Goal: Task Accomplishment & Management: Complete application form

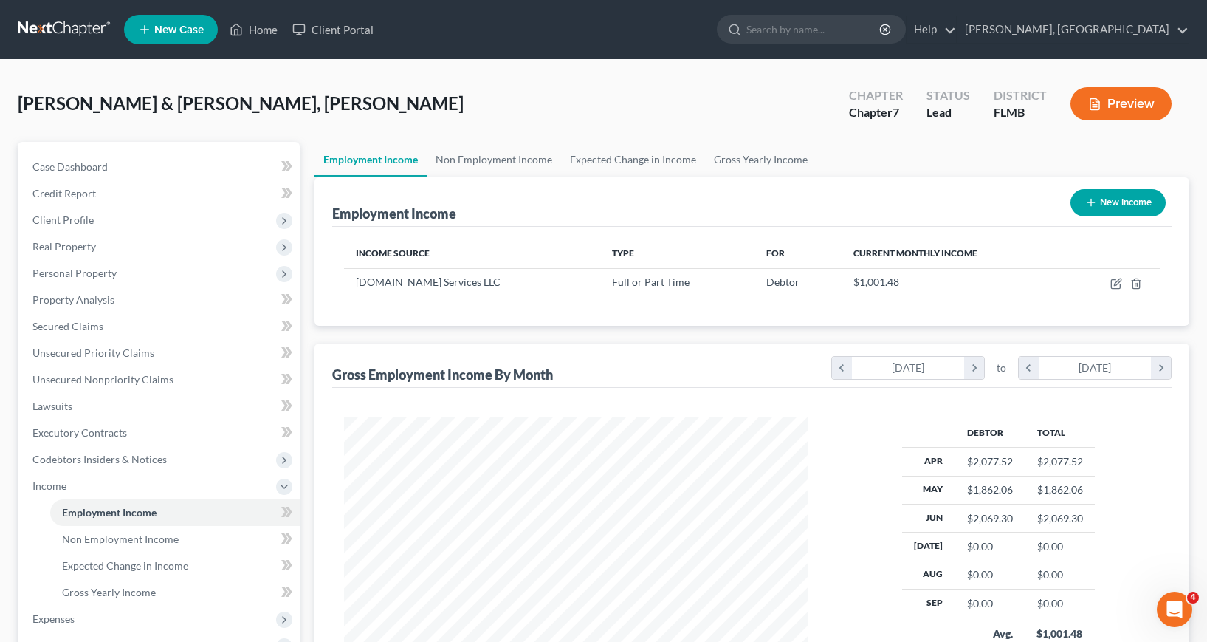
scroll to position [265, 493]
click at [1117, 285] on icon "button" at bounding box center [1117, 281] width 7 height 7
select select "0"
select select "9"
select select "3"
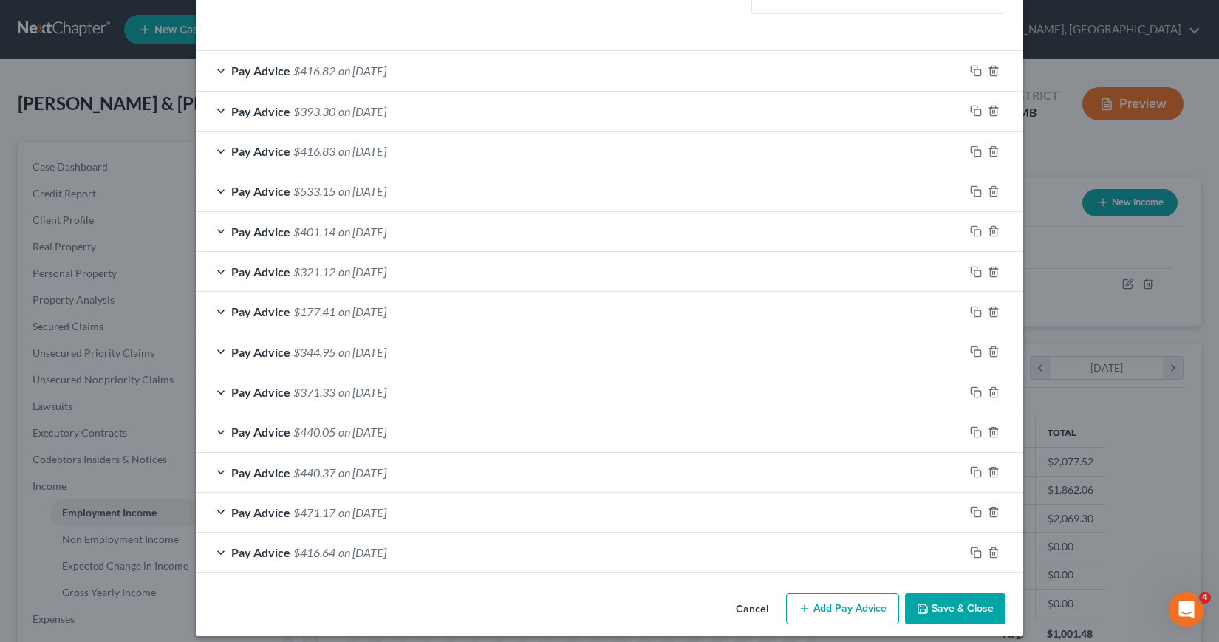
scroll to position [460, 0]
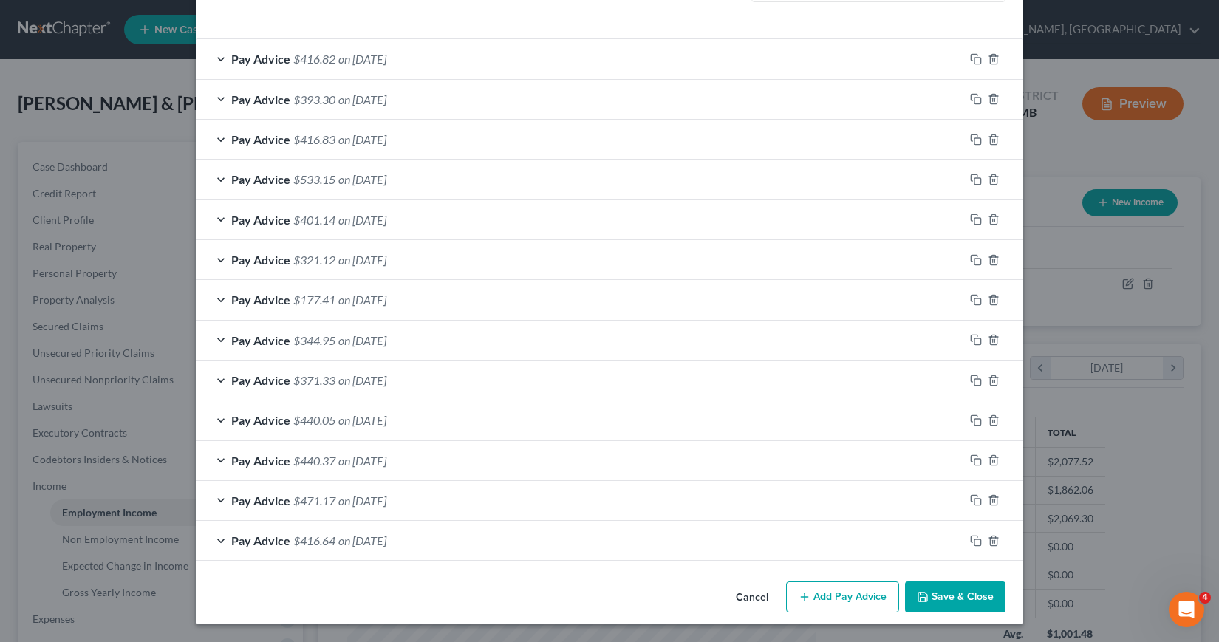
click at [825, 599] on button "Add Pay Advice" at bounding box center [842, 596] width 113 height 31
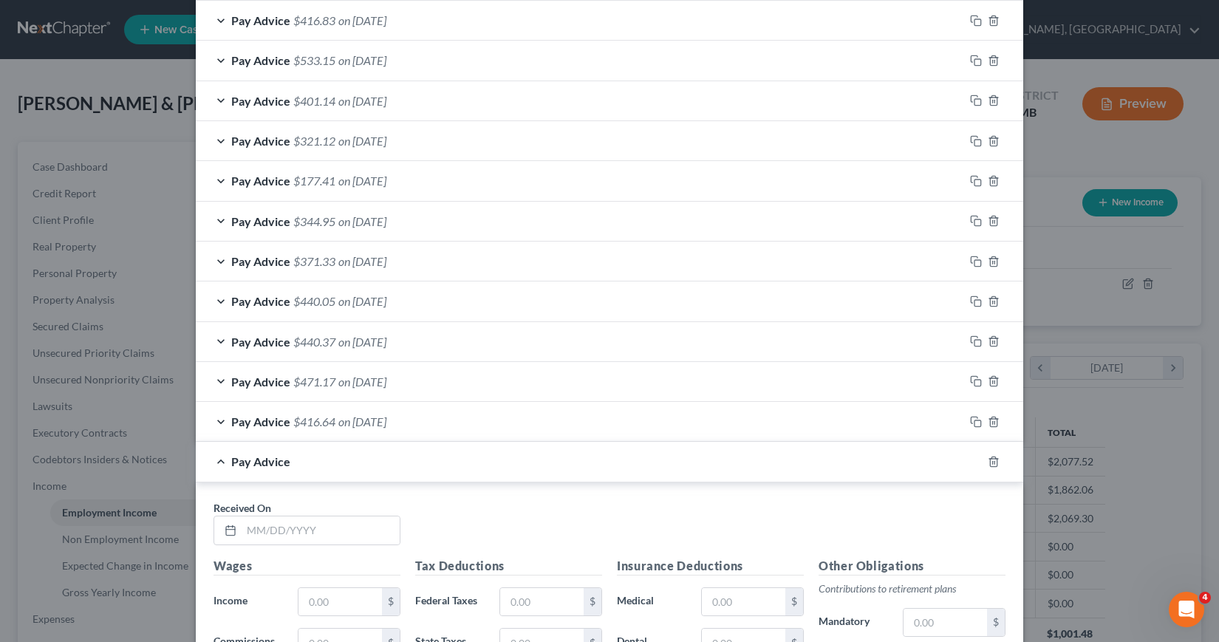
scroll to position [682, 0]
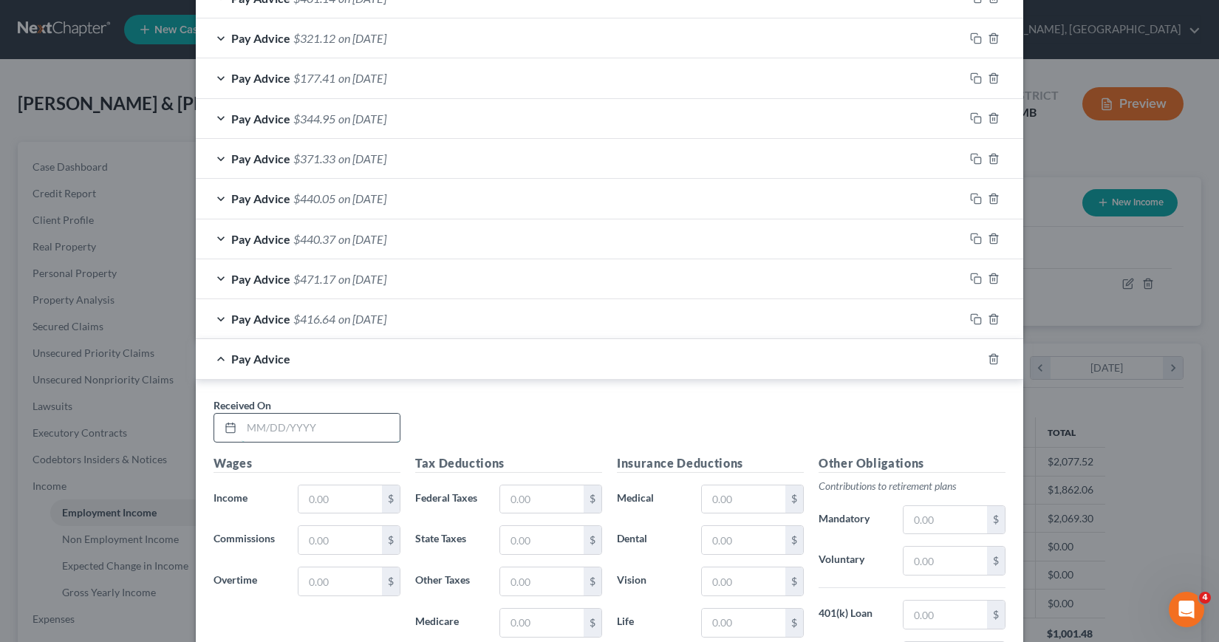
click at [244, 425] on input "text" at bounding box center [320, 428] width 158 height 28
type input "[DATE]"
click at [309, 500] on input "text" at bounding box center [339, 499] width 83 height 28
type input "566.38"
click at [504, 499] on input "text" at bounding box center [541, 499] width 83 height 28
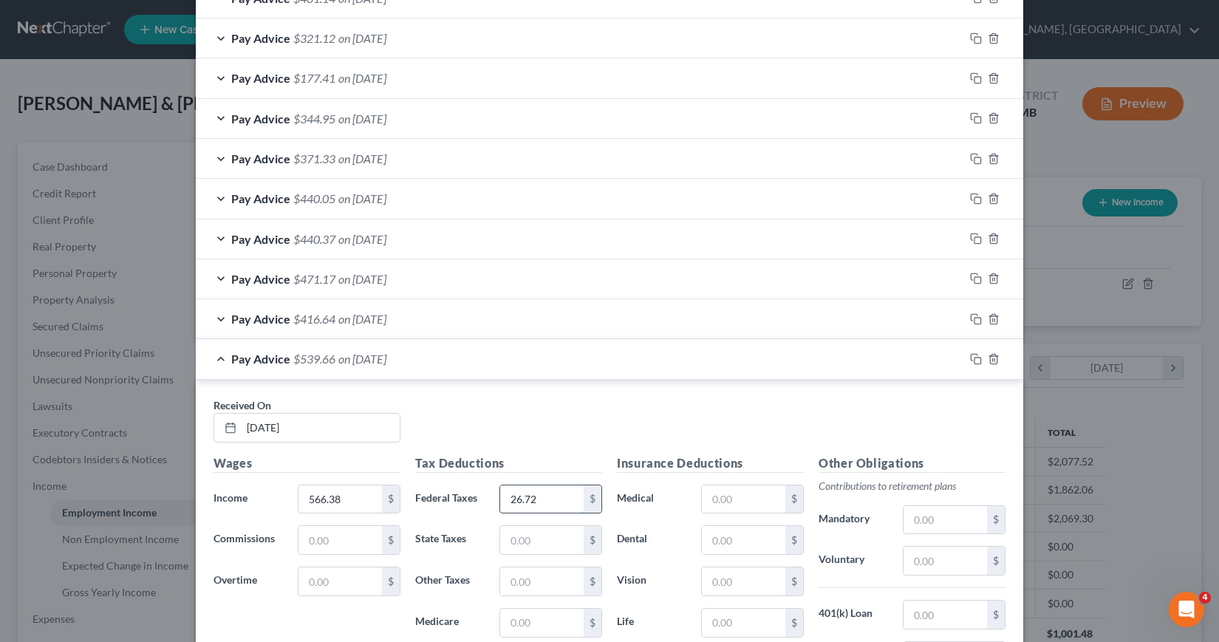
type input "26.72"
type input "8.28"
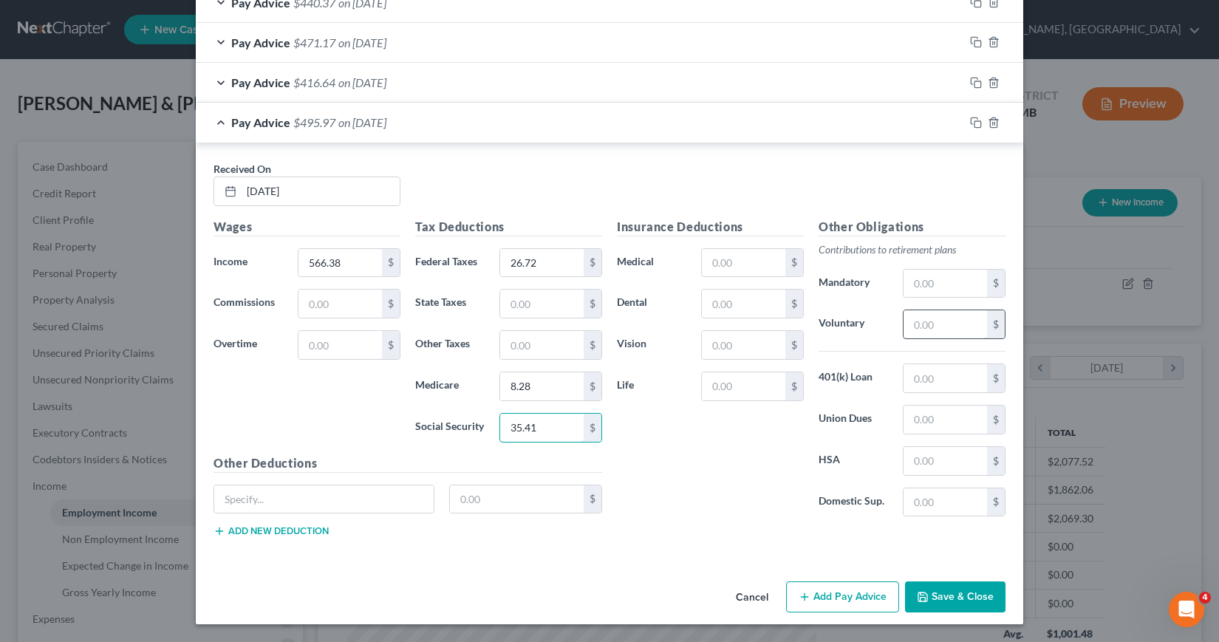
type input "35.41"
click at [905, 323] on input "text" at bounding box center [944, 324] width 83 height 28
type input "16.99"
click at [834, 596] on button "Add Pay Advice" at bounding box center [842, 596] width 113 height 31
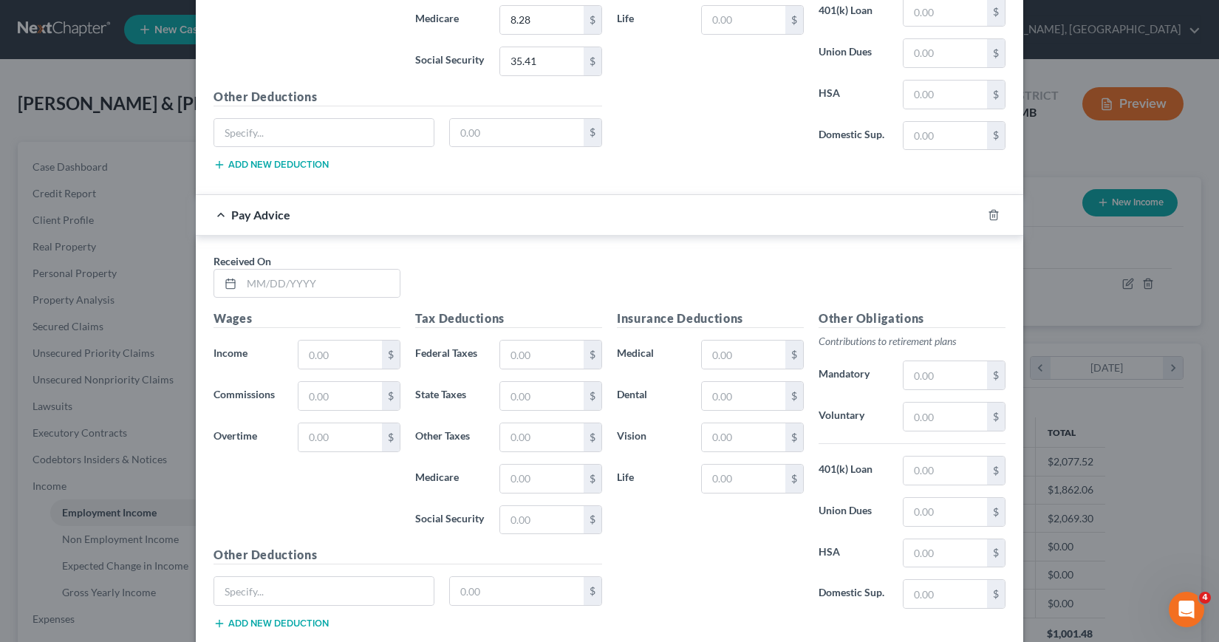
scroll to position [1287, 0]
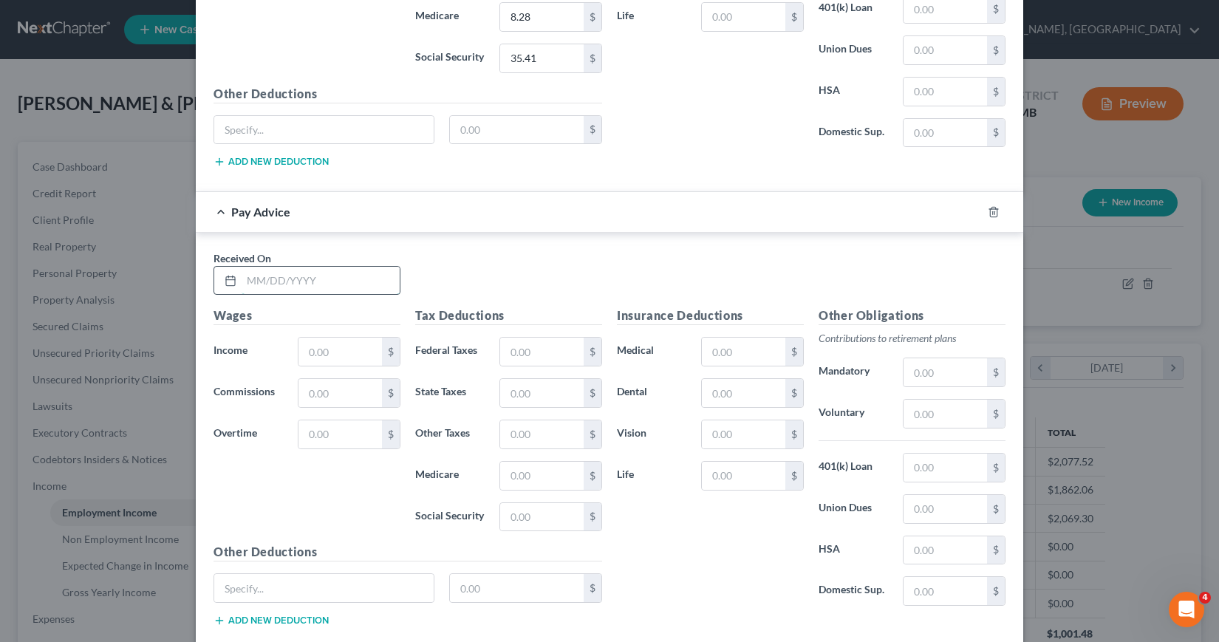
click at [244, 281] on input "text" at bounding box center [320, 281] width 158 height 28
type input "[DATE]"
type input "156.91"
type input "2.28"
type input "9.73"
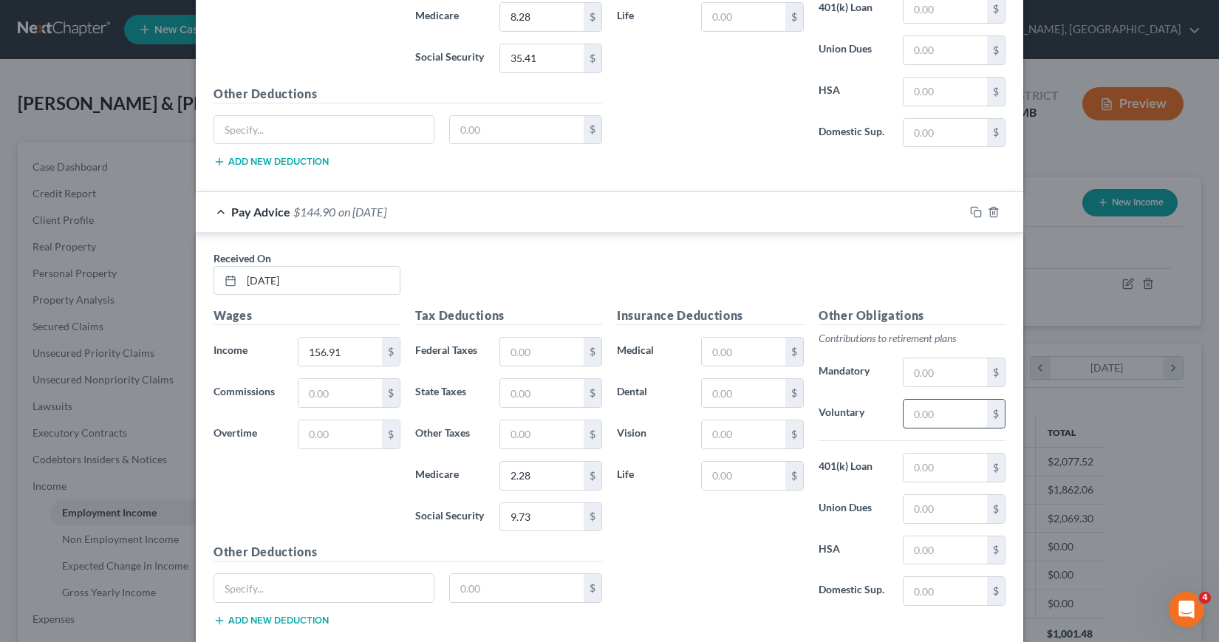
click at [905, 411] on input "text" at bounding box center [944, 414] width 83 height 28
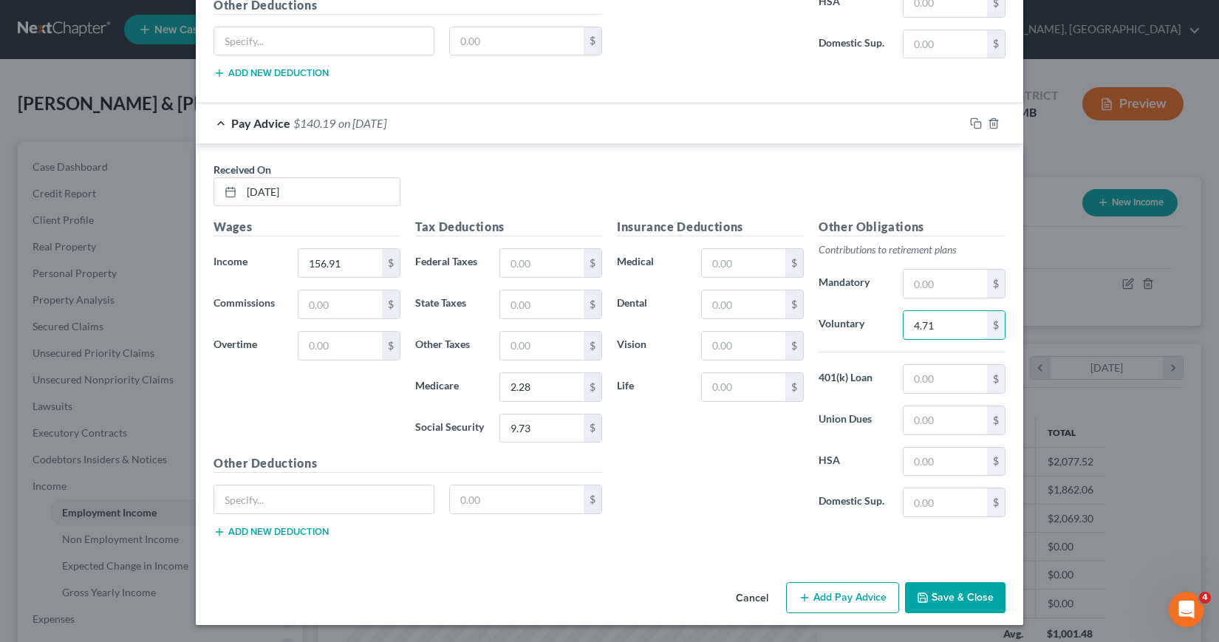
scroll to position [1377, 0]
type input "4.71"
click at [829, 598] on button "Add Pay Advice" at bounding box center [842, 596] width 113 height 31
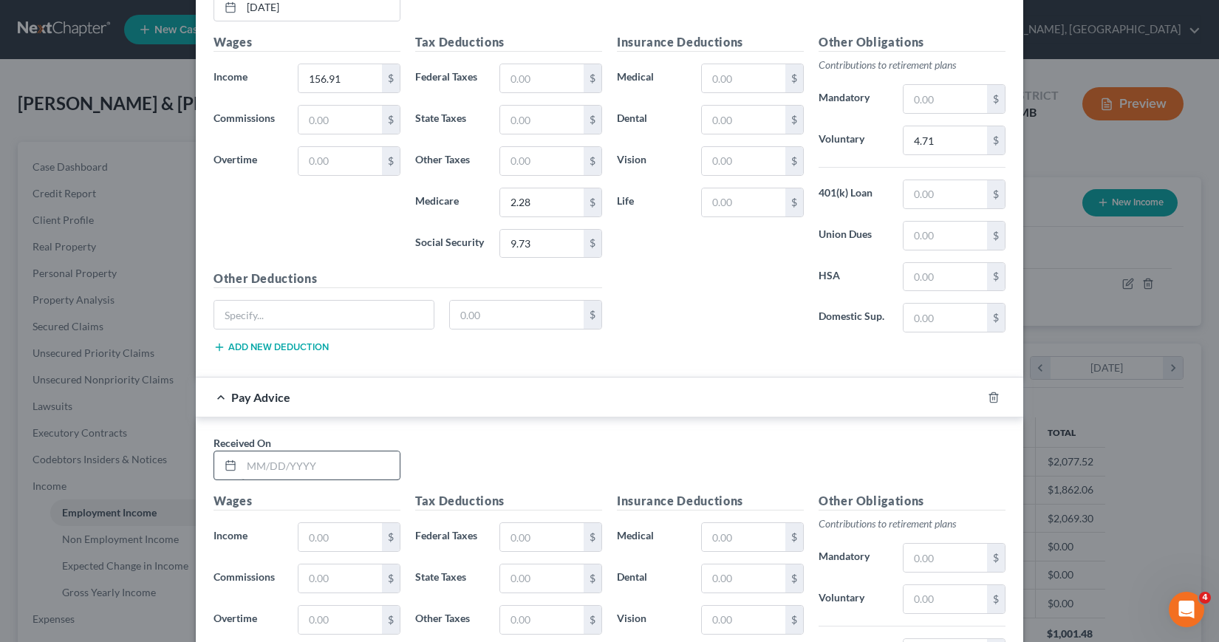
scroll to position [1598, 0]
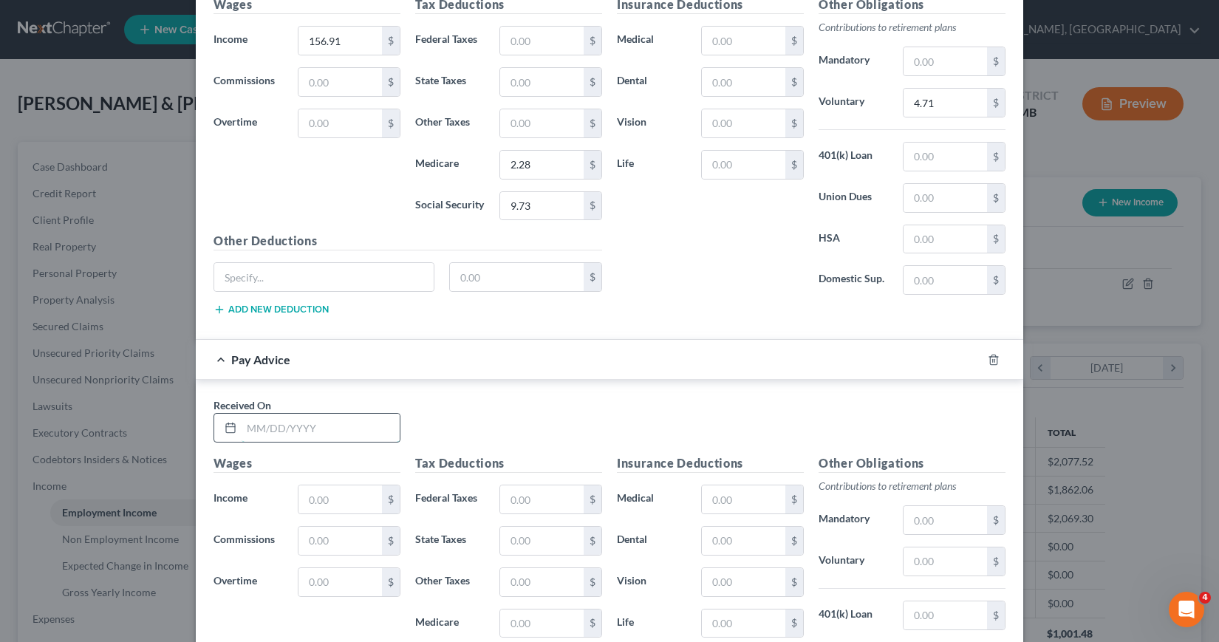
click at [241, 428] on input "text" at bounding box center [320, 428] width 158 height 28
type input "[DATE]"
type input "156.33"
type input "2.27"
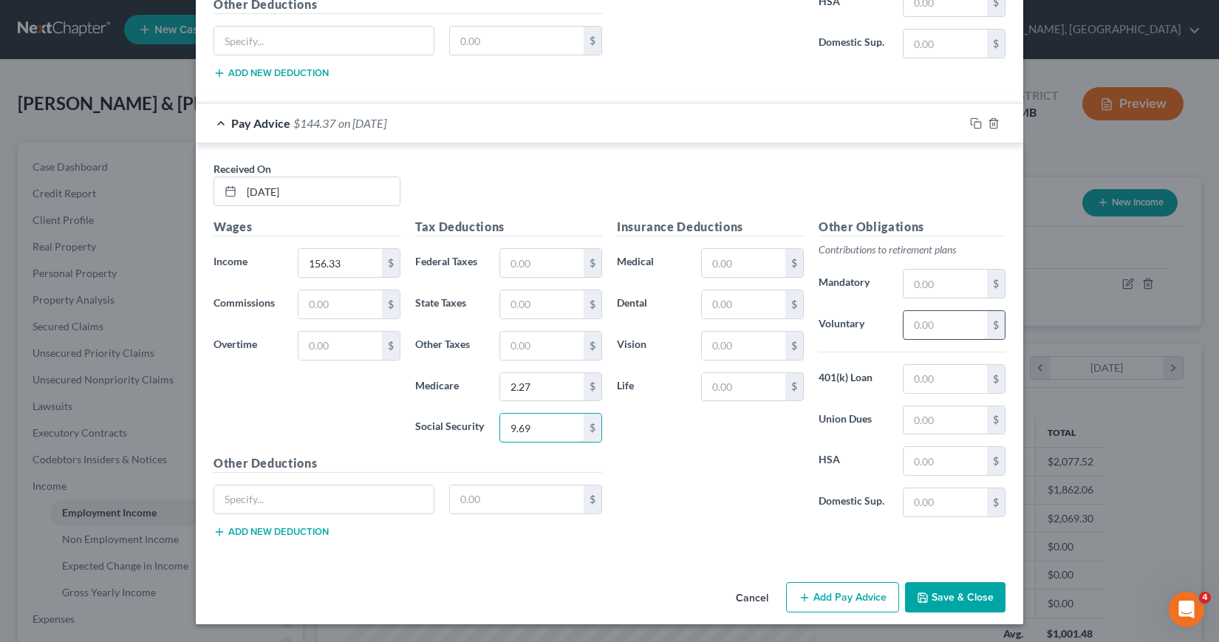
type input "9.69"
click at [909, 319] on input "text" at bounding box center [944, 325] width 83 height 28
type input "4.69"
click at [827, 600] on button "Add Pay Advice" at bounding box center [842, 597] width 113 height 31
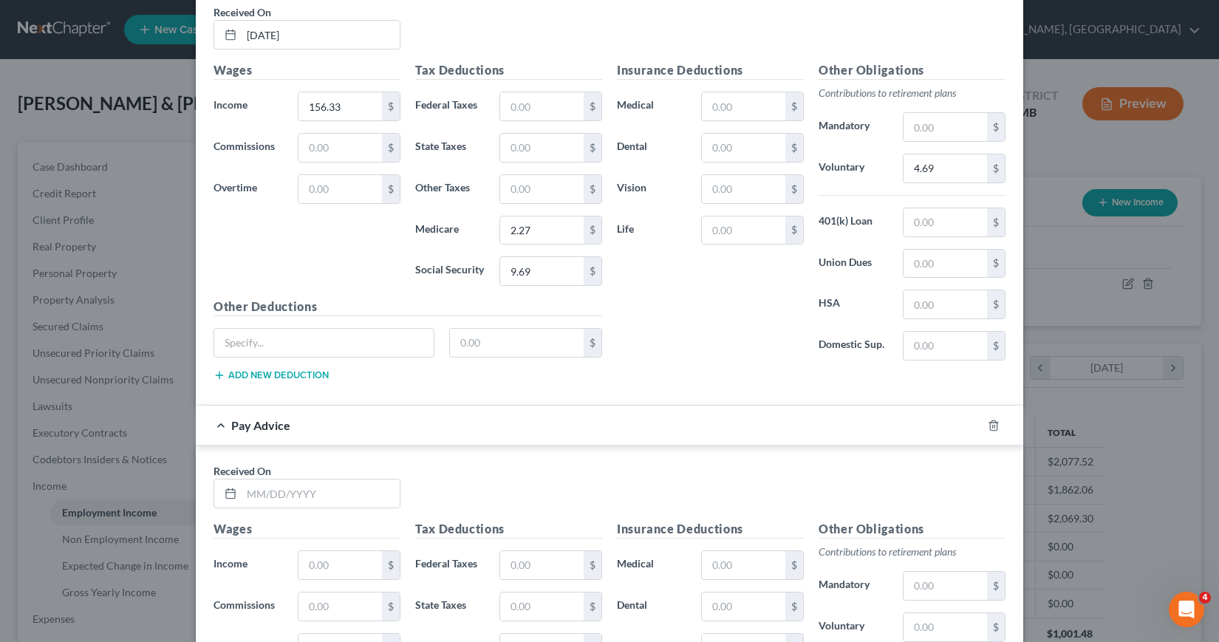
scroll to position [2204, 0]
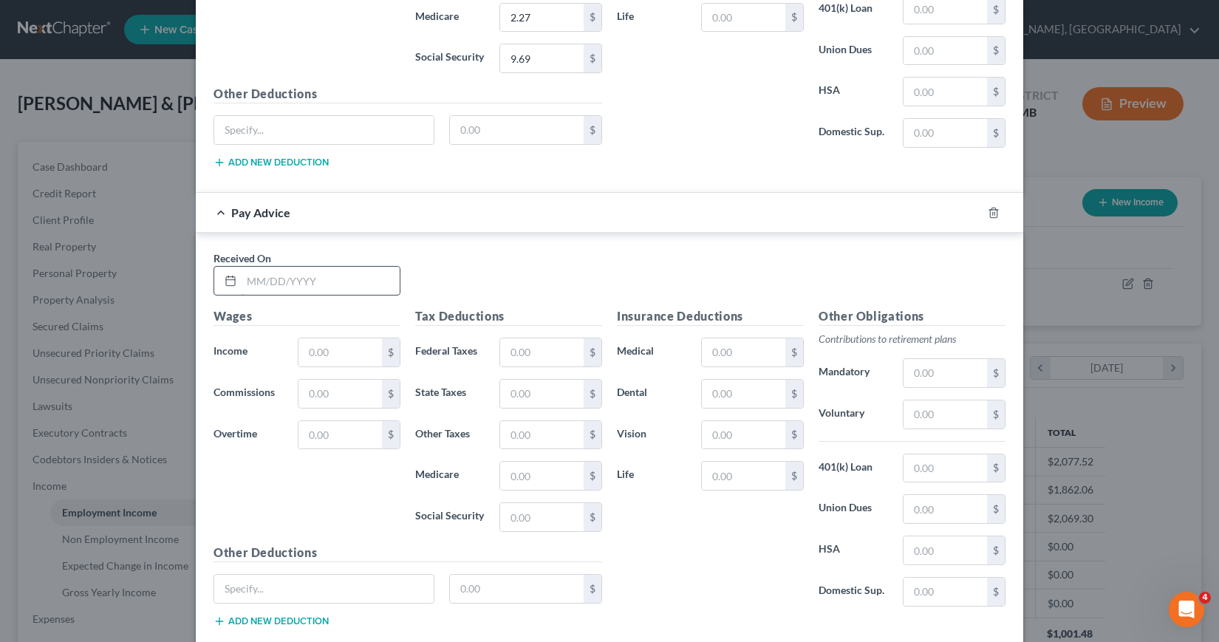
click at [241, 275] on input "text" at bounding box center [320, 281] width 158 height 28
type input "[DATE]"
type input "78.55"
type input "1.14"
type input "4.87"
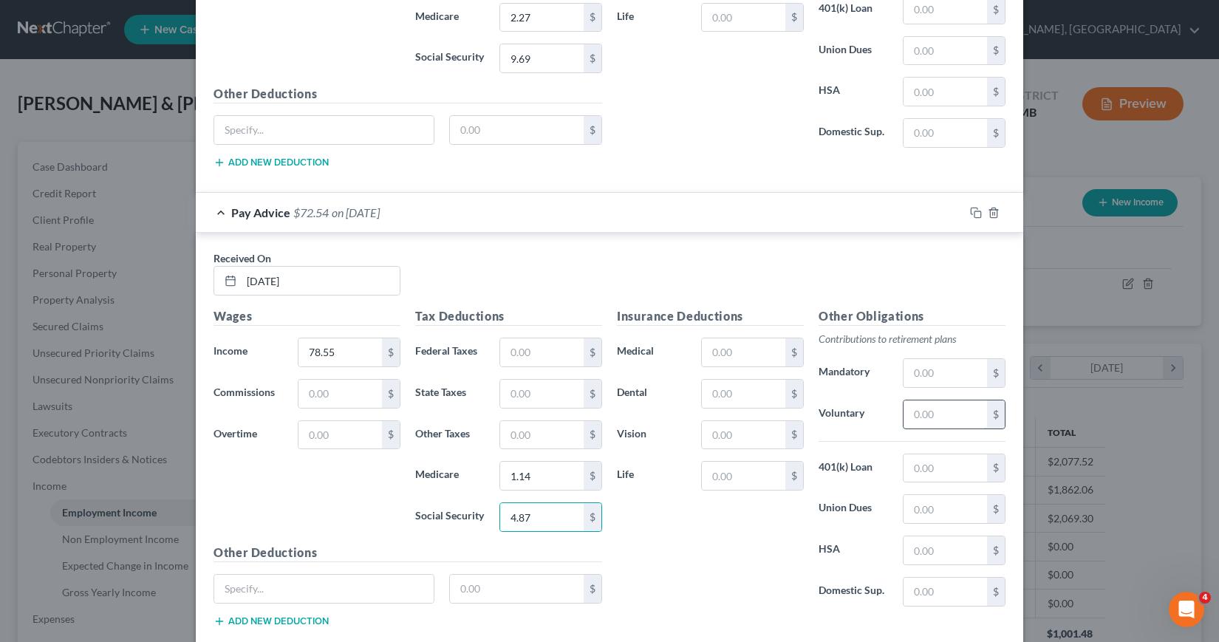
click at [911, 413] on input "text" at bounding box center [944, 414] width 83 height 28
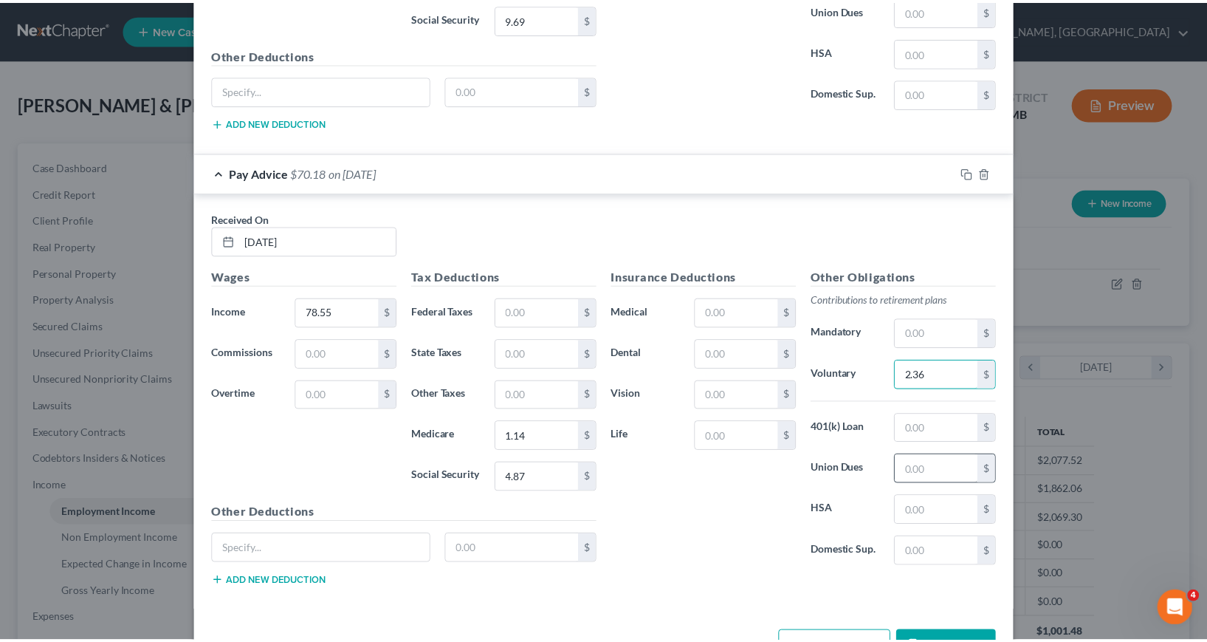
scroll to position [2278, 0]
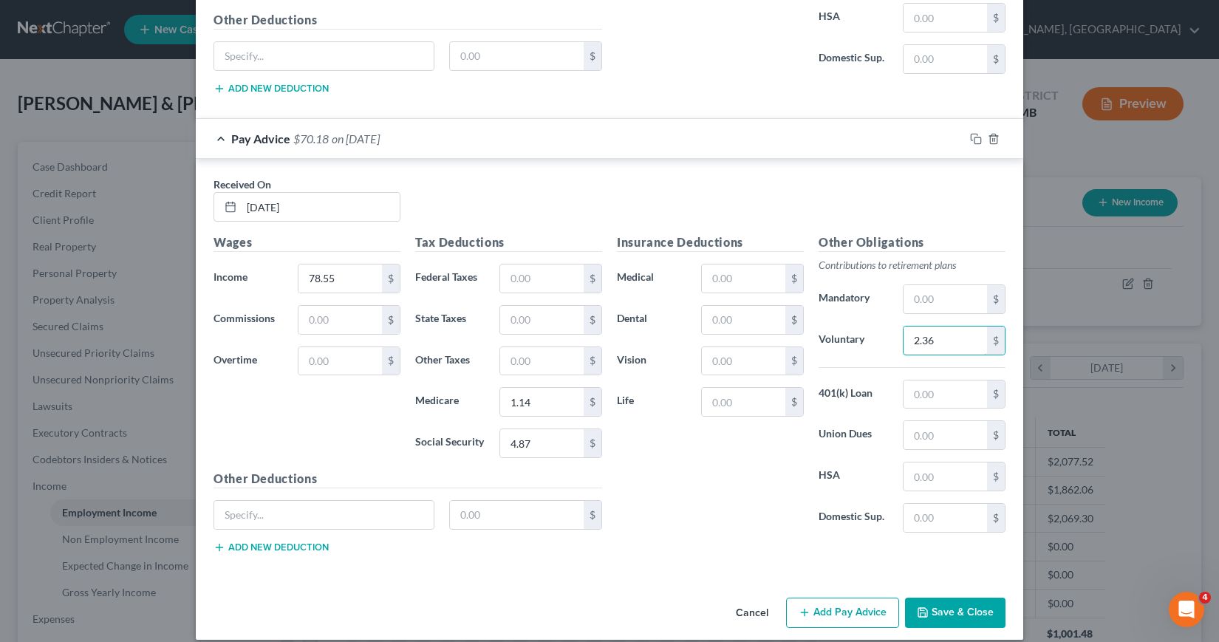
type input "2.36"
click at [920, 606] on icon "button" at bounding box center [922, 612] width 12 height 12
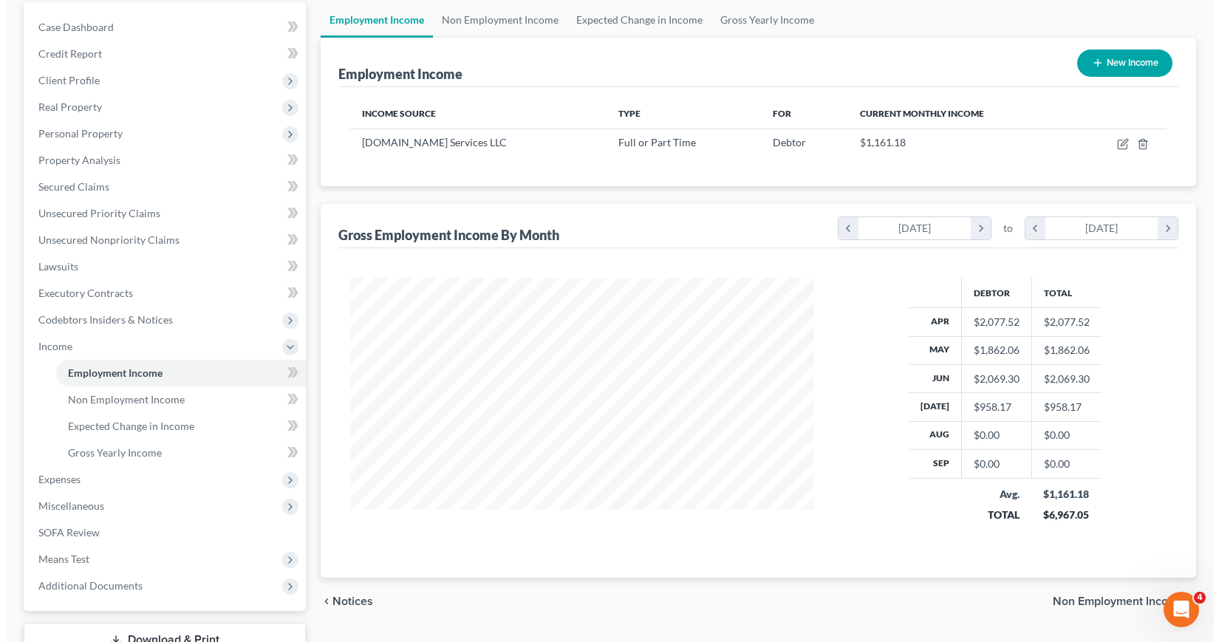
scroll to position [74, 0]
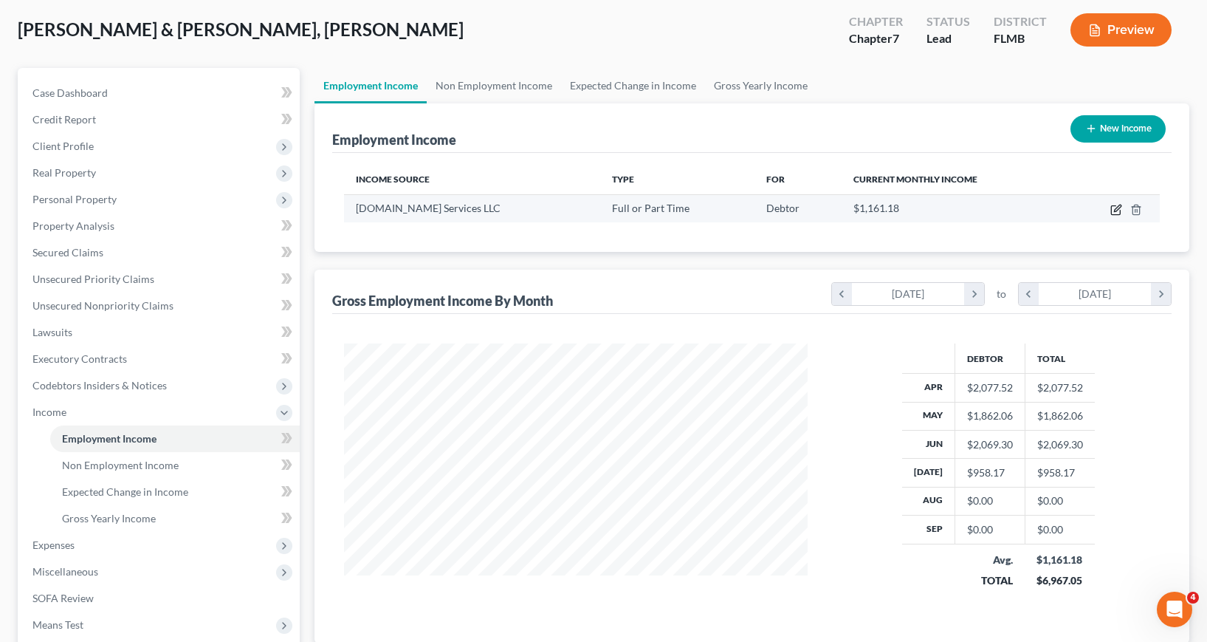
click at [1115, 210] on icon "button" at bounding box center [1117, 208] width 7 height 7
select select "0"
select select "9"
select select "3"
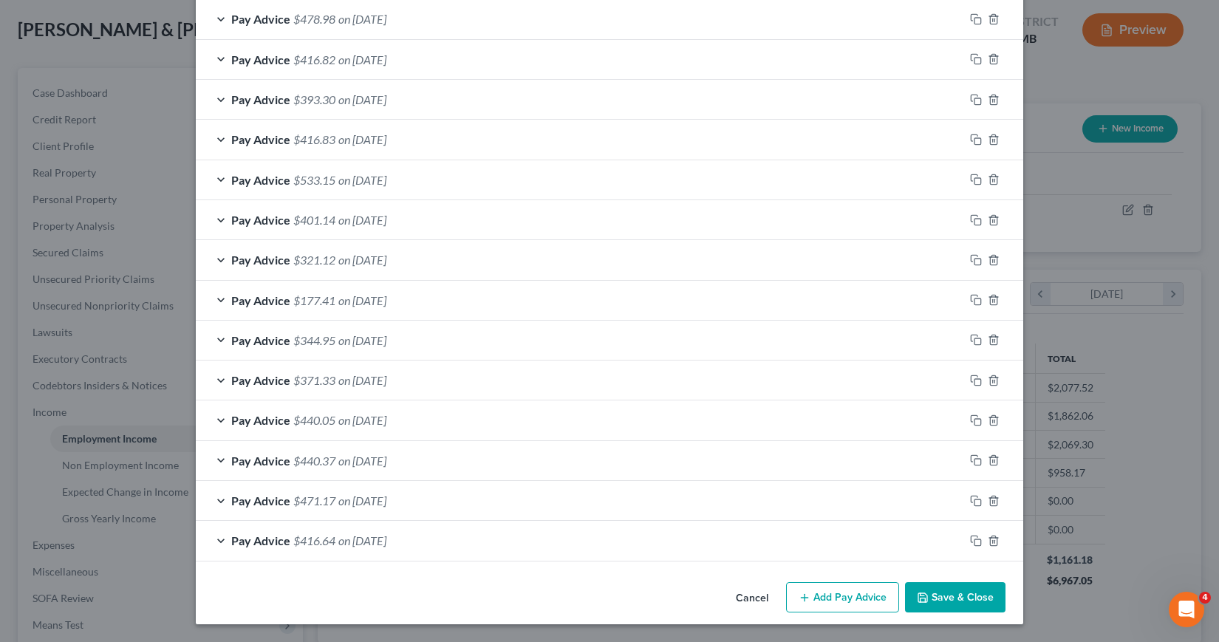
scroll to position [620, 0]
click at [839, 597] on button "Add Pay Advice" at bounding box center [842, 597] width 113 height 31
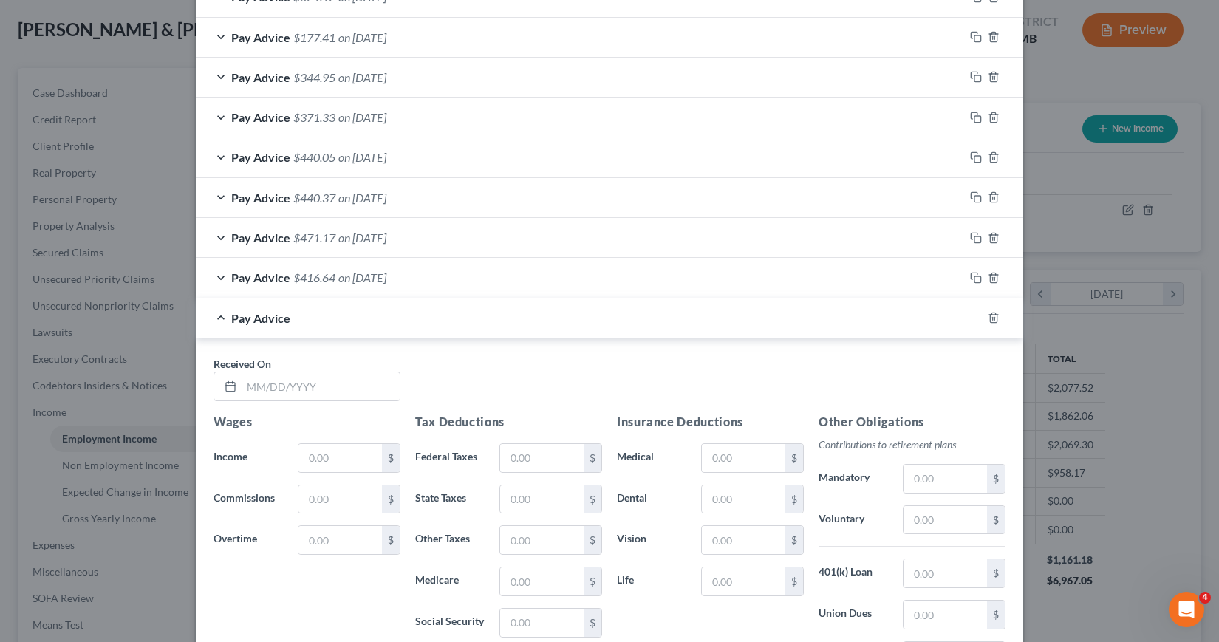
scroll to position [916, 0]
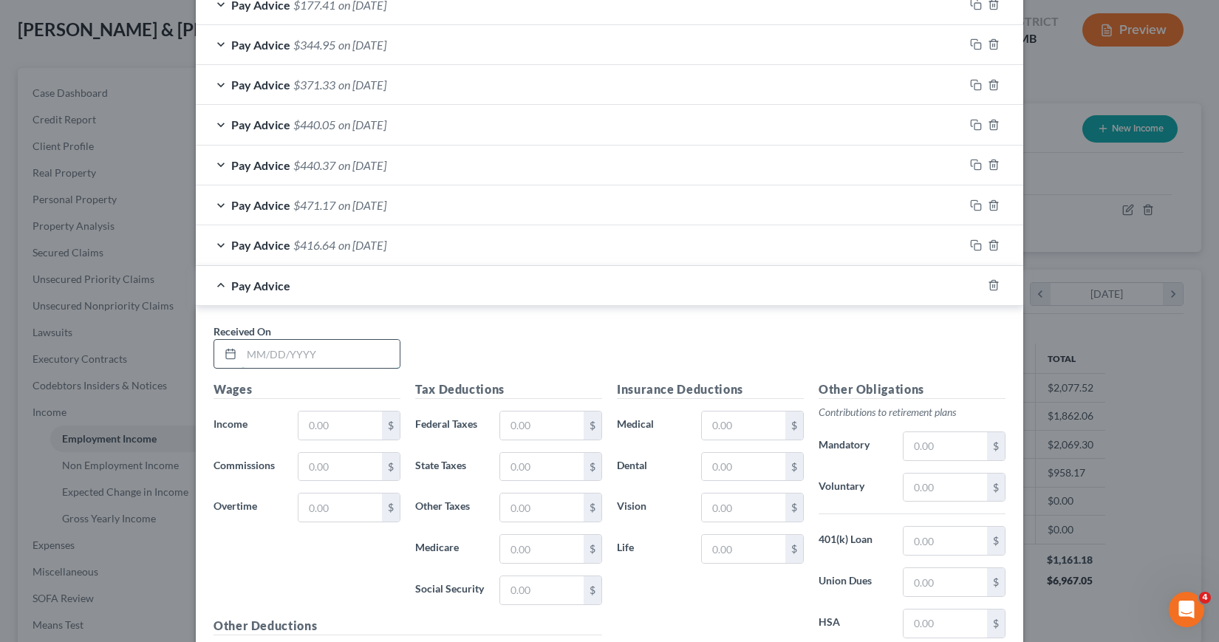
click at [246, 352] on input "text" at bounding box center [320, 354] width 158 height 28
type input "[DATE]"
type input "157.30"
type input "2.28"
type input "9.76"
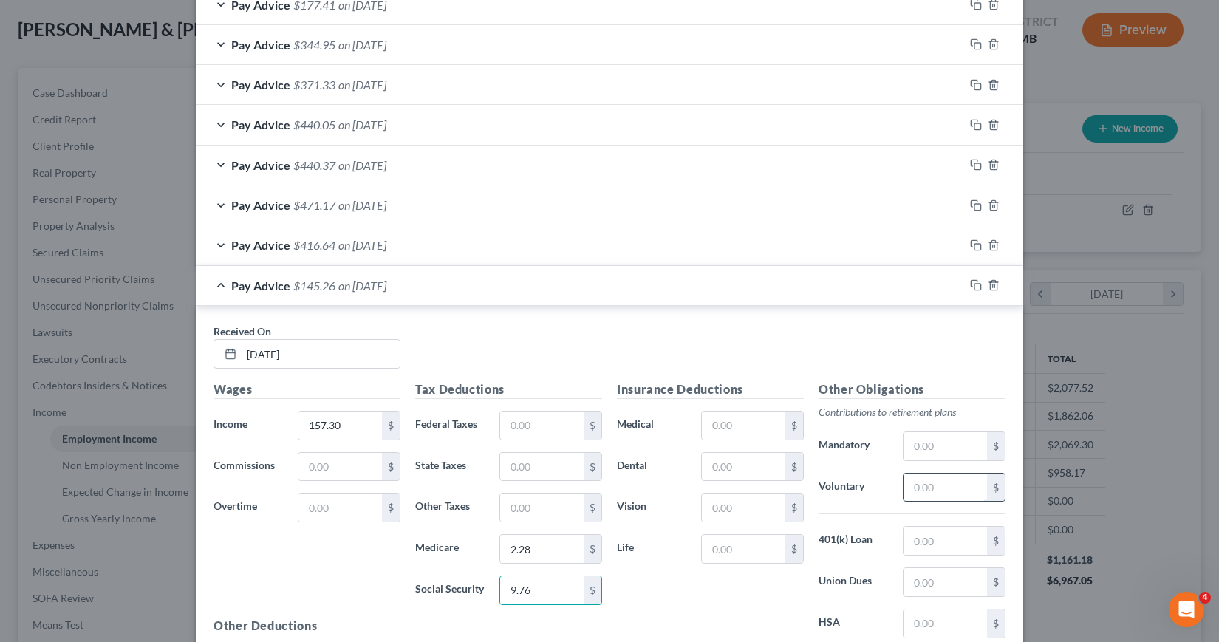
click at [907, 490] on input "text" at bounding box center [944, 487] width 83 height 28
drag, startPoint x: 908, startPoint y: 483, endPoint x: 948, endPoint y: 489, distance: 39.6
click at [948, 489] on input "117.97" at bounding box center [944, 487] width 83 height 28
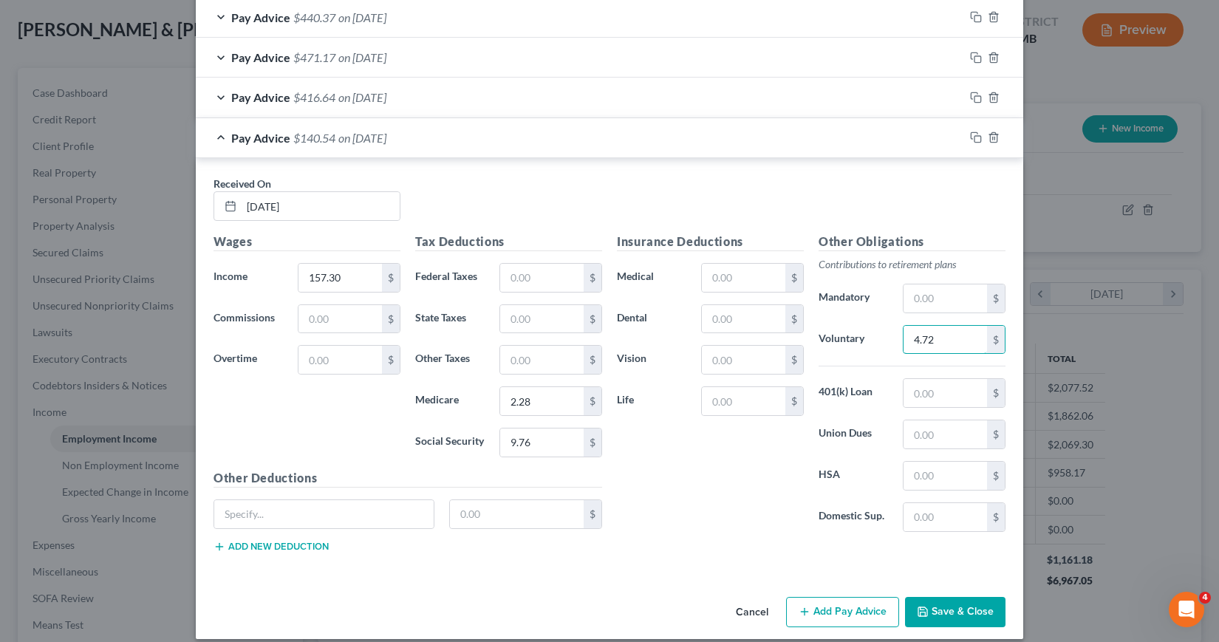
scroll to position [1078, 0]
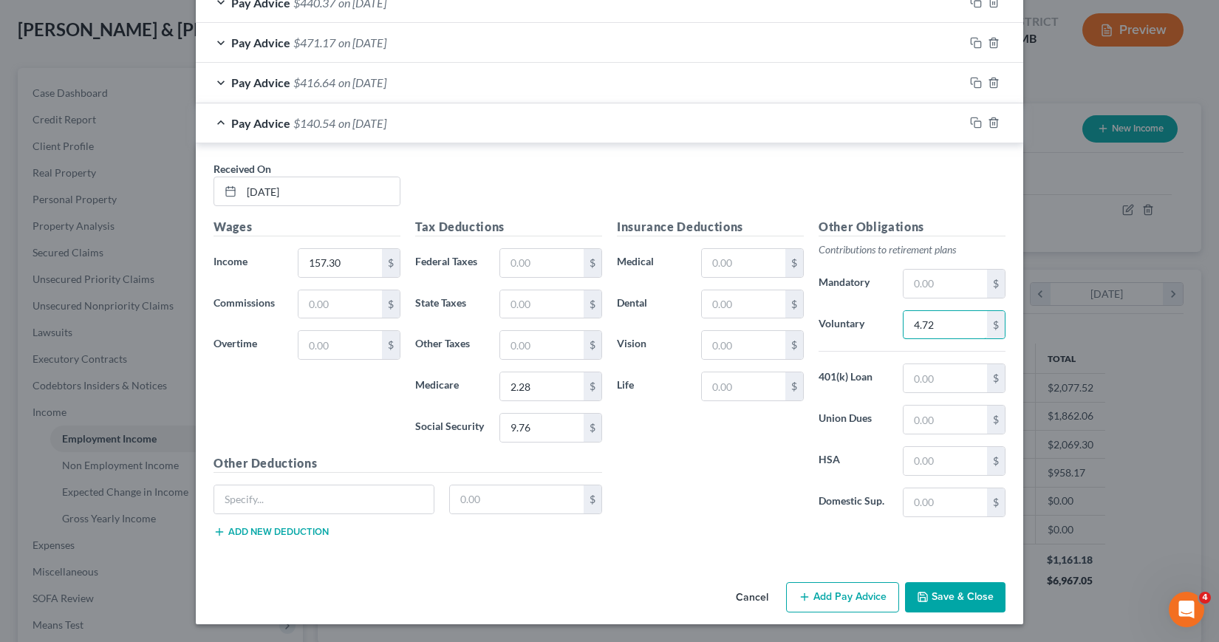
type input "4.72"
click at [810, 598] on button "Add Pay Advice" at bounding box center [842, 597] width 113 height 31
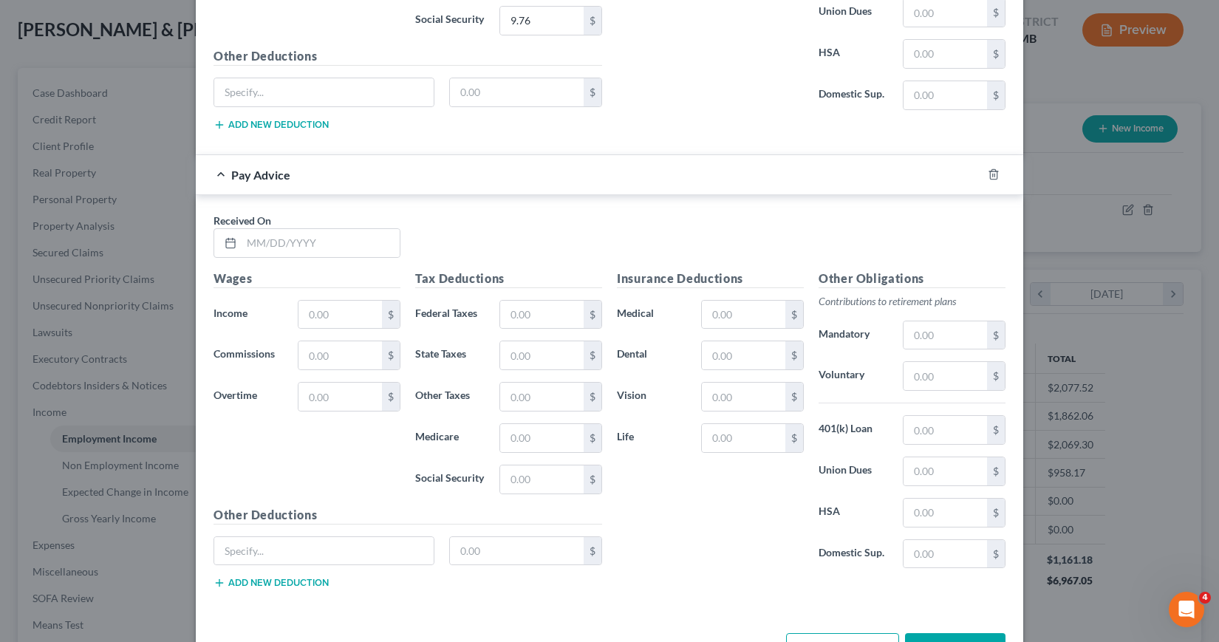
scroll to position [1521, 0]
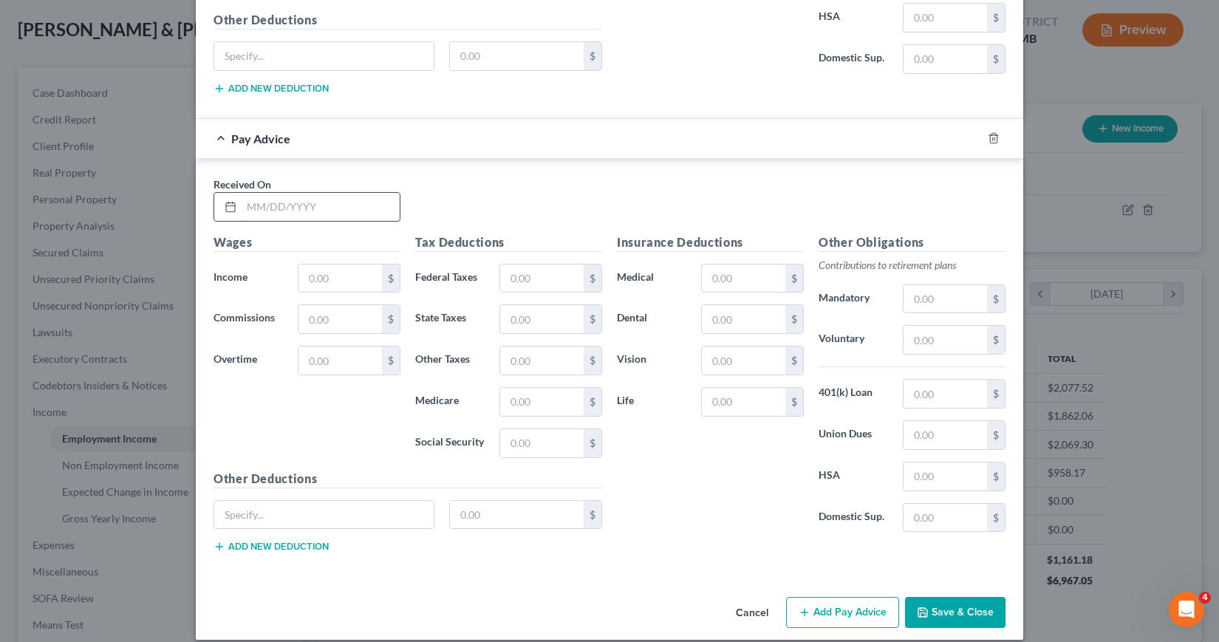
click at [244, 203] on input "text" at bounding box center [320, 207] width 158 height 28
type input "[DATE]"
type input "156.91"
type input "2.27"
type input "9.73"
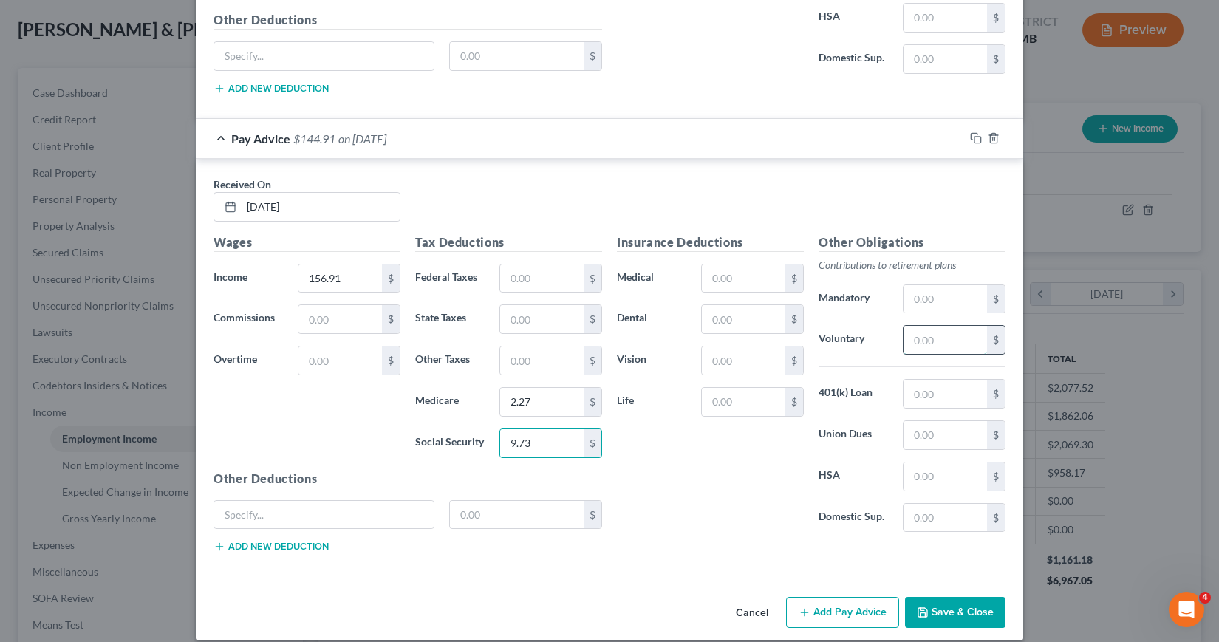
click at [910, 340] on input "text" at bounding box center [944, 340] width 83 height 28
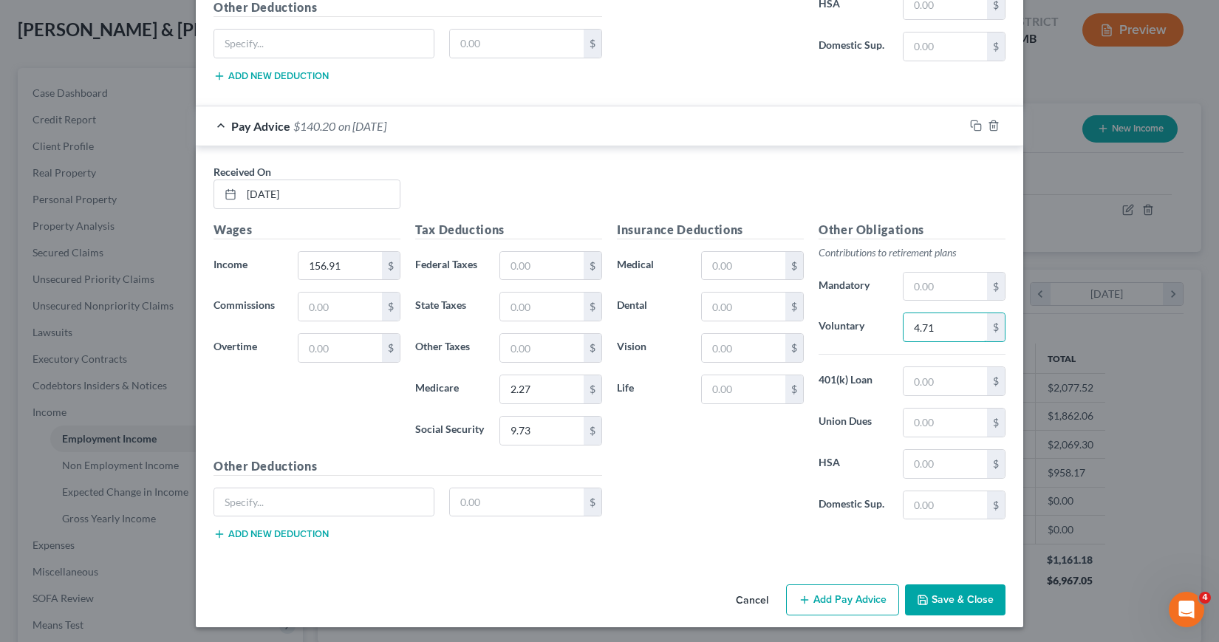
scroll to position [1537, 0]
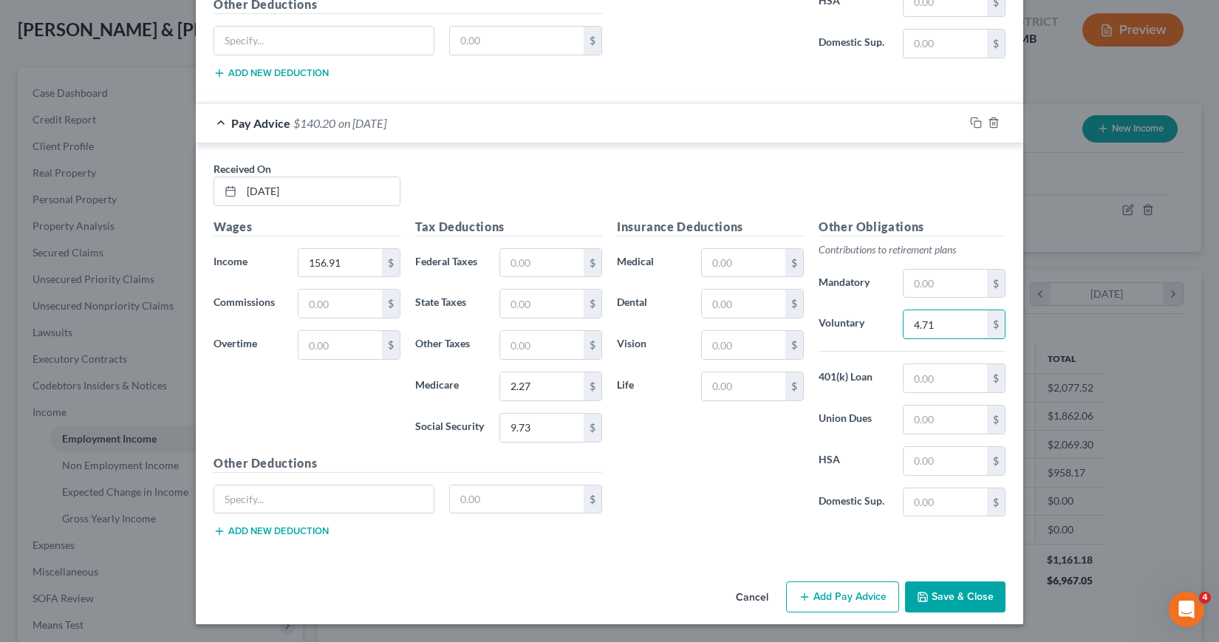
type input "4.71"
click at [857, 597] on button "Add Pay Advice" at bounding box center [842, 596] width 113 height 31
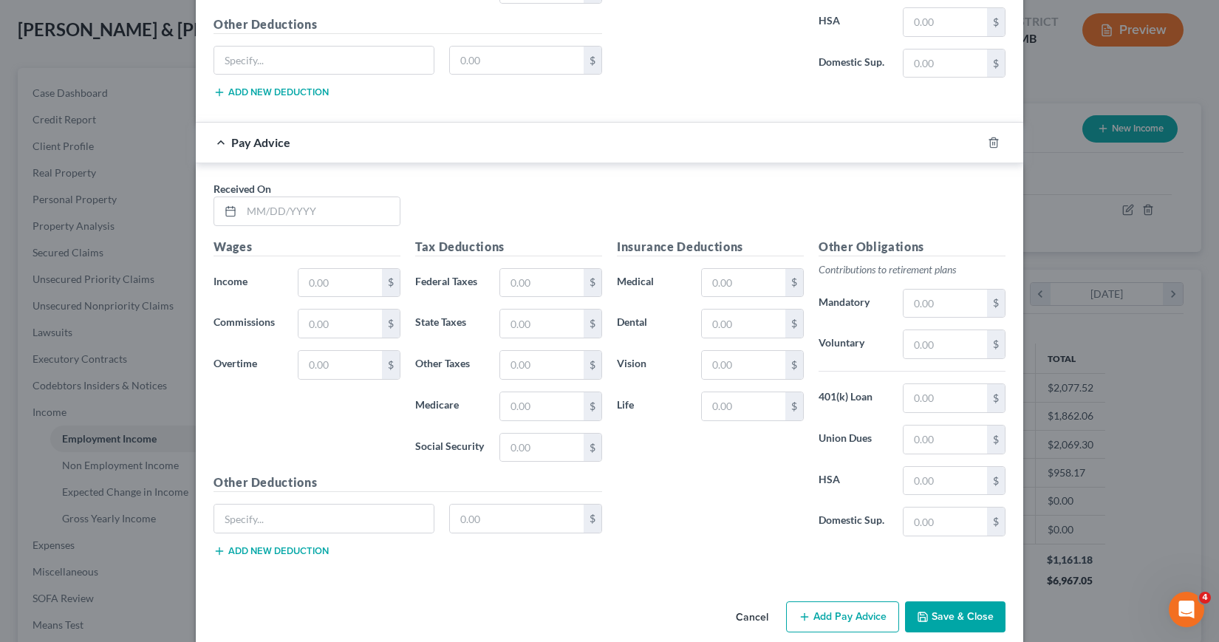
scroll to position [1980, 0]
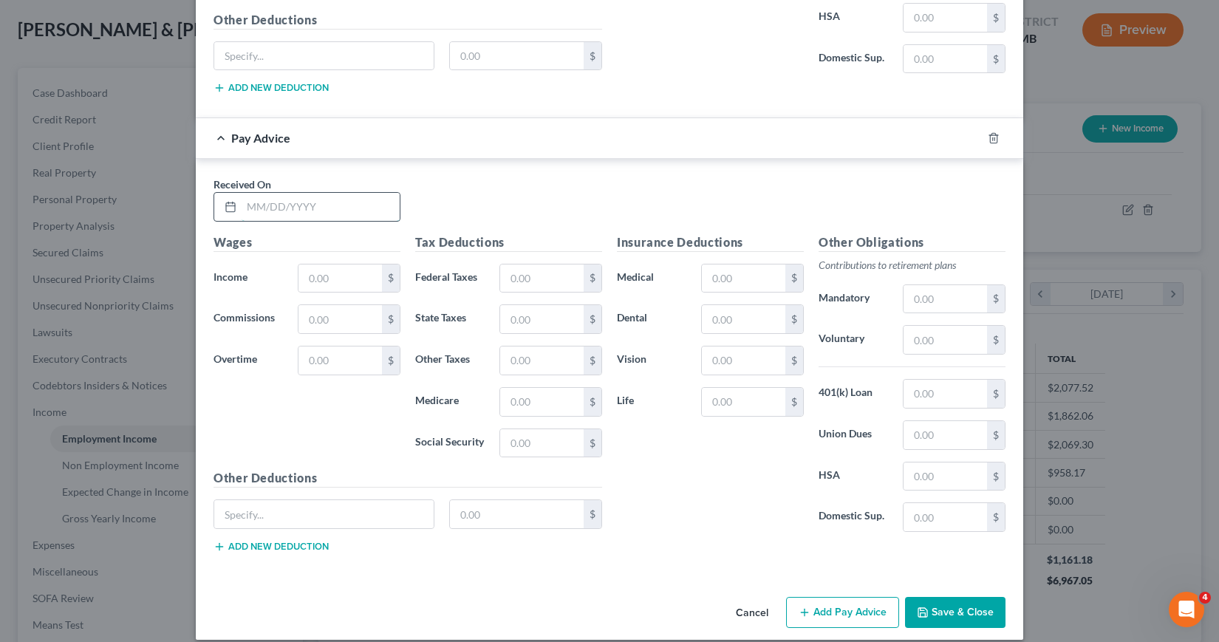
click at [241, 206] on input "text" at bounding box center [320, 207] width 158 height 28
type input "[DATE]"
type input "78.55"
click at [503, 397] on input "text" at bounding box center [541, 402] width 83 height 28
type input "1.14"
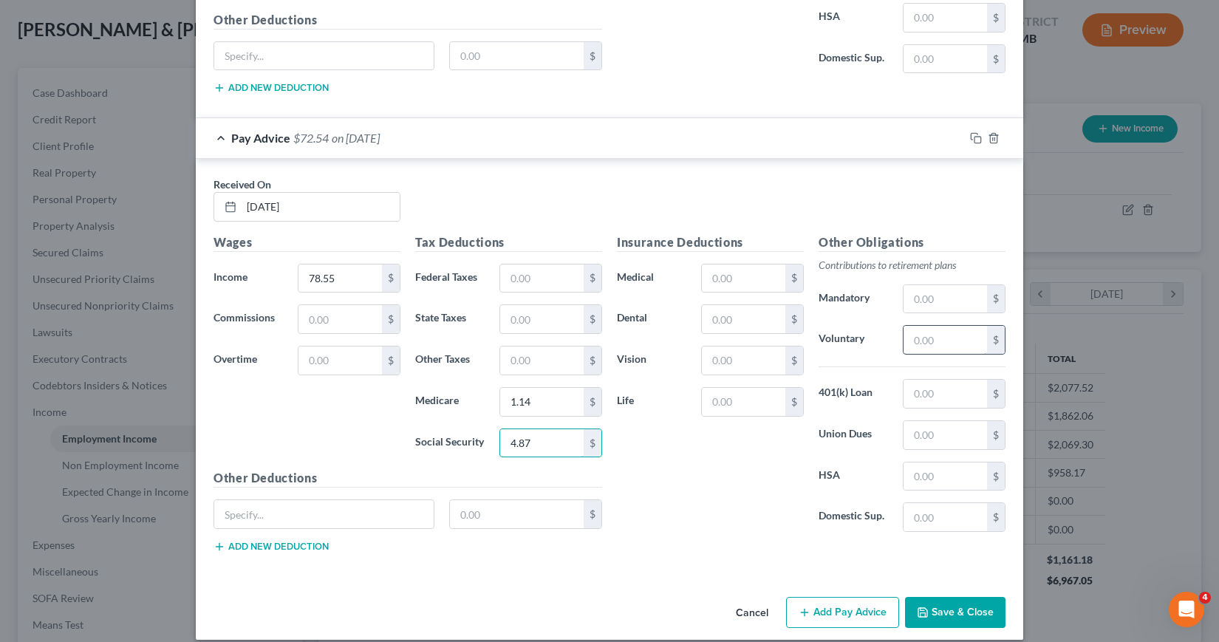
type input "4.87"
click at [909, 341] on input "text" at bounding box center [944, 340] width 83 height 28
type input "2.36"
click at [839, 615] on button "Add Pay Advice" at bounding box center [842, 612] width 113 height 31
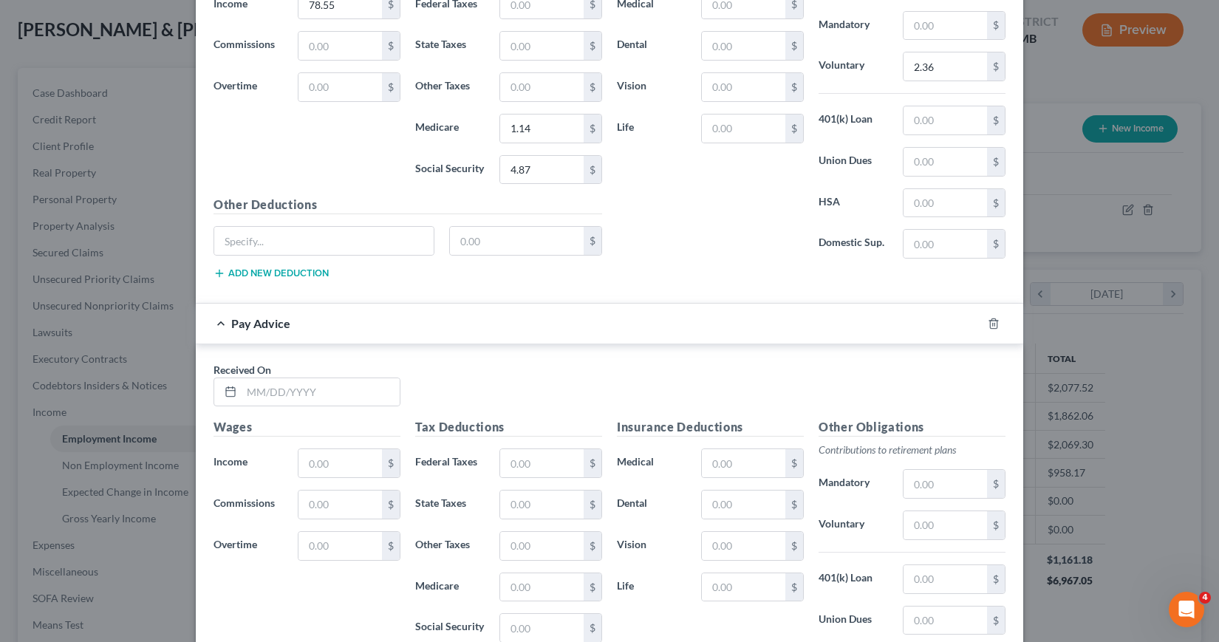
scroll to position [2349, 0]
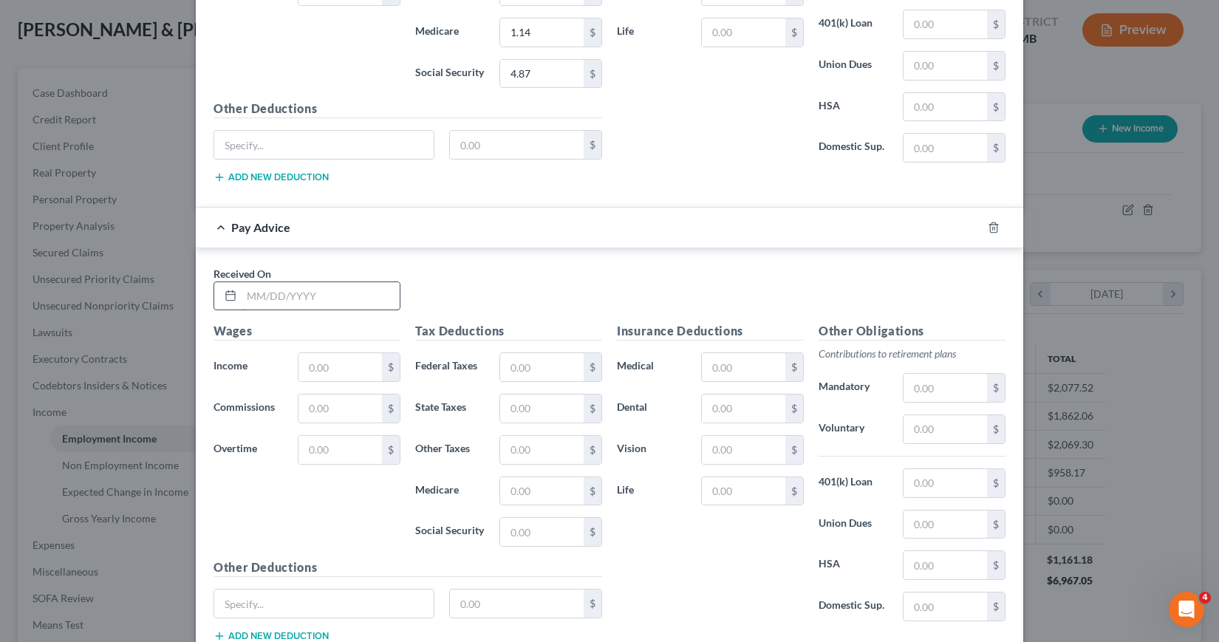
click at [244, 294] on input "text" at bounding box center [320, 296] width 158 height 28
type input "[DATE]"
type input "155.37"
type input "2.25"
type input "9.63"
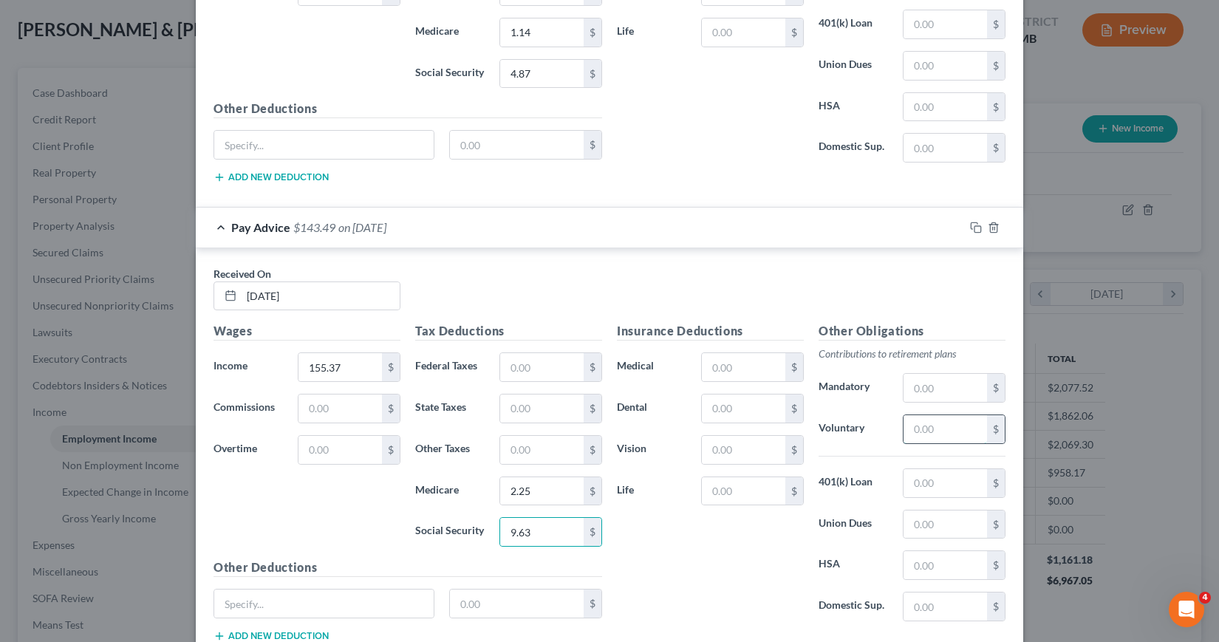
click at [908, 428] on input "text" at bounding box center [944, 429] width 83 height 28
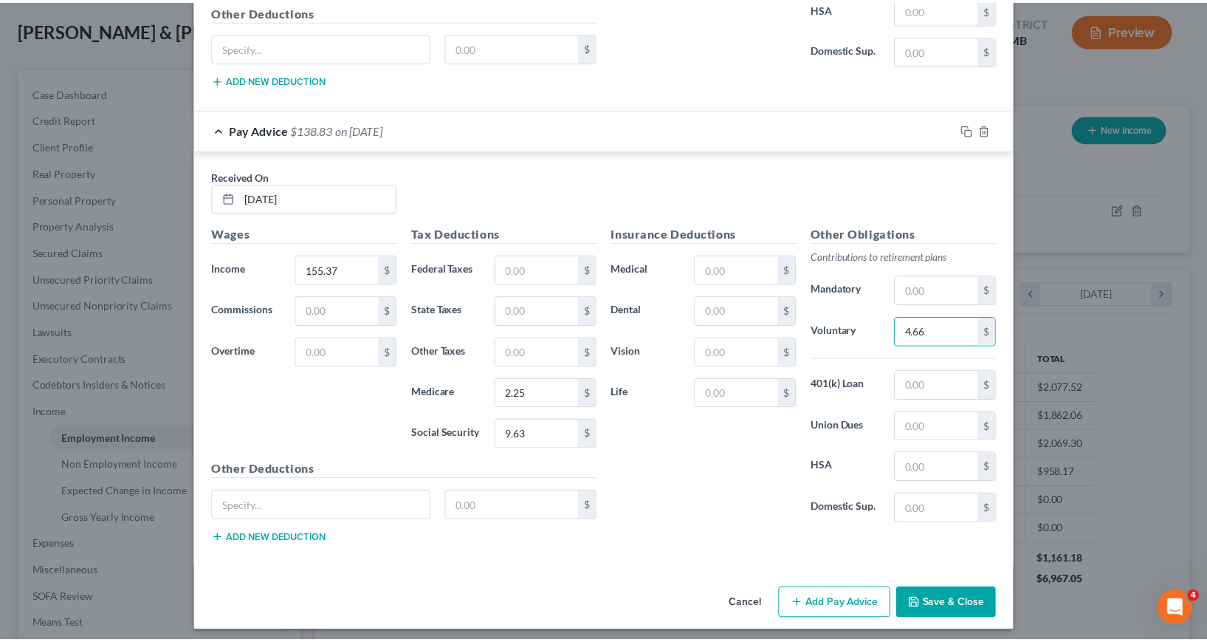
scroll to position [2454, 0]
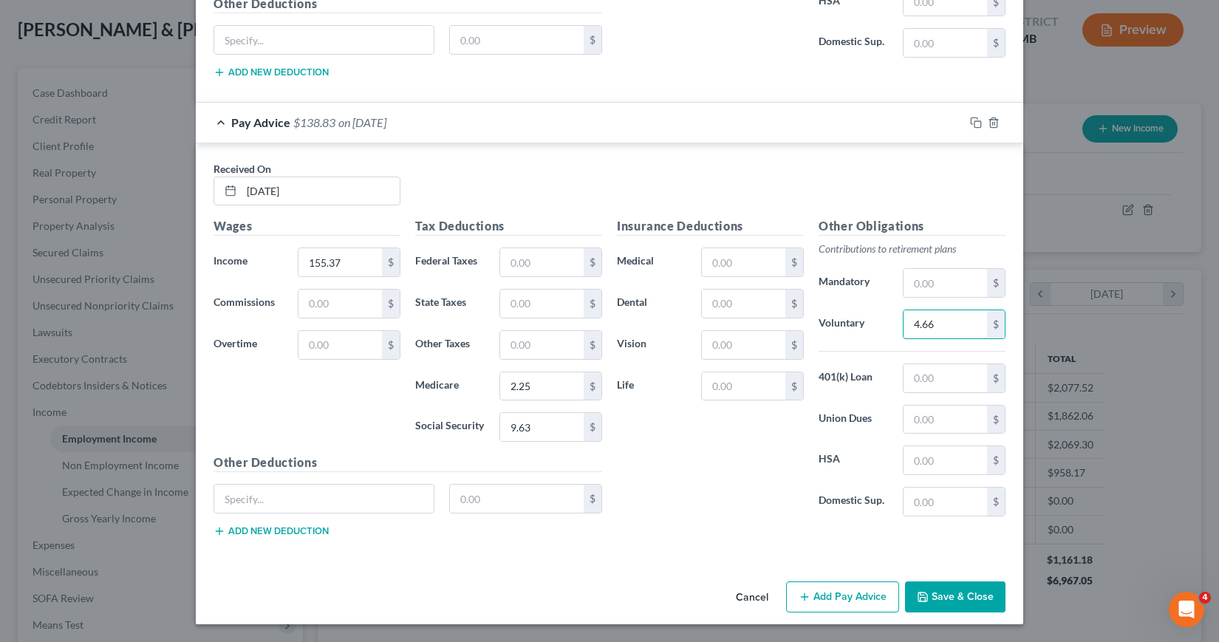
type input "4.66"
click at [962, 596] on button "Save & Close" at bounding box center [955, 596] width 100 height 31
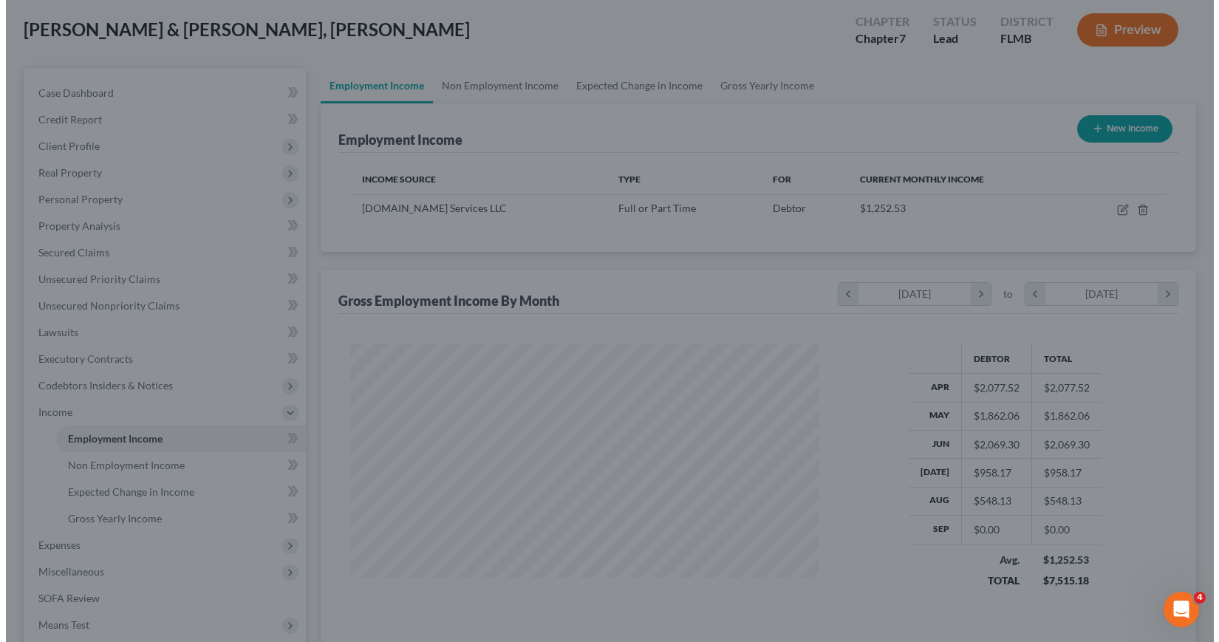
scroll to position [738247, 738018]
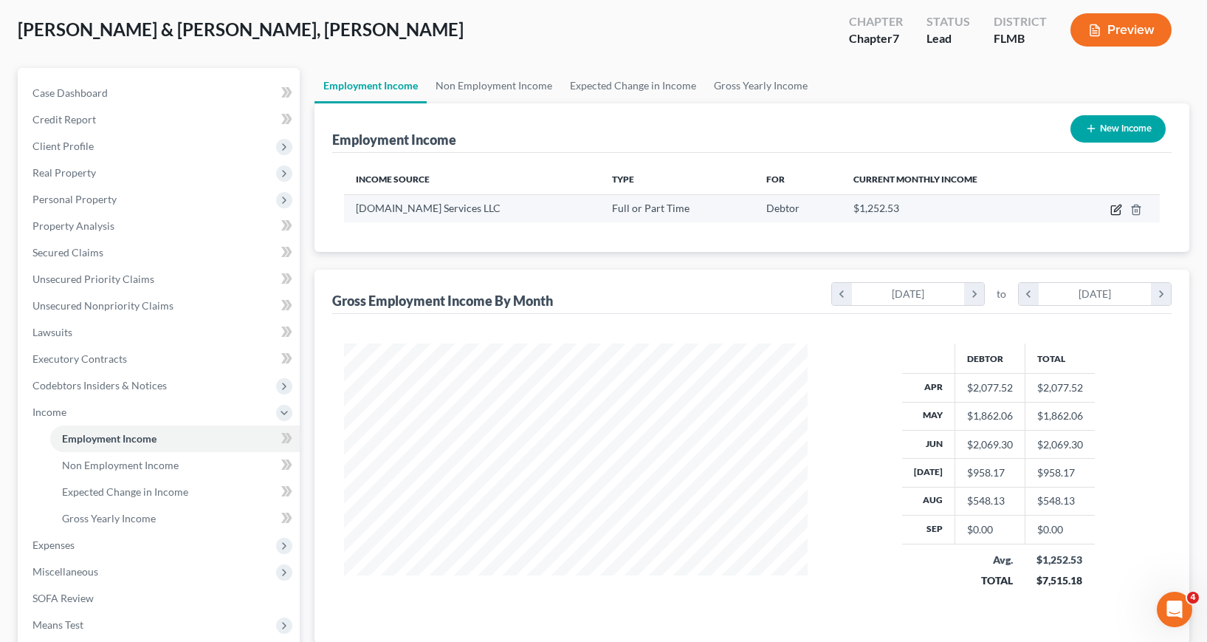
click at [1116, 210] on icon "button" at bounding box center [1117, 210] width 12 height 12
select select "0"
select select "9"
select select "3"
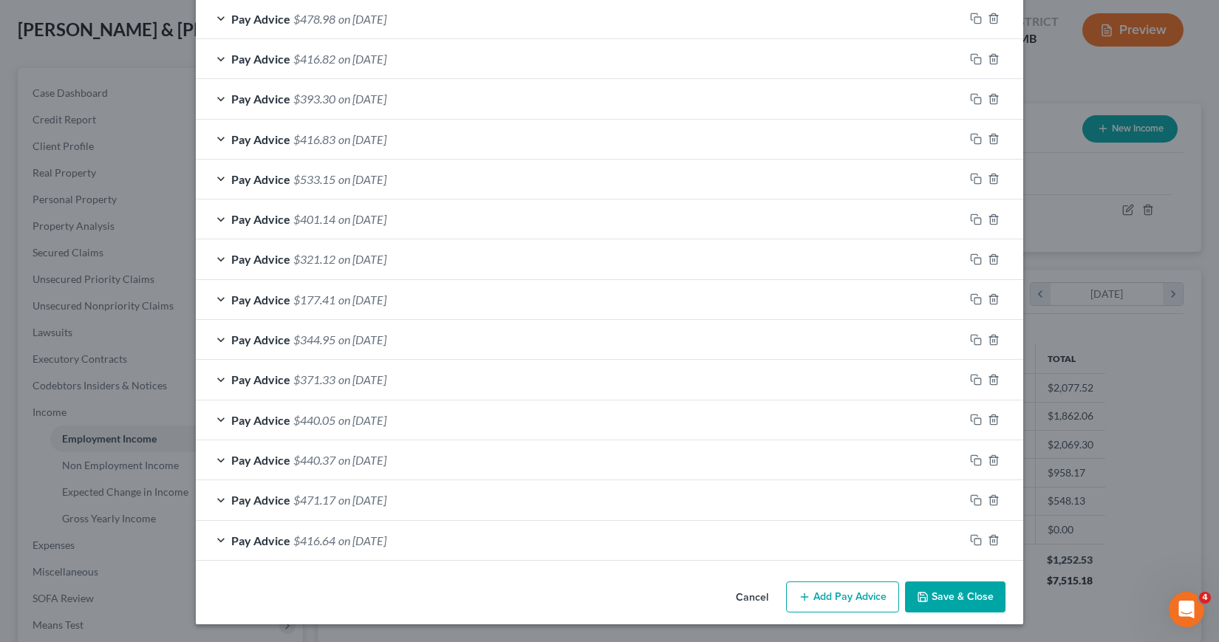
scroll to position [781, 0]
click at [835, 600] on button "Add Pay Advice" at bounding box center [842, 596] width 113 height 31
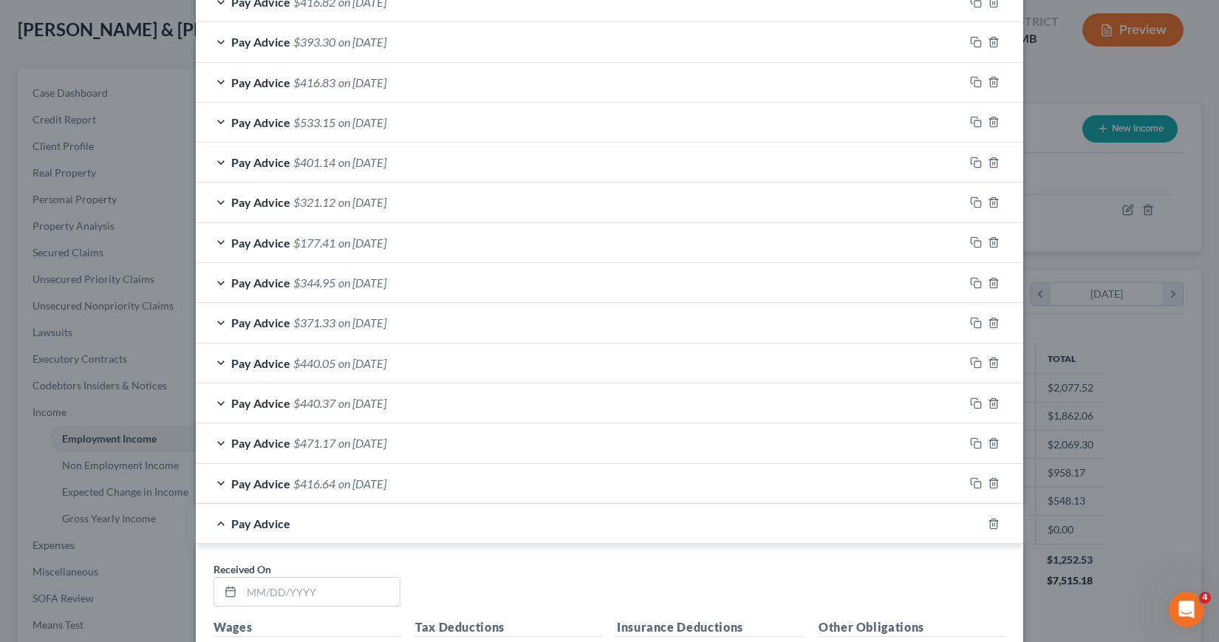
scroll to position [1003, 0]
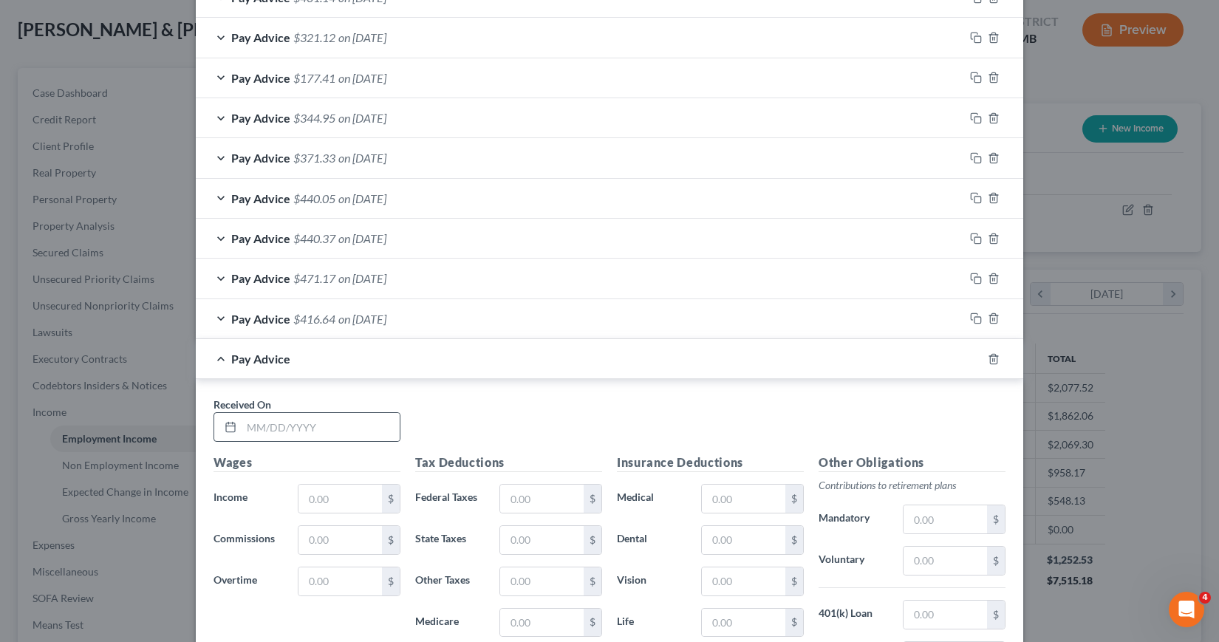
click at [233, 429] on div at bounding box center [227, 427] width 27 height 28
click at [243, 431] on input "text" at bounding box center [320, 427] width 158 height 28
type input "[DATE]"
click at [299, 501] on input "text" at bounding box center [339, 498] width 83 height 28
type input "98.82"
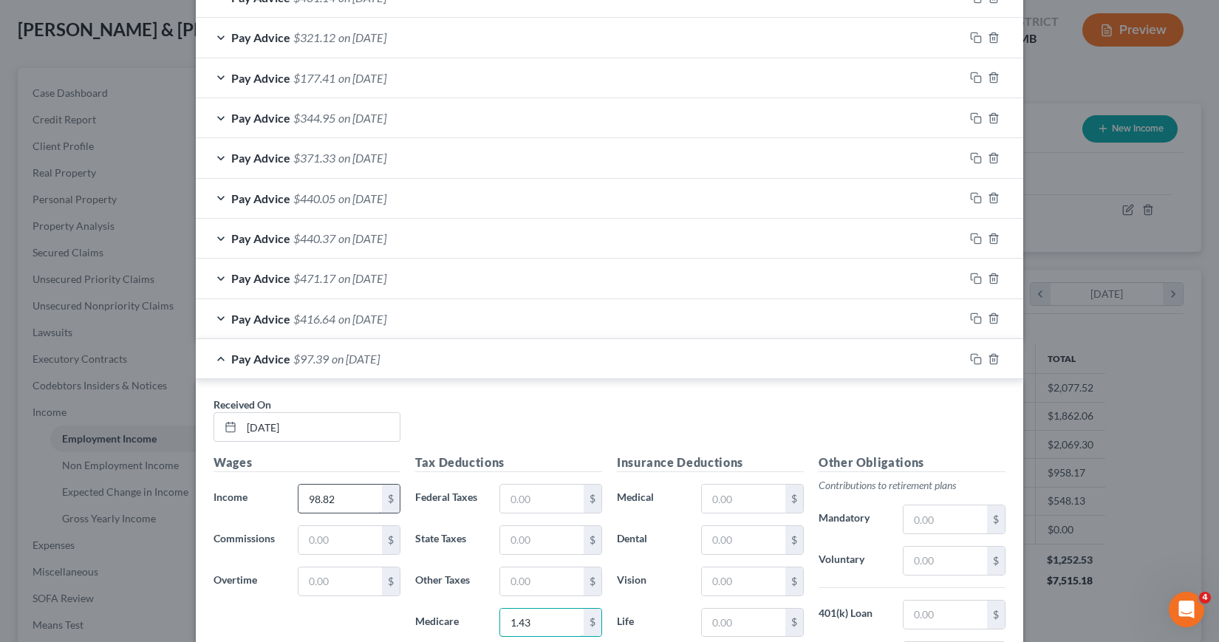
type input "1.43"
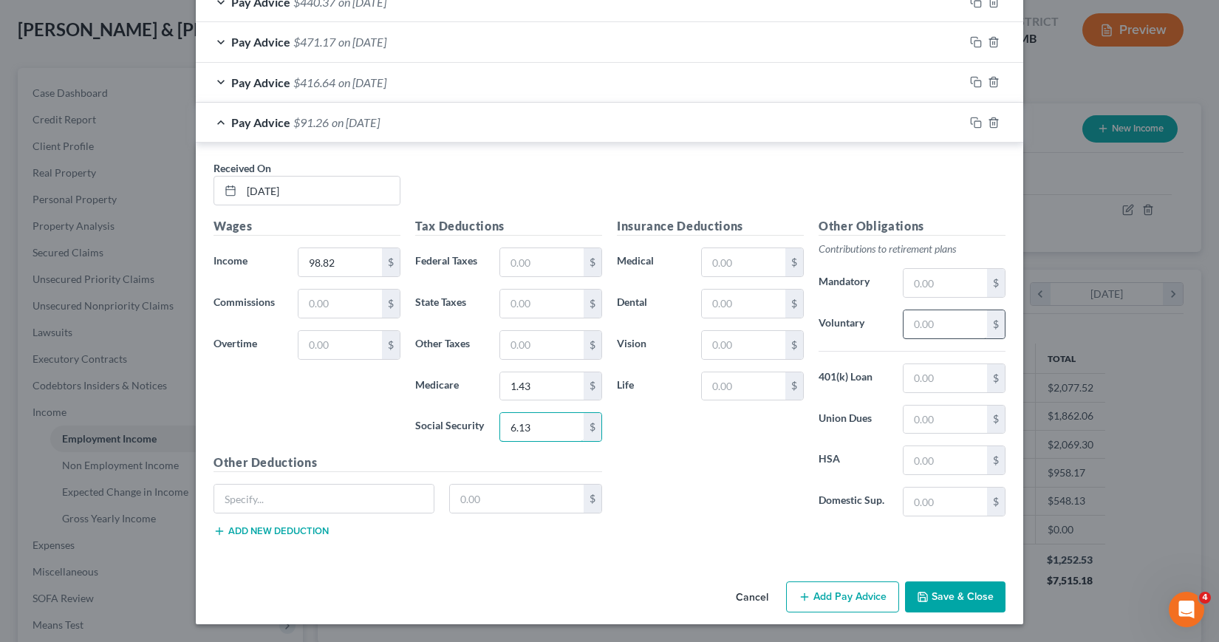
type input "6.13"
click at [909, 325] on input "text" at bounding box center [944, 324] width 83 height 28
type input "2.96"
click at [809, 601] on button "Add Pay Advice" at bounding box center [842, 596] width 113 height 31
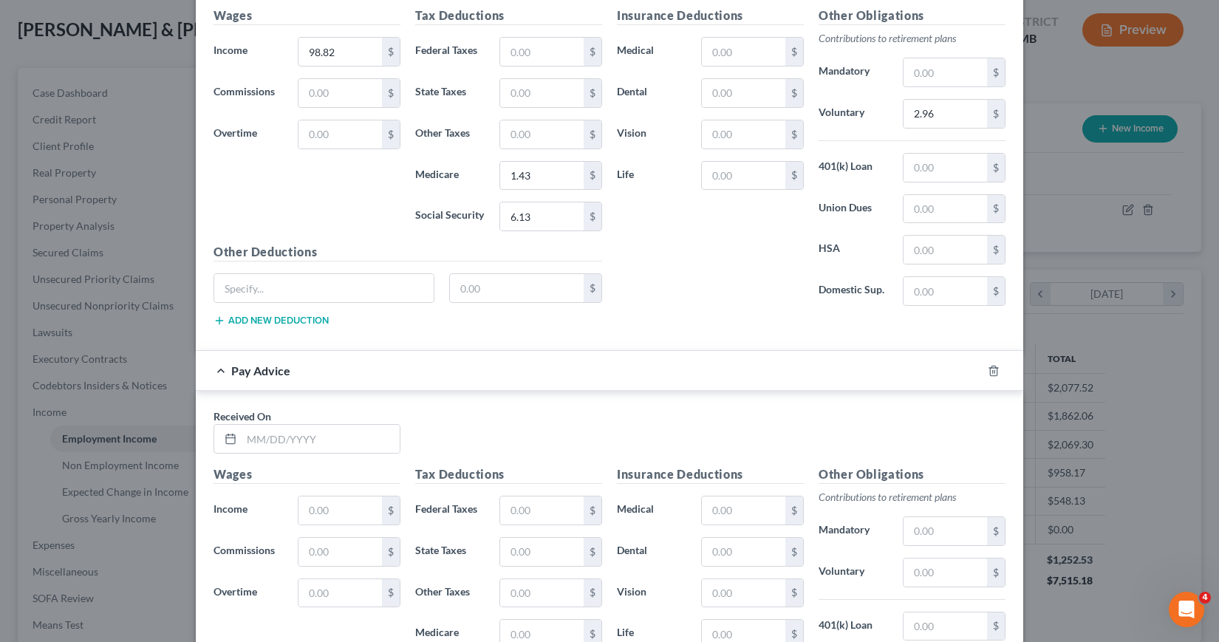
scroll to position [1535, 0]
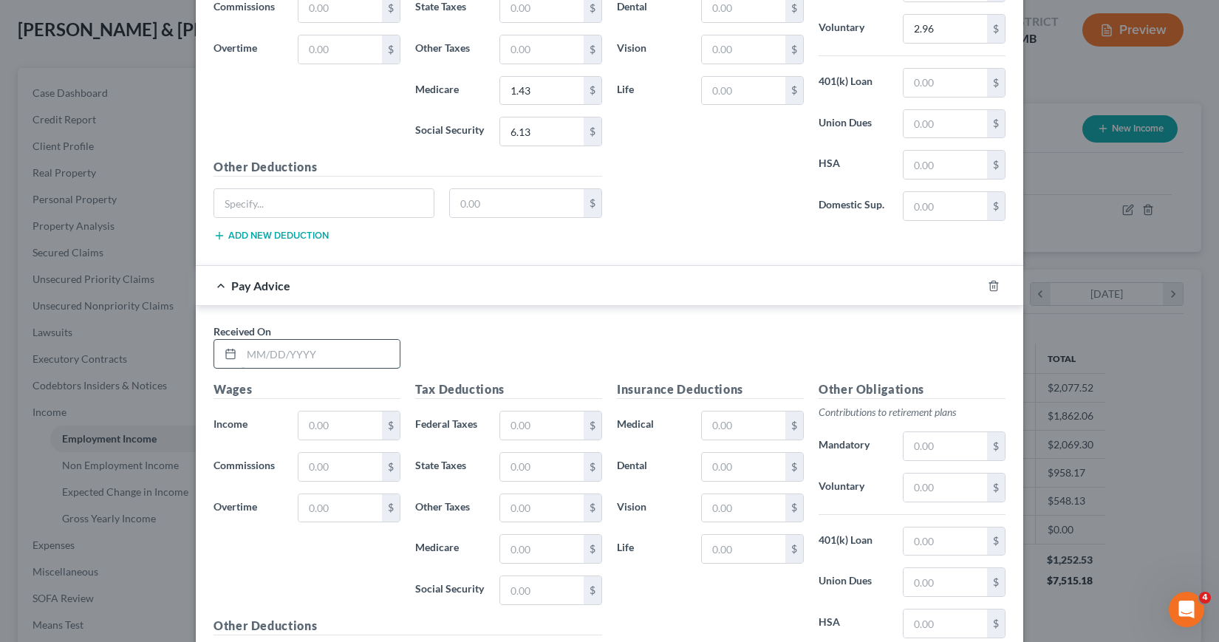
click at [241, 351] on input "text" at bounding box center [320, 354] width 158 height 28
type input "[DATE]"
type input "11.58"
click at [505, 552] on input "text" at bounding box center [541, 549] width 83 height 28
click at [508, 551] on input "text" at bounding box center [541, 549] width 83 height 28
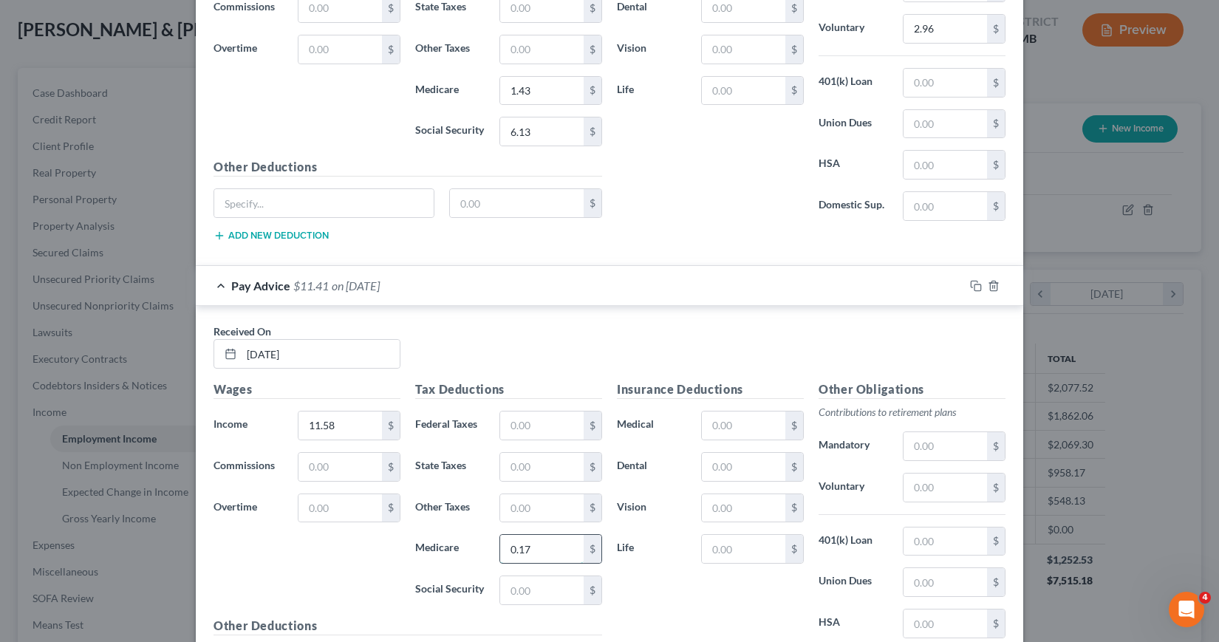
type input "0.17"
type input "0.72"
click at [916, 483] on input "text" at bounding box center [944, 487] width 83 height 28
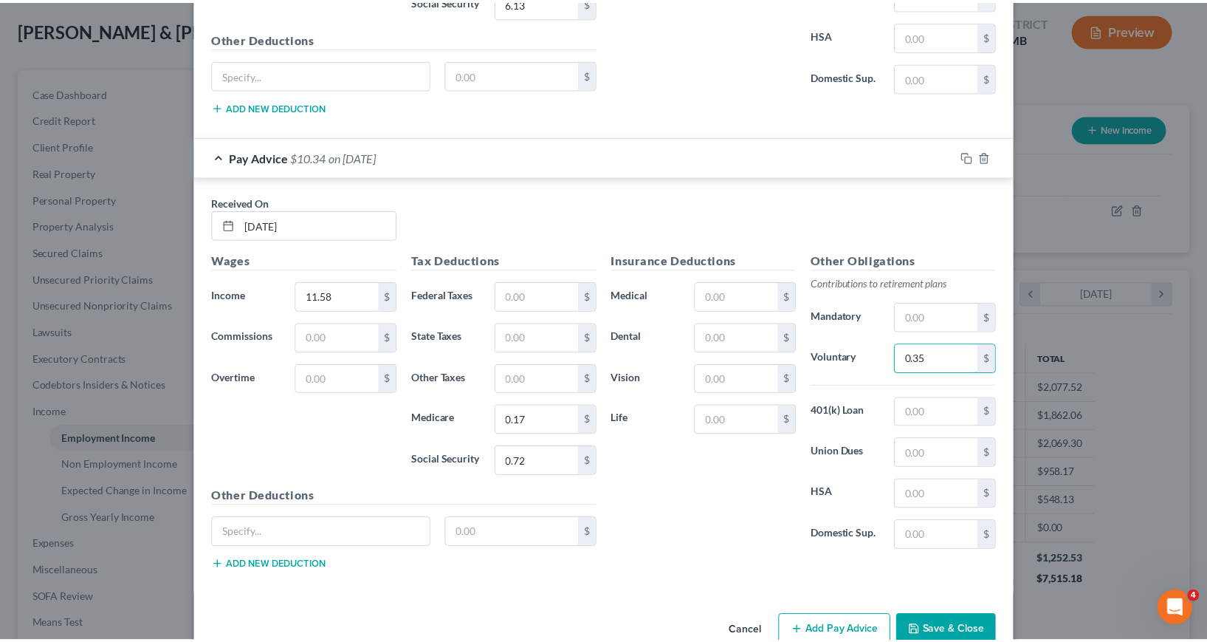
scroll to position [1697, 0]
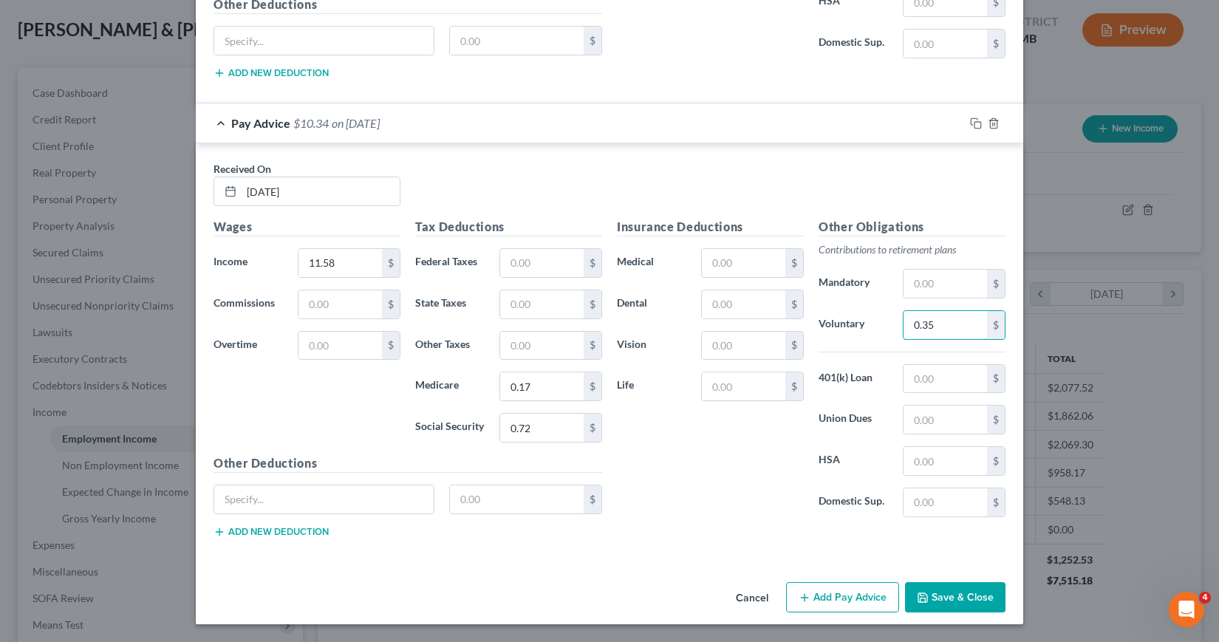
type input "0.35"
click at [961, 595] on button "Save & Close" at bounding box center [955, 597] width 100 height 31
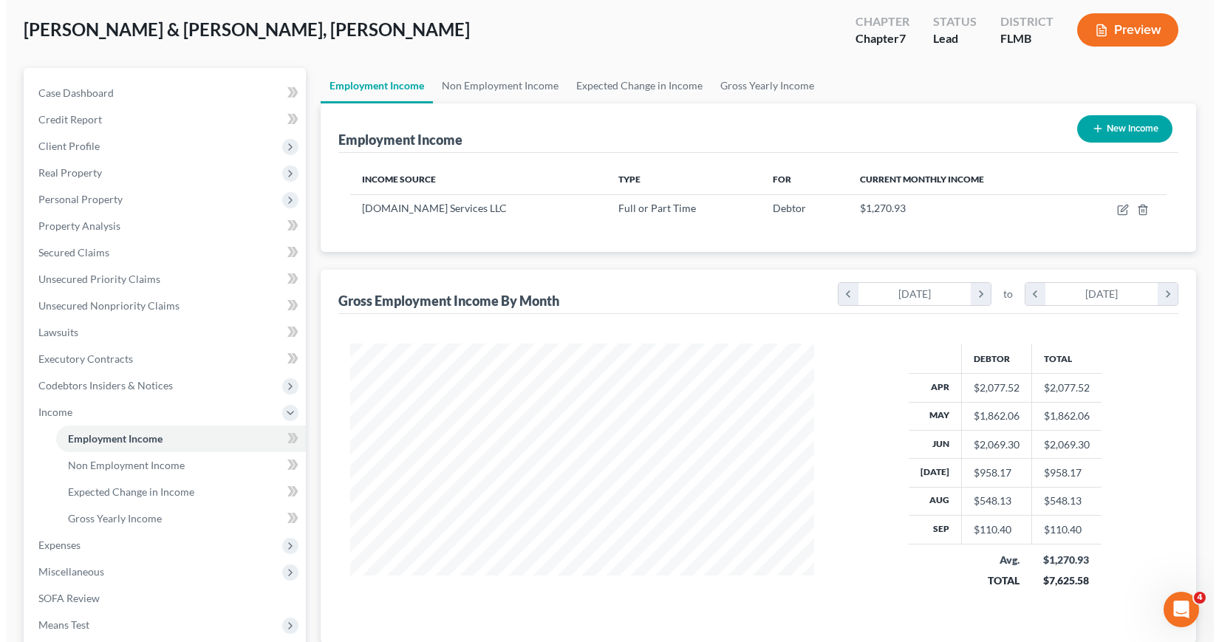
scroll to position [738247, 738018]
click at [1089, 129] on line "button" at bounding box center [1091, 129] width 7 height 0
select select "0"
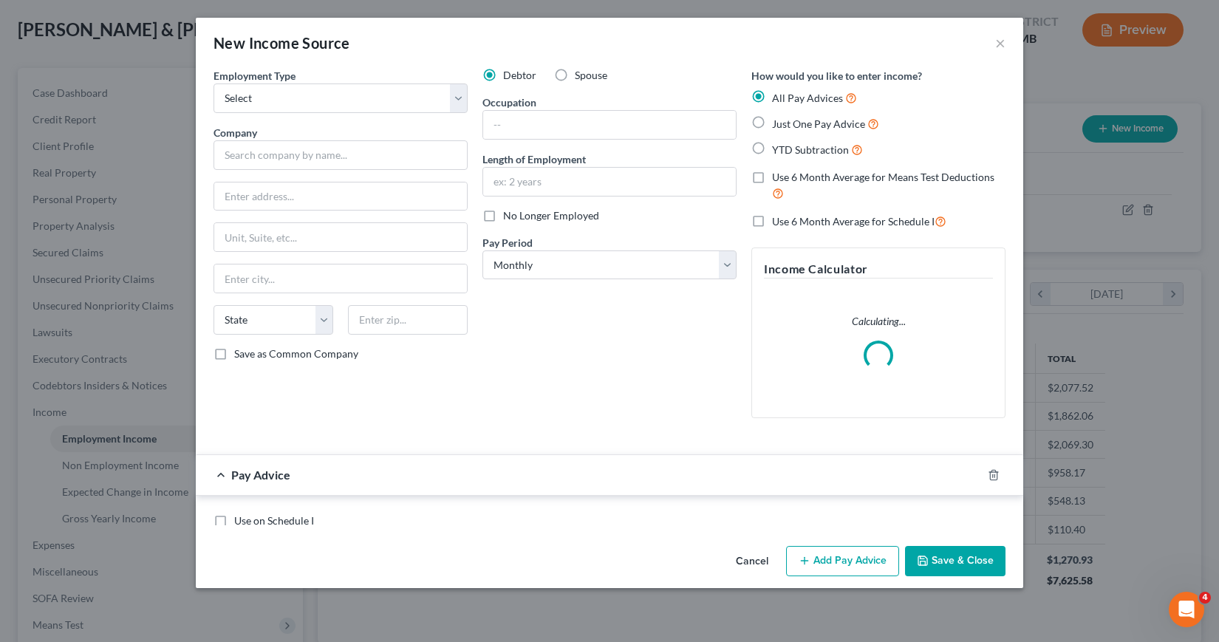
scroll to position [265, 498]
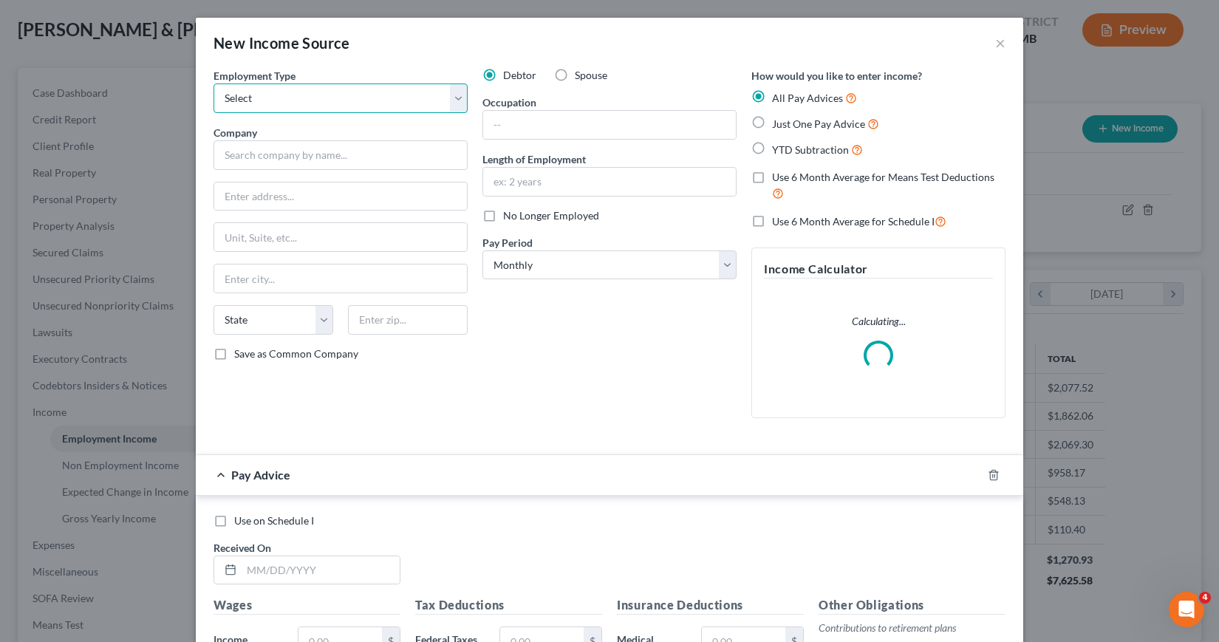
click at [454, 99] on select "Select Full or [DEMOGRAPHIC_DATA] Employment Self Employment" at bounding box center [340, 98] width 254 height 30
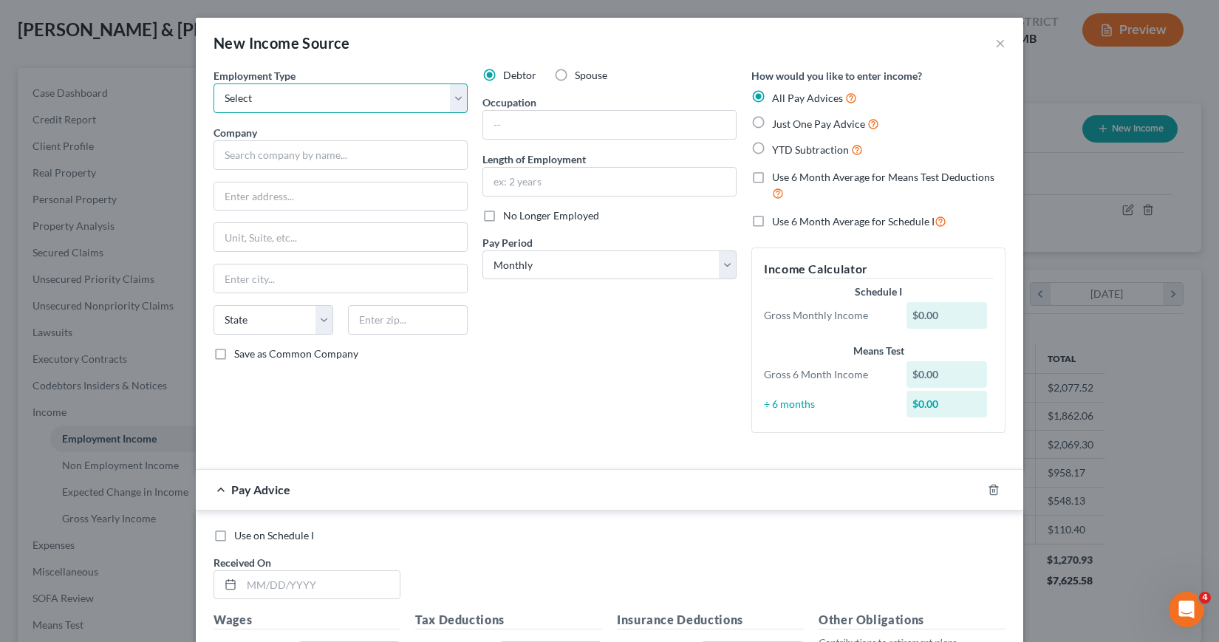
select select "0"
click at [213, 83] on select "Select Full or [DEMOGRAPHIC_DATA] Employment Self Employment" at bounding box center [340, 98] width 254 height 30
click at [575, 74] on label "Spouse" at bounding box center [591, 75] width 32 height 15
click at [580, 74] on input "Spouse" at bounding box center [585, 73] width 10 height 10
radio input "true"
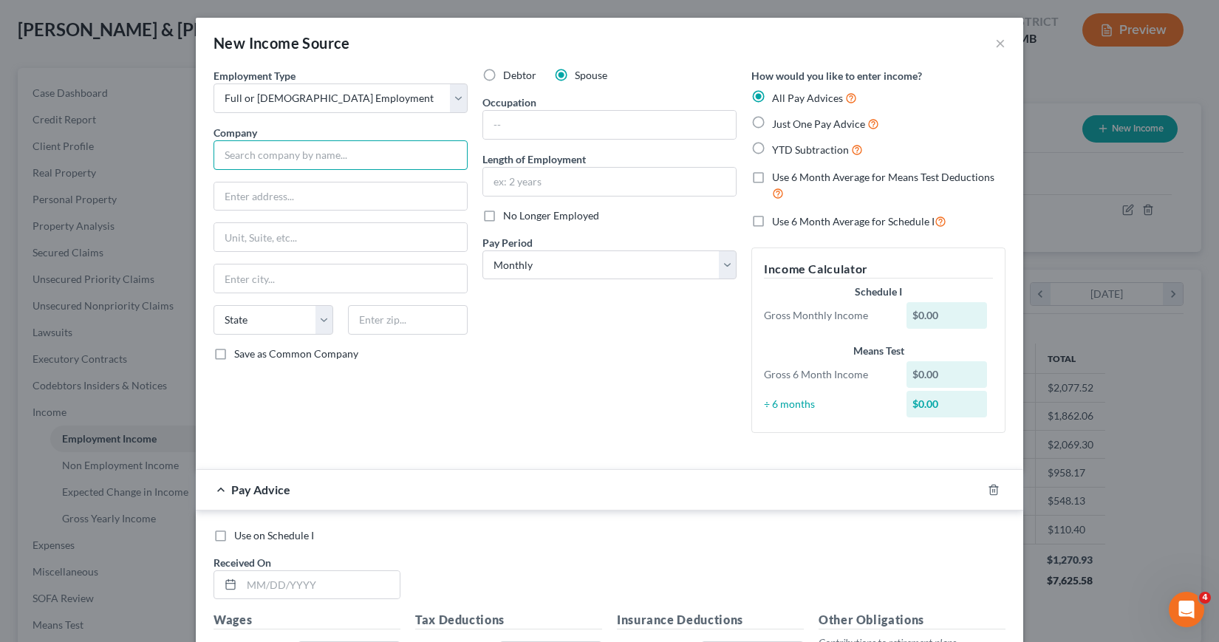
click at [250, 151] on input "text" at bounding box center [340, 155] width 254 height 30
type input "CNA"
click at [230, 196] on input "text" at bounding box center [340, 196] width 253 height 28
type input "[STREET_ADDRESS]"
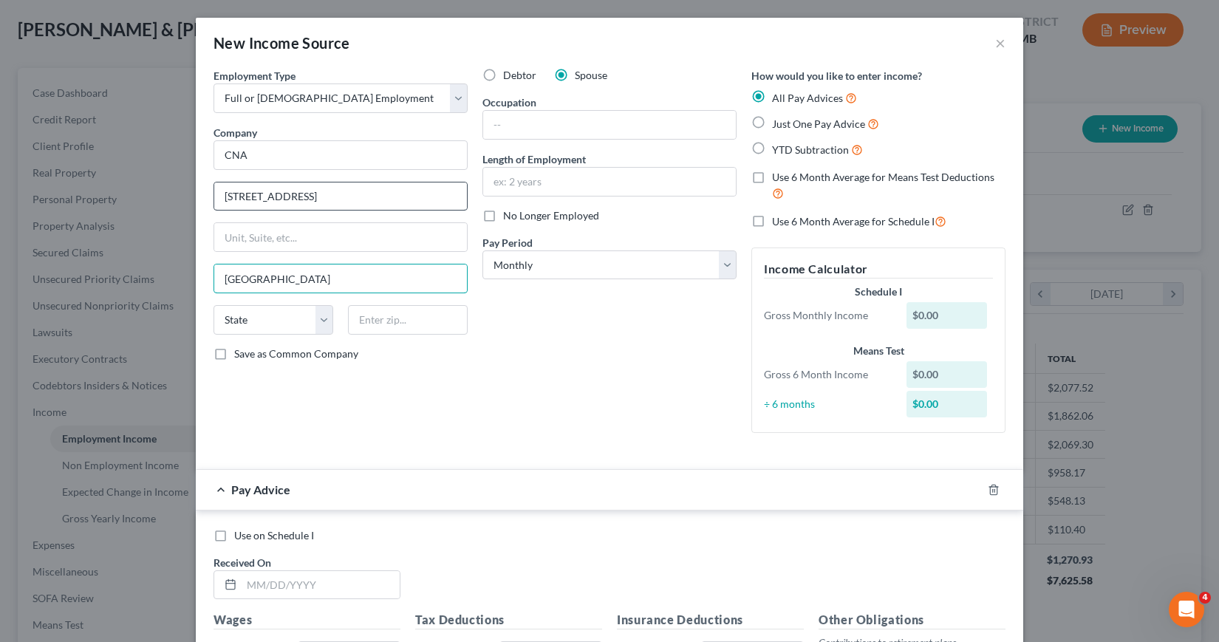
type input "[GEOGRAPHIC_DATA]"
select select "9"
type input "33610"
click at [217, 150] on input "CNA" at bounding box center [340, 155] width 254 height 30
type input "A"
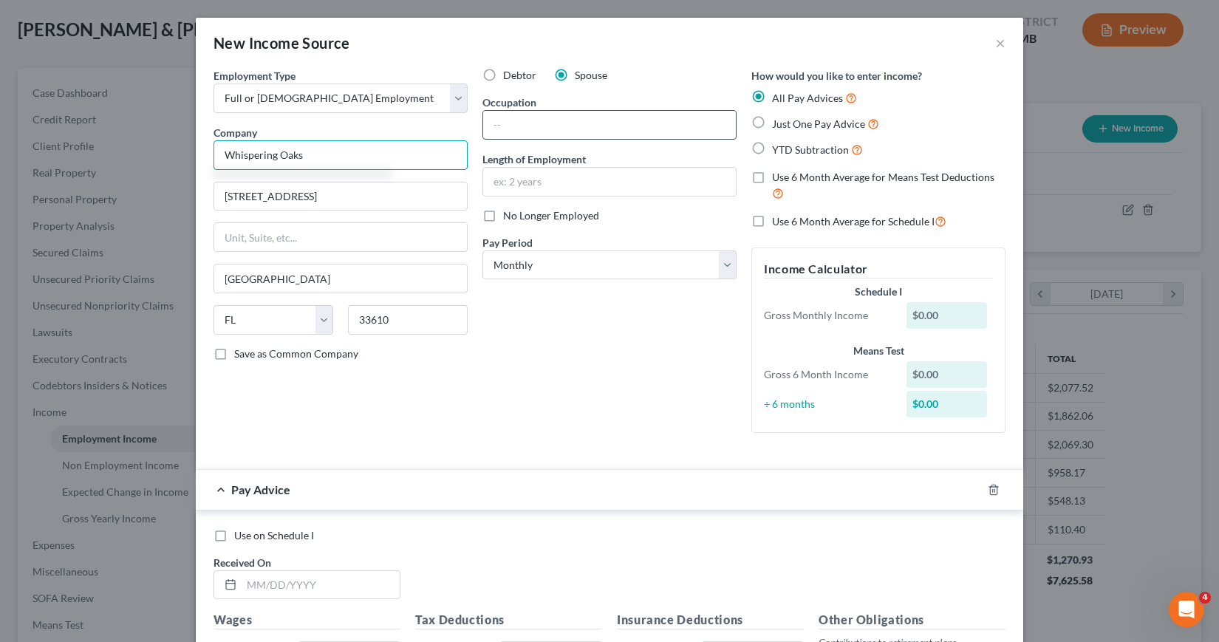
type input "Whispering Oaks"
click at [488, 125] on input "text" at bounding box center [609, 125] width 253 height 28
type input "CNA"
click at [490, 183] on input "text" at bounding box center [609, 182] width 253 height 28
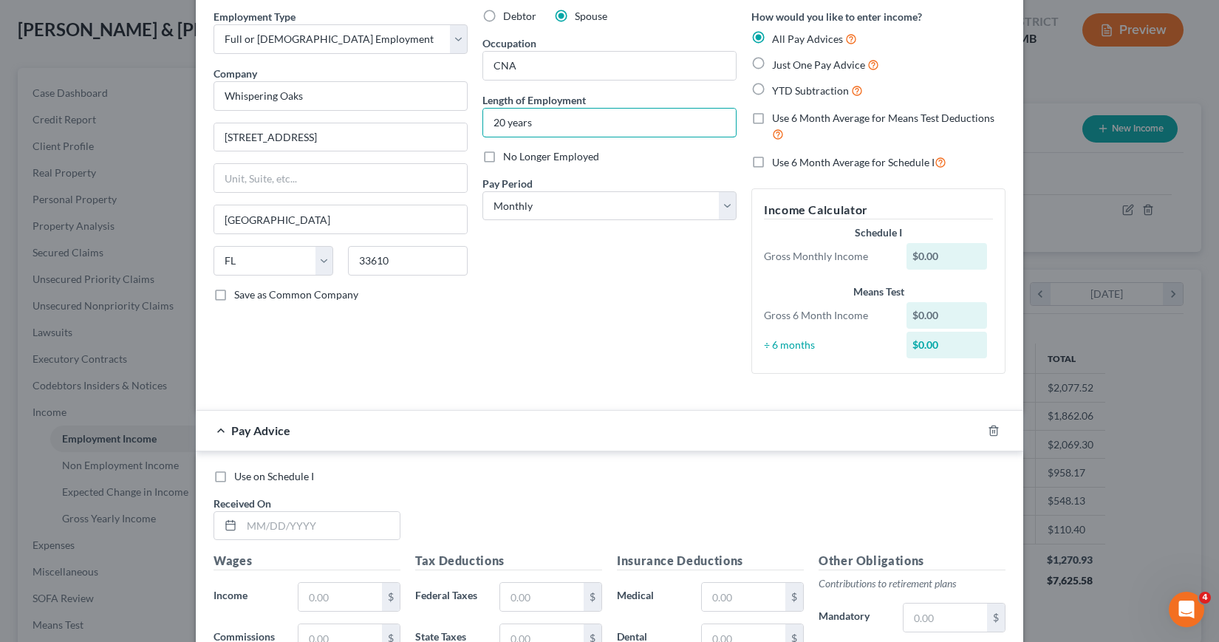
scroll to position [0, 0]
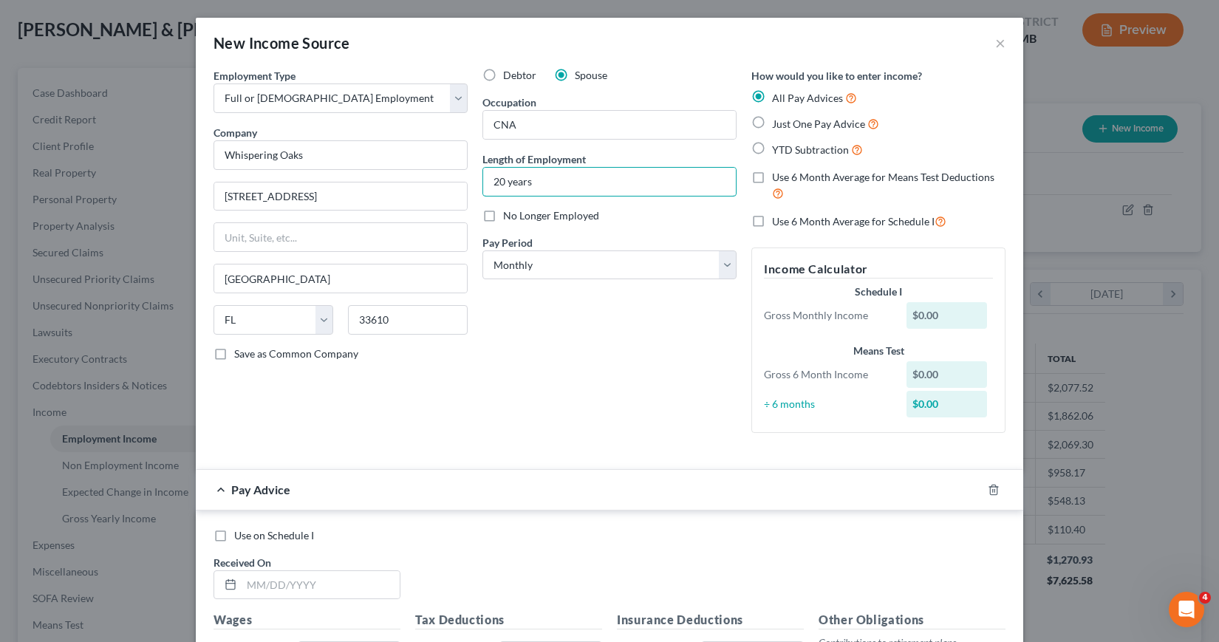
type input "20 years"
click at [772, 178] on label "Use 6 Month Average for Means Test Deductions" at bounding box center [888, 186] width 233 height 32
click at [778, 178] on input "Use 6 Month Average for Means Test Deductions" at bounding box center [783, 175] width 10 height 10
checkbox input "true"
click at [772, 222] on label "Use 6 Month Average for Schedule I" at bounding box center [859, 221] width 174 height 17
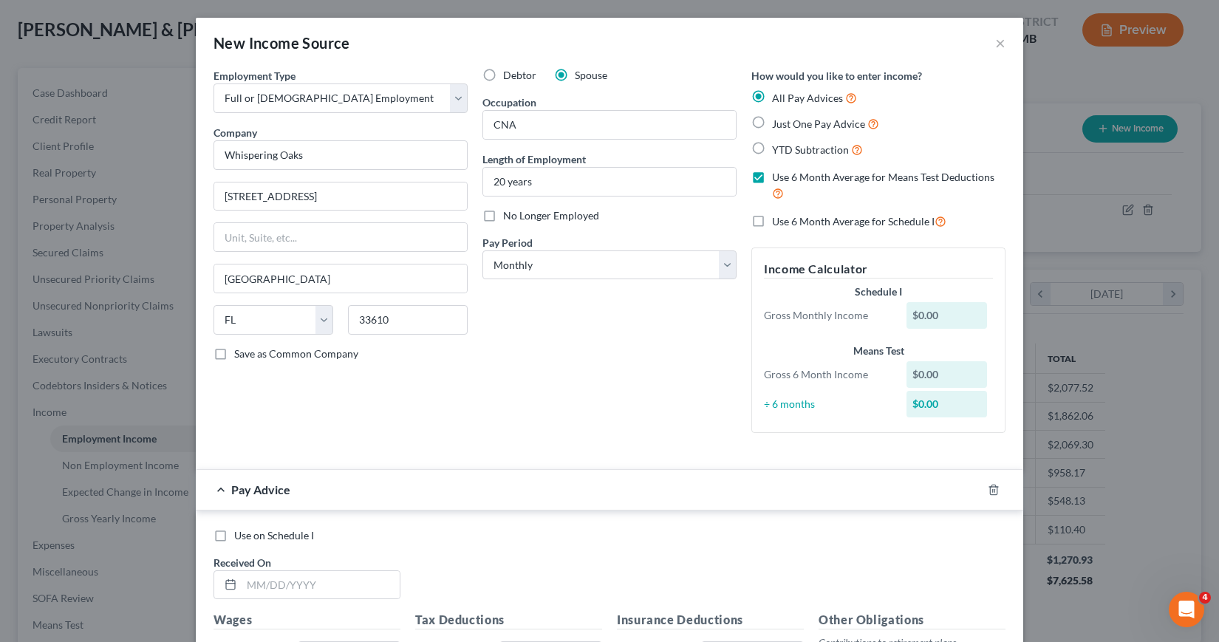
click at [778, 222] on input "Use 6 Month Average for Schedule I" at bounding box center [783, 218] width 10 height 10
checkbox input "true"
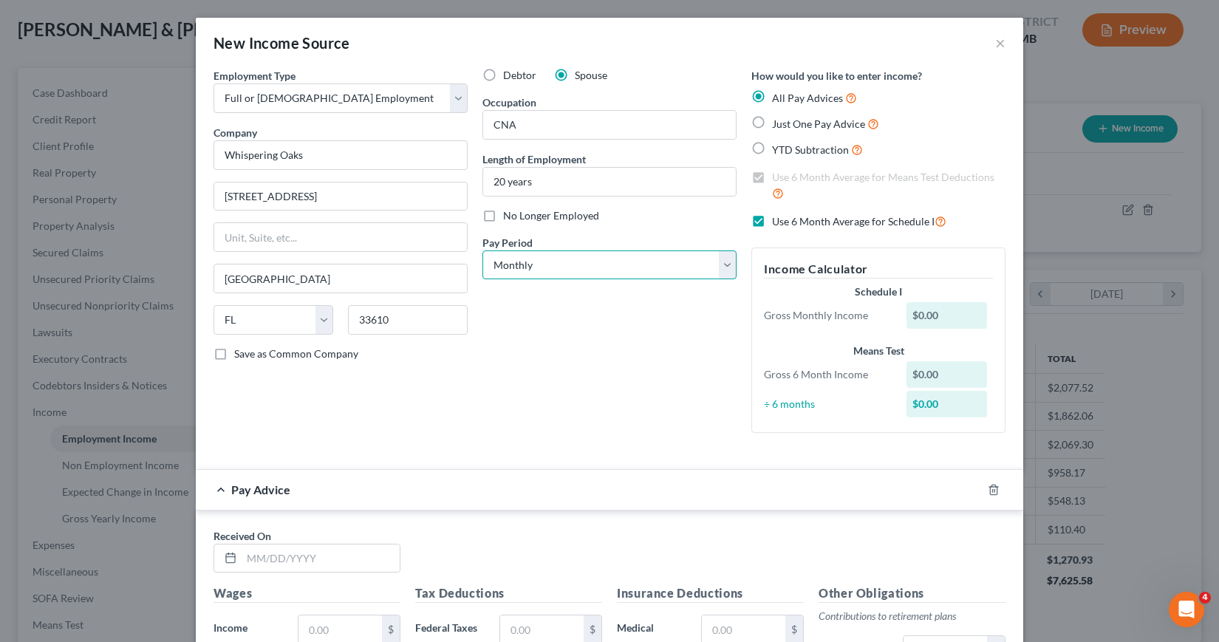
click at [719, 264] on select "Select Monthly Twice Monthly Every Other Week Weekly" at bounding box center [609, 265] width 254 height 30
select select "2"
click at [482, 250] on select "Select Monthly Twice Monthly Every Other Week Weekly" at bounding box center [609, 265] width 254 height 30
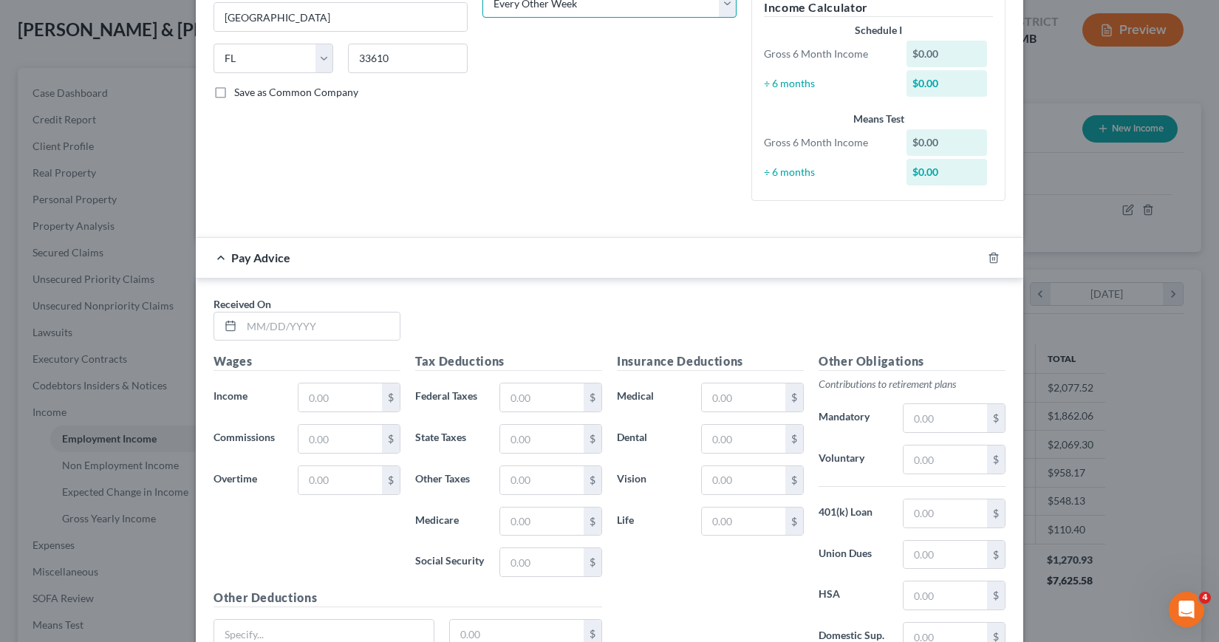
scroll to position [295, 0]
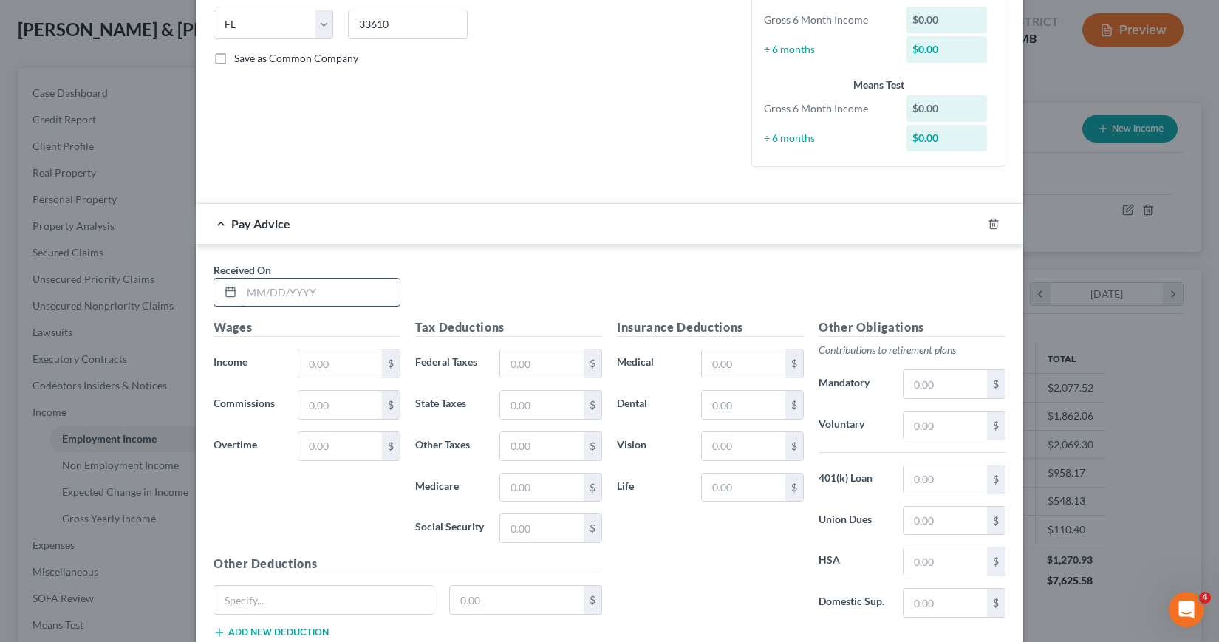
click at [241, 293] on input "text" at bounding box center [320, 292] width 158 height 28
type input "[DATE]"
click at [299, 366] on input "text" at bounding box center [339, 363] width 83 height 28
type input "1,441.25"
click at [502, 363] on input "text" at bounding box center [541, 363] width 83 height 28
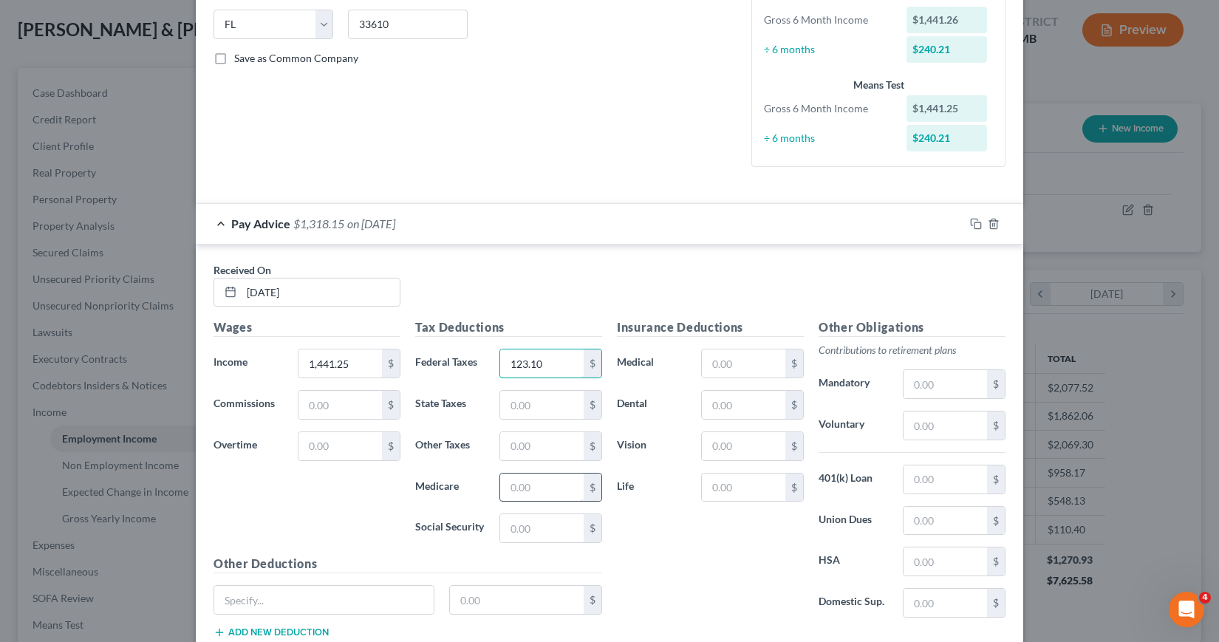
type input "123.10"
click at [505, 490] on input "text" at bounding box center [541, 487] width 83 height 28
type input "19.55"
click at [507, 527] on input "text" at bounding box center [541, 528] width 83 height 28
type input "83.61"
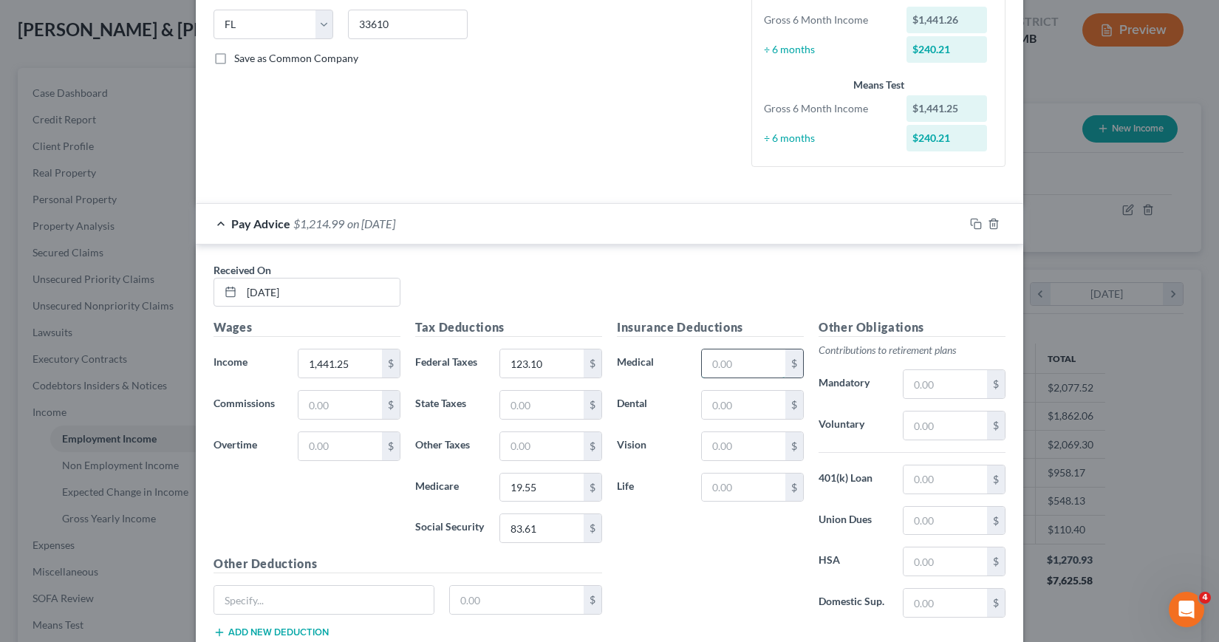
click at [704, 361] on input "text" at bounding box center [743, 363] width 83 height 28
type input "92.76"
click at [907, 521] on input "text" at bounding box center [944, 521] width 83 height 28
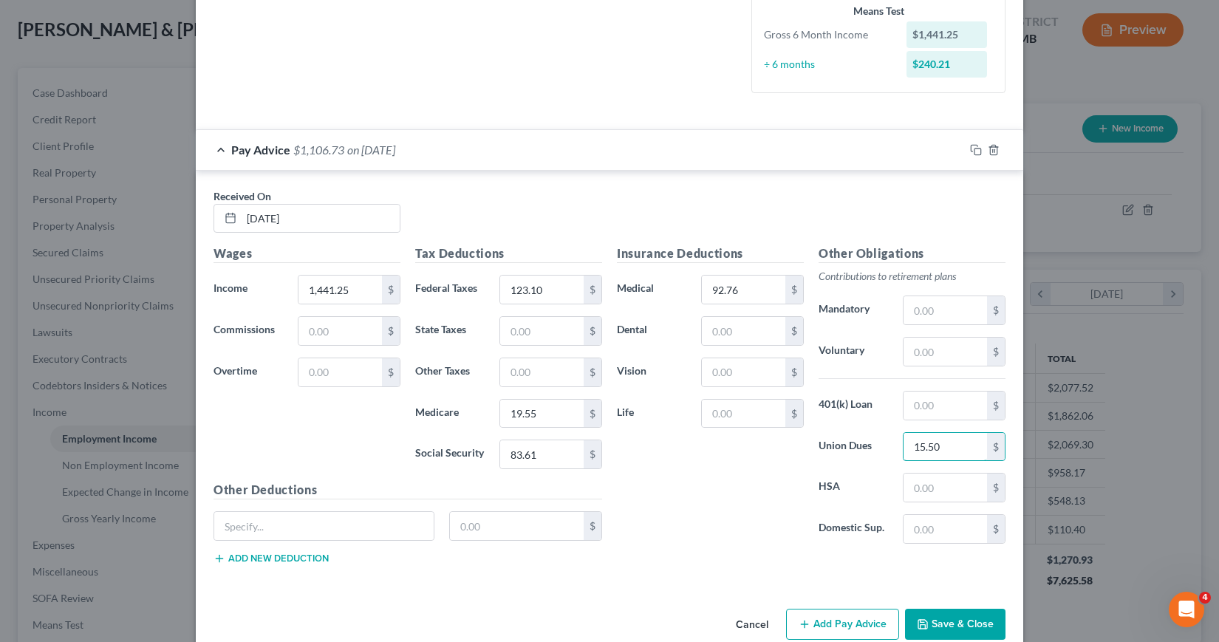
scroll to position [397, 0]
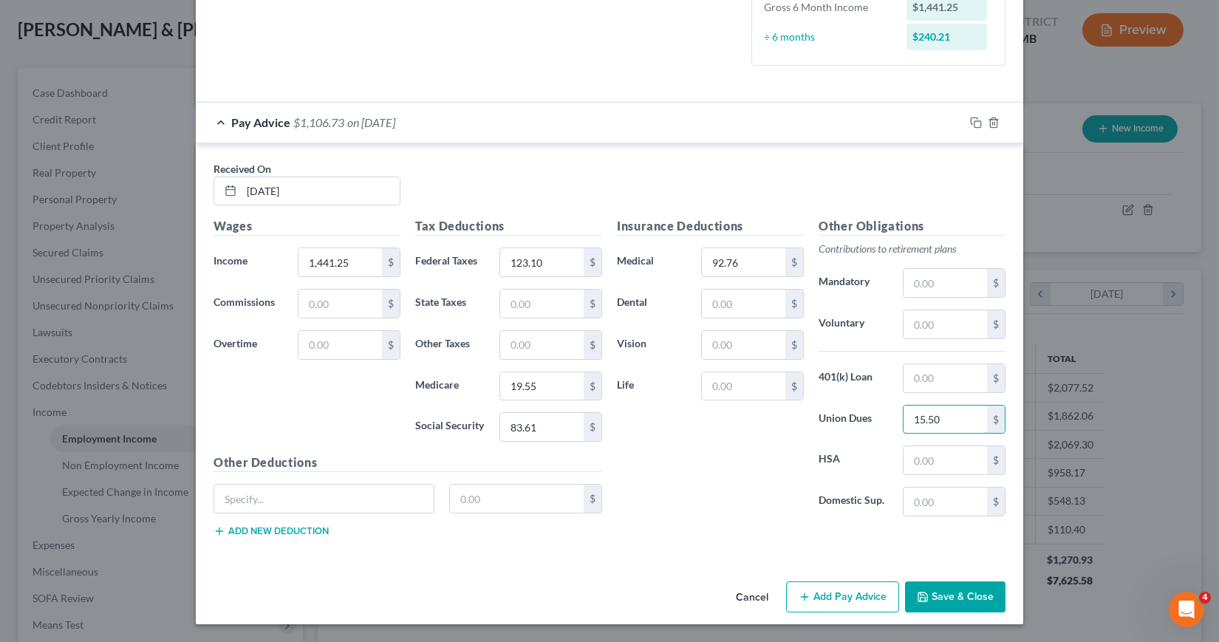
type input "15.50"
click at [839, 596] on button "Add Pay Advice" at bounding box center [842, 596] width 113 height 31
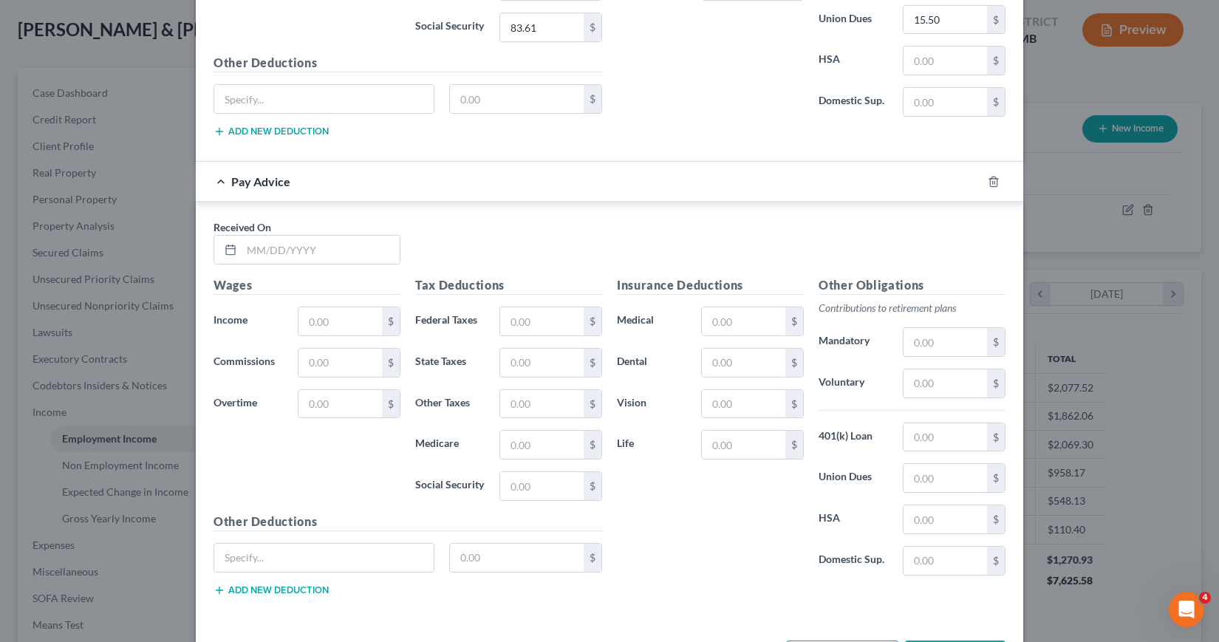
scroll to position [840, 0]
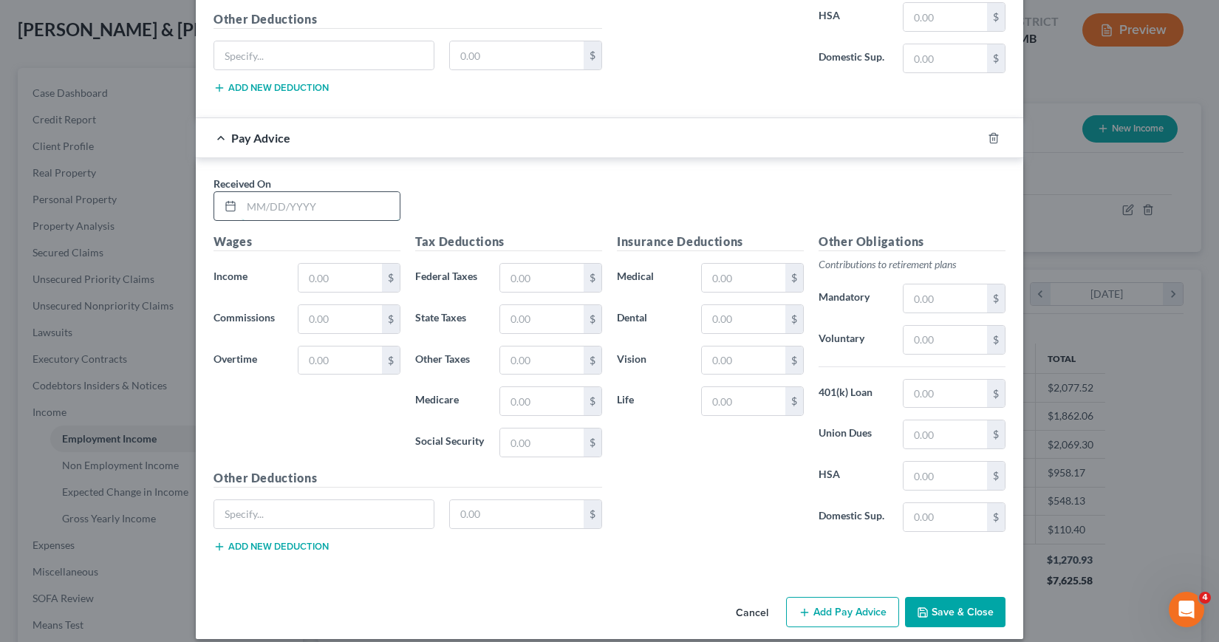
click at [241, 208] on input "text" at bounding box center [320, 206] width 158 height 28
type input "[DATE]"
type input "1,423.96"
click at [504, 278] on input "text" at bounding box center [541, 278] width 83 height 28
type input "121.03"
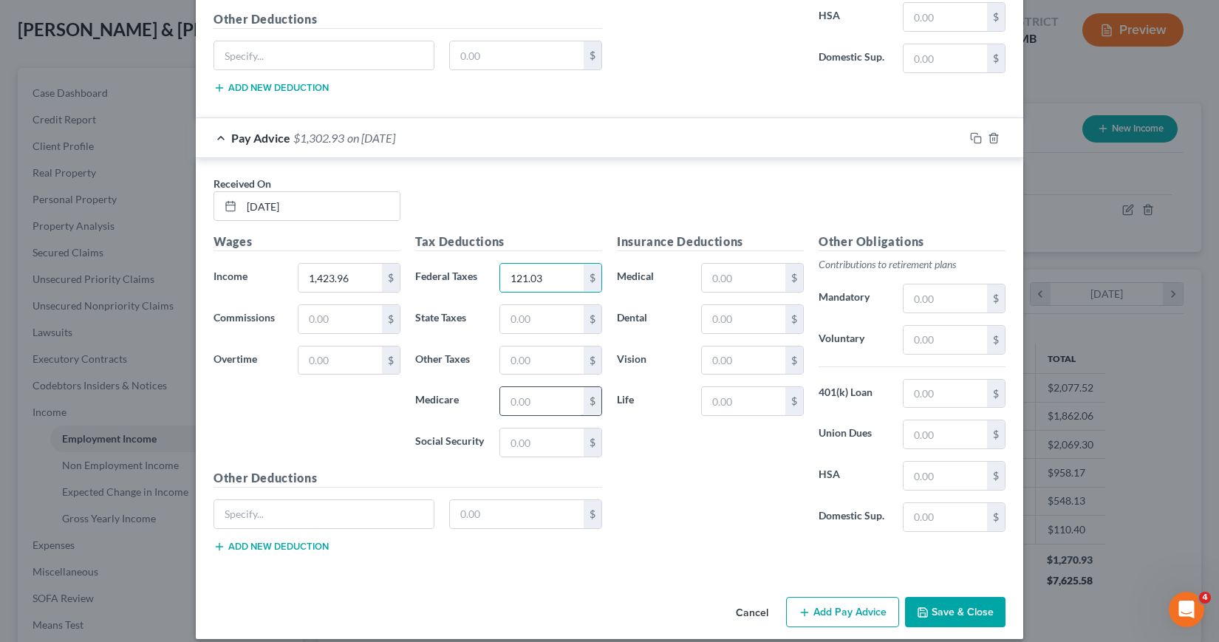
click at [504, 405] on input "text" at bounding box center [541, 401] width 83 height 28
type input "19.30"
click at [501, 439] on input "text" at bounding box center [541, 442] width 83 height 28
type input "82.53"
click at [702, 277] on input "text" at bounding box center [743, 278] width 83 height 28
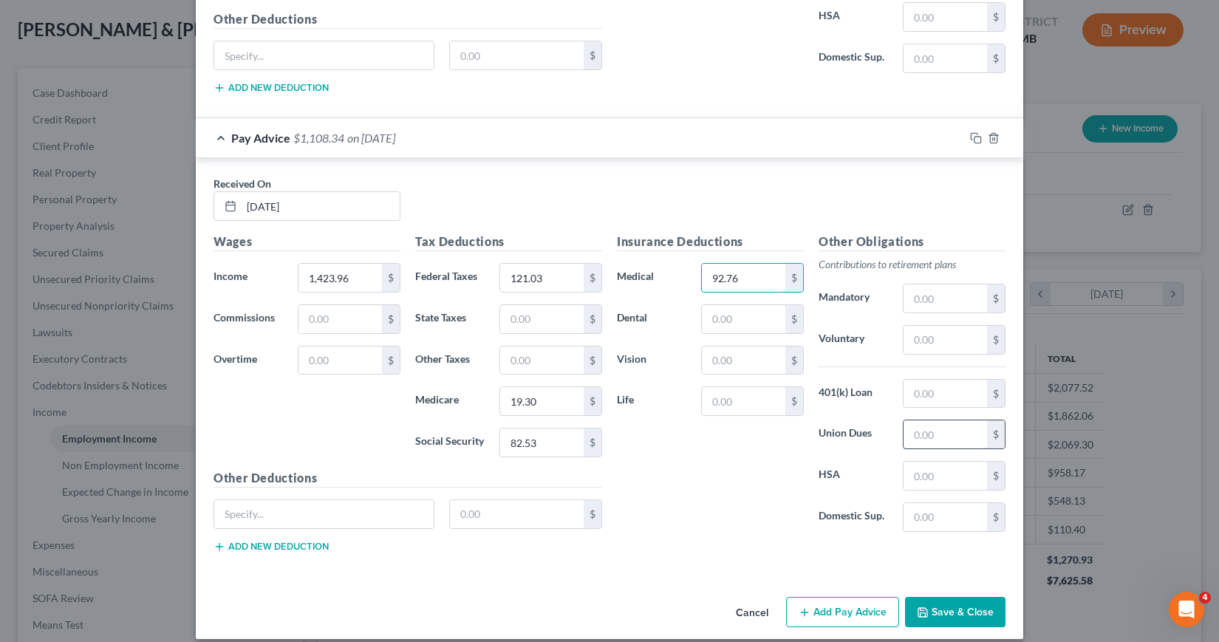
type input "92.76"
click at [908, 435] on input "text" at bounding box center [944, 434] width 83 height 28
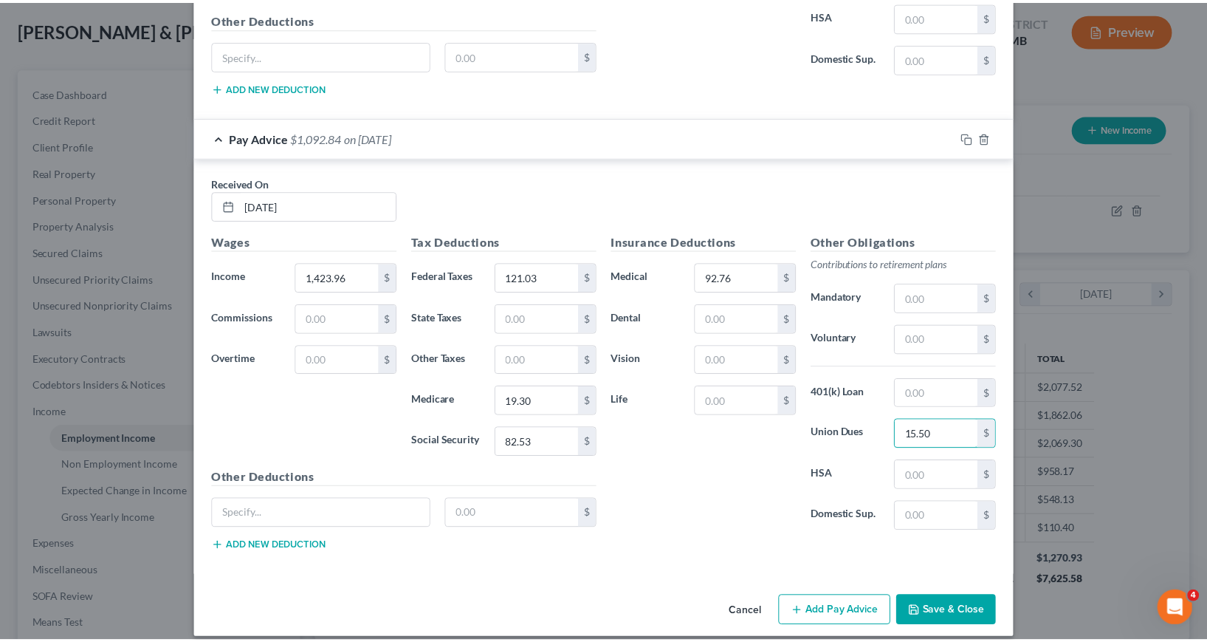
scroll to position [854, 0]
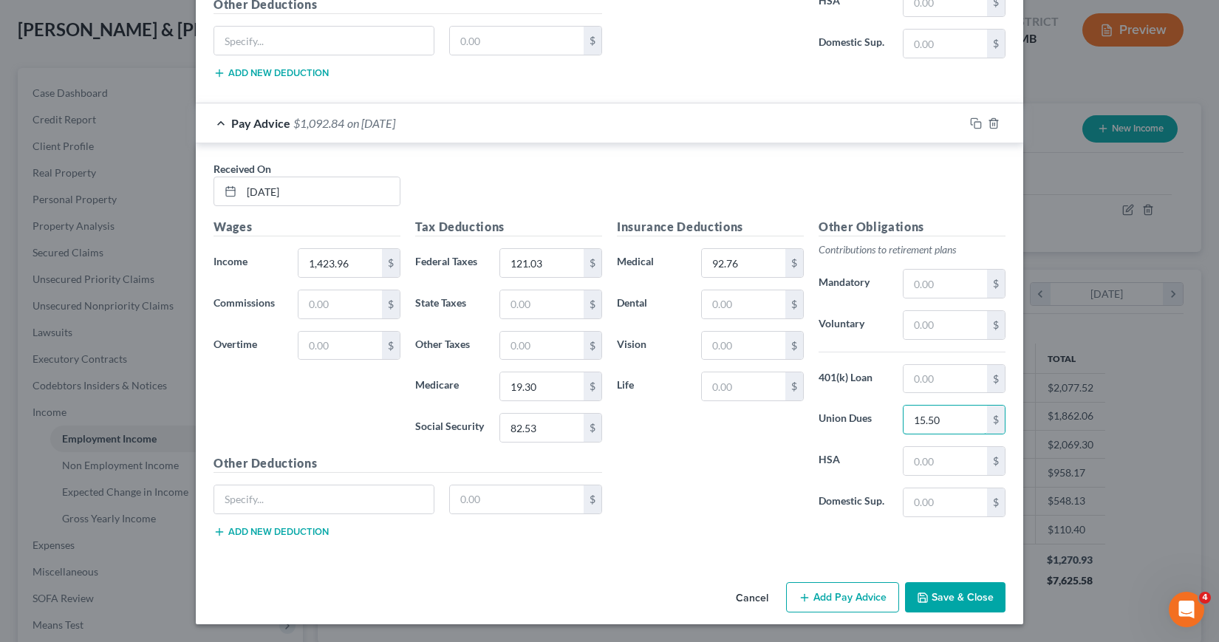
type input "15.50"
click at [951, 593] on button "Save & Close" at bounding box center [955, 597] width 100 height 31
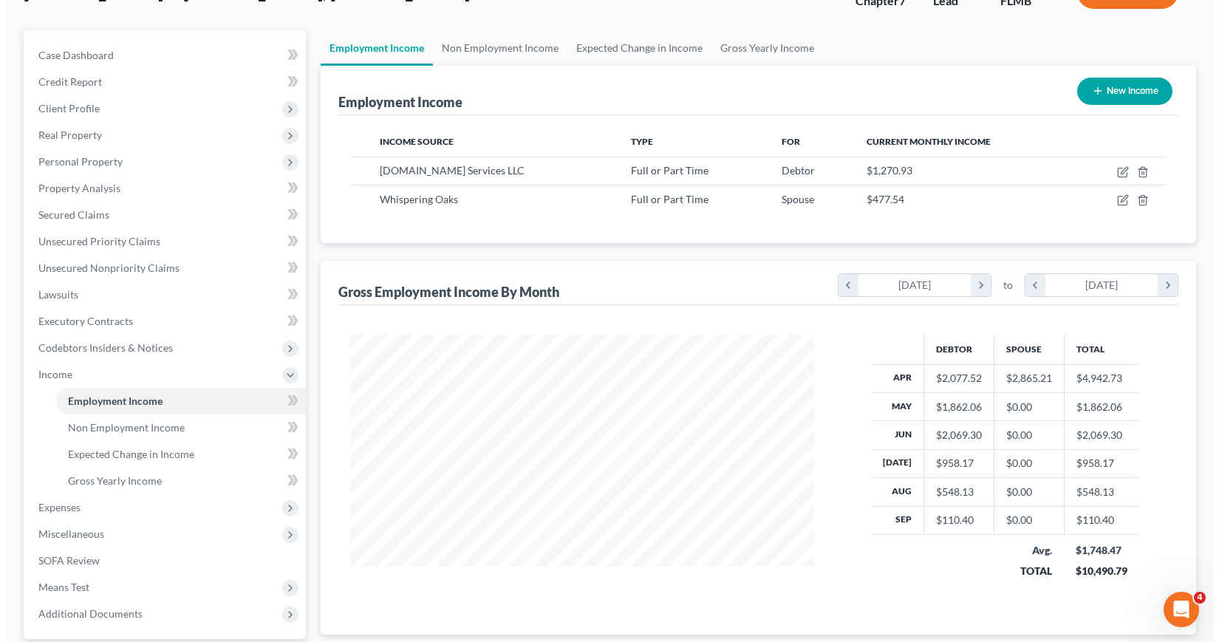
scroll to position [102, 0]
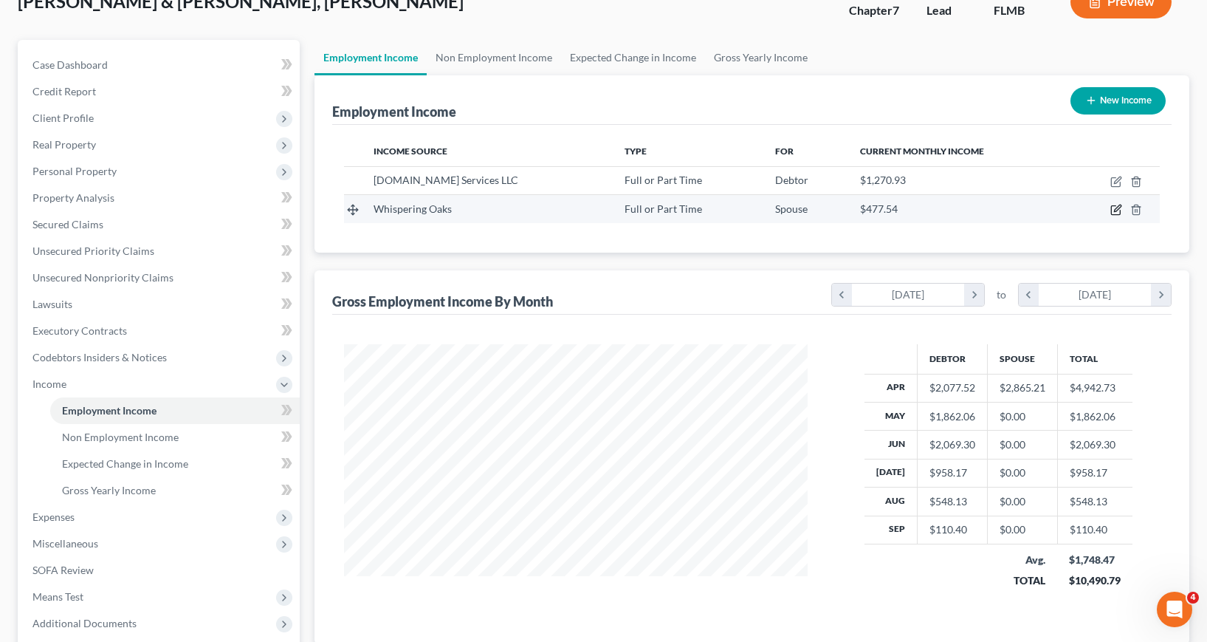
click at [1116, 213] on icon "button" at bounding box center [1117, 210] width 12 height 12
select select "0"
select select "9"
select select "2"
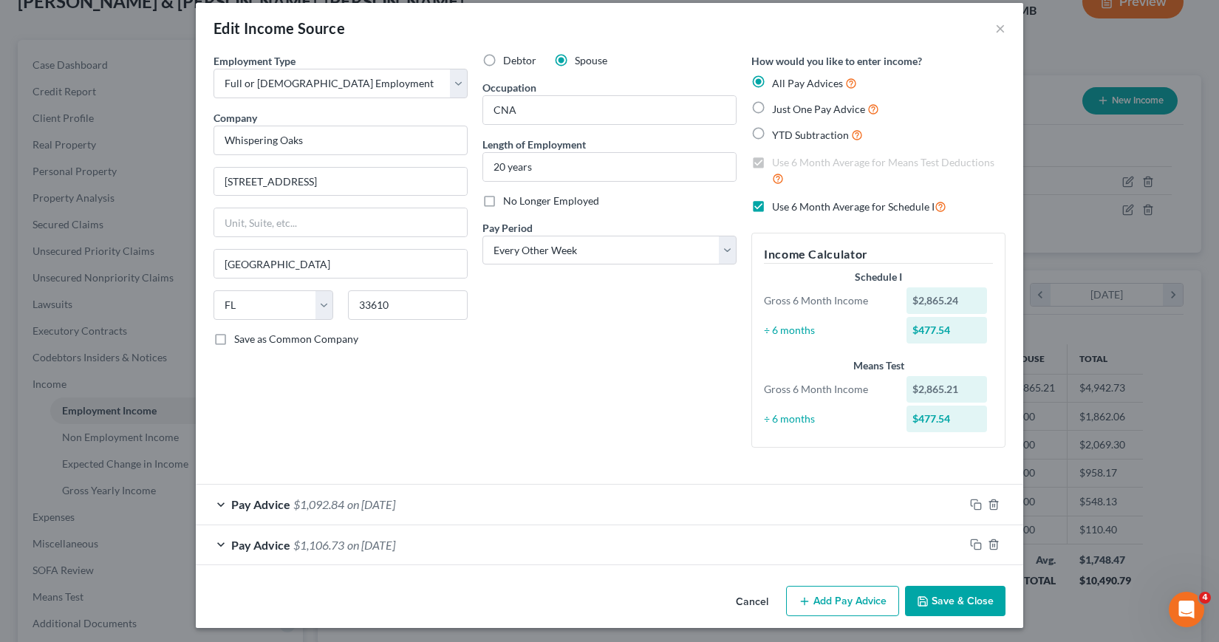
scroll to position [18, 0]
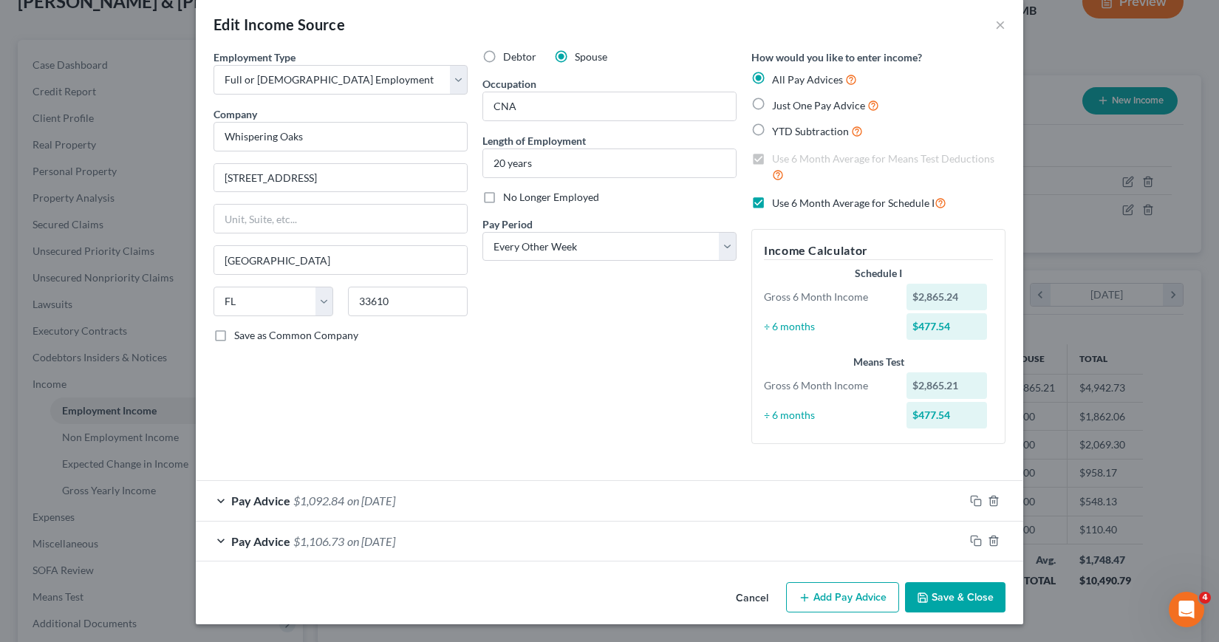
click at [836, 595] on button "Add Pay Advice" at bounding box center [842, 597] width 113 height 31
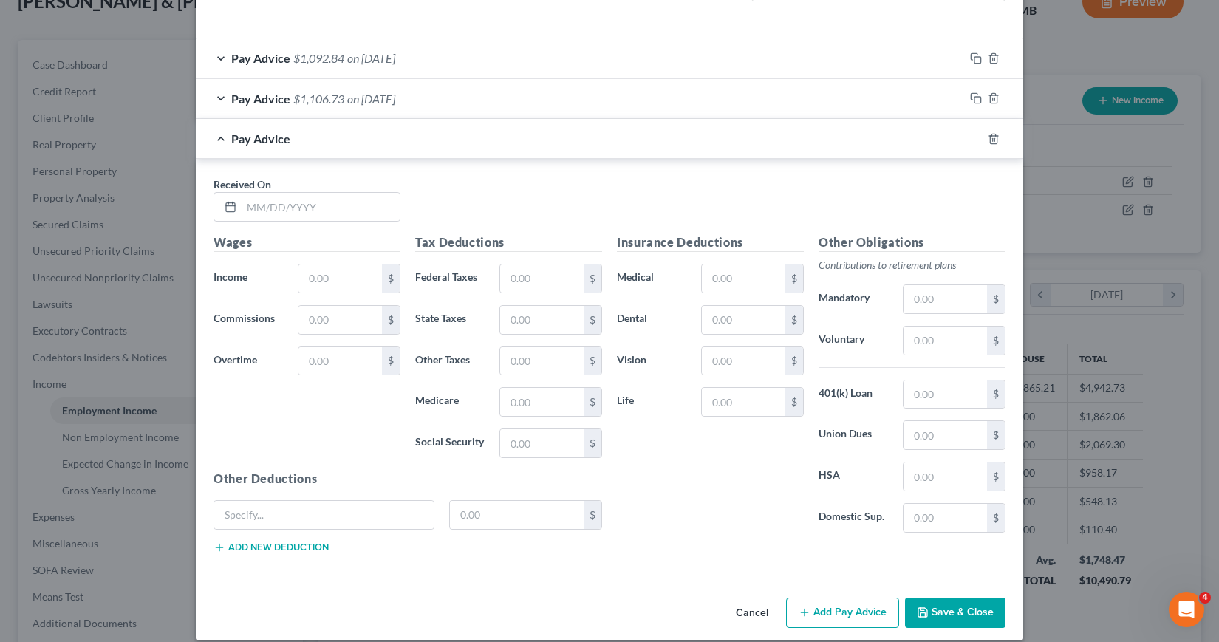
scroll to position [462, 0]
click at [241, 208] on input "text" at bounding box center [320, 206] width 158 height 28
type input "[DATE]"
type input "1,435.49"
click at [503, 279] on input "text" at bounding box center [541, 278] width 83 height 28
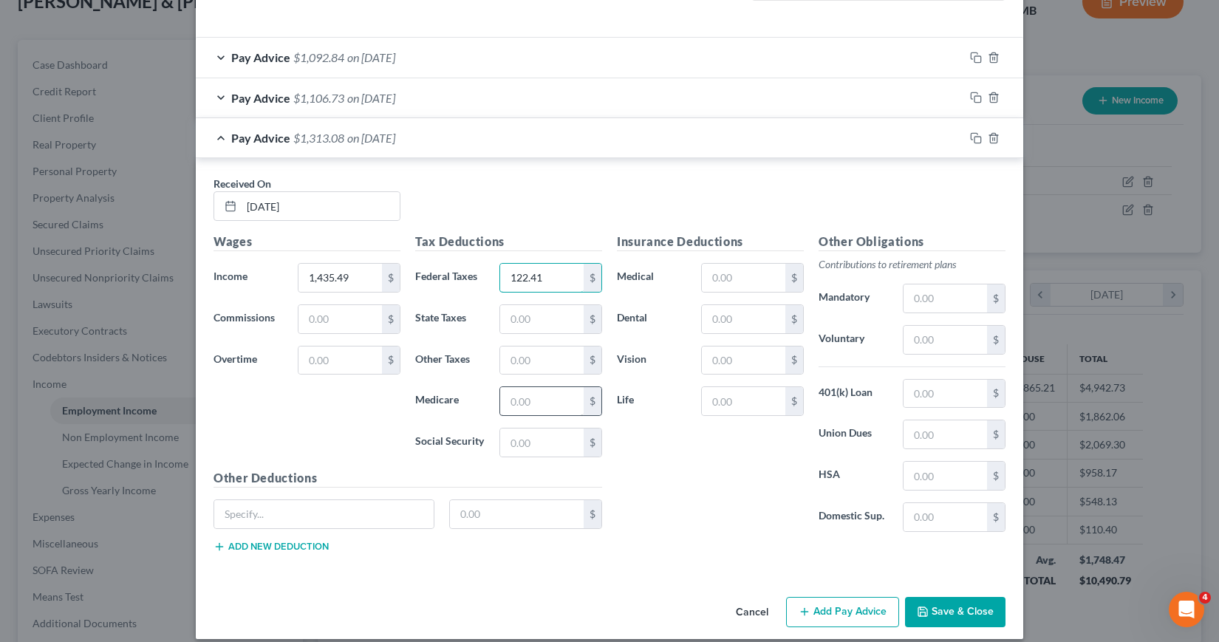
type input "122.41"
click at [507, 399] on input "text" at bounding box center [541, 401] width 83 height 28
type input "19.47"
click at [504, 440] on input "text" at bounding box center [541, 442] width 83 height 28
type input "83.25"
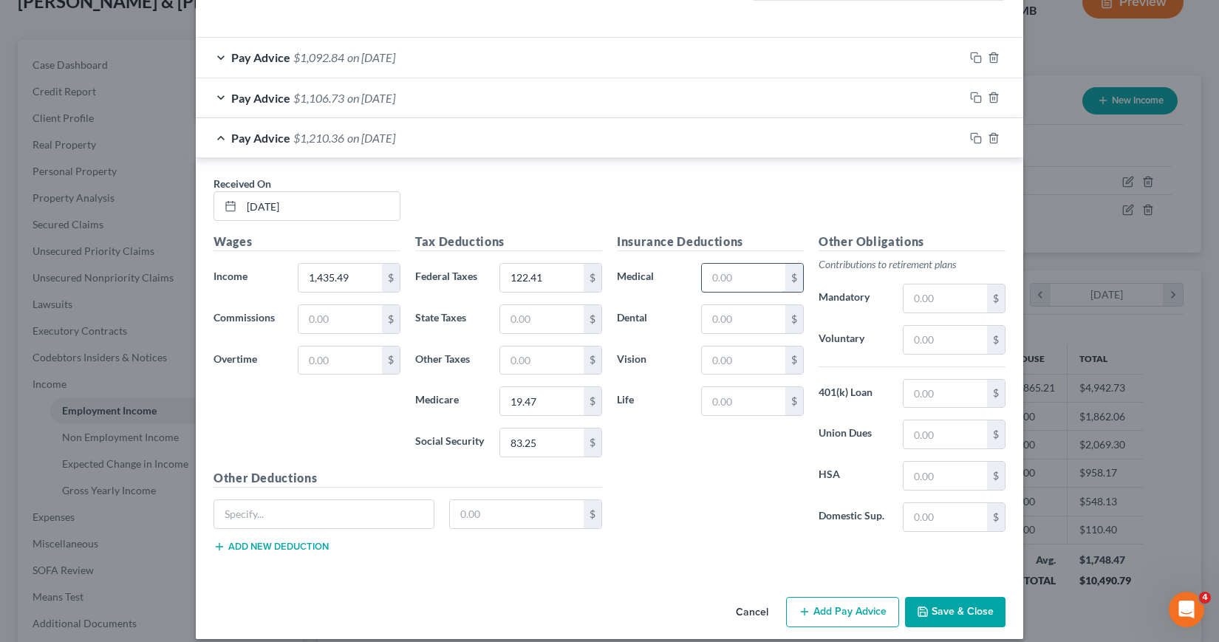
click at [704, 277] on input "text" at bounding box center [743, 278] width 83 height 28
type input "92.76"
click at [910, 434] on input "text" at bounding box center [944, 434] width 83 height 28
type input "15.50"
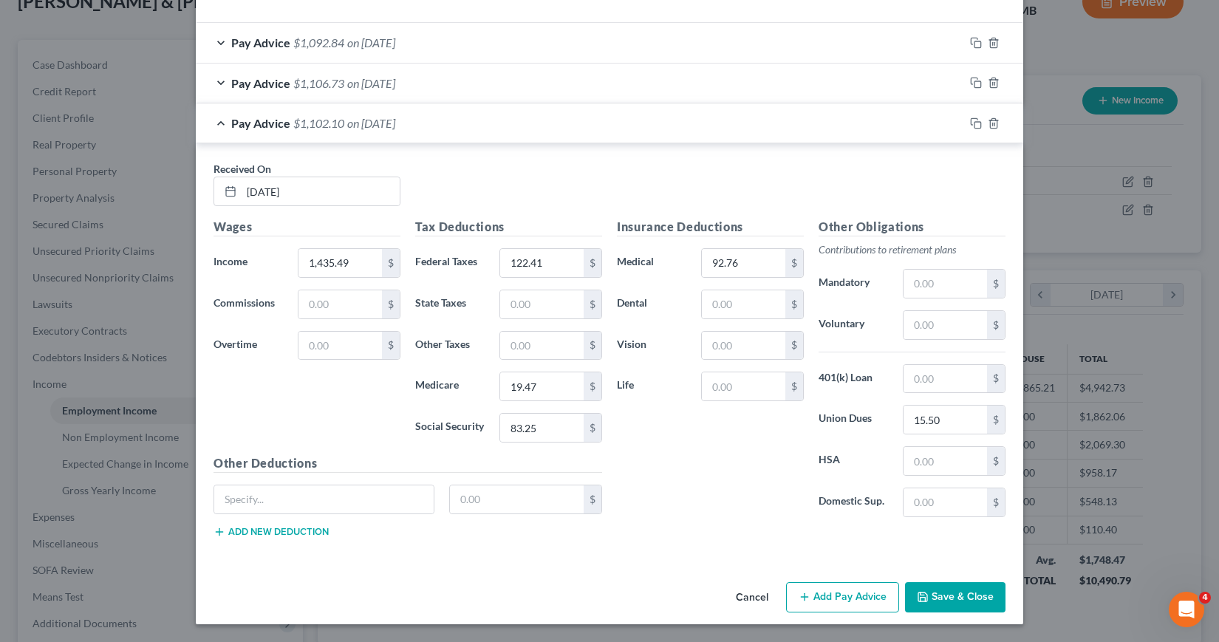
click at [825, 597] on button "Add Pay Advice" at bounding box center [842, 597] width 113 height 31
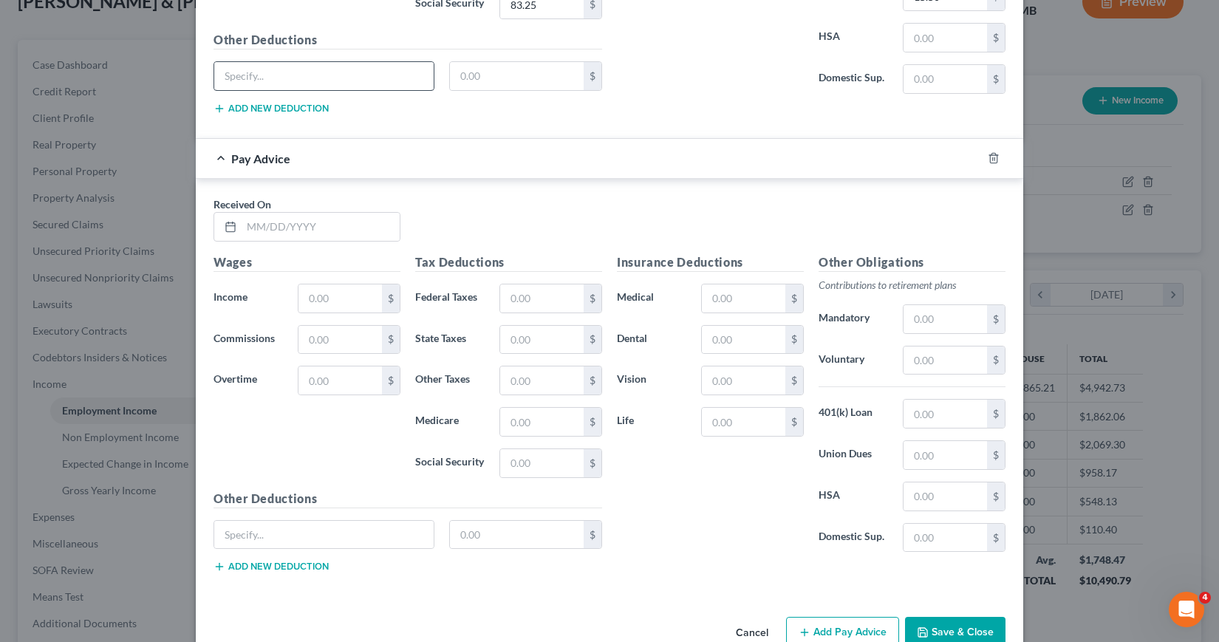
scroll to position [919, 0]
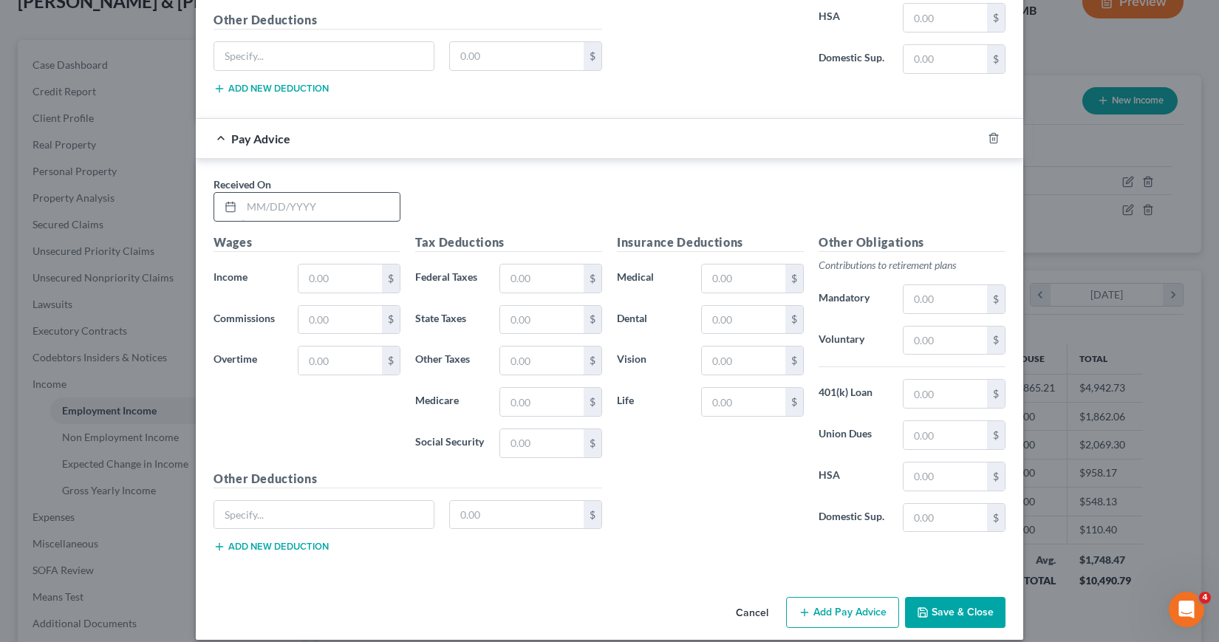
click at [242, 206] on input "text" at bounding box center [320, 207] width 158 height 28
type input "[DATE]"
click at [299, 278] on input "text" at bounding box center [339, 278] width 83 height 28
type input "1,418.19"
click at [507, 280] on input "text" at bounding box center [541, 278] width 83 height 28
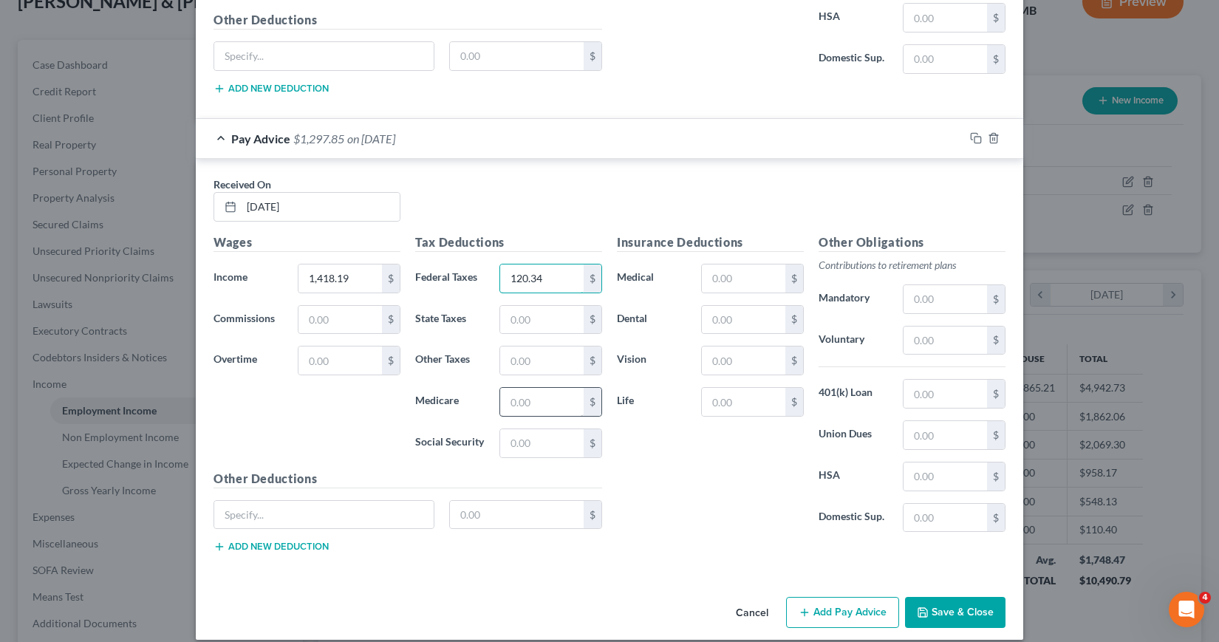
type input "120.34"
click at [508, 400] on input "text" at bounding box center [541, 402] width 83 height 28
type input "19.22"
click at [503, 440] on input "text" at bounding box center [541, 443] width 83 height 28
type input "82.18"
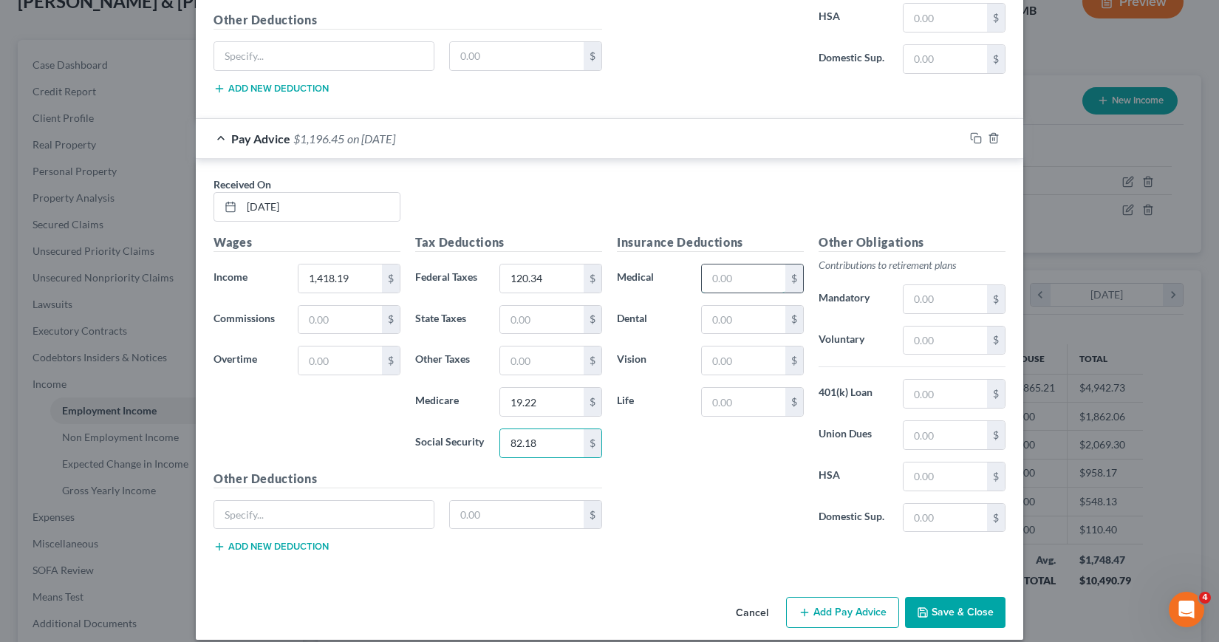
click at [702, 279] on input "text" at bounding box center [743, 278] width 83 height 28
type input "92.76"
click at [903, 436] on input "text" at bounding box center [944, 435] width 83 height 28
type input "15.50"
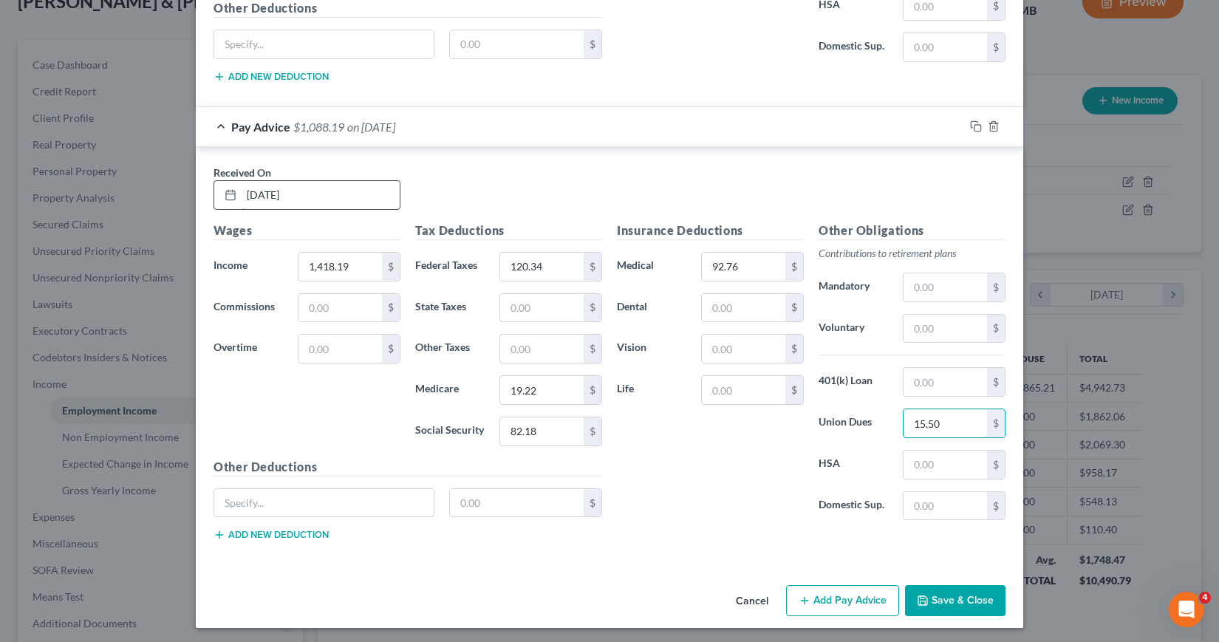
scroll to position [935, 0]
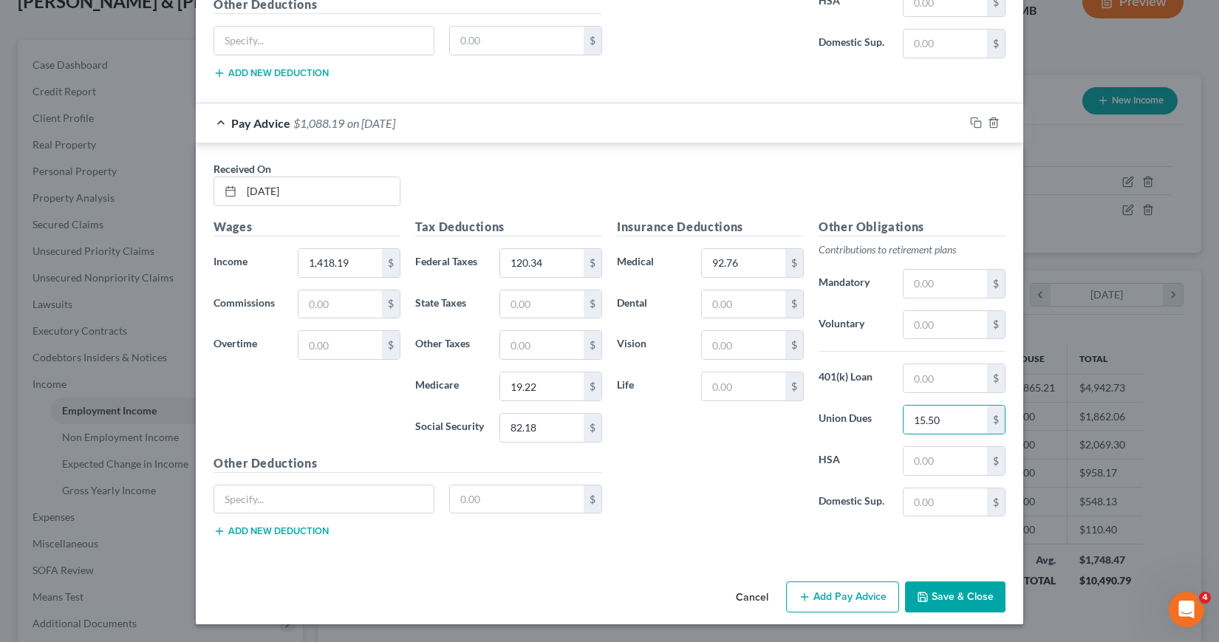
click at [818, 595] on button "Add Pay Advice" at bounding box center [842, 596] width 113 height 31
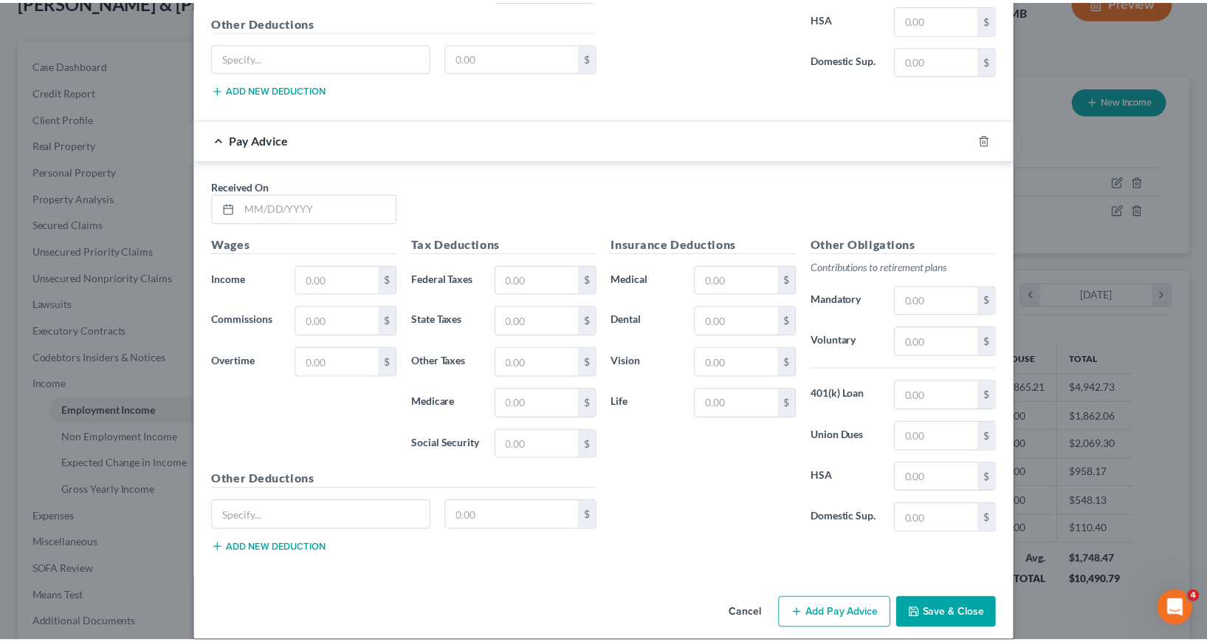
scroll to position [1378, 0]
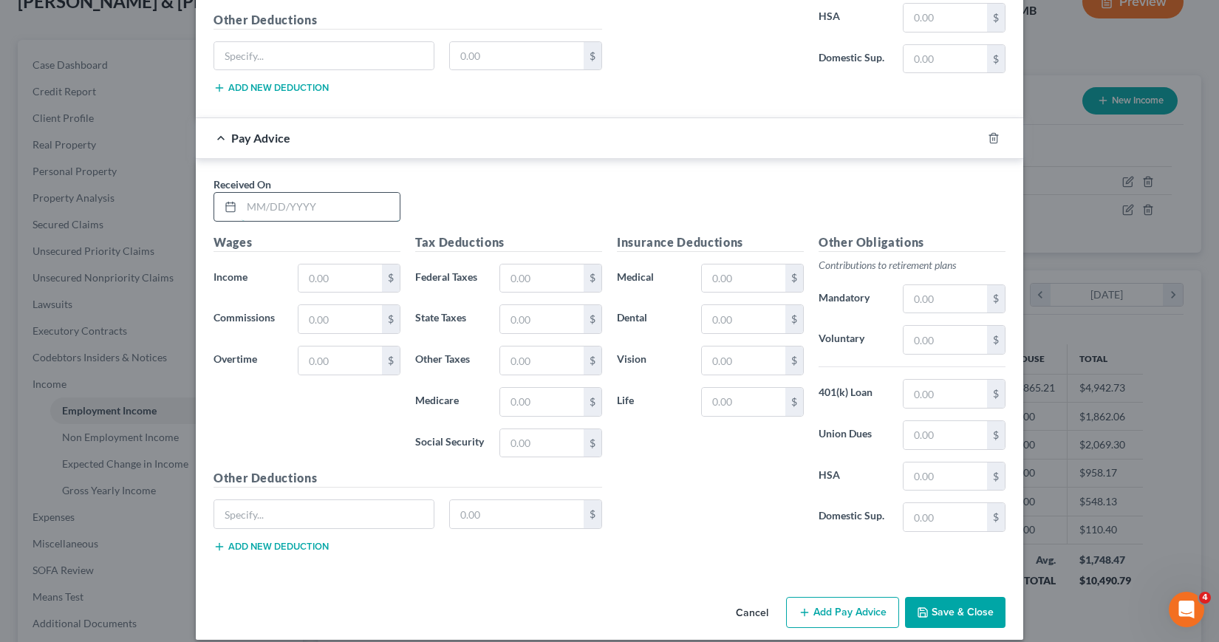
click at [244, 203] on input "text" at bounding box center [320, 207] width 158 height 28
type input "[DATE]"
click at [302, 277] on input "text" at bounding box center [339, 278] width 83 height 28
type input "1,029.03"
click at [503, 277] on input "text" at bounding box center [541, 278] width 83 height 28
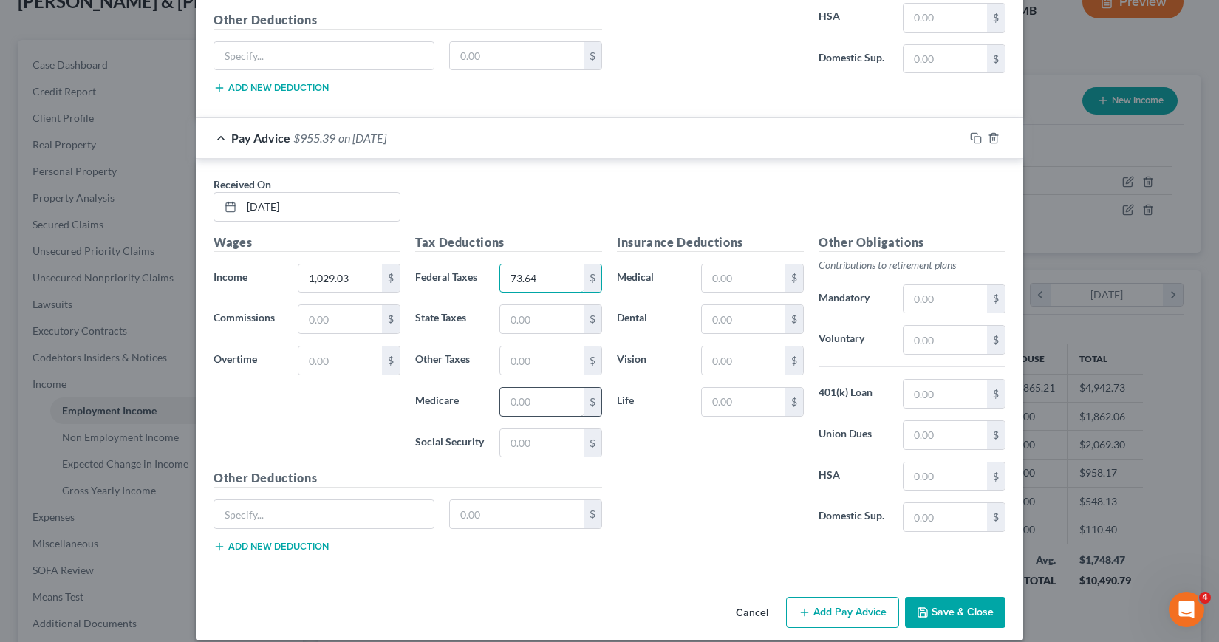
type input "73.64"
click at [505, 398] on input "text" at bounding box center [541, 402] width 83 height 28
type input "13.58"
click at [507, 439] on input "text" at bounding box center [541, 443] width 83 height 28
type input "58.04"
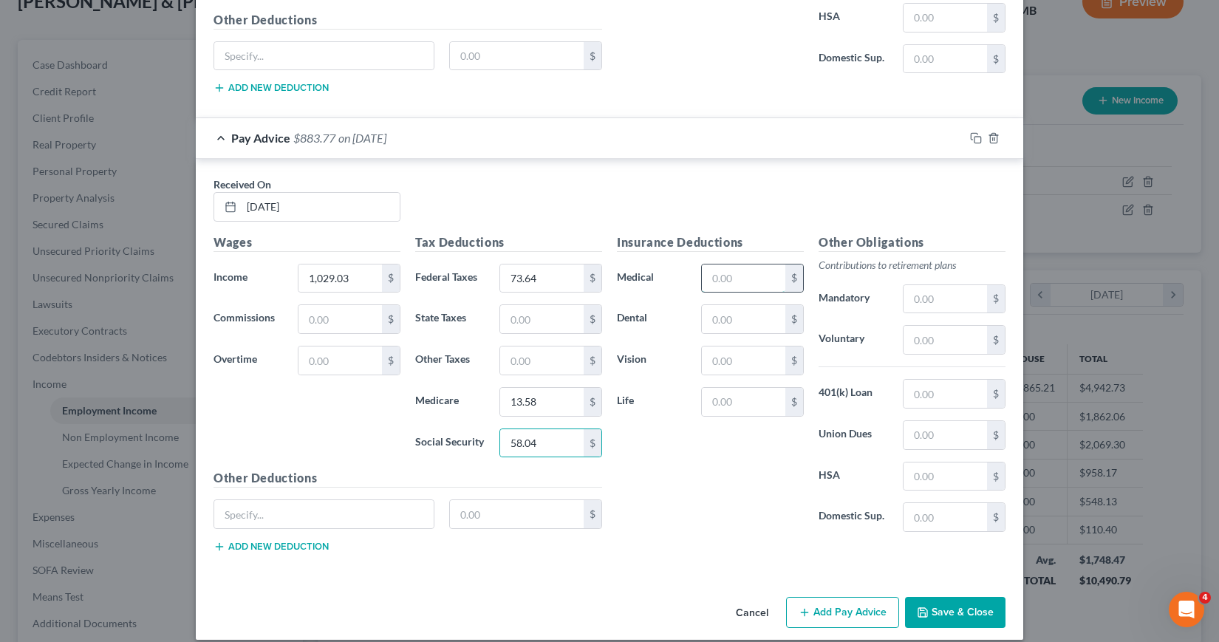
click at [747, 277] on input "text" at bounding box center [743, 278] width 83 height 28
type input "92.76"
click at [906, 434] on input "text" at bounding box center [944, 435] width 83 height 28
type input "15.50"
click at [941, 606] on button "Save & Close" at bounding box center [955, 612] width 100 height 31
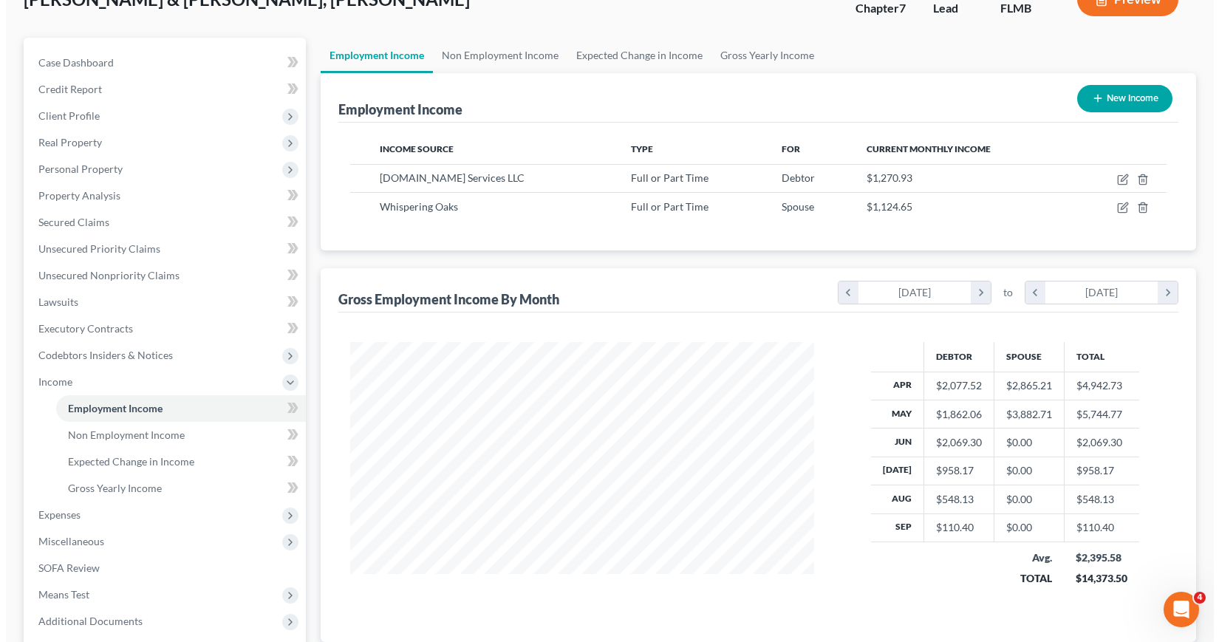
scroll to position [102, 0]
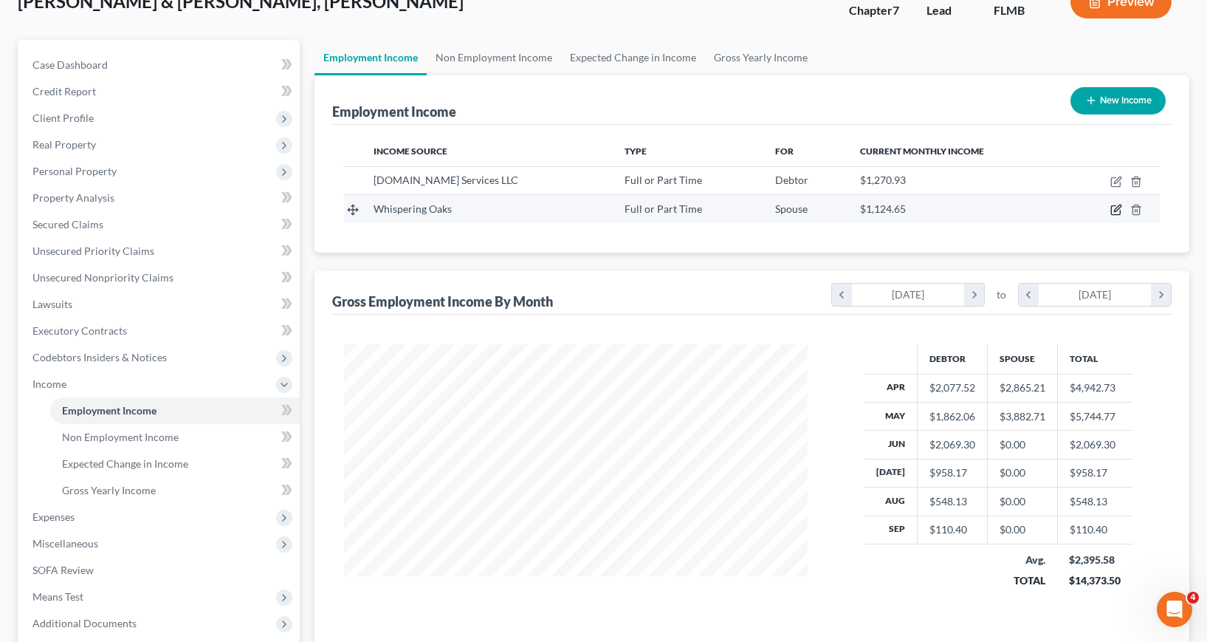
click at [1114, 211] on icon "button" at bounding box center [1117, 210] width 12 height 12
select select "0"
select select "9"
select select "2"
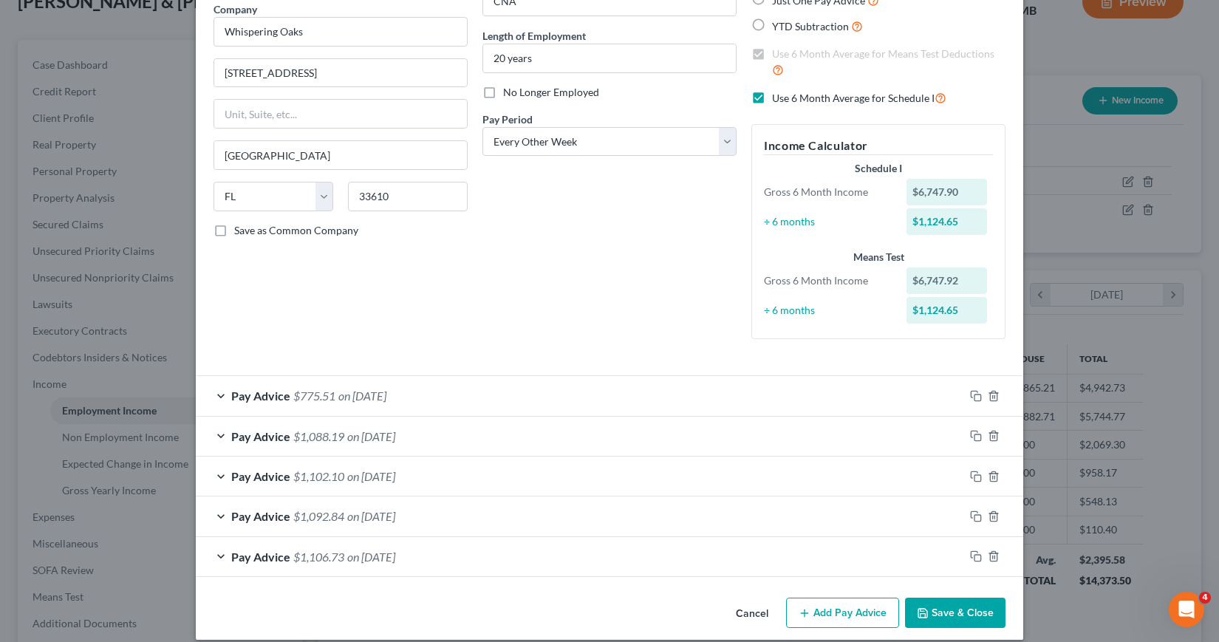
scroll to position [139, 0]
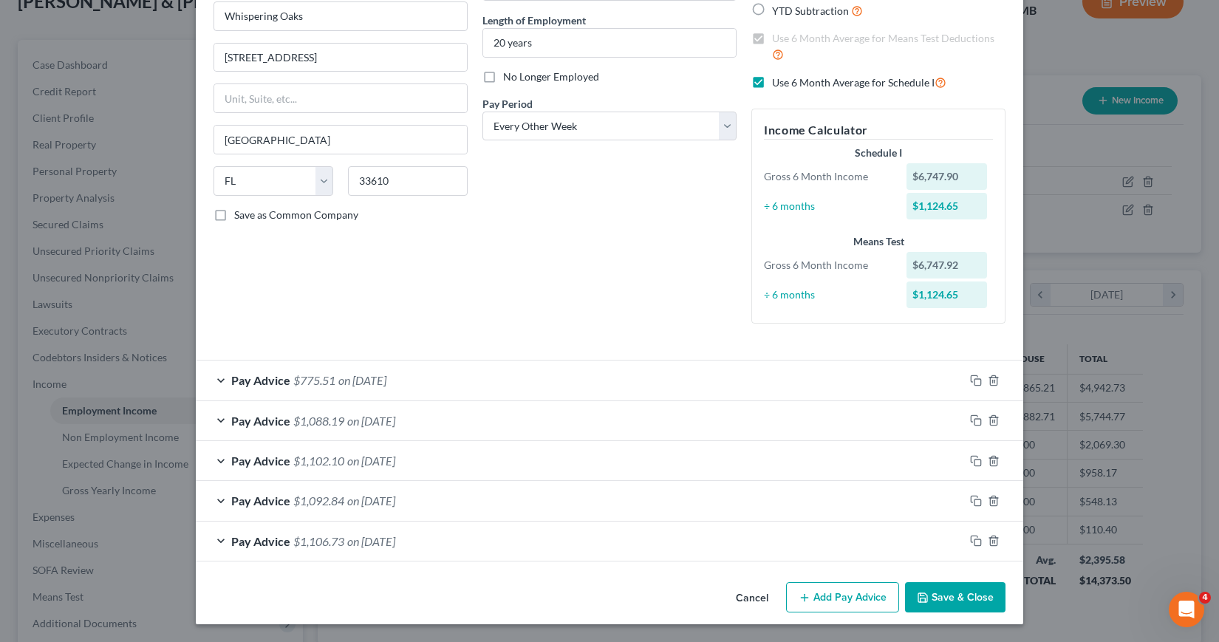
click at [820, 598] on button "Add Pay Advice" at bounding box center [842, 597] width 113 height 31
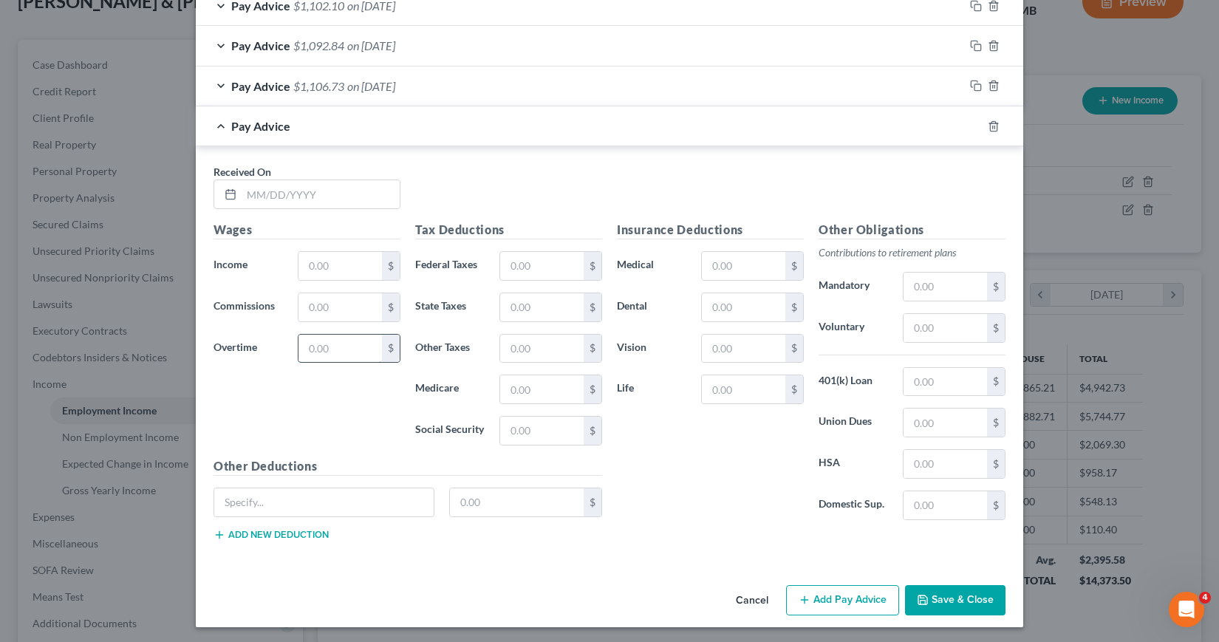
scroll to position [597, 0]
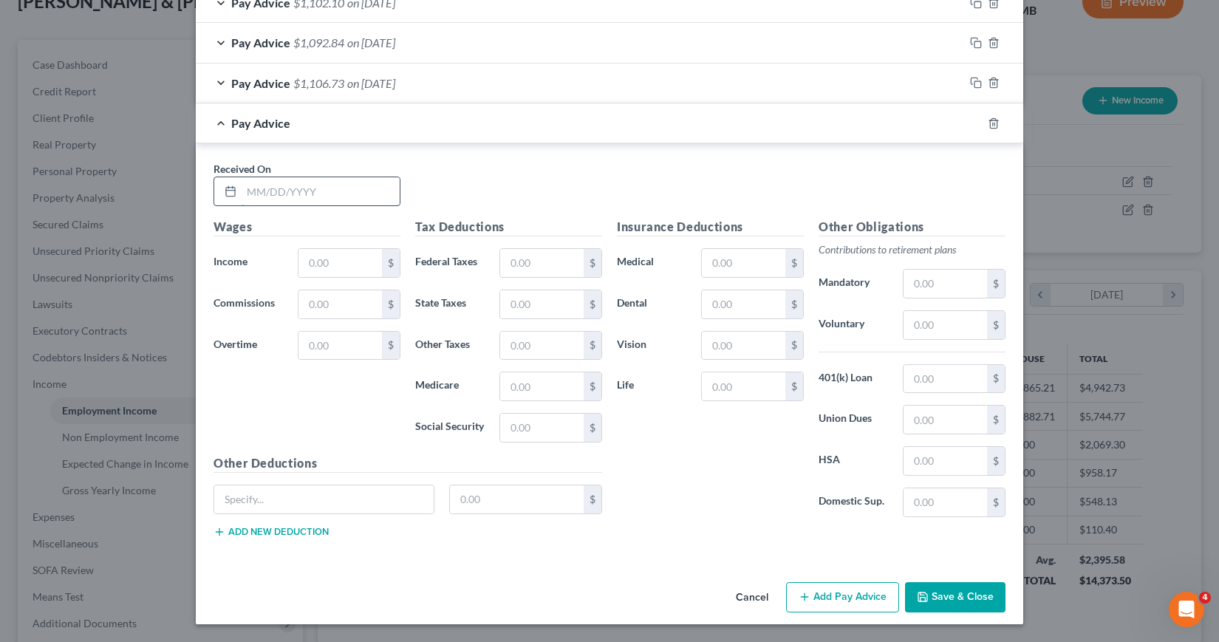
click at [244, 190] on input "text" at bounding box center [320, 191] width 158 height 28
type input "[DATE]"
type input "1,406.95"
type input "118.99"
type input "19.05"
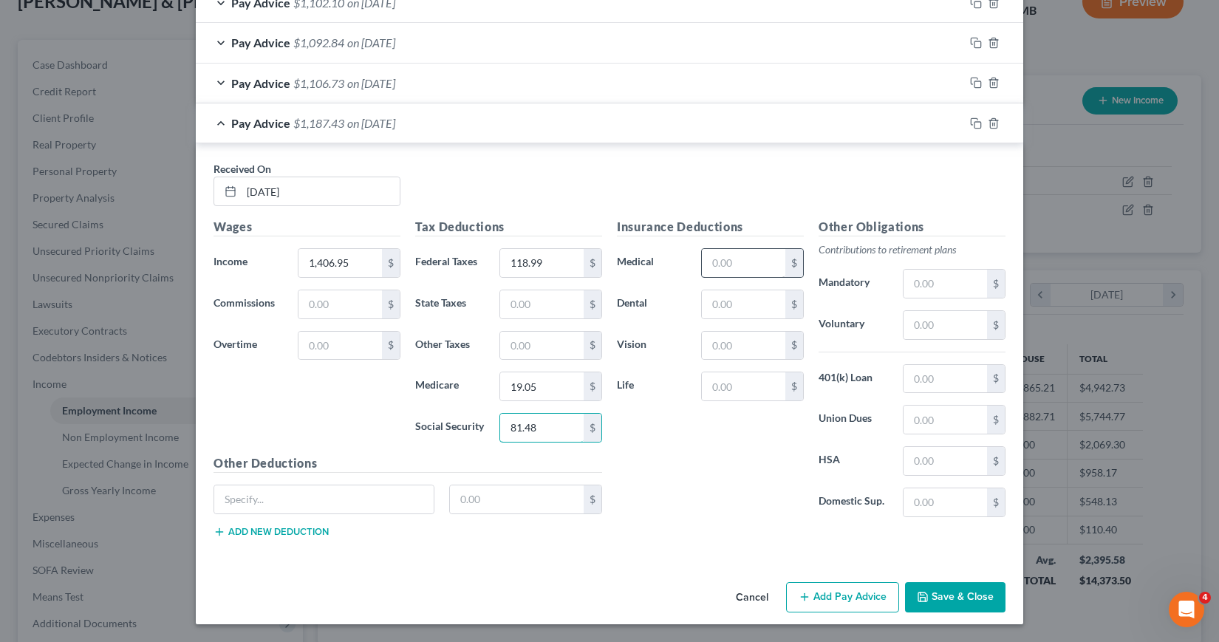
type input "81.48"
click at [704, 258] on input "text" at bounding box center [743, 263] width 83 height 28
type input "92.76"
click at [916, 421] on input "text" at bounding box center [944, 419] width 83 height 28
type input "15.50"
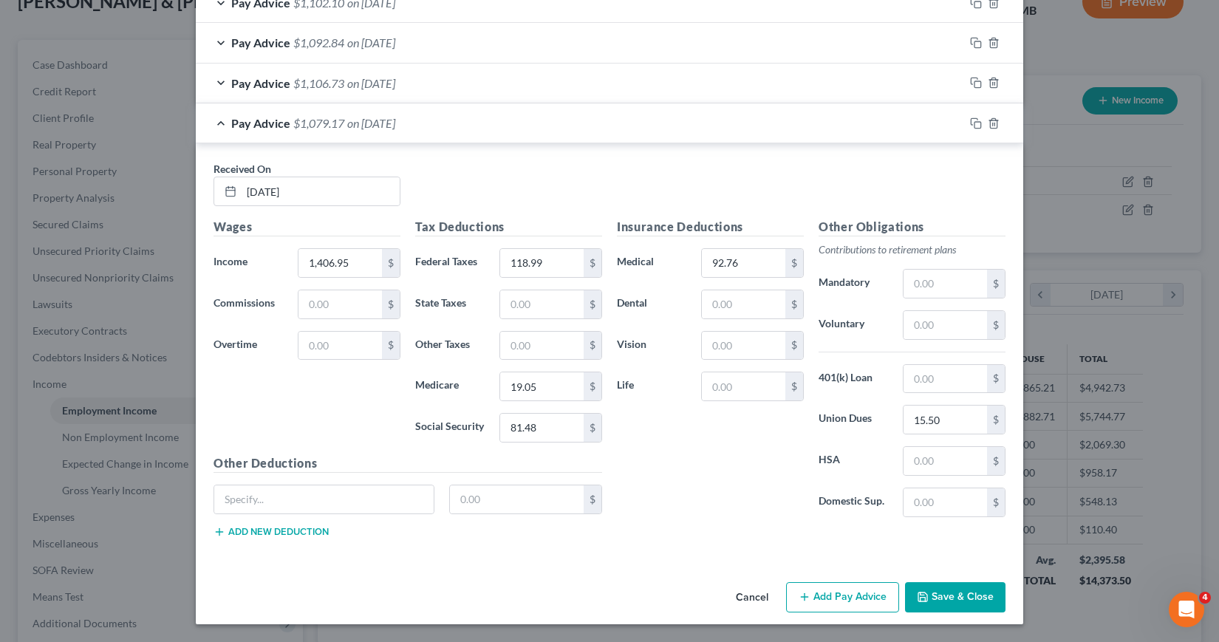
click at [846, 600] on button "Add Pay Advice" at bounding box center [842, 597] width 113 height 31
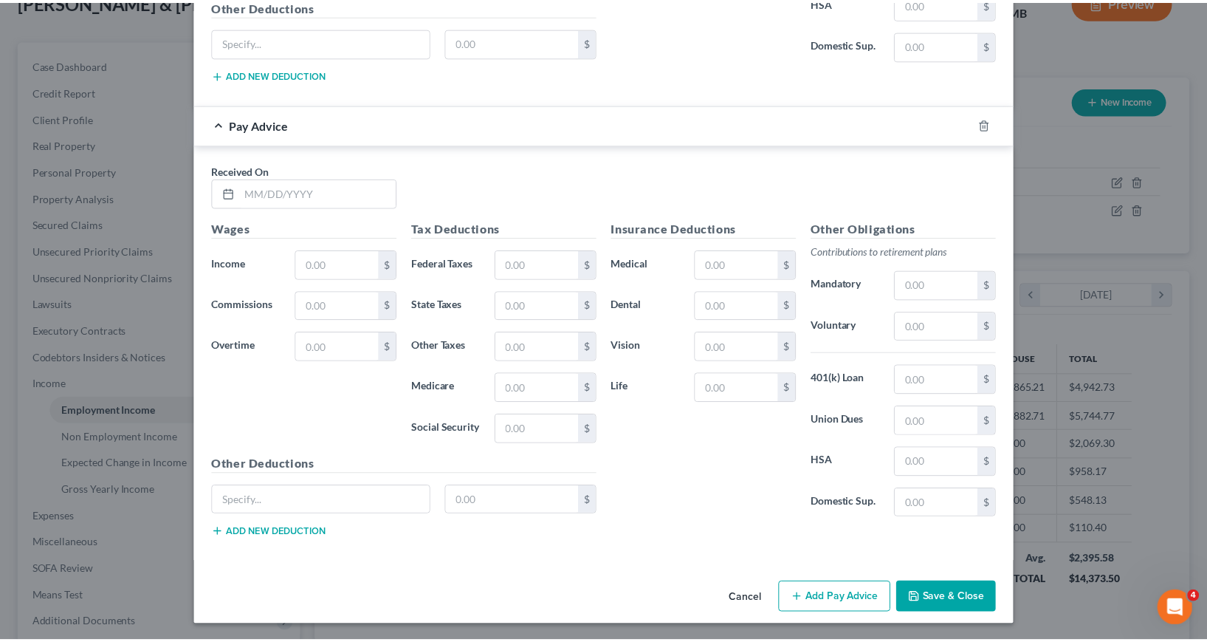
scroll to position [1055, 0]
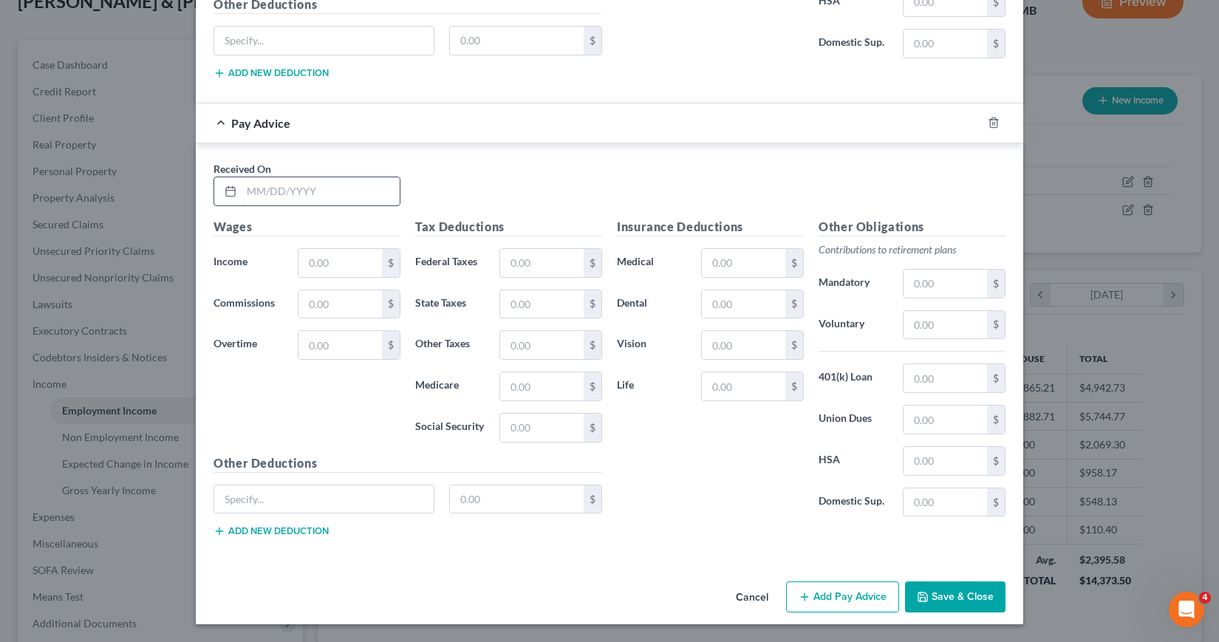
click at [241, 192] on input "text" at bounding box center [320, 191] width 158 height 28
type input "[DATE]"
type input "1,073.58"
click at [503, 261] on input "text" at bounding box center [541, 263] width 83 height 28
type input "78.98"
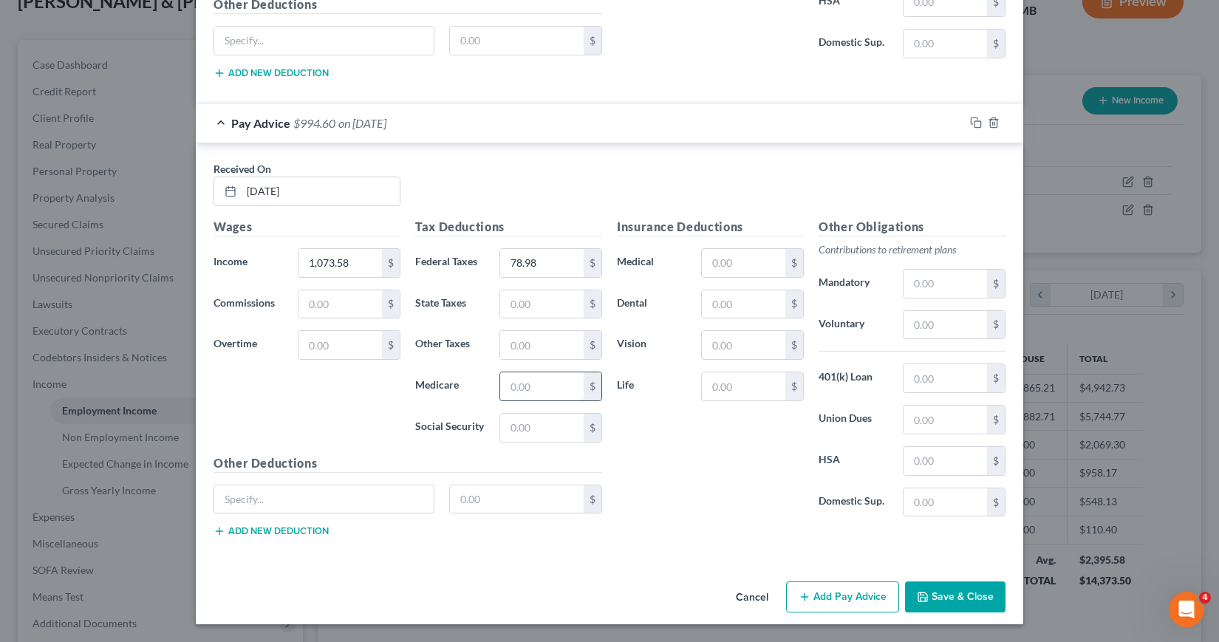
click at [502, 390] on input "text" at bounding box center [541, 386] width 83 height 28
type input "14.22"
click at [506, 428] on input "text" at bounding box center [541, 428] width 83 height 28
type input "60.82"
click at [703, 264] on input "text" at bounding box center [743, 263] width 83 height 28
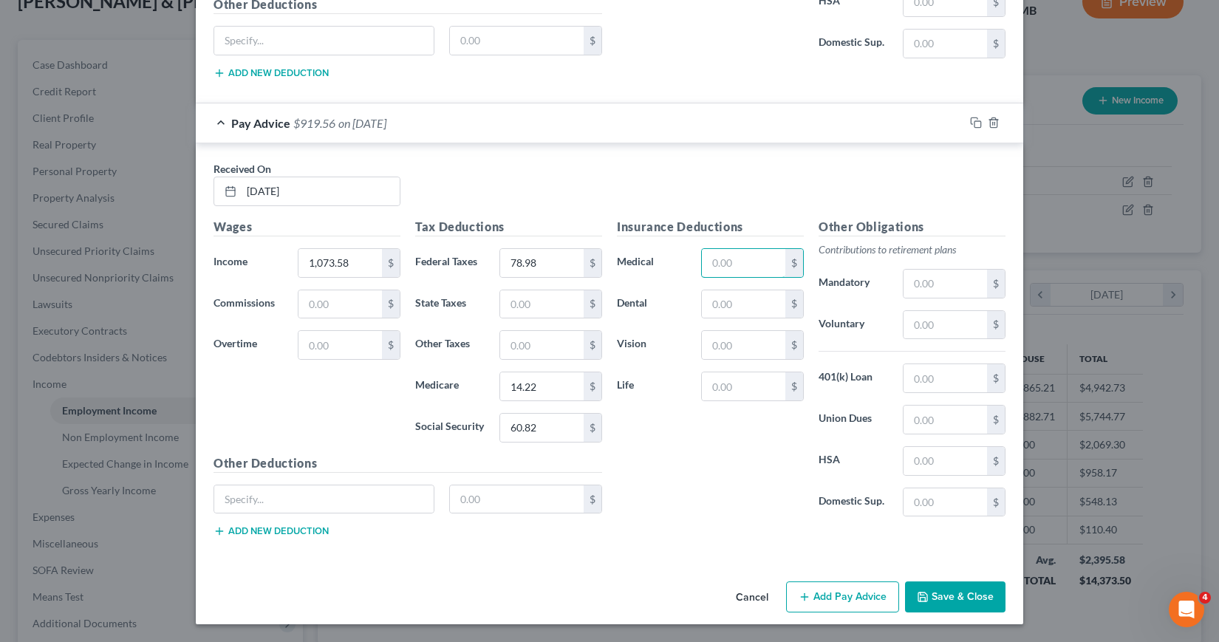
type input "92.76"
click at [908, 420] on input "text" at bounding box center [944, 419] width 83 height 28
type input "15.50"
click at [934, 595] on button "Save & Close" at bounding box center [955, 596] width 100 height 31
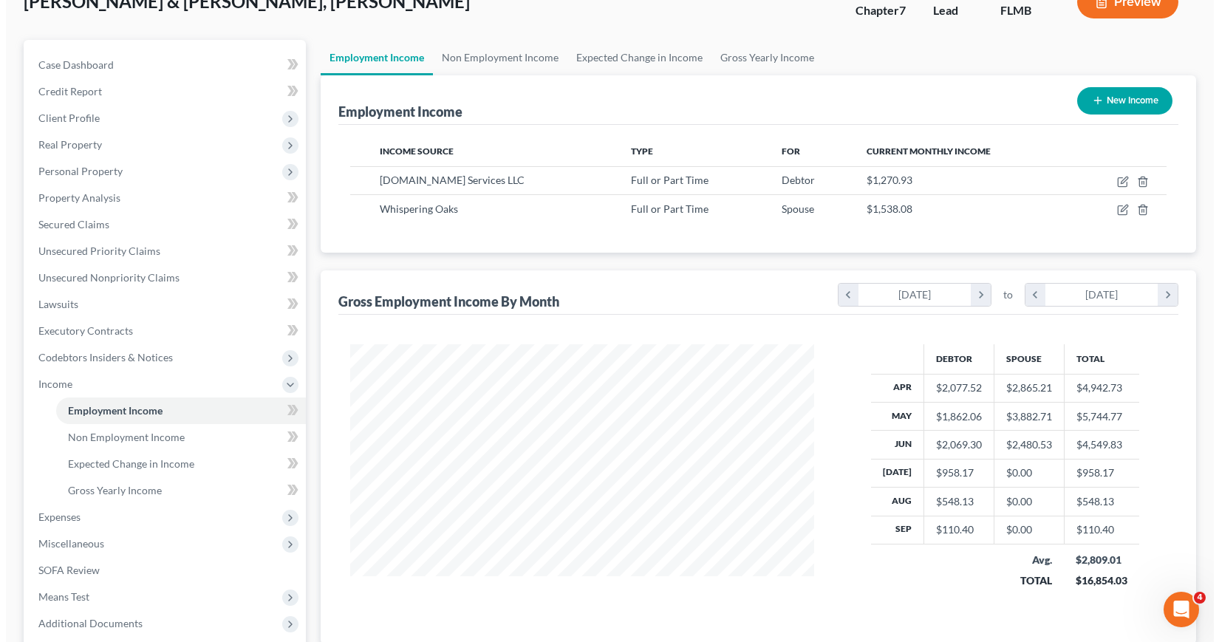
scroll to position [738247, 738018]
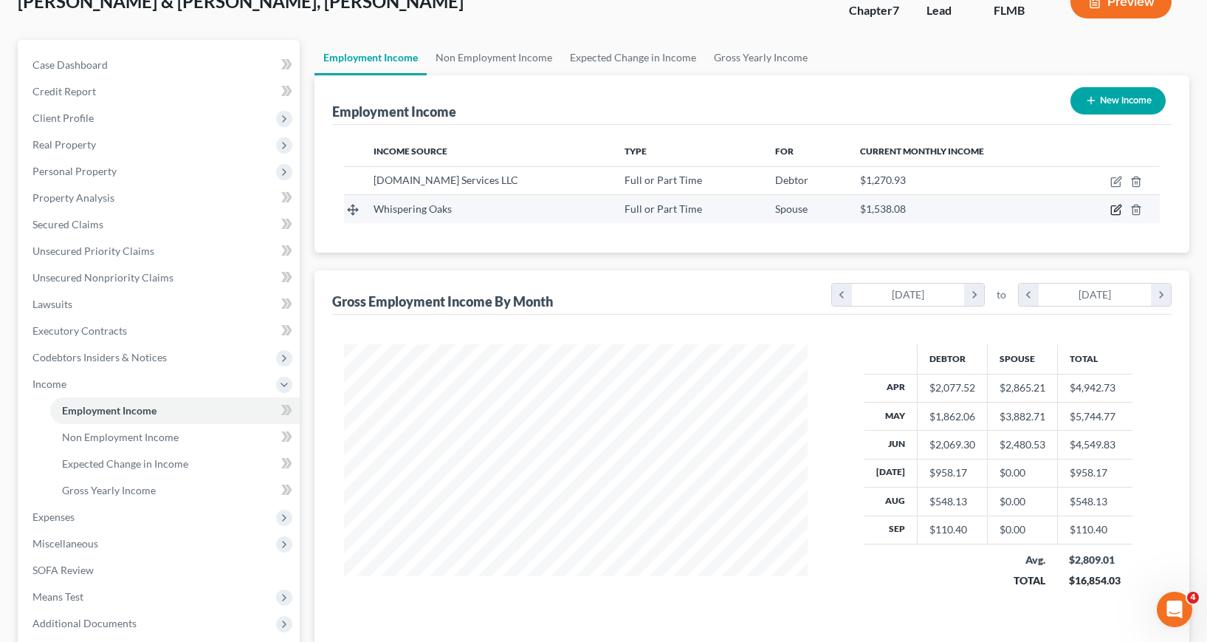
click at [1116, 210] on icon "button" at bounding box center [1117, 208] width 7 height 7
select select "0"
select select "9"
select select "2"
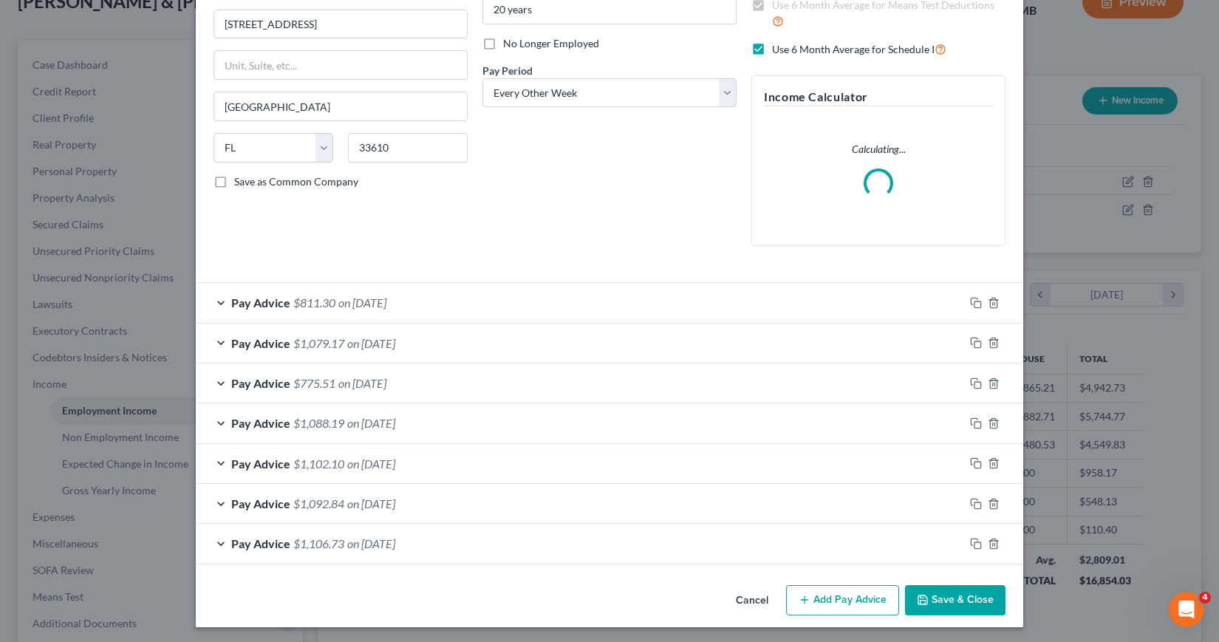
scroll to position [175, 0]
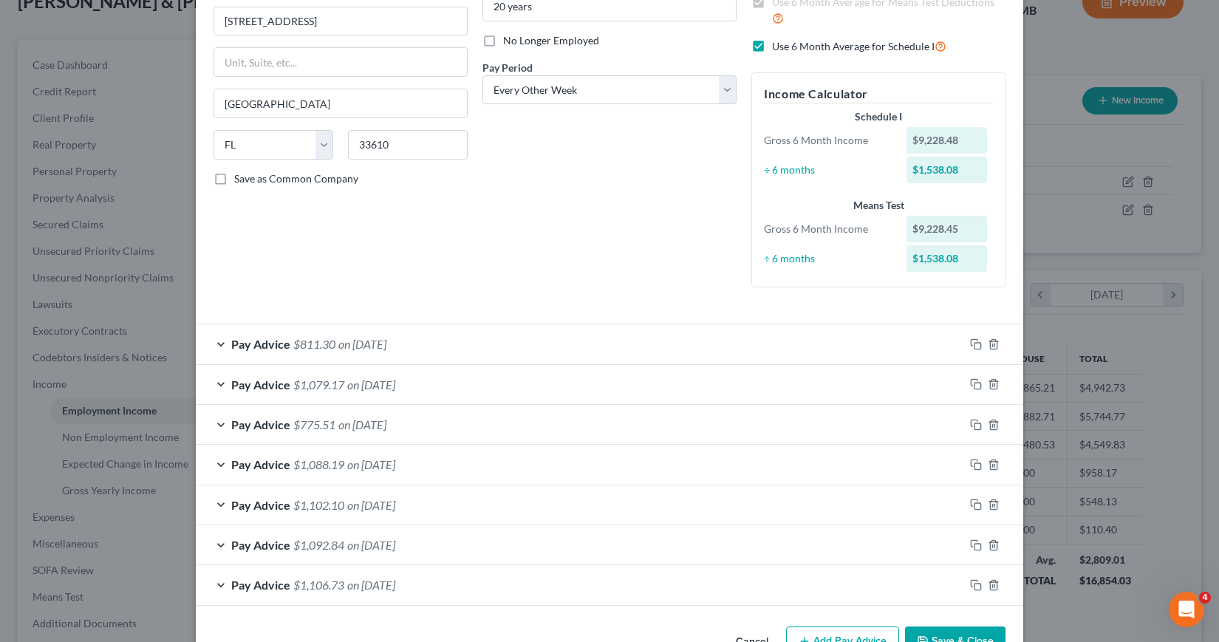
click at [826, 596] on div "Pay Advice $1,106.73 on [DATE]" at bounding box center [580, 584] width 768 height 39
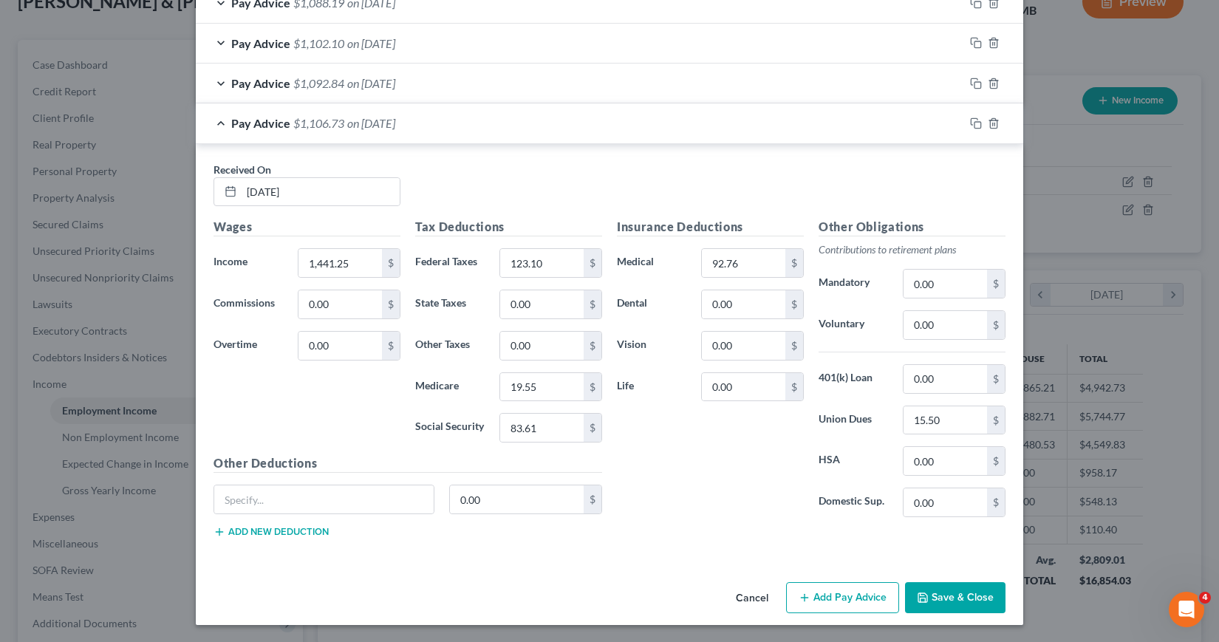
scroll to position [637, 0]
click at [815, 596] on button "Add Pay Advice" at bounding box center [842, 596] width 113 height 31
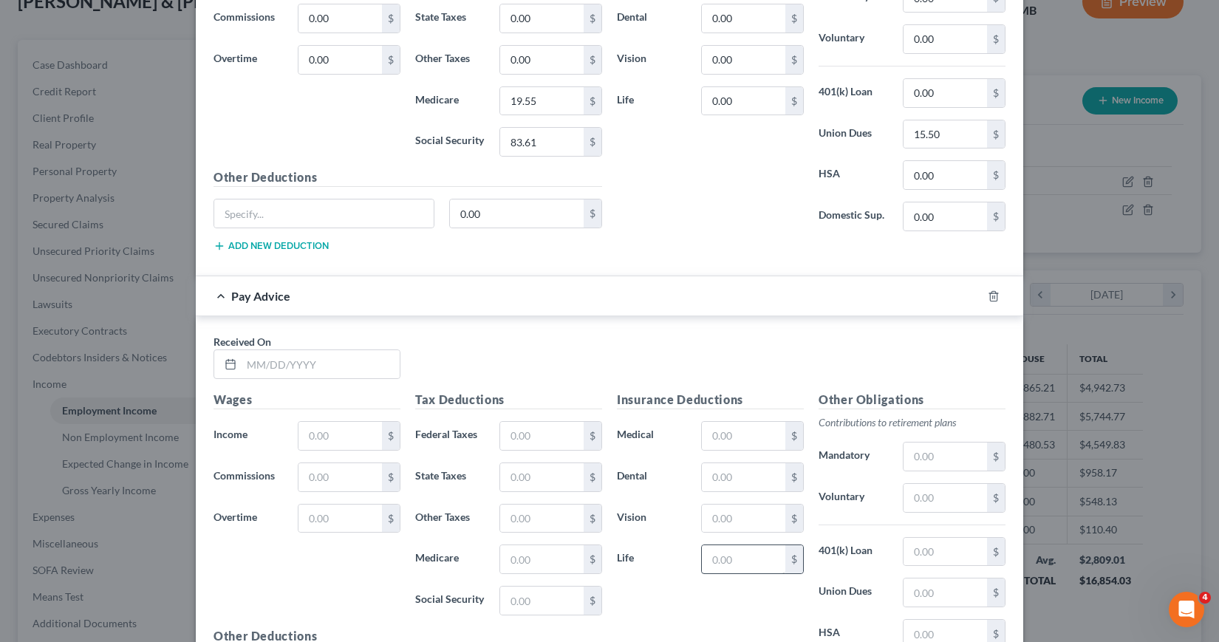
scroll to position [933, 0]
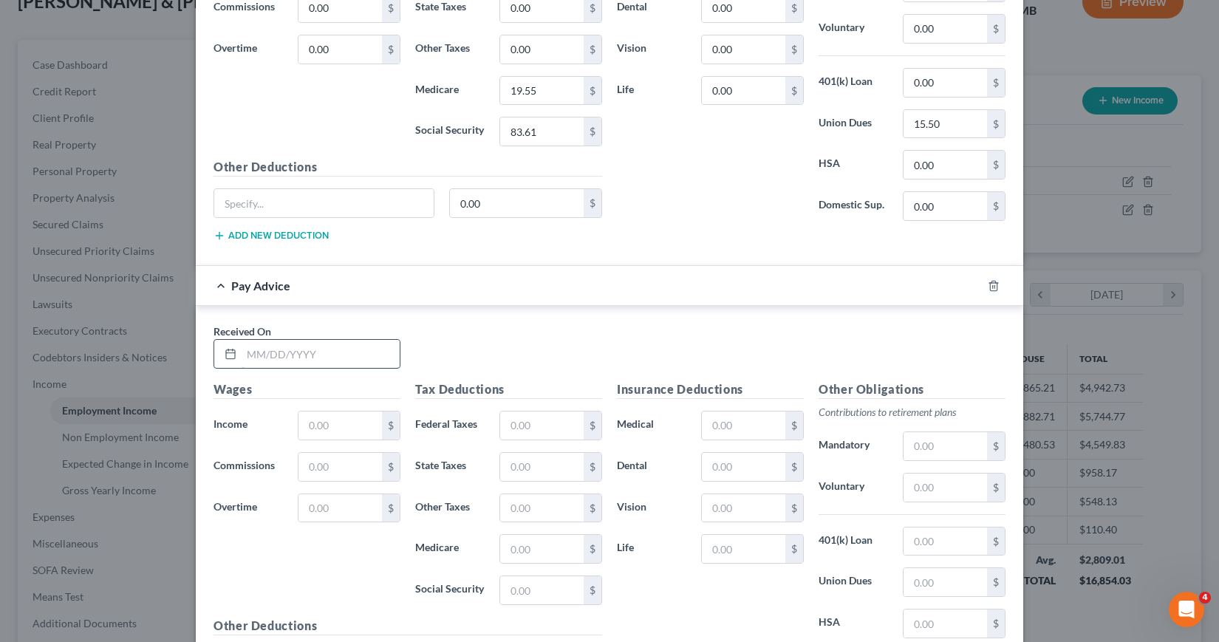
click at [243, 349] on input "text" at bounding box center [320, 354] width 158 height 28
type input "[DATE]"
type input "1,239.48"
click at [507, 426] on input "text" at bounding box center [541, 425] width 83 height 28
type input "98.89"
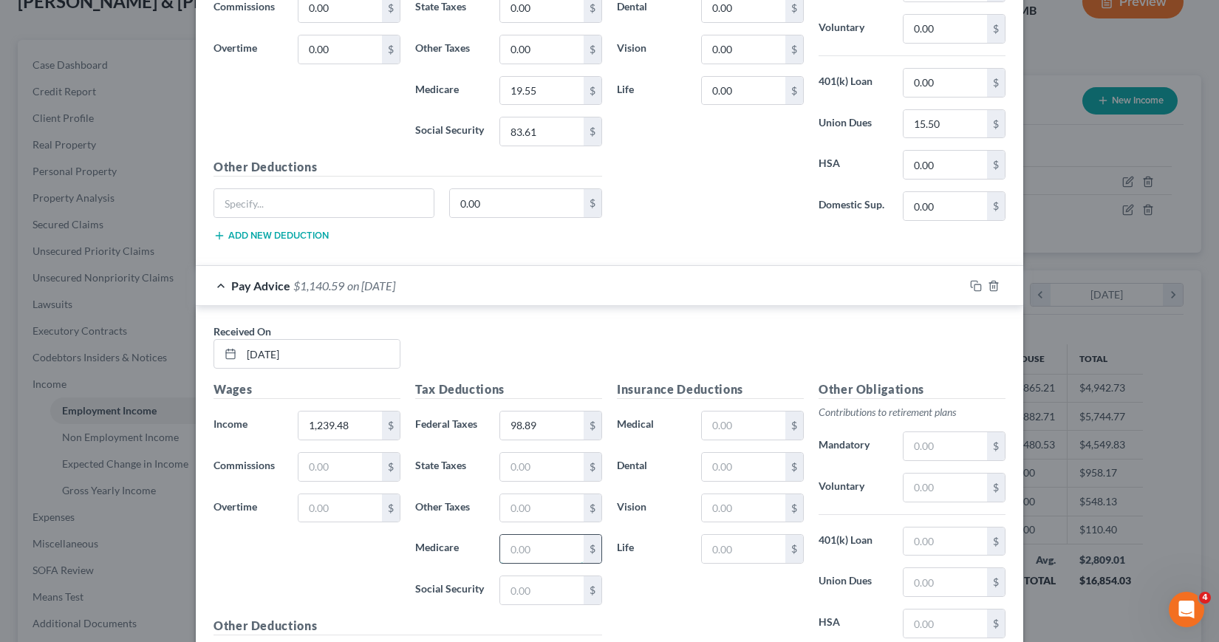
click at [504, 545] on input "text" at bounding box center [541, 549] width 83 height 28
type input "16.63"
click at [501, 593] on input "text" at bounding box center [541, 590] width 83 height 28
type input "71.09"
click at [702, 425] on input "text" at bounding box center [743, 425] width 83 height 28
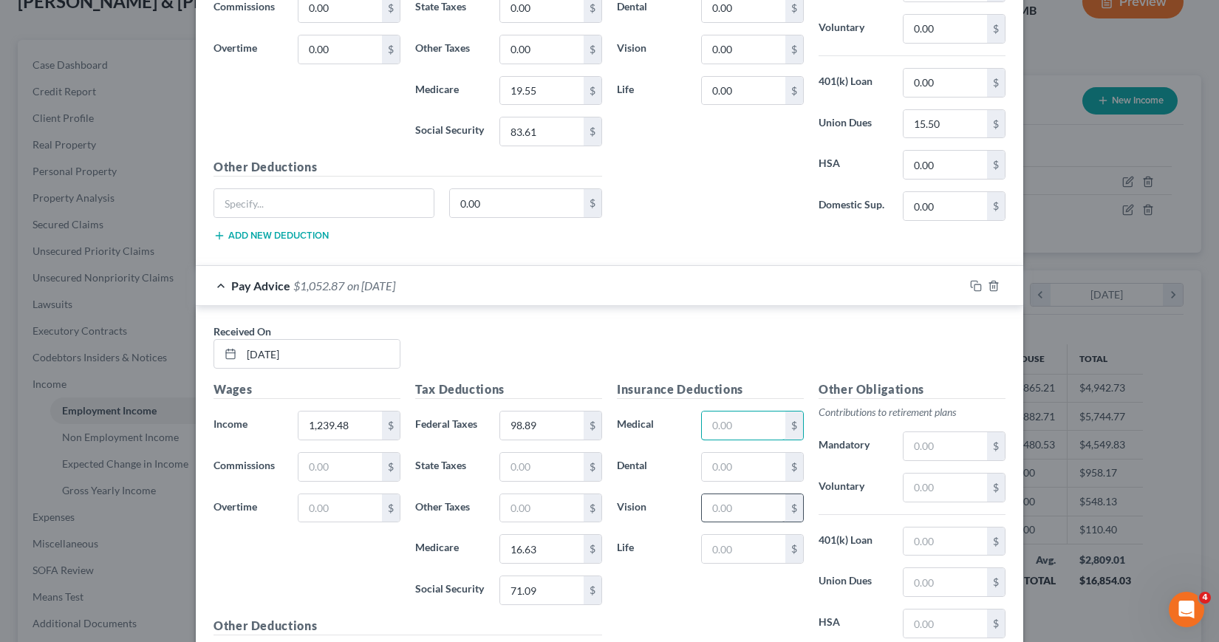
type input "92.76"
click at [909, 585] on input "text" at bounding box center [944, 582] width 83 height 28
type input "15.50"
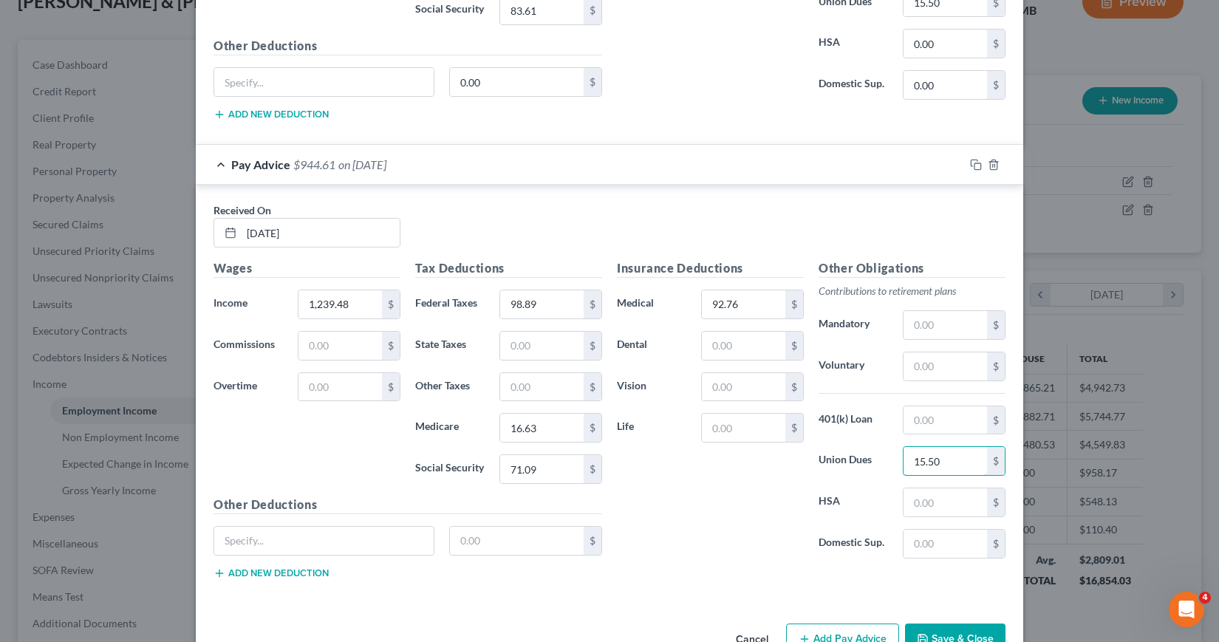
scroll to position [1080, 0]
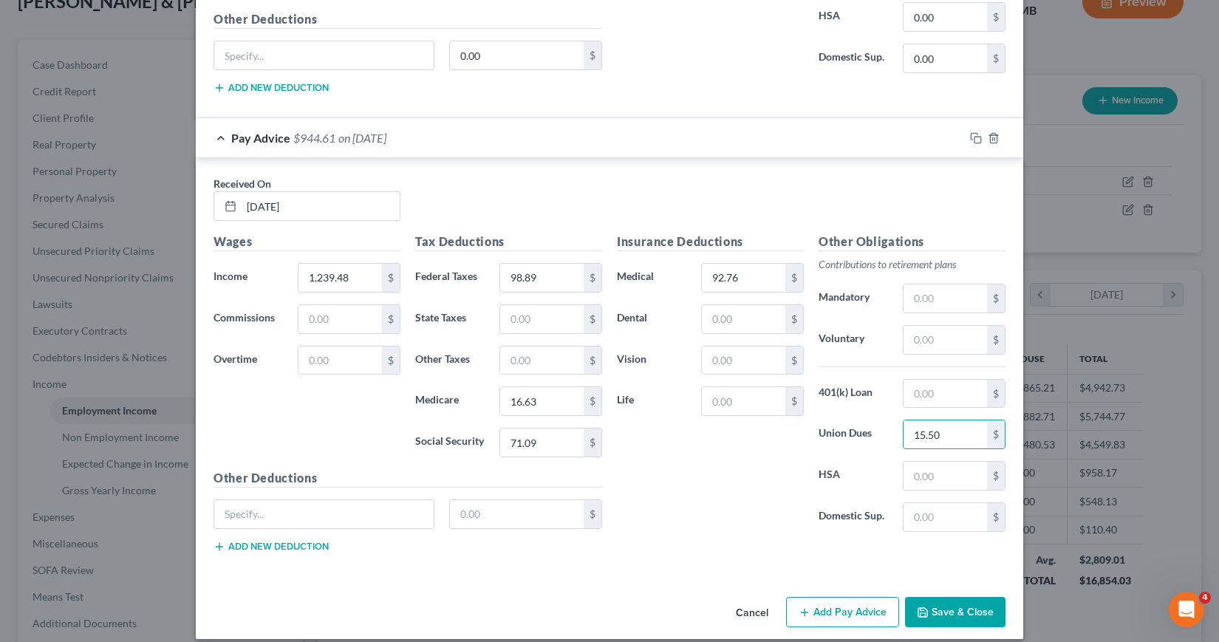
click at [815, 615] on button "Add Pay Advice" at bounding box center [842, 612] width 113 height 31
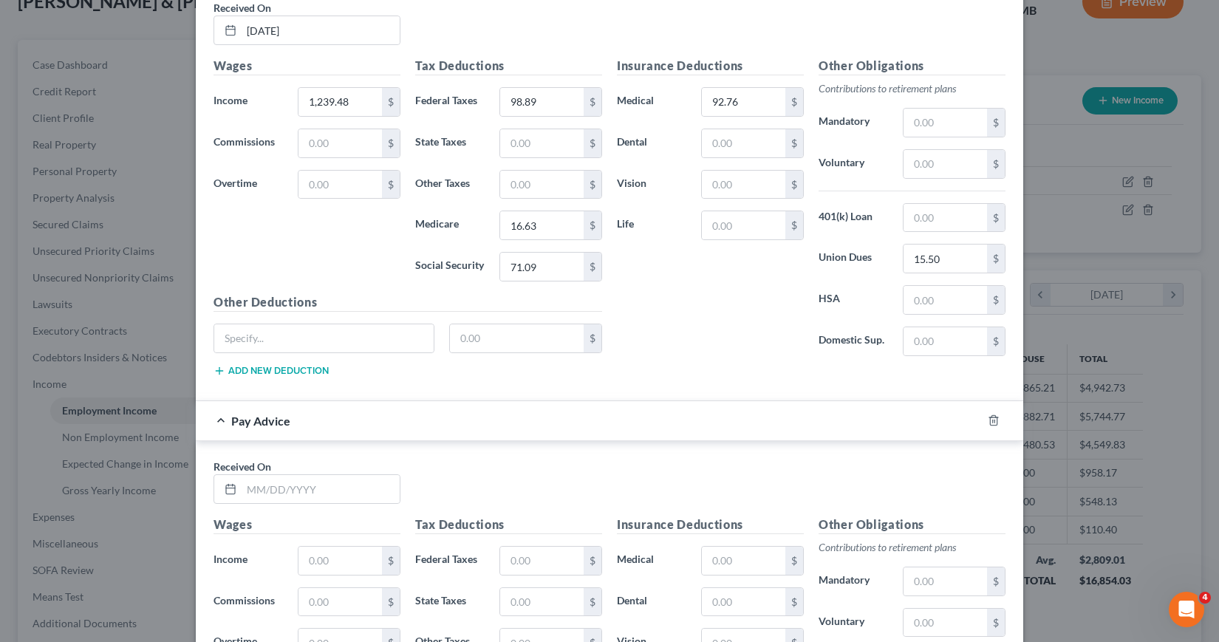
scroll to position [1376, 0]
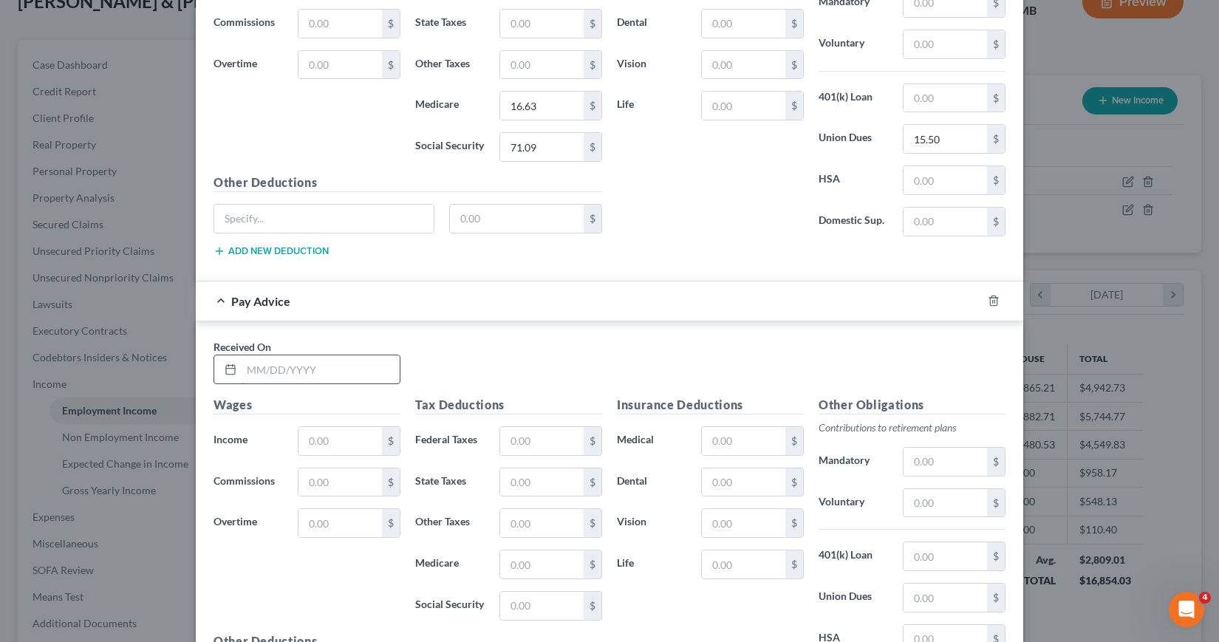
click at [241, 368] on input "text" at bounding box center [320, 369] width 158 height 28
type input "[DATE]"
click at [298, 444] on input "text" at bounding box center [339, 441] width 83 height 28
type input "1,428.96"
click at [506, 439] on input "text" at bounding box center [541, 441] width 83 height 28
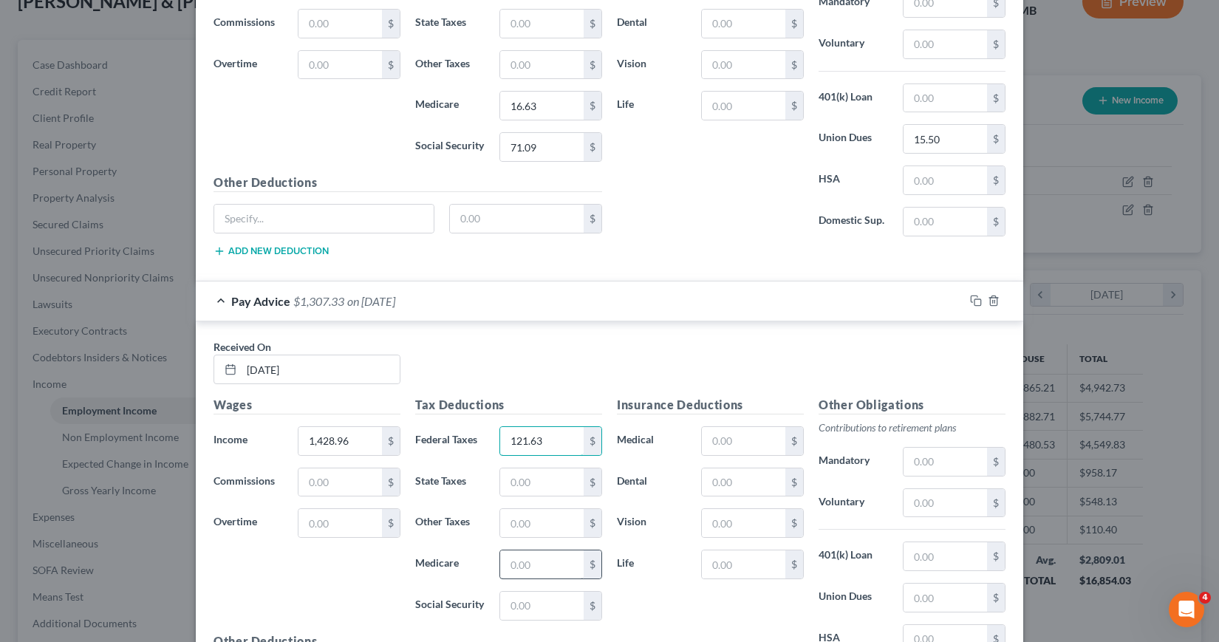
type input "121.63"
click at [500, 567] on input "text" at bounding box center [541, 564] width 83 height 28
type input "19.38"
click at [506, 601] on input "text" at bounding box center [541, 606] width 83 height 28
type input "82.85"
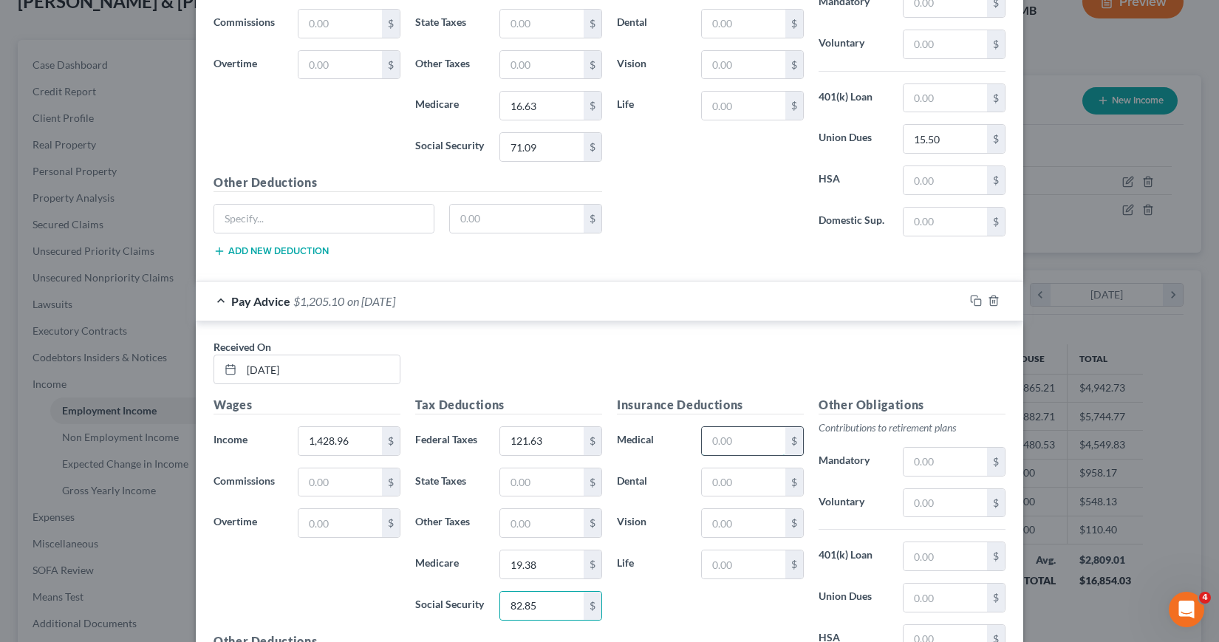
click at [711, 440] on input "text" at bounding box center [743, 441] width 83 height 28
type input "92.76"
click at [906, 597] on input "text" at bounding box center [944, 597] width 83 height 28
type input "15.50"
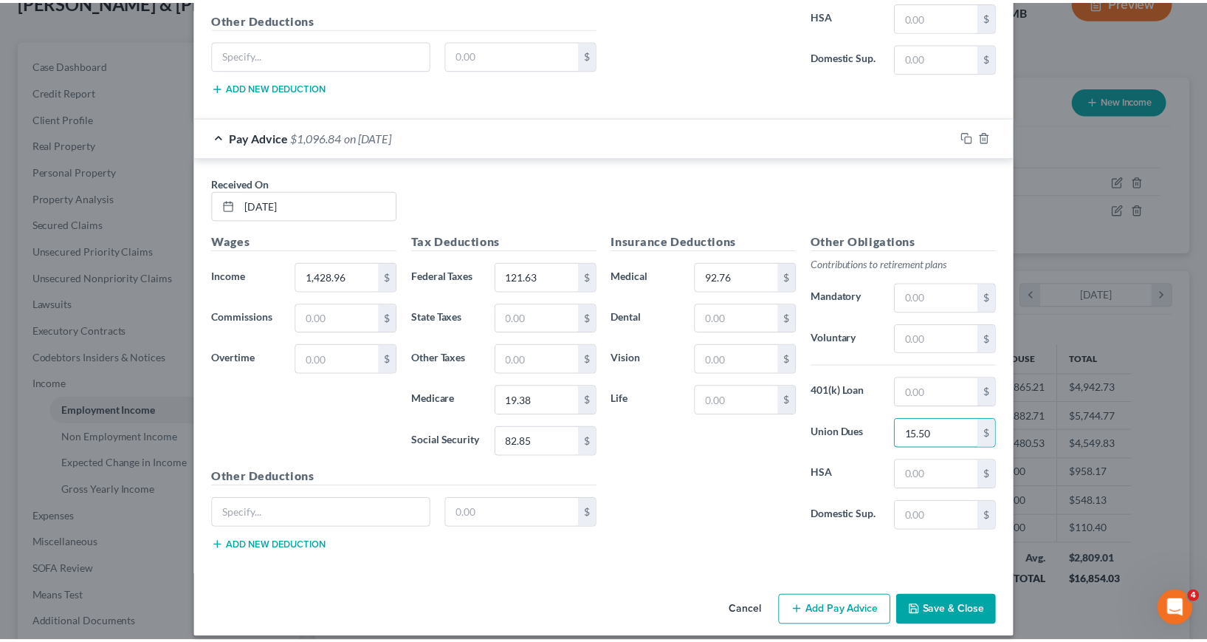
scroll to position [1554, 0]
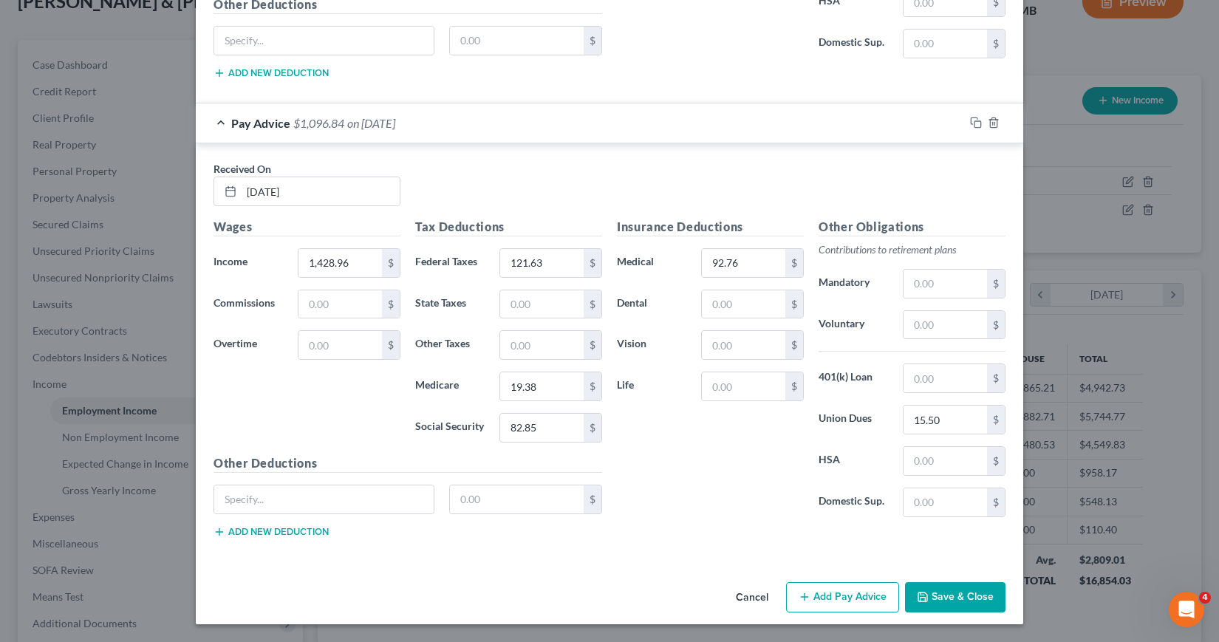
click at [941, 592] on button "Save & Close" at bounding box center [955, 597] width 100 height 31
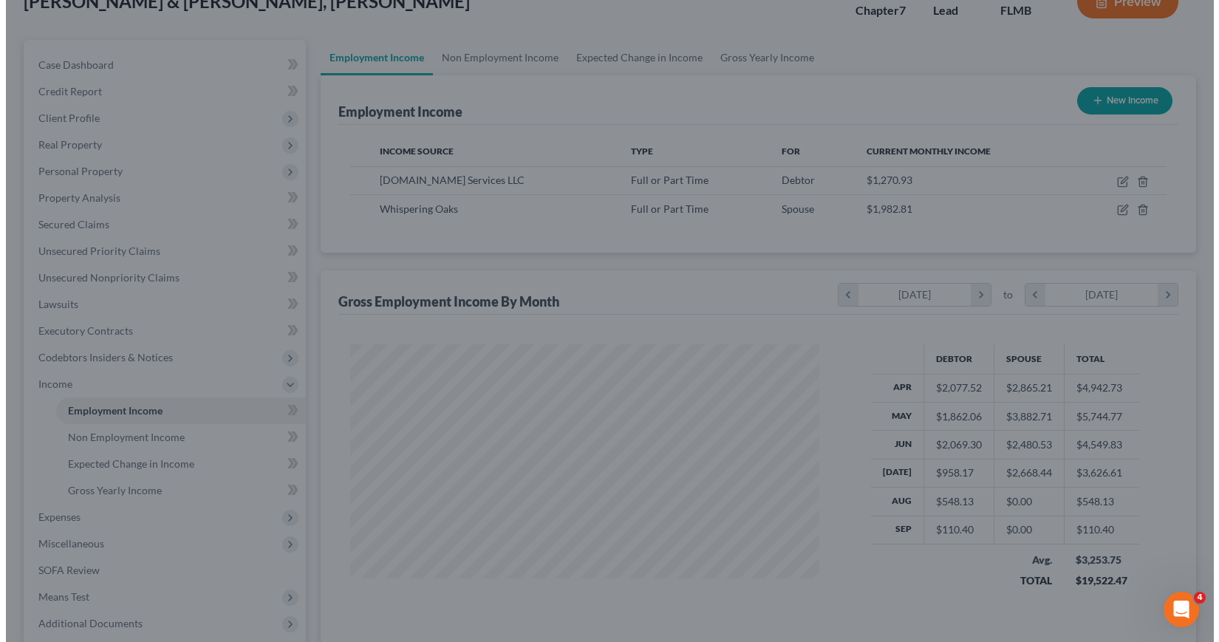
scroll to position [738247, 738018]
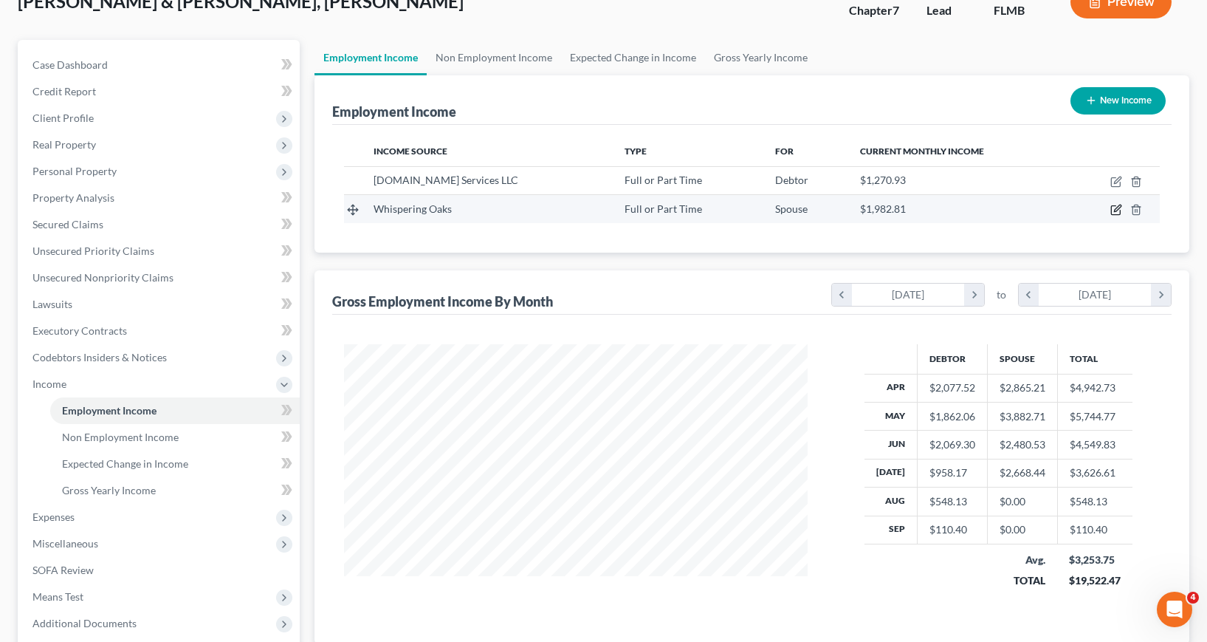
click at [1119, 210] on icon "button" at bounding box center [1117, 208] width 7 height 7
select select "0"
select select "9"
select select "2"
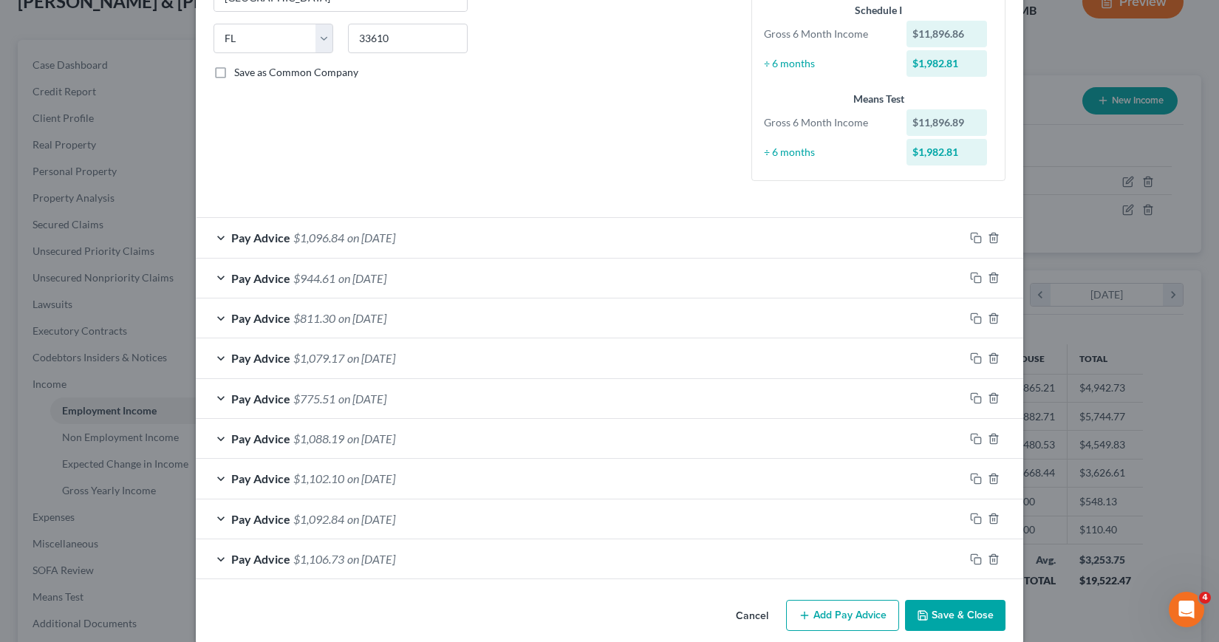
scroll to position [300, 0]
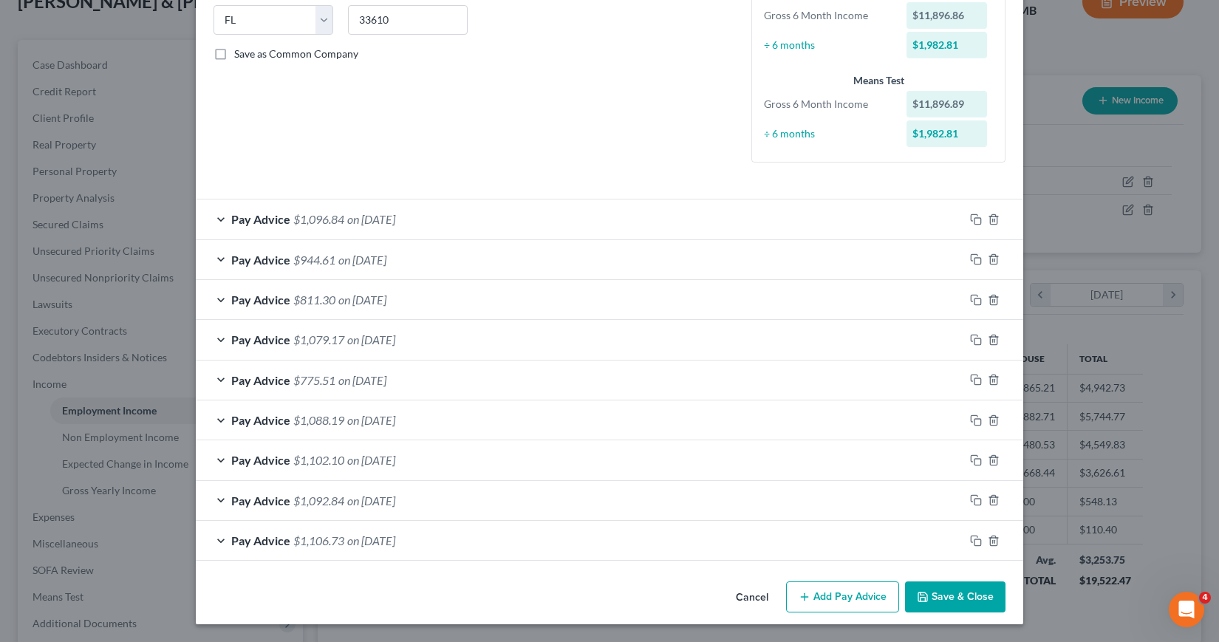
click at [840, 599] on button "Add Pay Advice" at bounding box center [842, 596] width 113 height 31
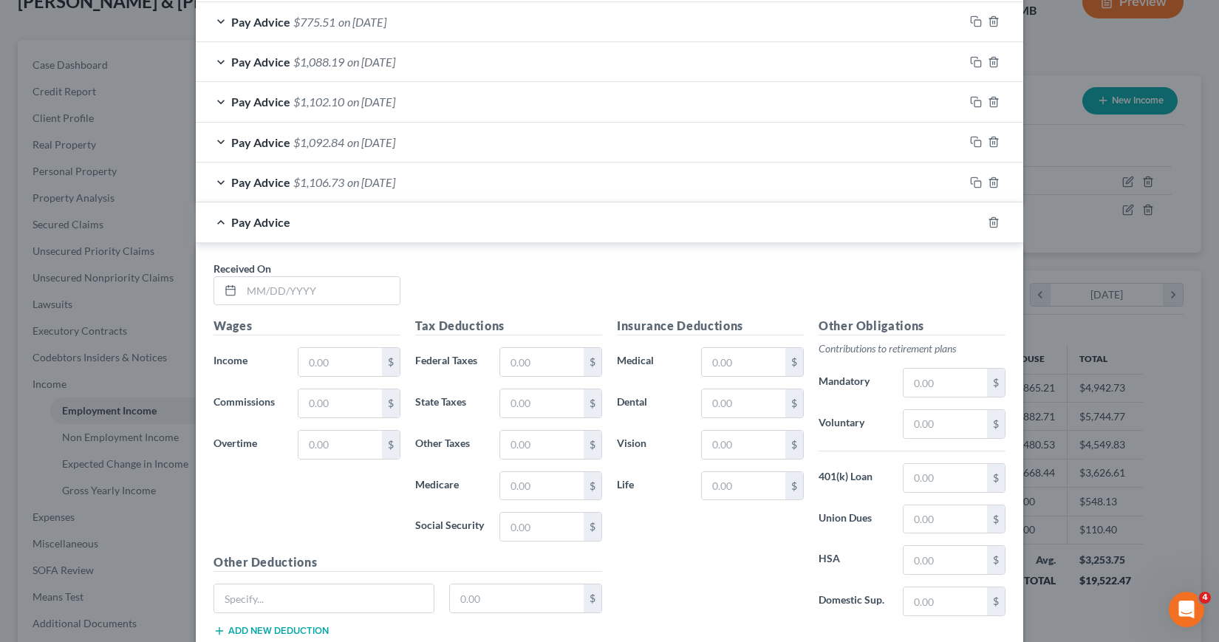
scroll to position [669, 0]
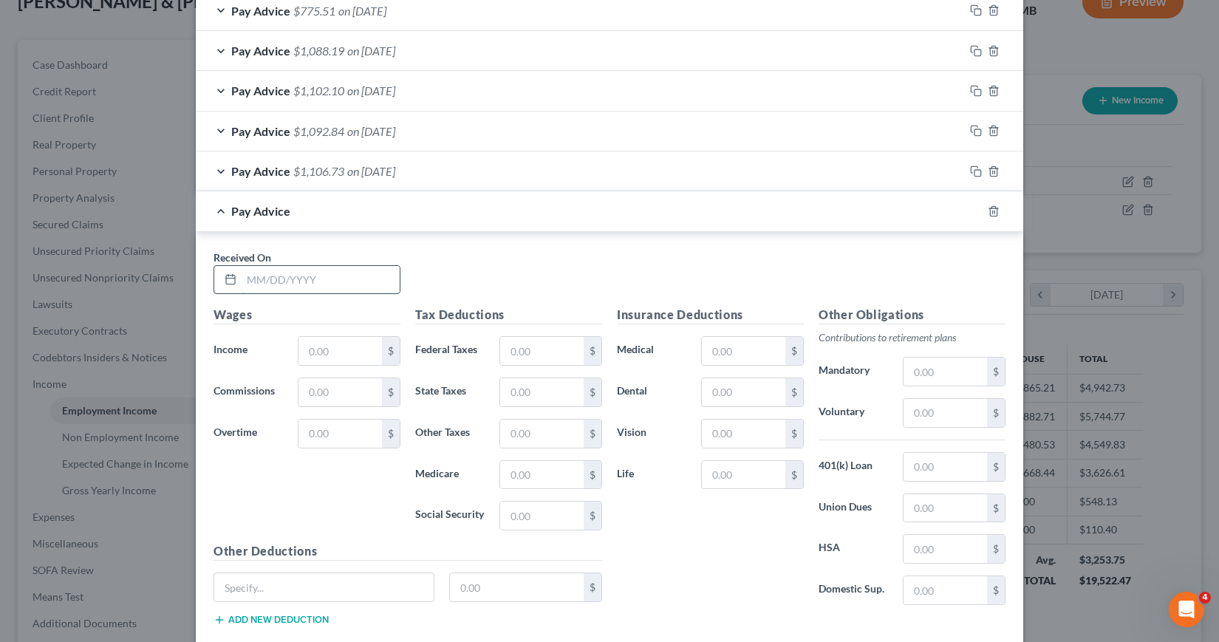
click at [243, 281] on input "text" at bounding box center [320, 280] width 158 height 28
type input "[DATE]"
click at [302, 350] on input "text" at bounding box center [339, 351] width 83 height 28
type input "1,428.96"
click at [501, 350] on input "text" at bounding box center [541, 351] width 83 height 28
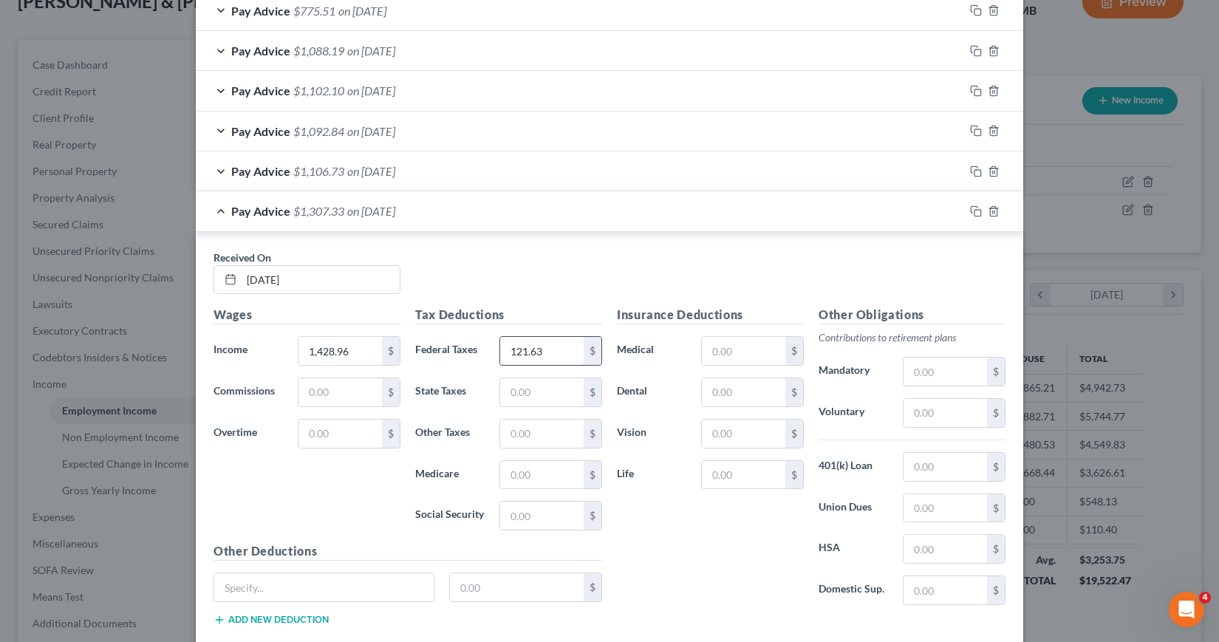
type input "121.63"
type input "19.37"
type input "82.84"
click at [714, 350] on input "text" at bounding box center [743, 351] width 83 height 28
type input "92.76"
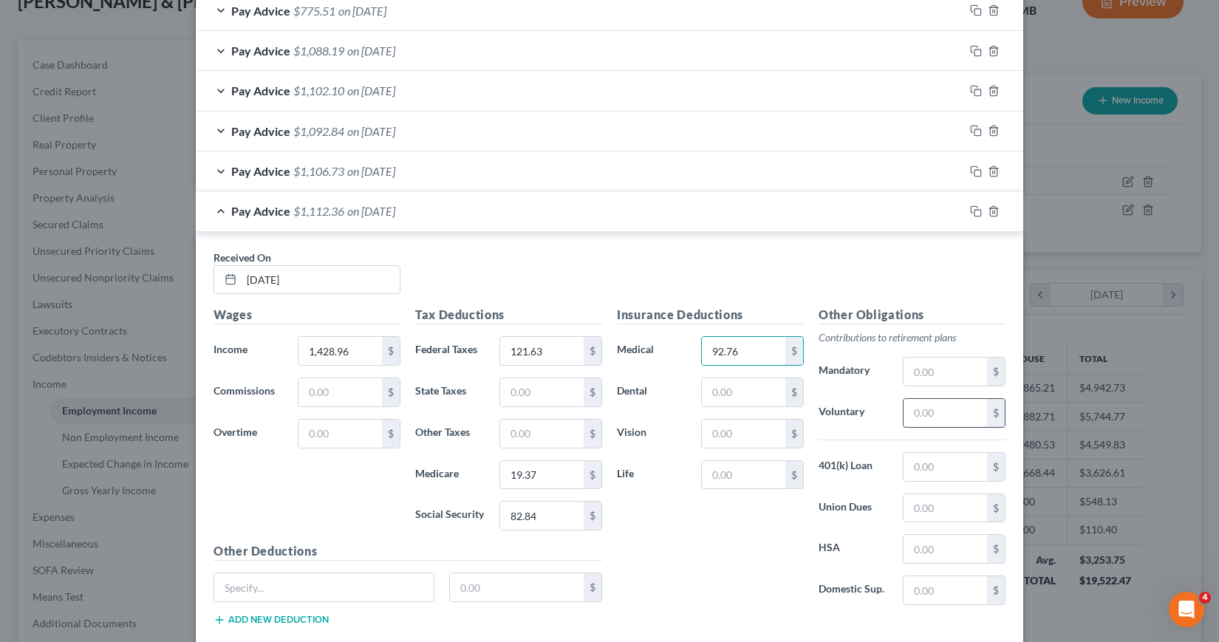
click at [908, 413] on input "text" at bounding box center [944, 413] width 83 height 28
click at [861, 523] on div "Other Obligations Contributions to retirement plans Mandatory $ Voluntary $ 401…" at bounding box center [912, 461] width 202 height 311
click at [908, 509] on input "text" at bounding box center [944, 508] width 83 height 28
type input "15.50"
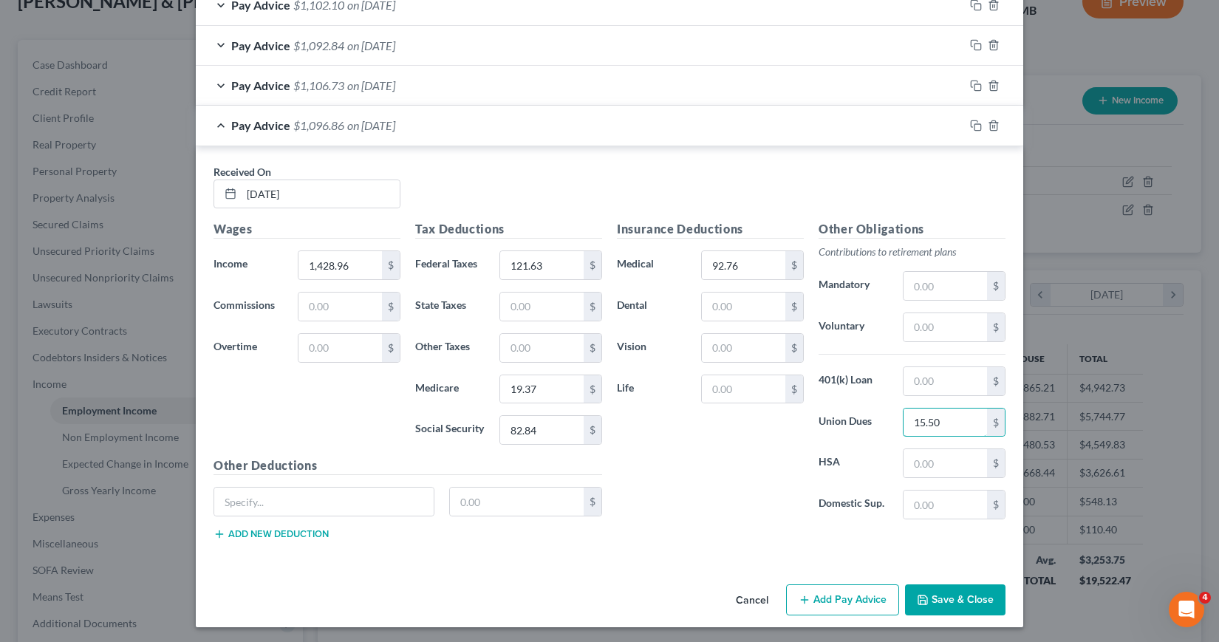
scroll to position [758, 0]
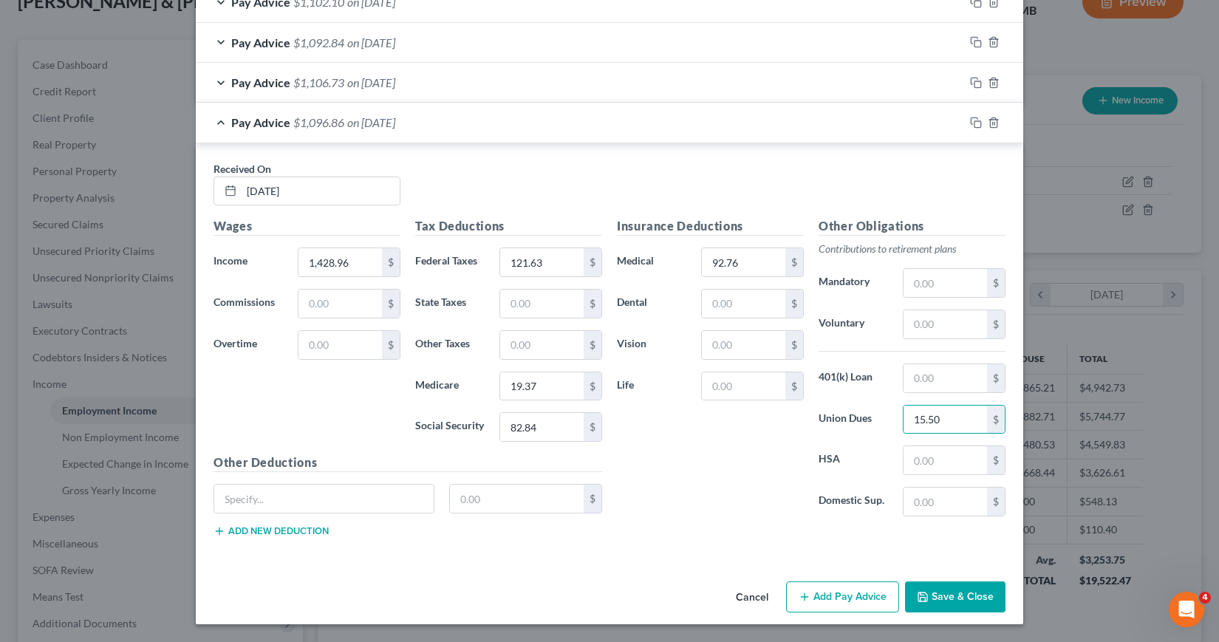
click at [822, 600] on button "Add Pay Advice" at bounding box center [842, 596] width 113 height 31
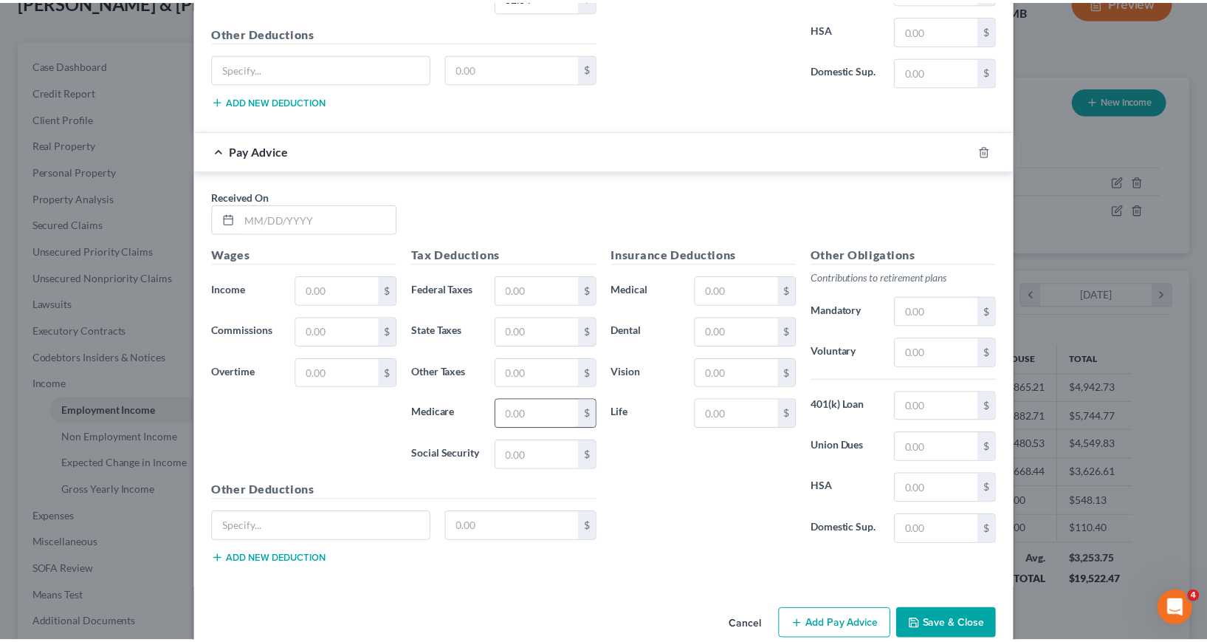
scroll to position [1201, 0]
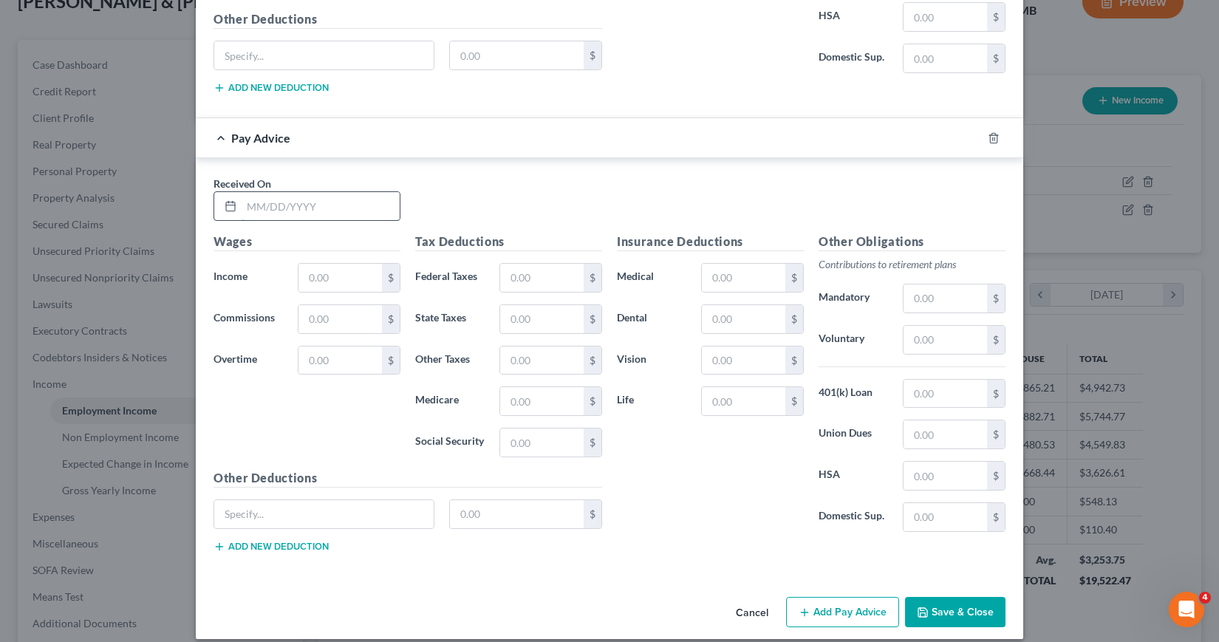
click at [241, 205] on input "text" at bounding box center [320, 206] width 158 height 28
type input "[DATE]"
click at [299, 281] on input "text" at bounding box center [339, 278] width 83 height 28
type input "1,440.63"
click at [502, 275] on input "text" at bounding box center [541, 278] width 83 height 28
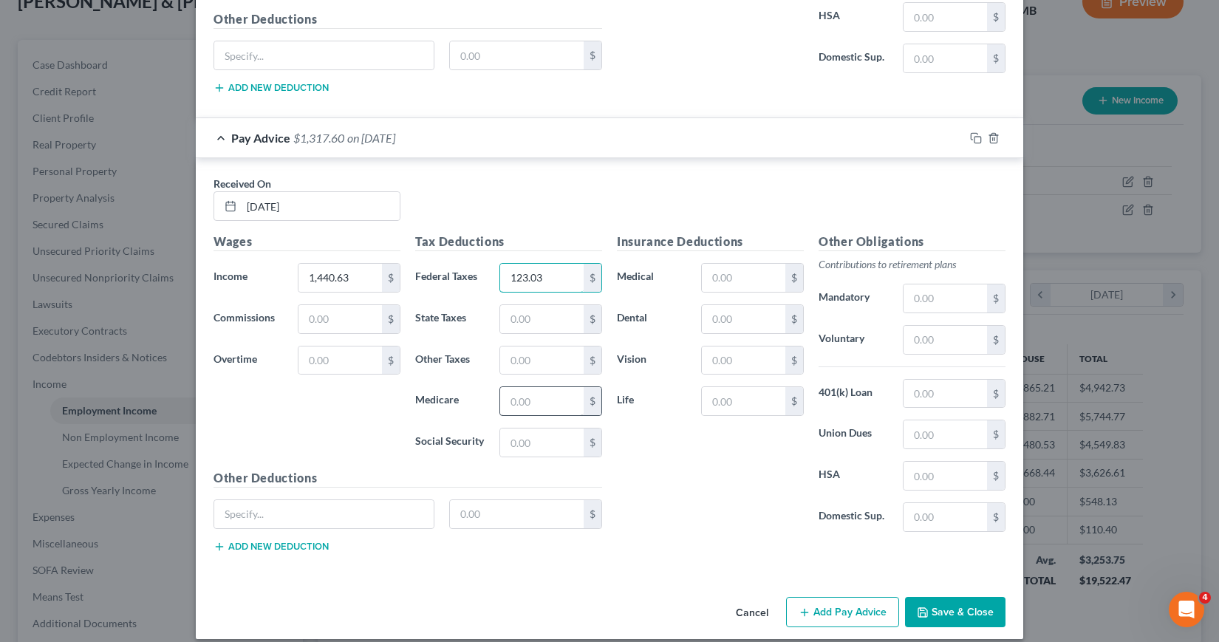
type input "123.03"
click at [504, 405] on input "text" at bounding box center [541, 401] width 83 height 28
type input "19.55"
click at [503, 440] on input "text" at bounding box center [541, 442] width 83 height 28
type input "83.57"
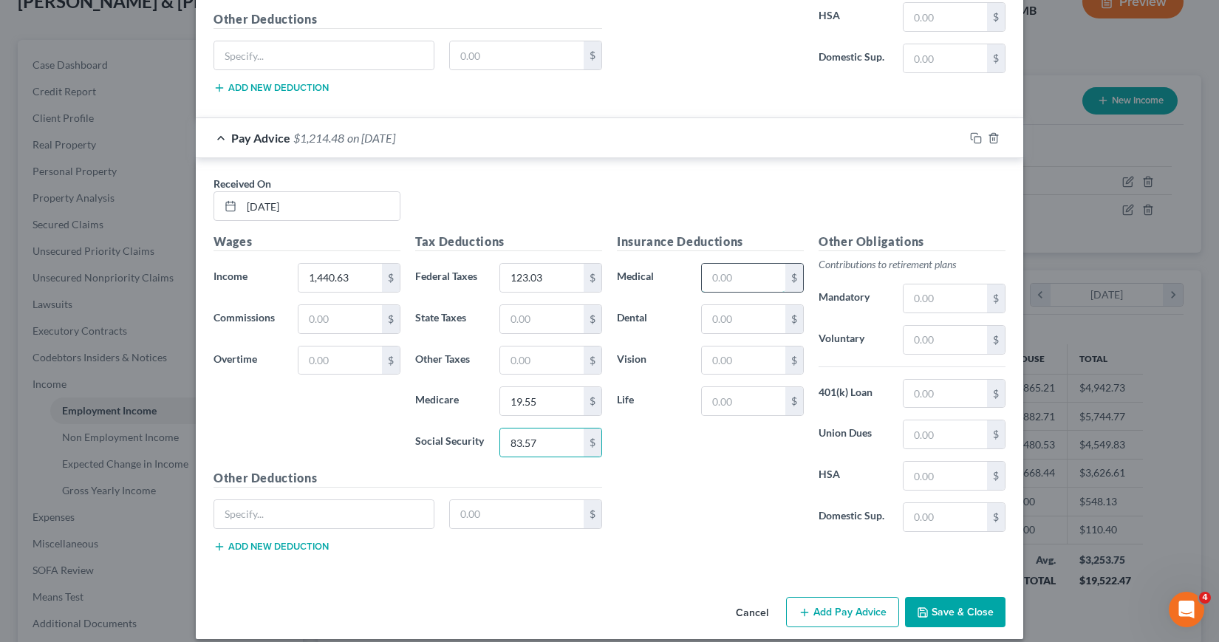
click at [707, 275] on input "text" at bounding box center [743, 278] width 83 height 28
type input "92.76"
click at [910, 441] on input "text" at bounding box center [944, 434] width 83 height 28
type input "15.50"
click at [934, 610] on button "Save & Close" at bounding box center [955, 612] width 100 height 31
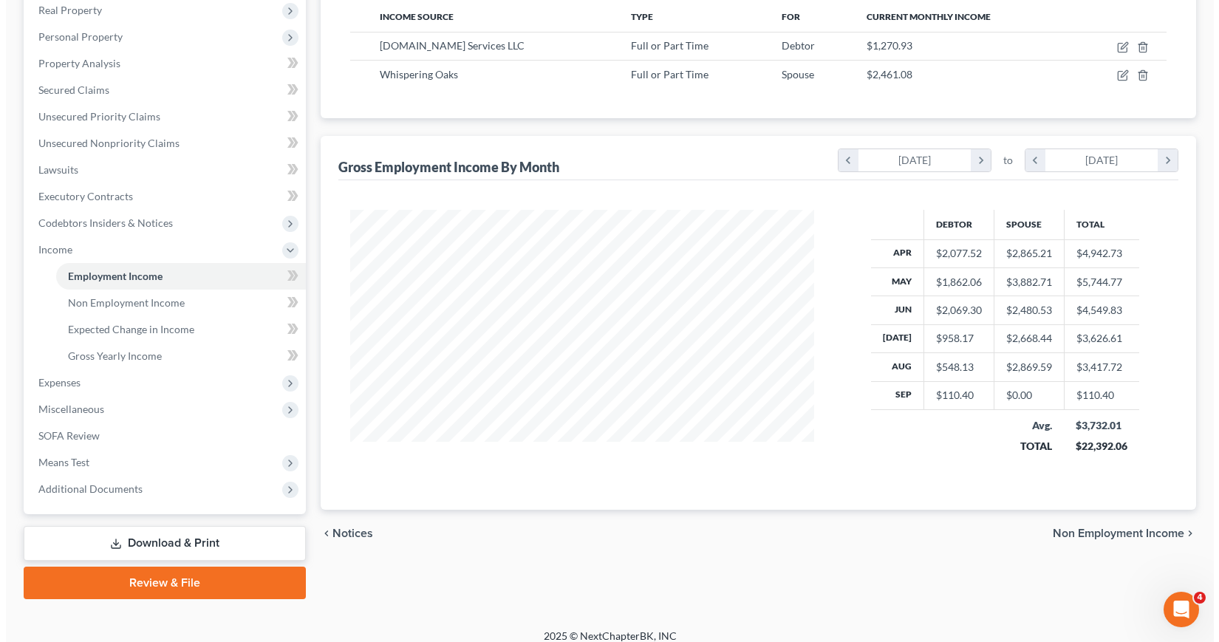
scroll to position [250, 0]
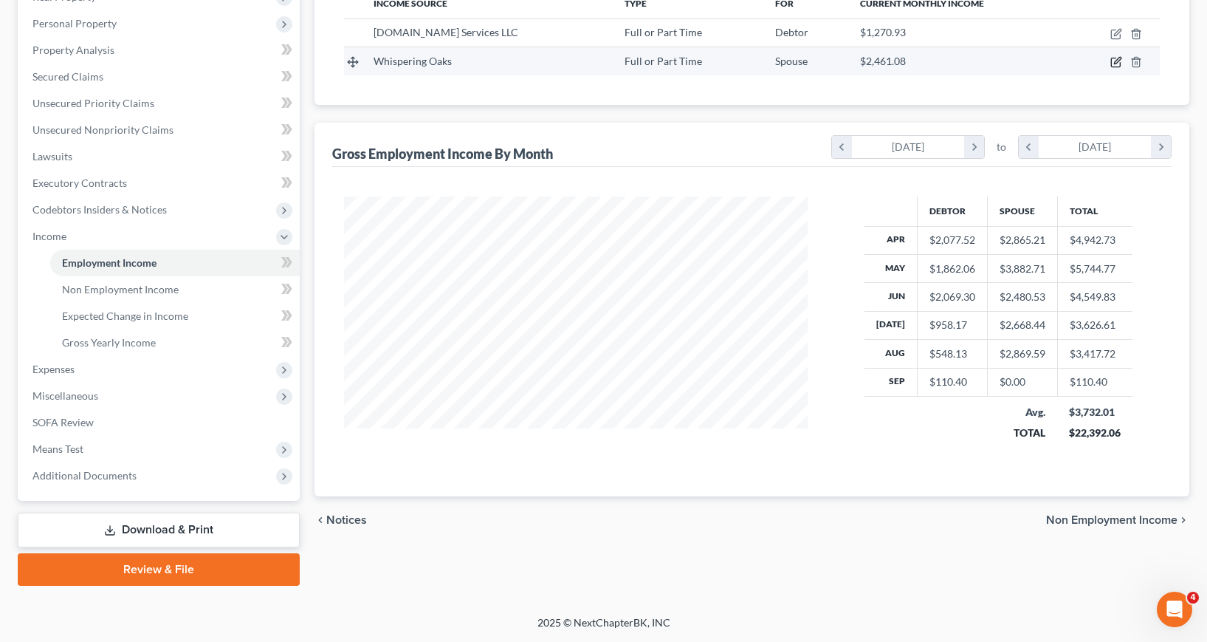
click at [1116, 63] on icon "button" at bounding box center [1117, 62] width 12 height 12
select select "0"
select select "9"
select select "2"
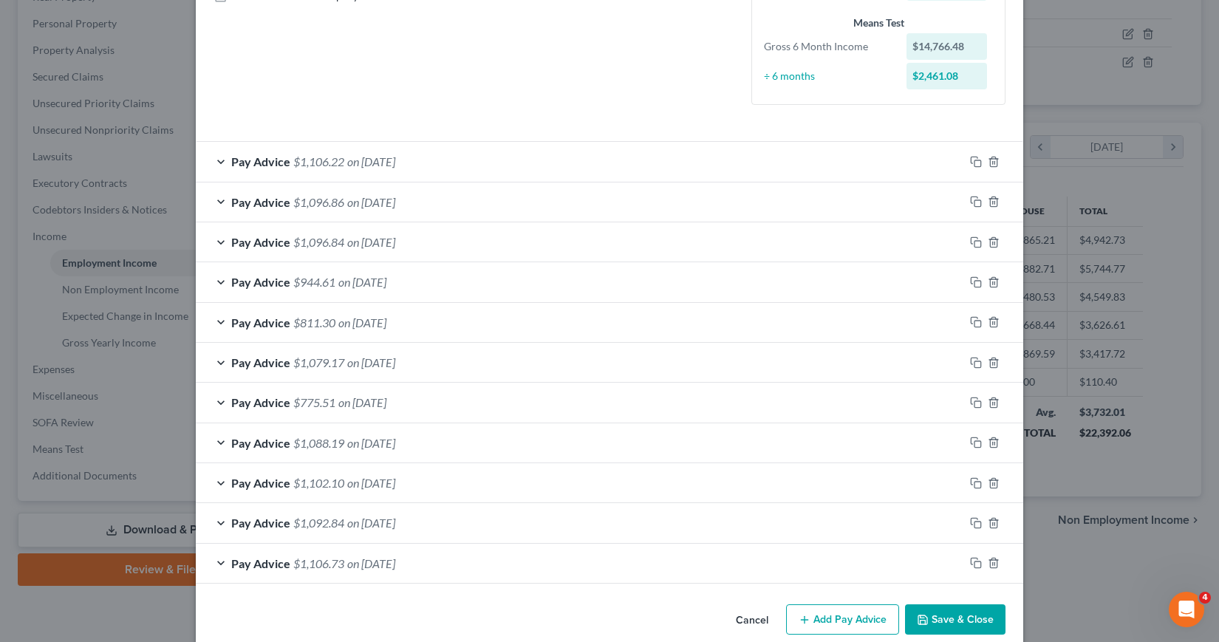
scroll to position [380, 0]
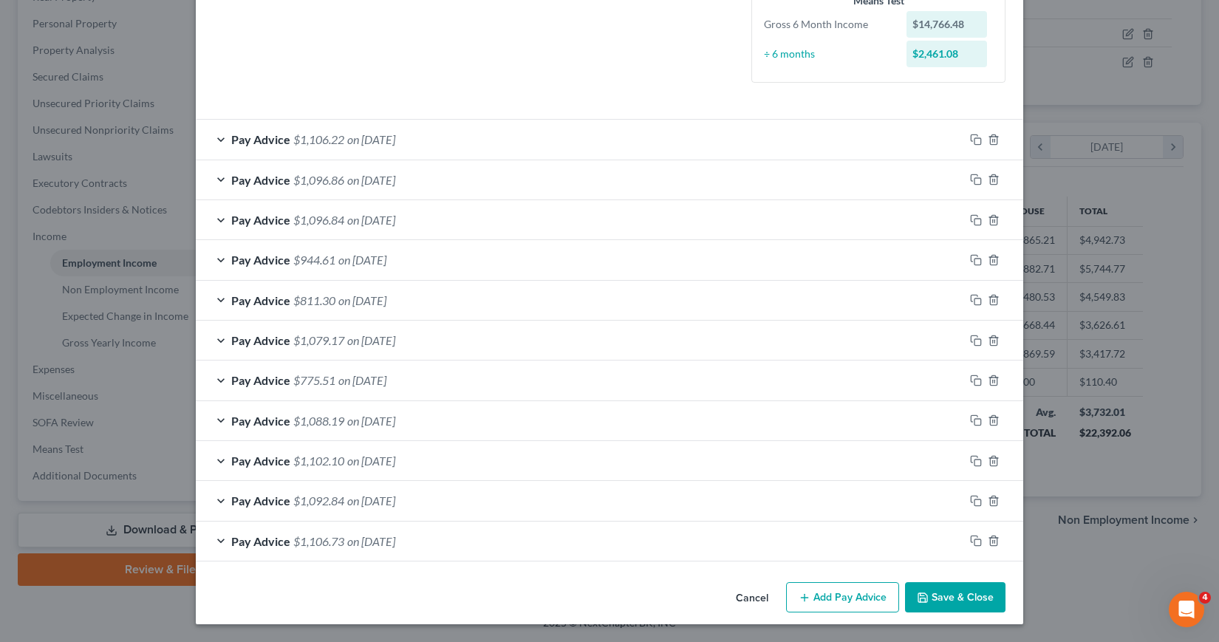
click at [837, 593] on button "Add Pay Advice" at bounding box center [842, 597] width 113 height 31
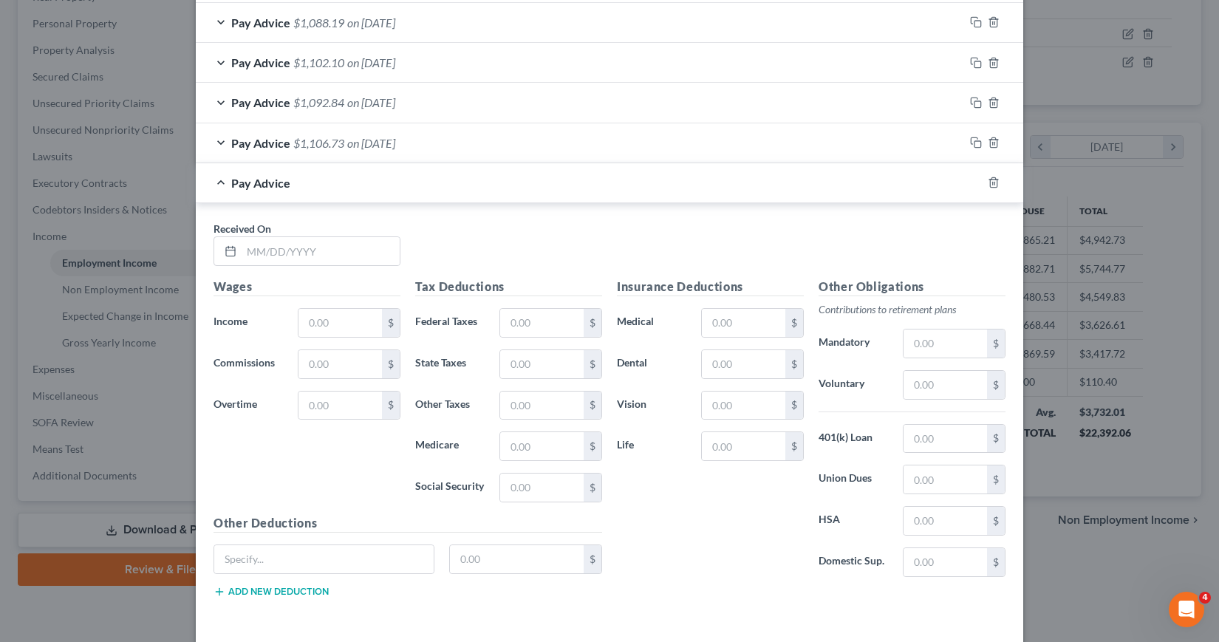
scroll to position [823, 0]
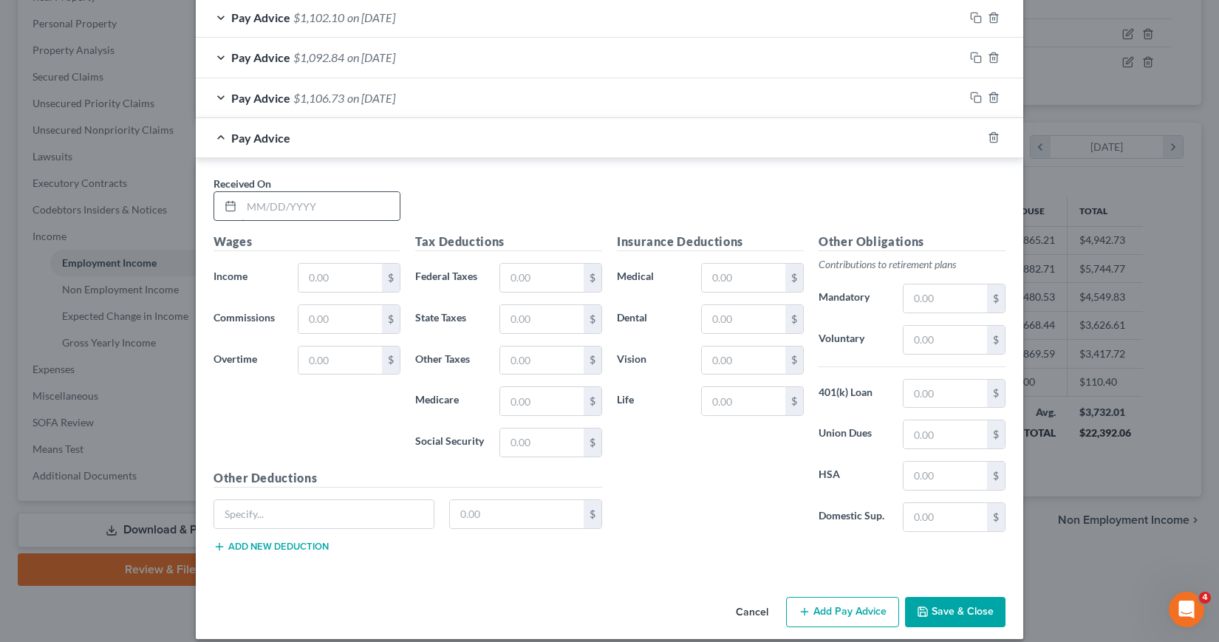
click at [244, 205] on input "text" at bounding box center [320, 206] width 158 height 28
type input "[DATE]"
type input "1,434.80"
click at [500, 278] on input "text" at bounding box center [541, 278] width 83 height 28
type input "122.33"
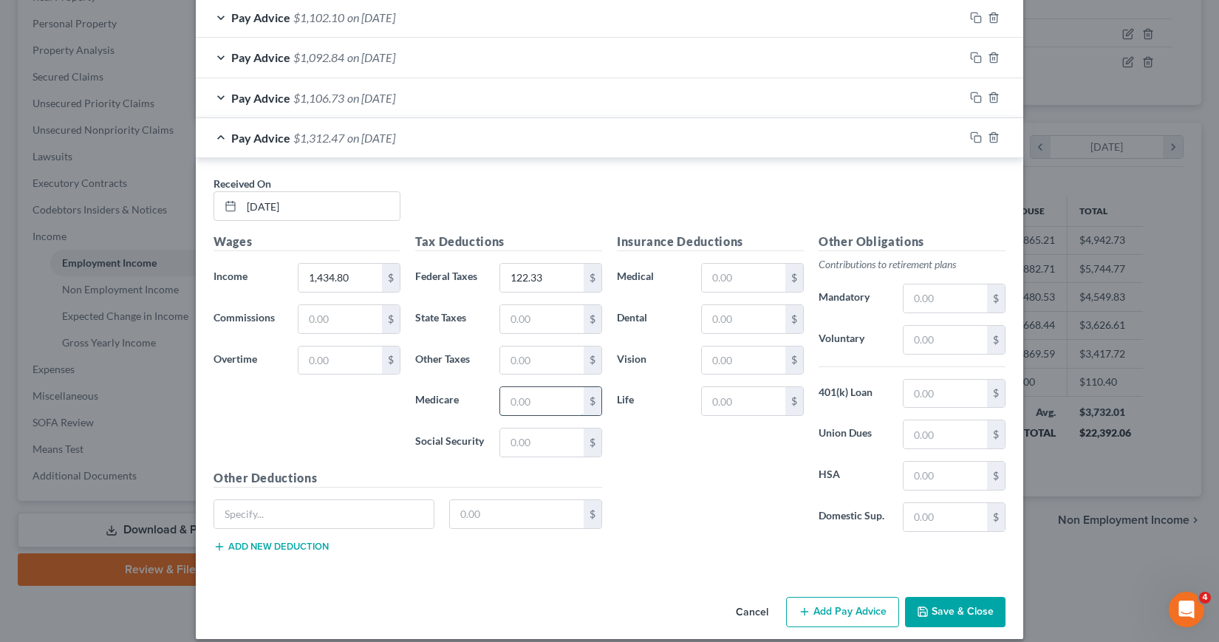
click at [509, 400] on input "text" at bounding box center [541, 401] width 83 height 28
type input "19.45"
click at [507, 438] on input "text" at bounding box center [541, 442] width 83 height 28
type input "83.20"
click at [702, 273] on input "text" at bounding box center [743, 278] width 83 height 28
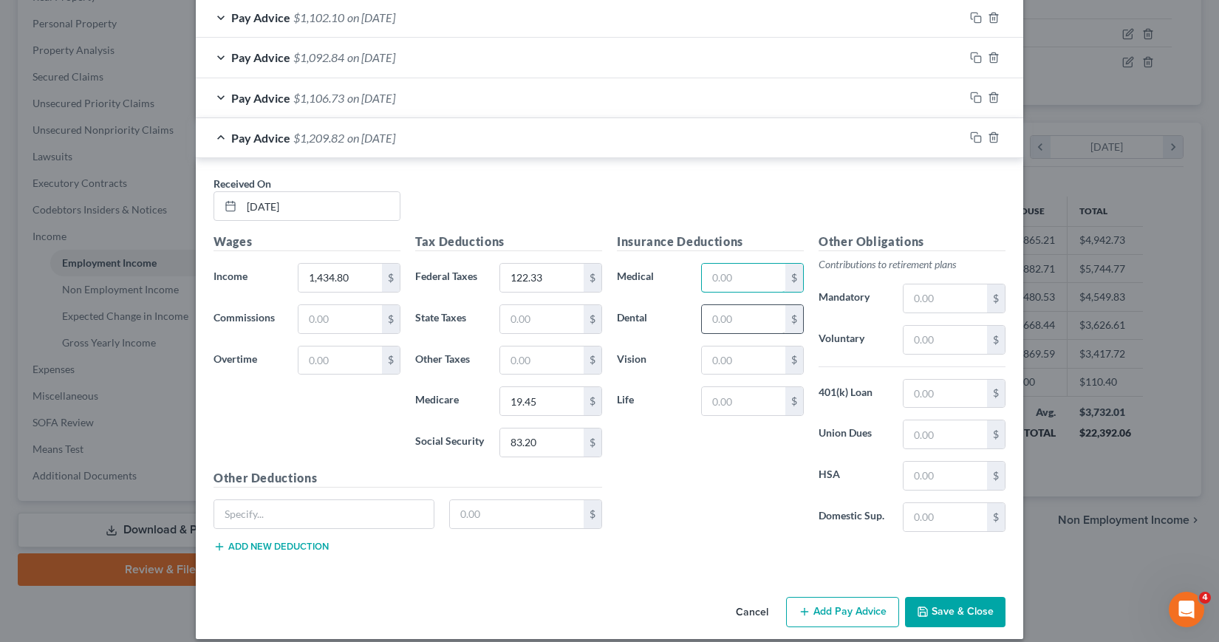
type input "92.76"
click at [904, 343] on input "text" at bounding box center [944, 340] width 83 height 28
click at [905, 429] on input "text" at bounding box center [944, 434] width 83 height 28
type input "15.50"
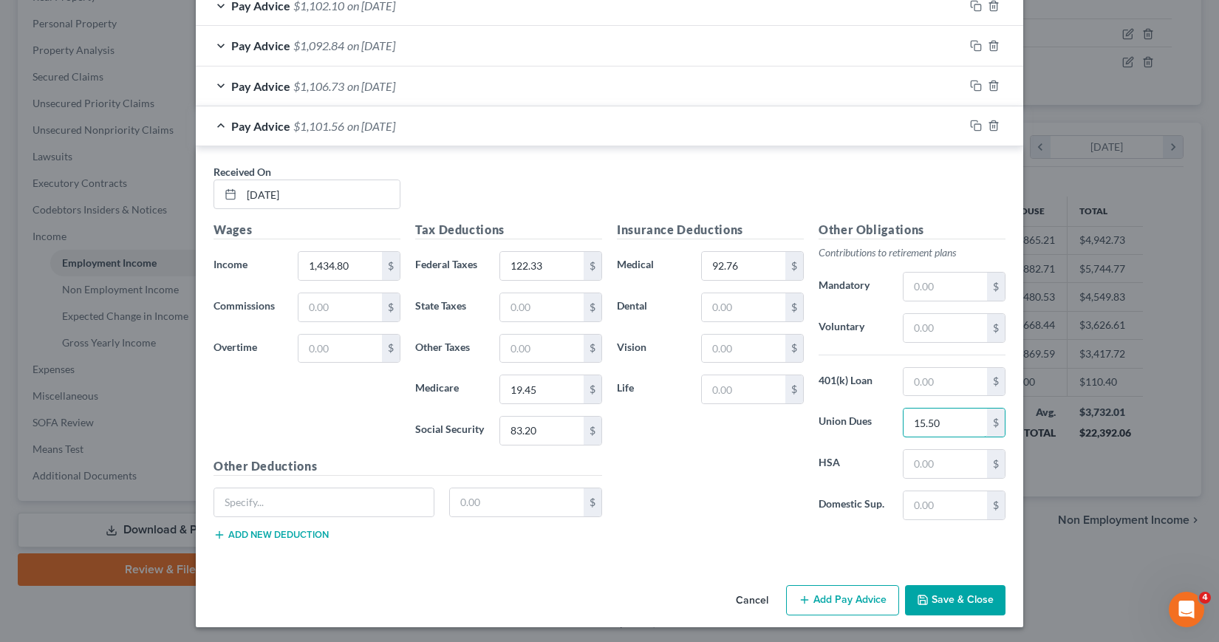
scroll to position [837, 0]
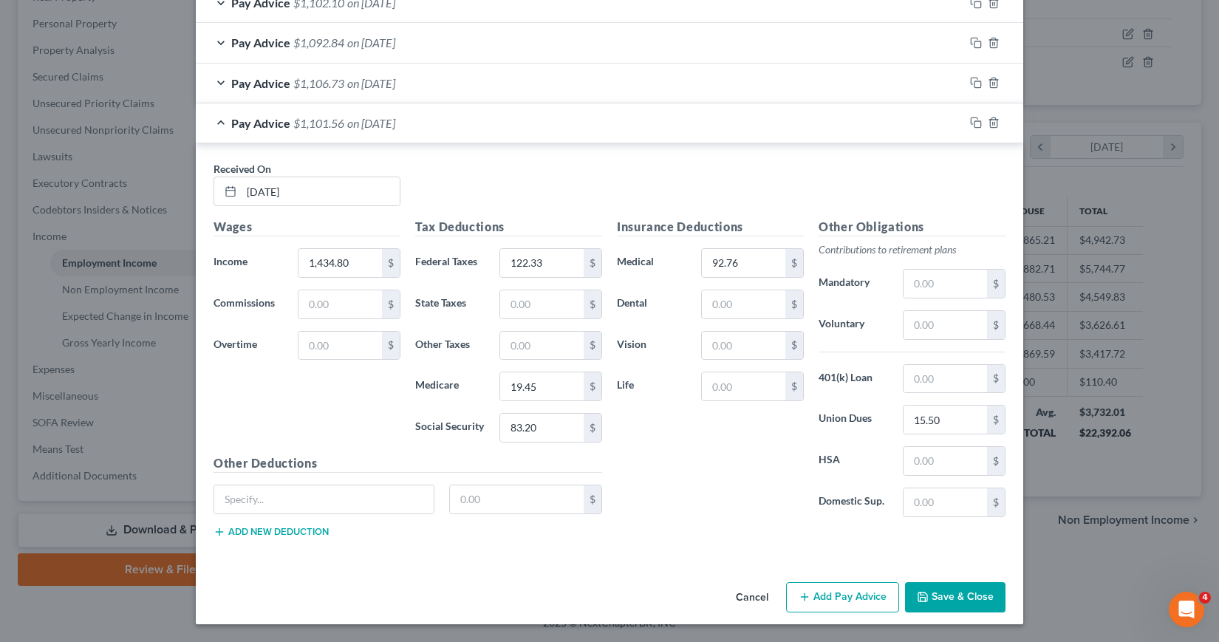
click at [826, 595] on button "Add Pay Advice" at bounding box center [842, 597] width 113 height 31
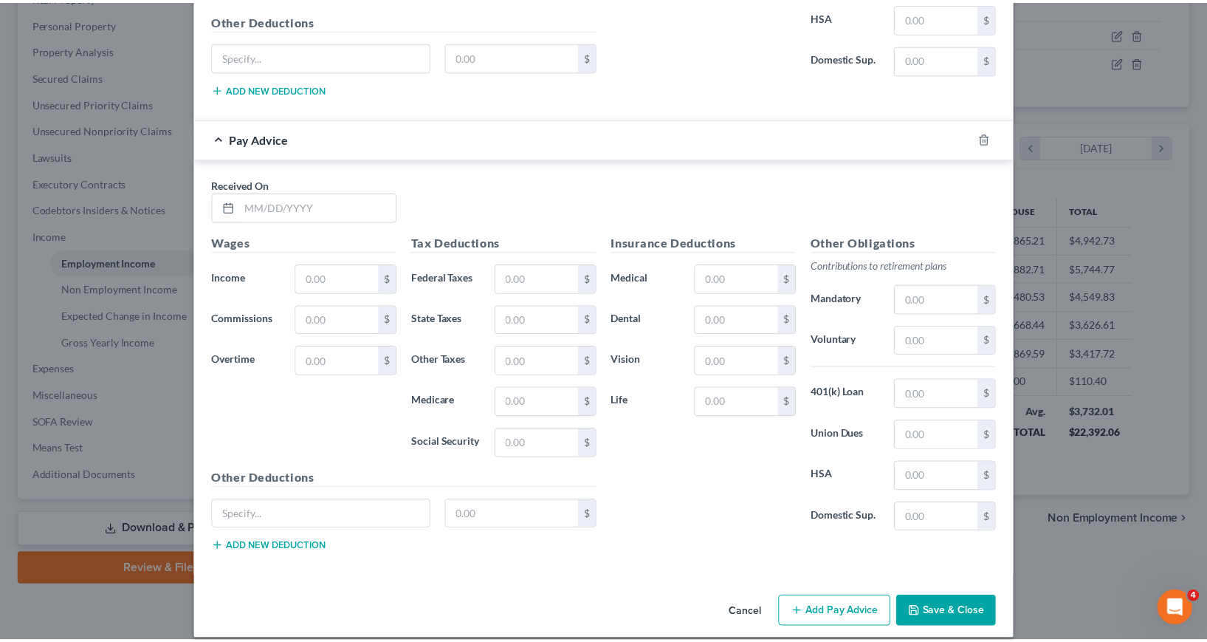
scroll to position [1296, 0]
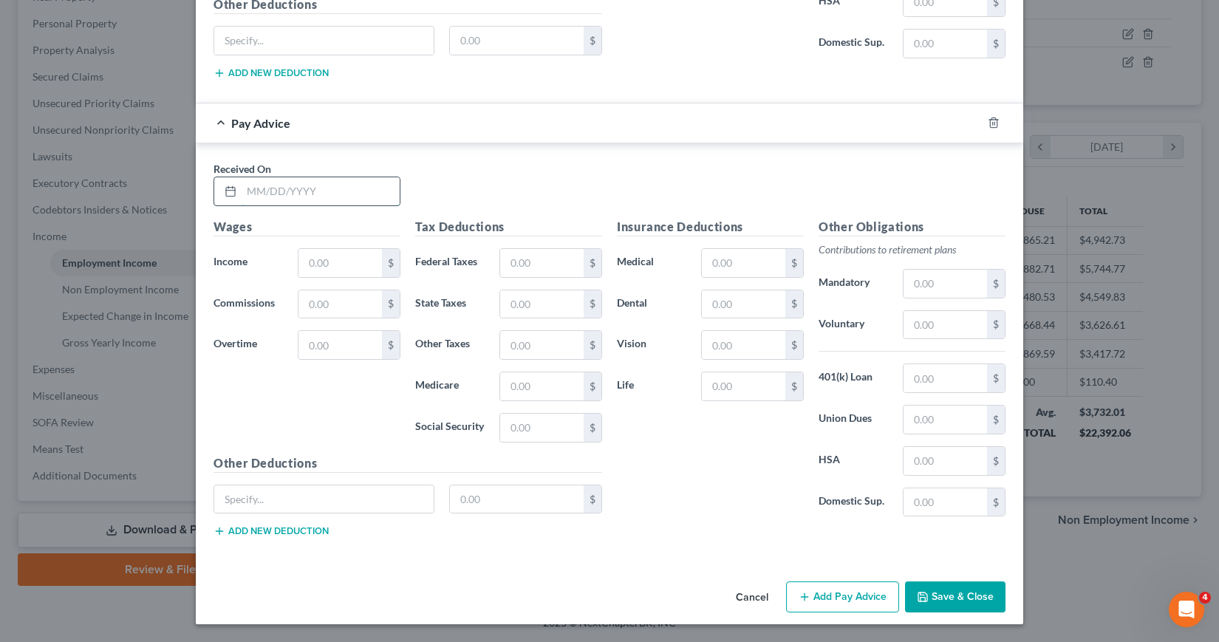
click at [241, 191] on input "text" at bounding box center [320, 191] width 158 height 28
type input "[DATE]"
type input "1,746.00"
click at [504, 264] on input "text" at bounding box center [541, 263] width 83 height 28
type input "159.67"
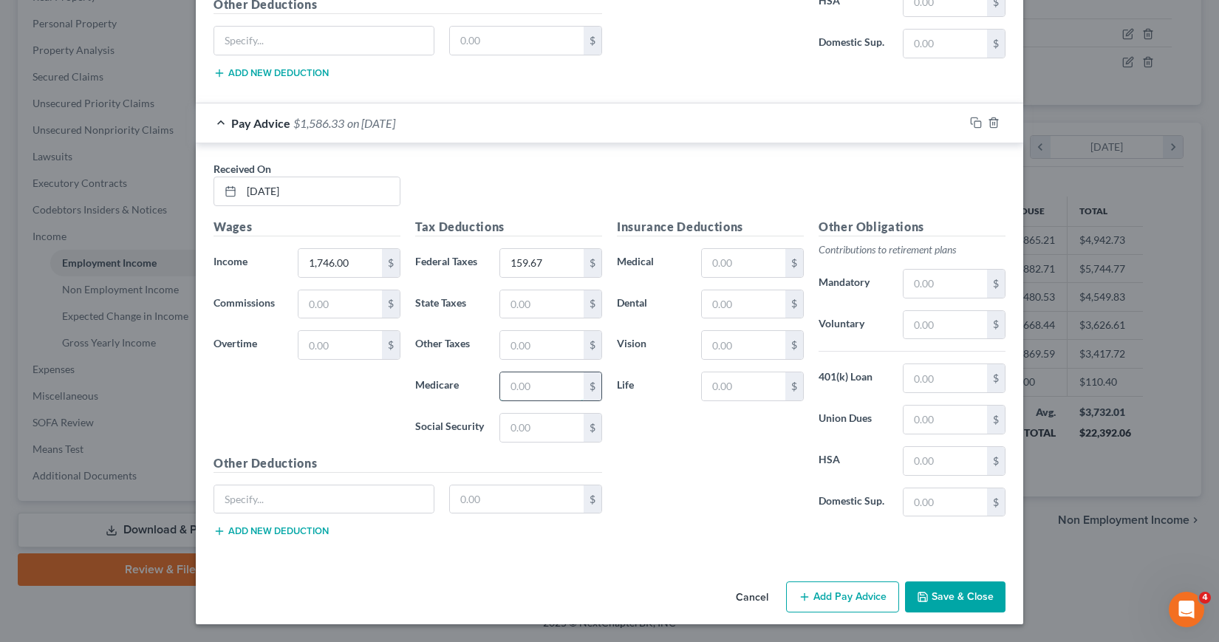
click at [503, 387] on input "text" at bounding box center [541, 386] width 83 height 28
type input "23.98"
click at [507, 425] on input "text" at bounding box center [541, 428] width 83 height 28
type input "102.51"
click at [707, 263] on input "text" at bounding box center [743, 263] width 83 height 28
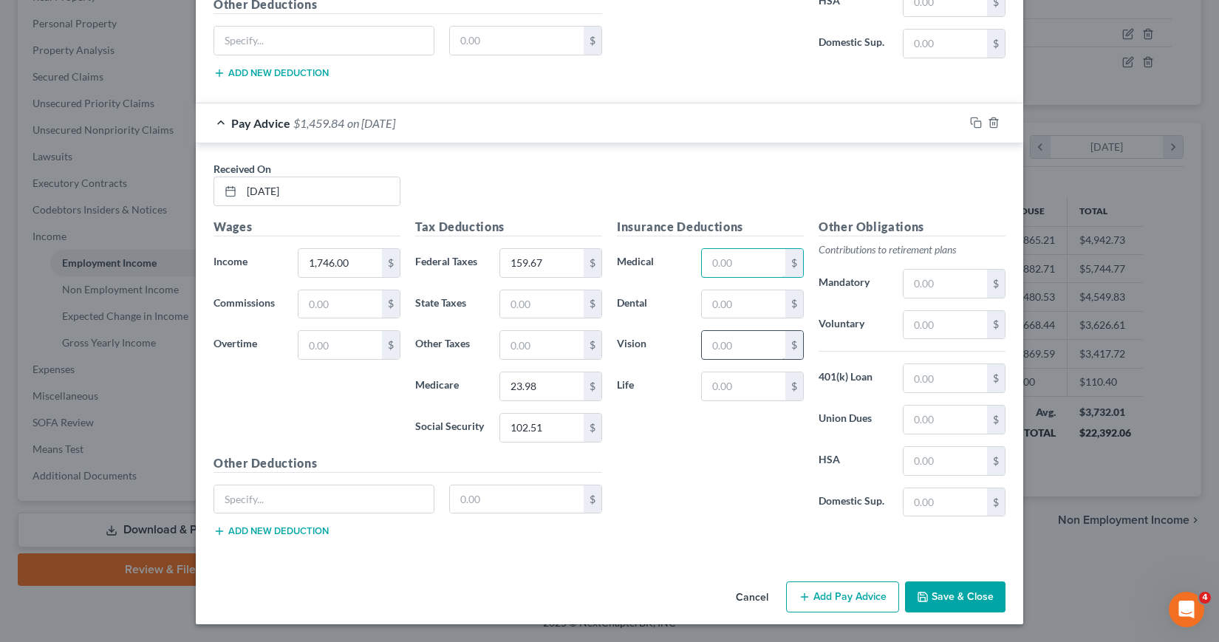
type input "92.76"
click at [903, 420] on input "text" at bounding box center [944, 419] width 83 height 28
type input "15.50"
click at [935, 600] on button "Save & Close" at bounding box center [955, 596] width 100 height 31
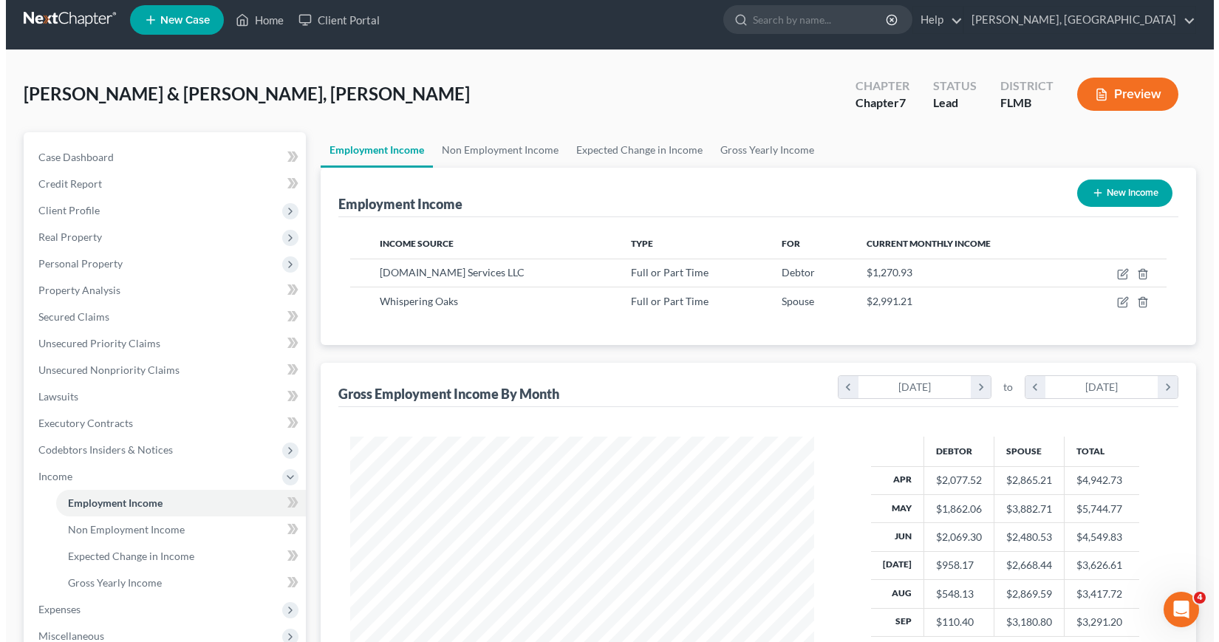
scroll to position [0, 0]
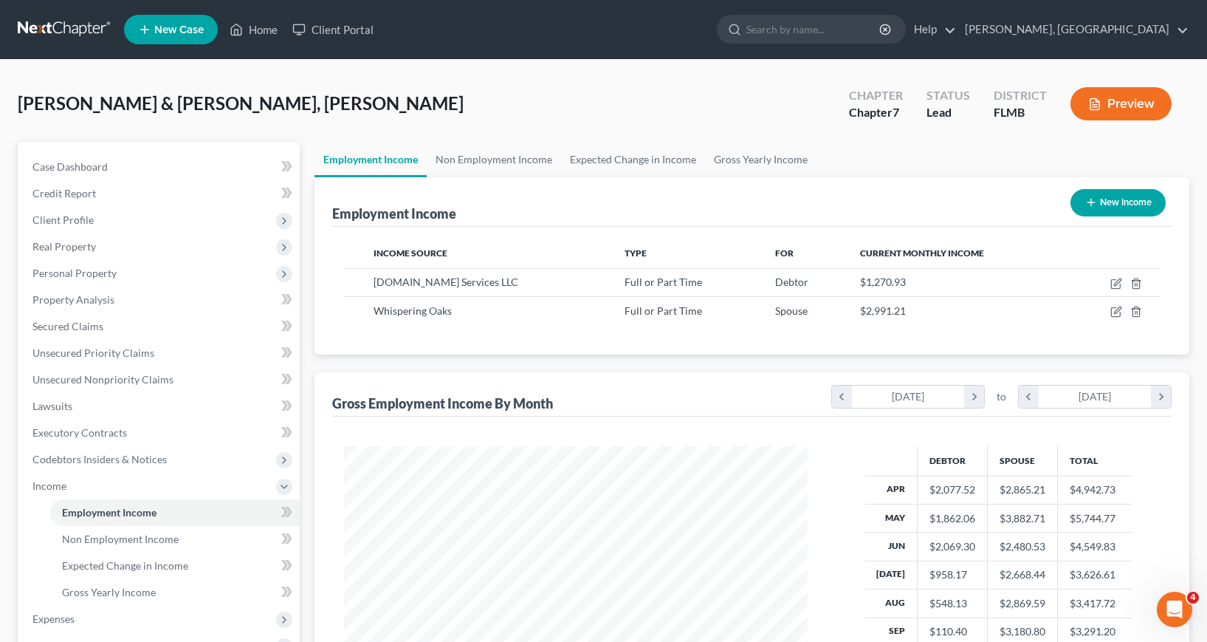
click at [1094, 199] on icon "button" at bounding box center [1092, 202] width 12 height 12
select select "0"
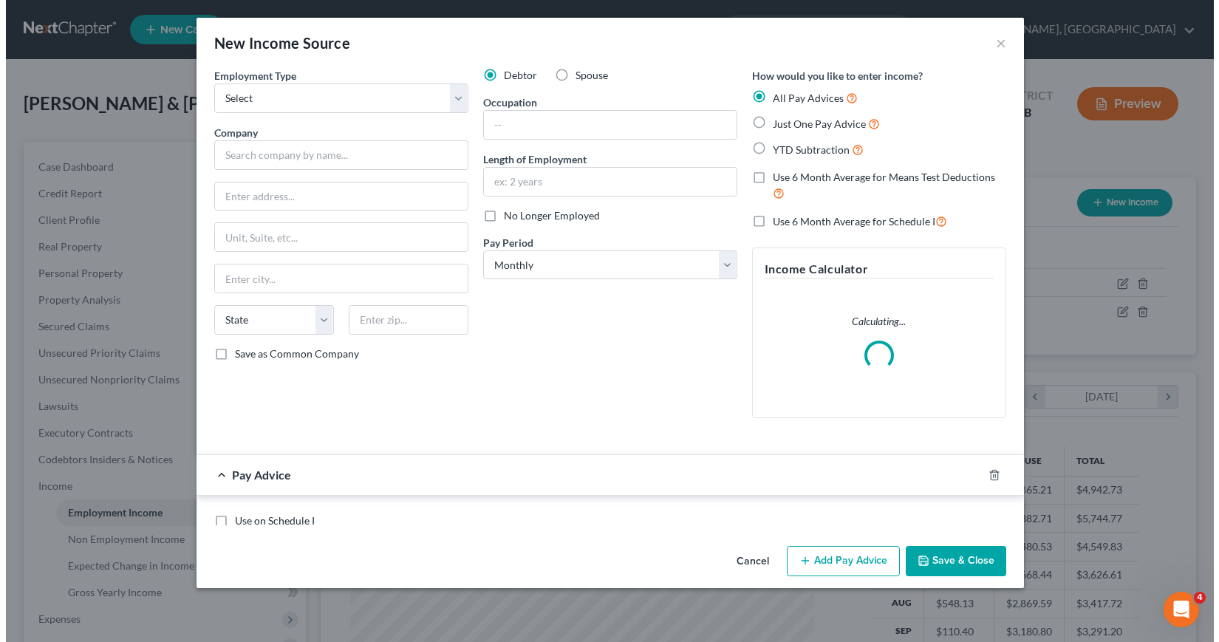
scroll to position [265, 498]
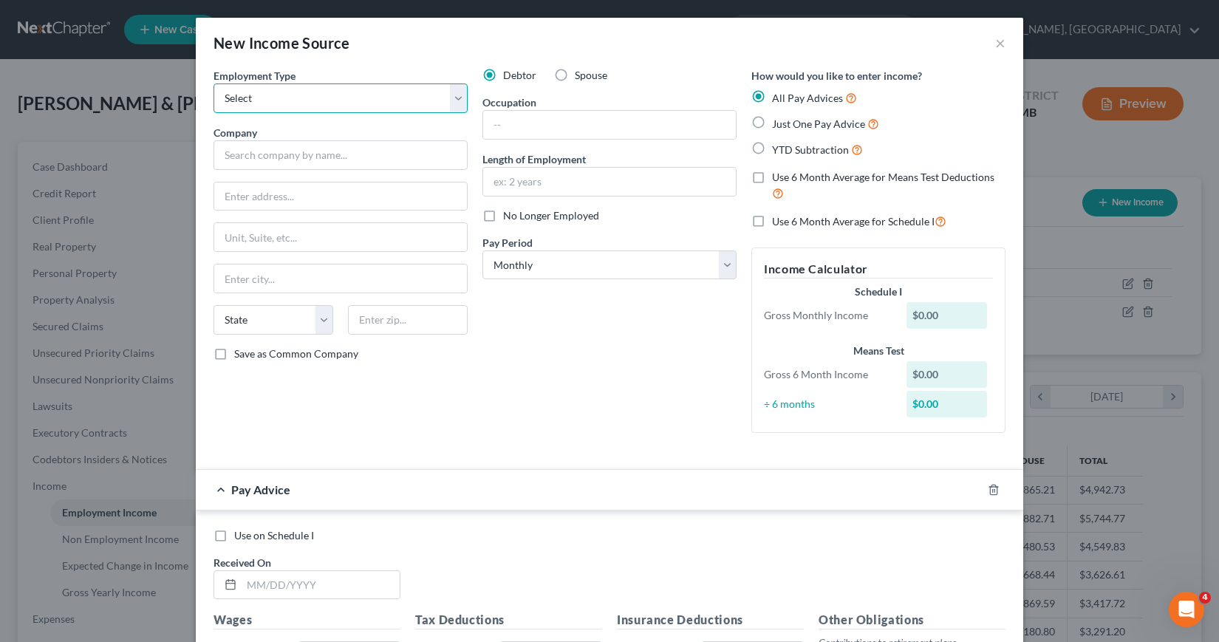
click at [453, 98] on select "Select Full or [DEMOGRAPHIC_DATA] Employment Self Employment" at bounding box center [340, 98] width 254 height 30
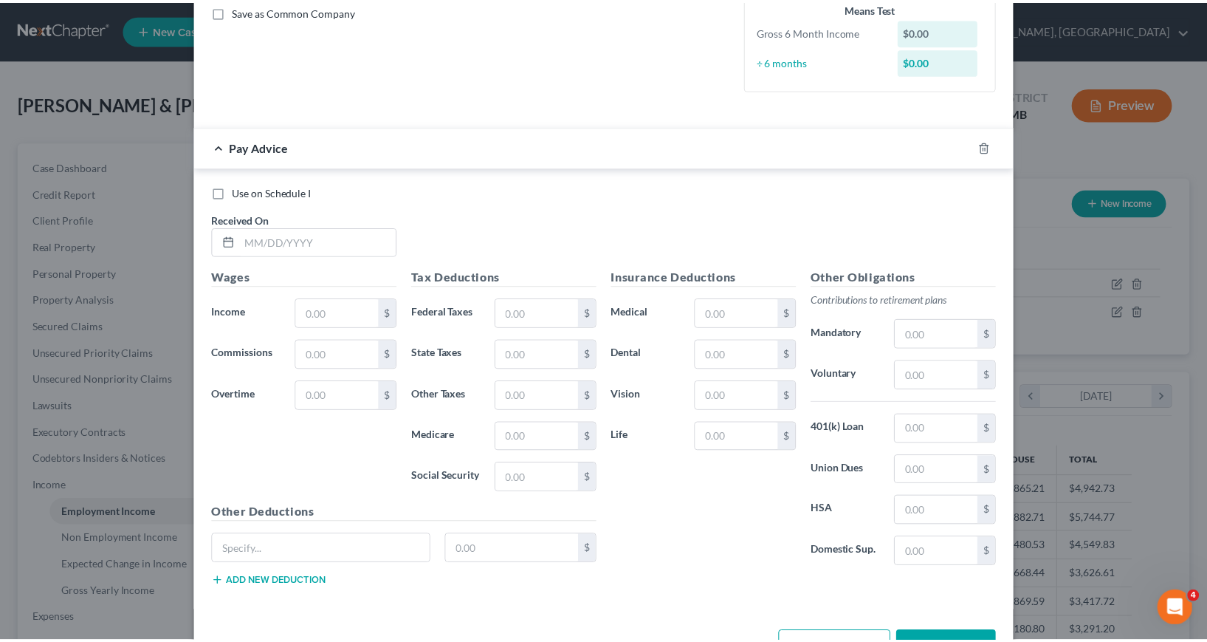
scroll to position [369, 0]
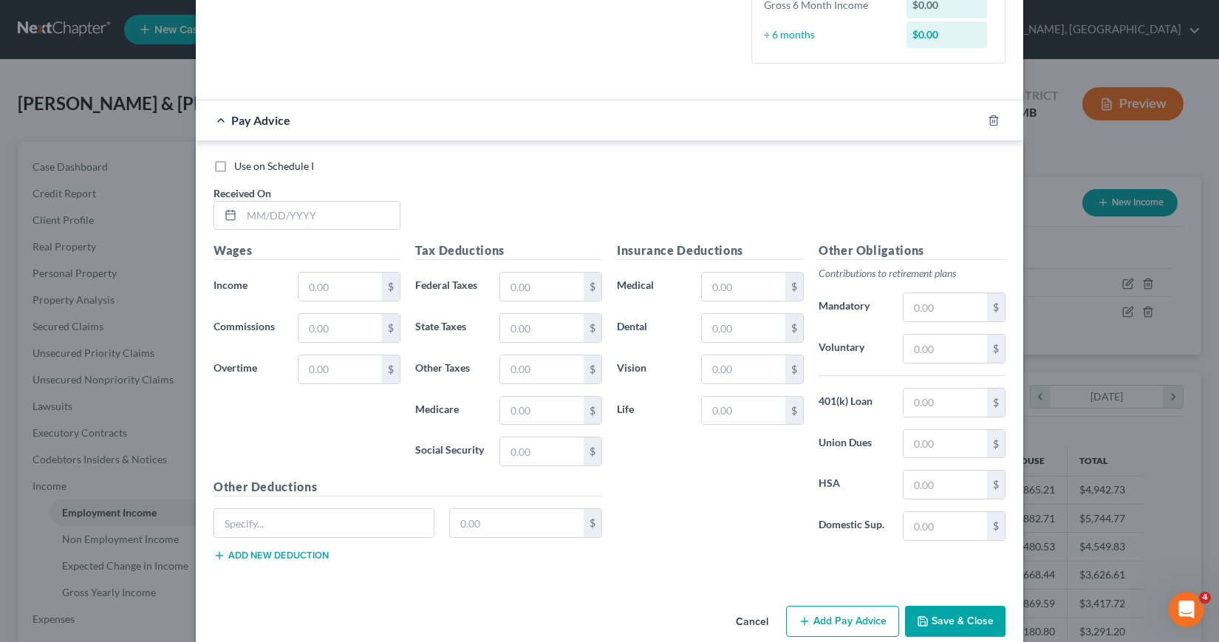
click at [742, 617] on button "Cancel" at bounding box center [752, 622] width 56 height 30
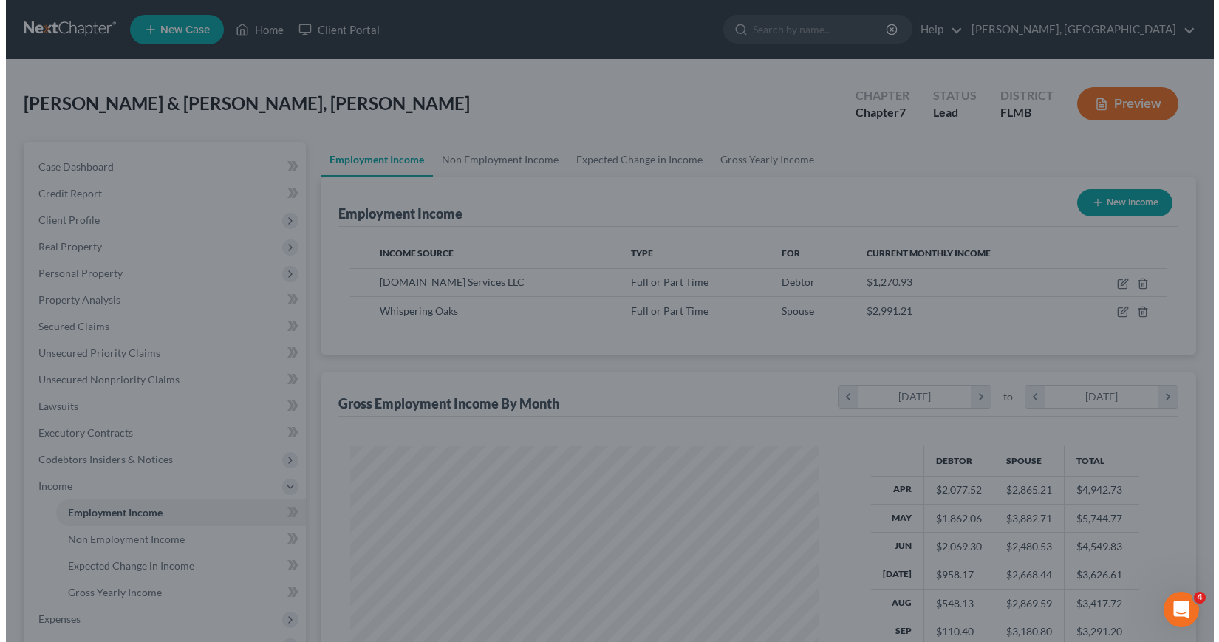
scroll to position [738247, 738018]
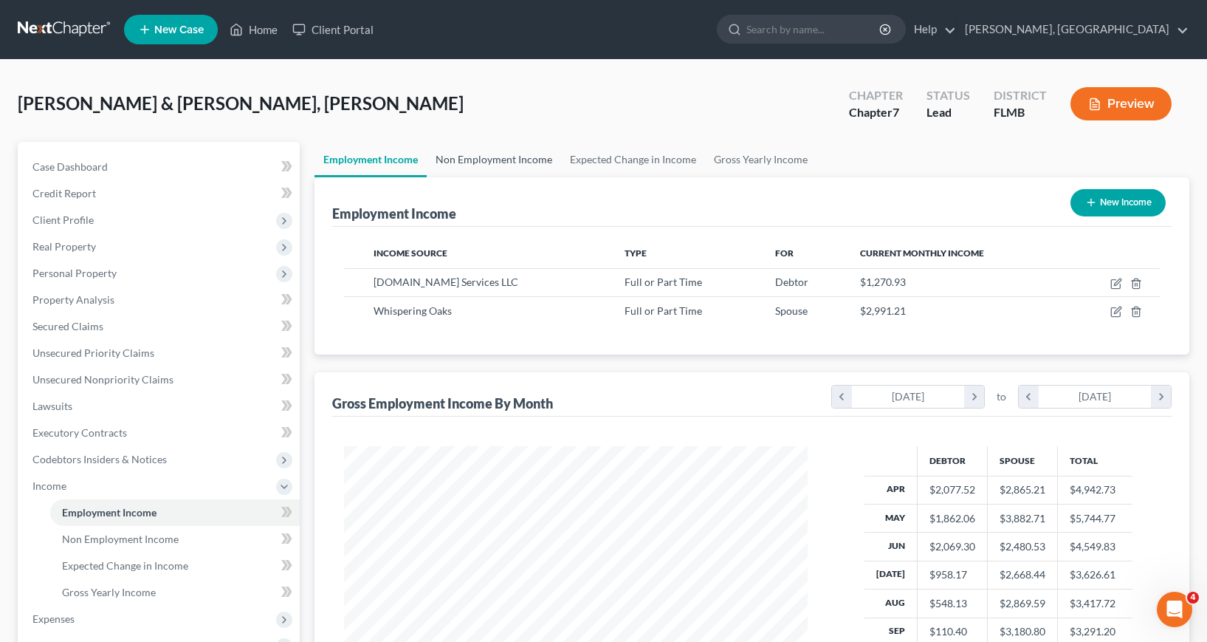
click at [515, 157] on link "Non Employment Income" at bounding box center [494, 159] width 134 height 35
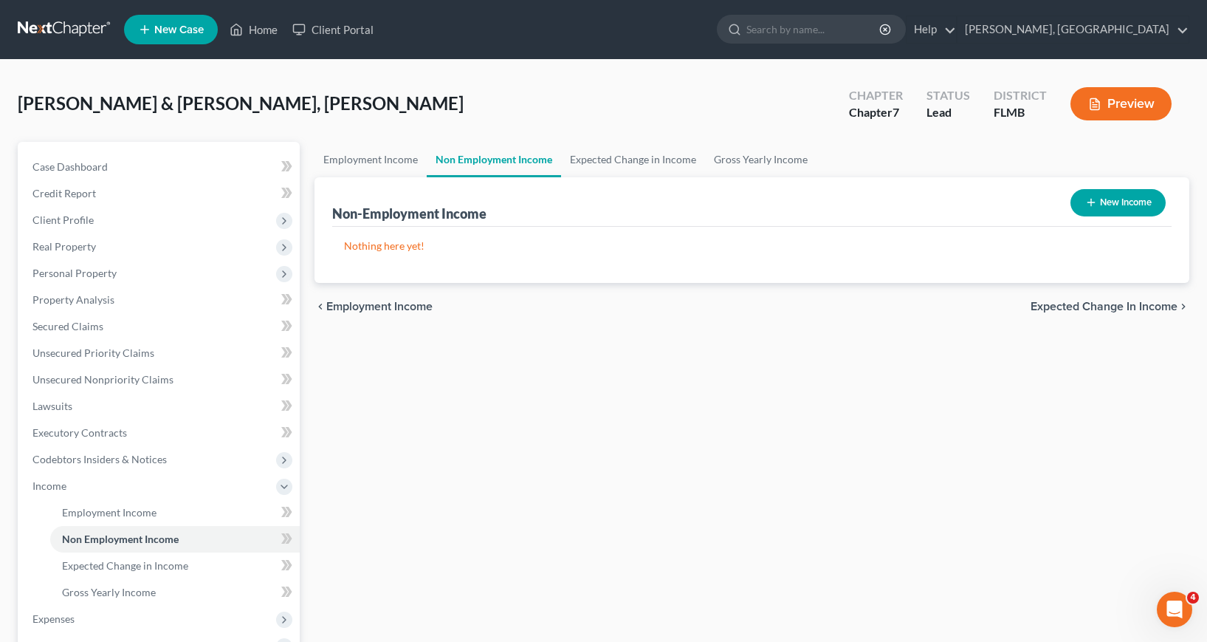
click at [1100, 204] on button "New Income" at bounding box center [1118, 202] width 95 height 27
select select "0"
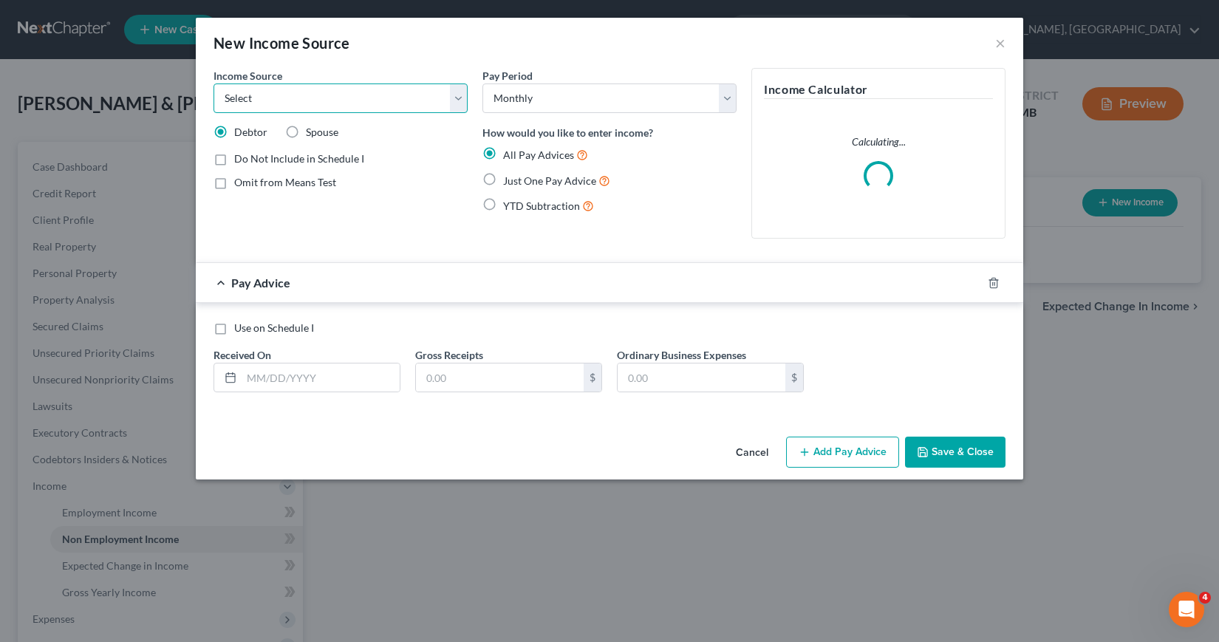
click at [459, 96] on select "Select Unemployment Disability (from employer) Pension Retirement Social Securi…" at bounding box center [340, 98] width 254 height 30
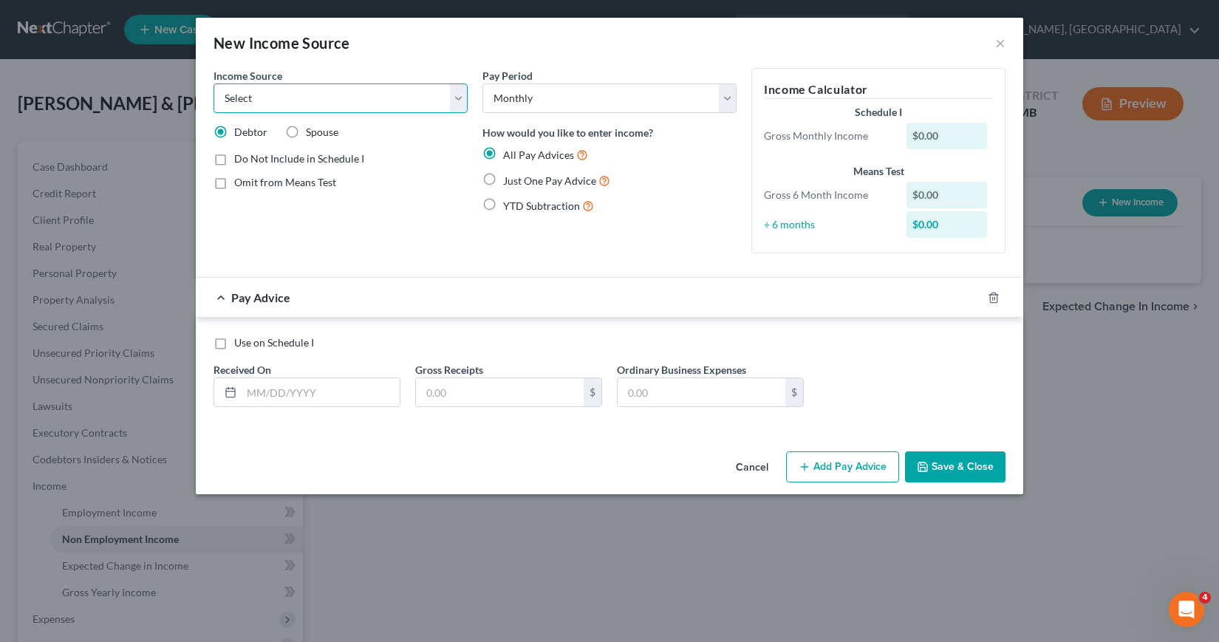
select select "4"
click at [213, 83] on select "Select Unemployment Disability (from employer) Pension Retirement Social Securi…" at bounding box center [340, 98] width 254 height 30
click at [503, 179] on label "Just One Pay Advice" at bounding box center [556, 180] width 107 height 17
click at [509, 179] on input "Just One Pay Advice" at bounding box center [514, 177] width 10 height 10
radio input "true"
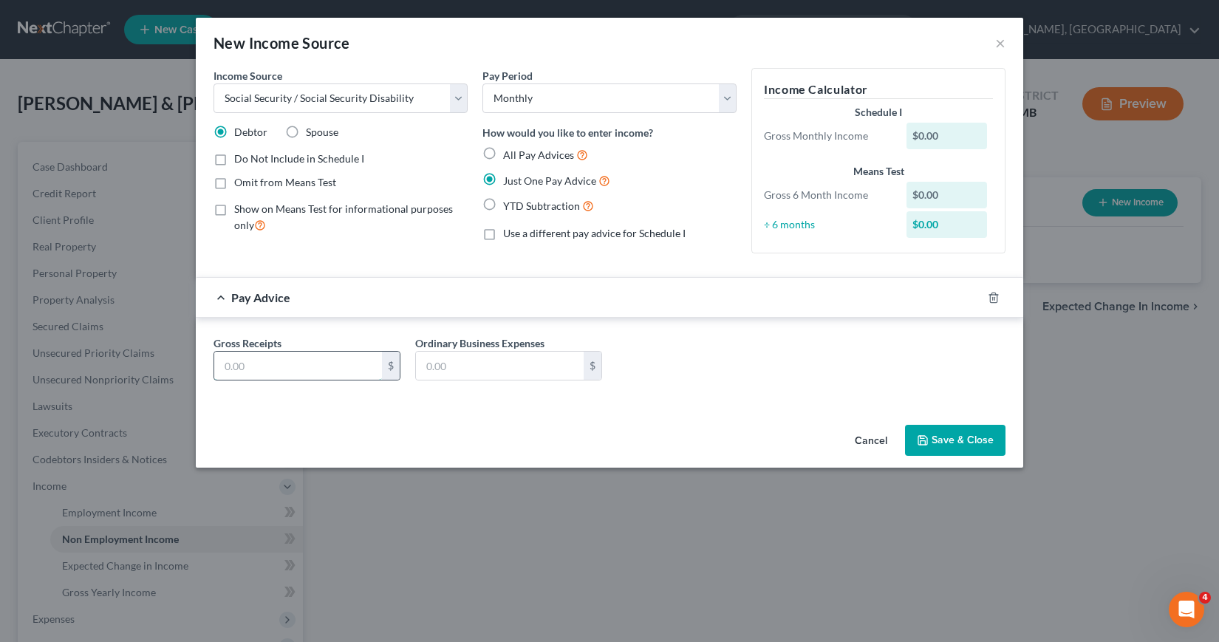
click at [227, 365] on input "text" at bounding box center [298, 366] width 168 height 28
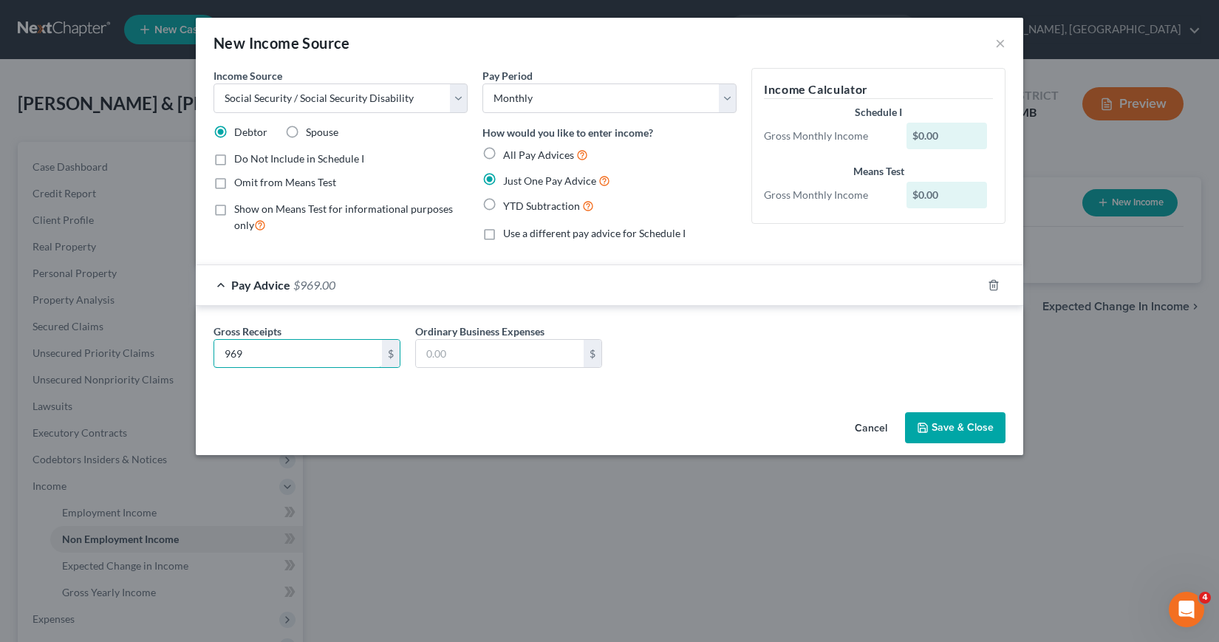
type input "969"
click at [945, 431] on button "Save & Close" at bounding box center [955, 427] width 100 height 31
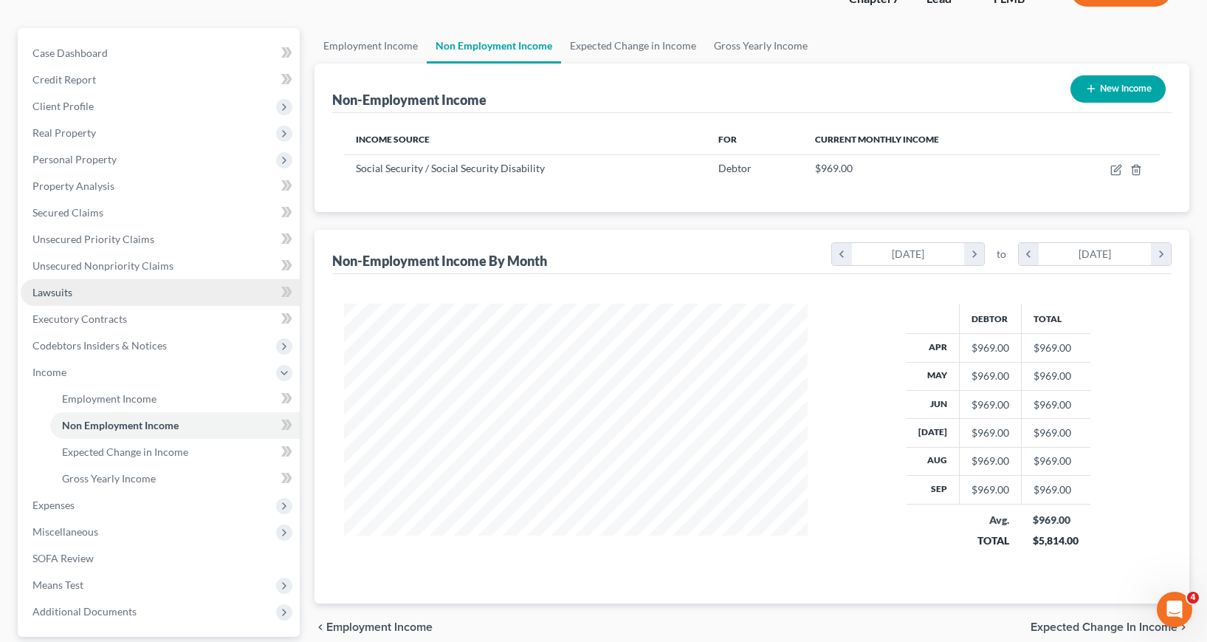
scroll to position [148, 0]
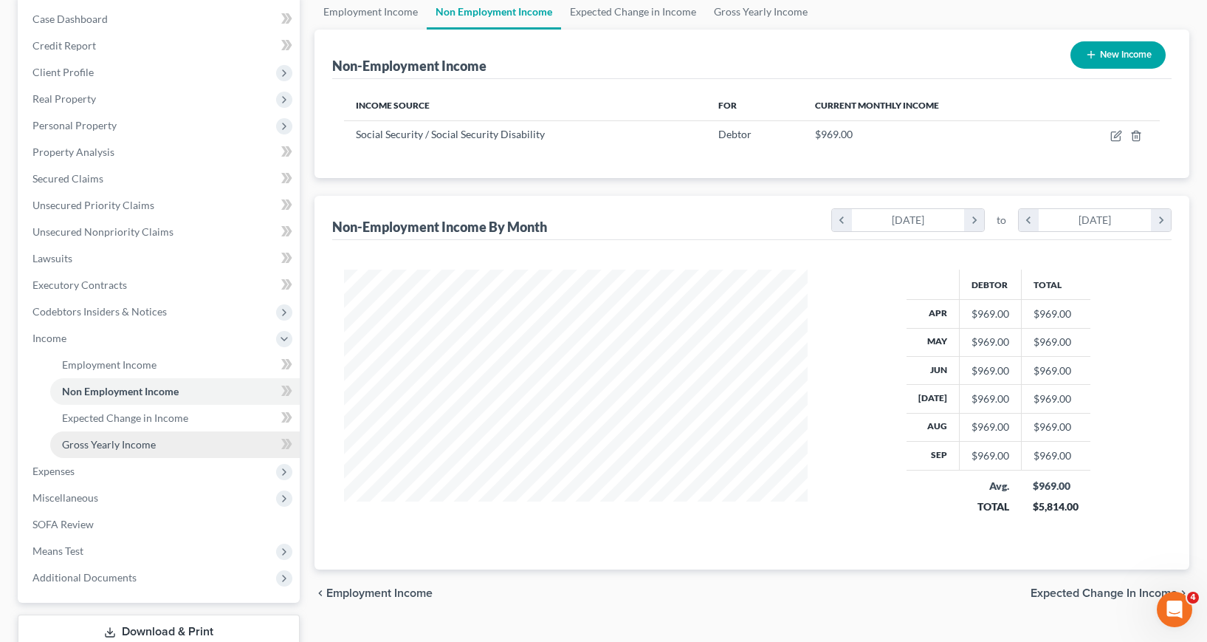
click at [116, 445] on span "Gross Yearly Income" at bounding box center [109, 444] width 94 height 13
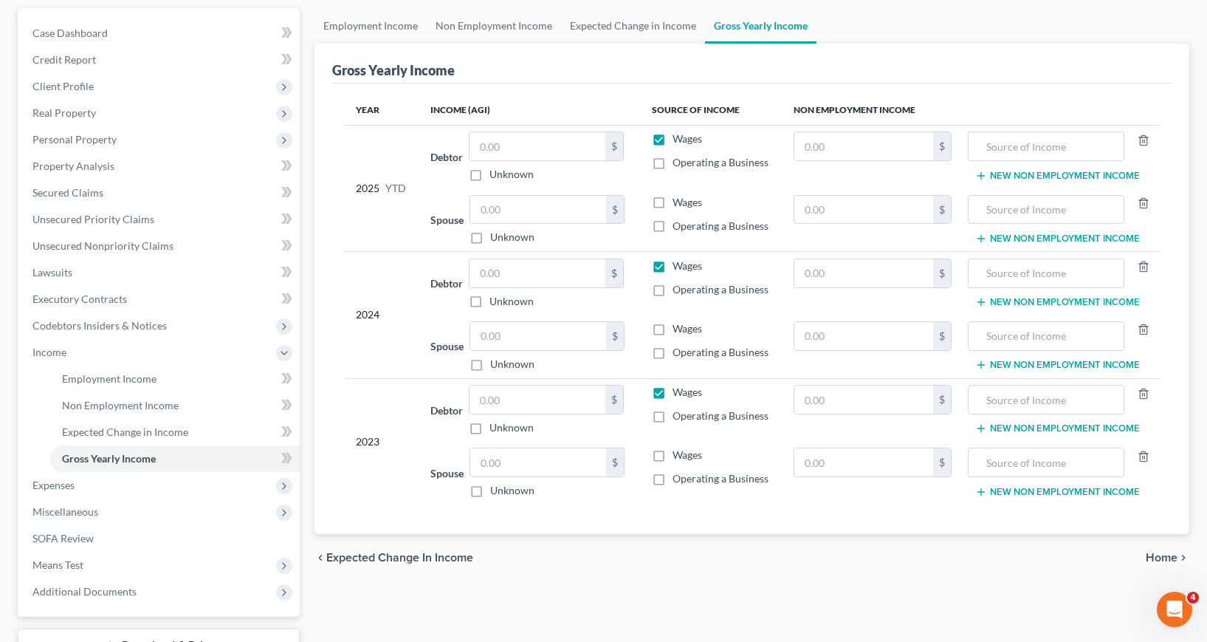
scroll to position [148, 0]
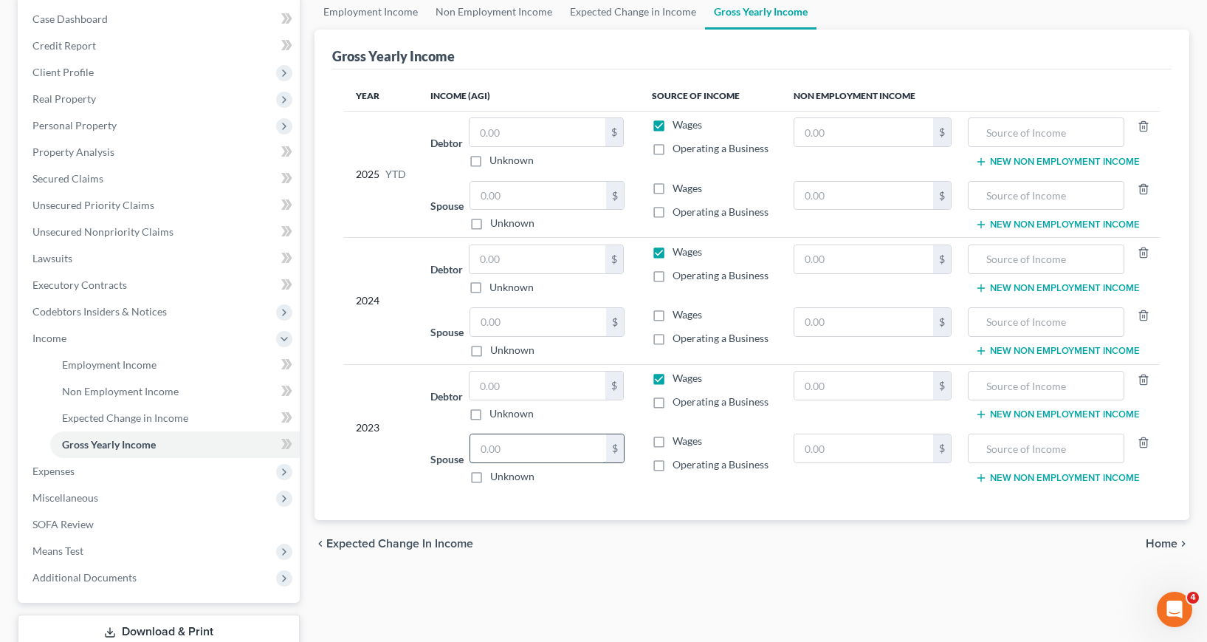
click at [485, 450] on input "text" at bounding box center [538, 448] width 136 height 28
type input "70,573"
click at [673, 440] on label "Wages" at bounding box center [688, 441] width 30 height 15
click at [679, 440] on input "Wages" at bounding box center [684, 439] width 10 height 10
checkbox input "true"
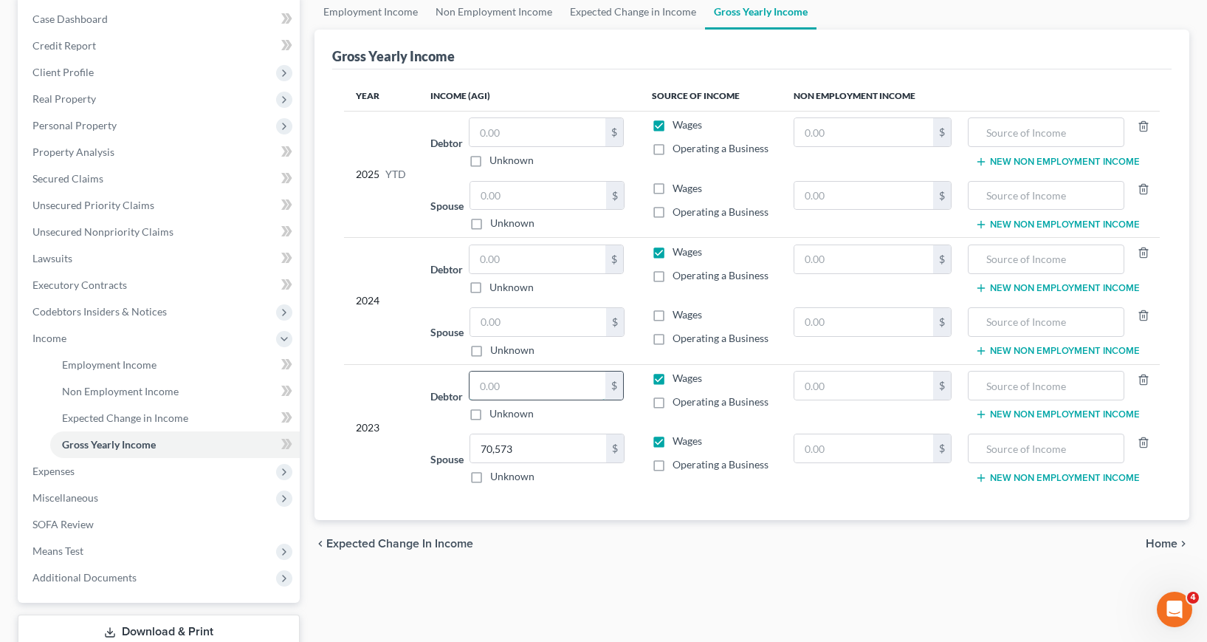
click at [484, 385] on input "text" at bounding box center [538, 385] width 136 height 28
type input "24,936"
click at [485, 321] on input "text" at bounding box center [538, 322] width 136 height 28
type input "41,779"
click at [673, 313] on label "Wages" at bounding box center [688, 314] width 30 height 15
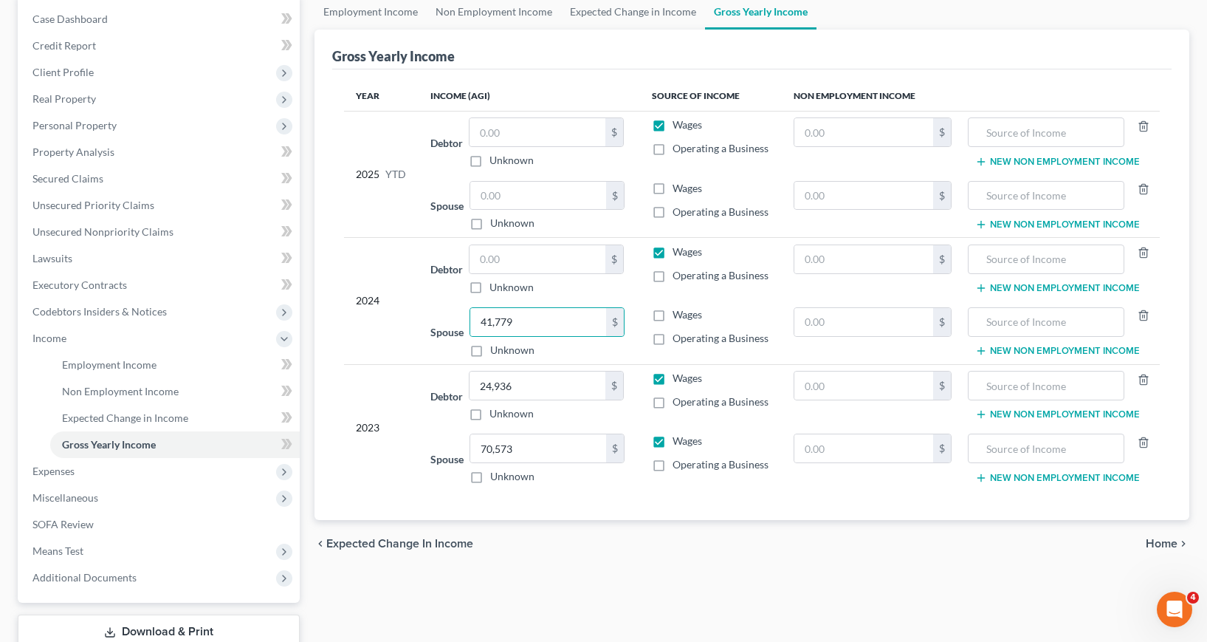
click at [679, 313] on input "Wages" at bounding box center [684, 312] width 10 height 10
checkbox input "true"
click at [482, 261] on input "text" at bounding box center [538, 259] width 136 height 28
type input "35,152"
click at [482, 195] on input "text" at bounding box center [538, 196] width 136 height 28
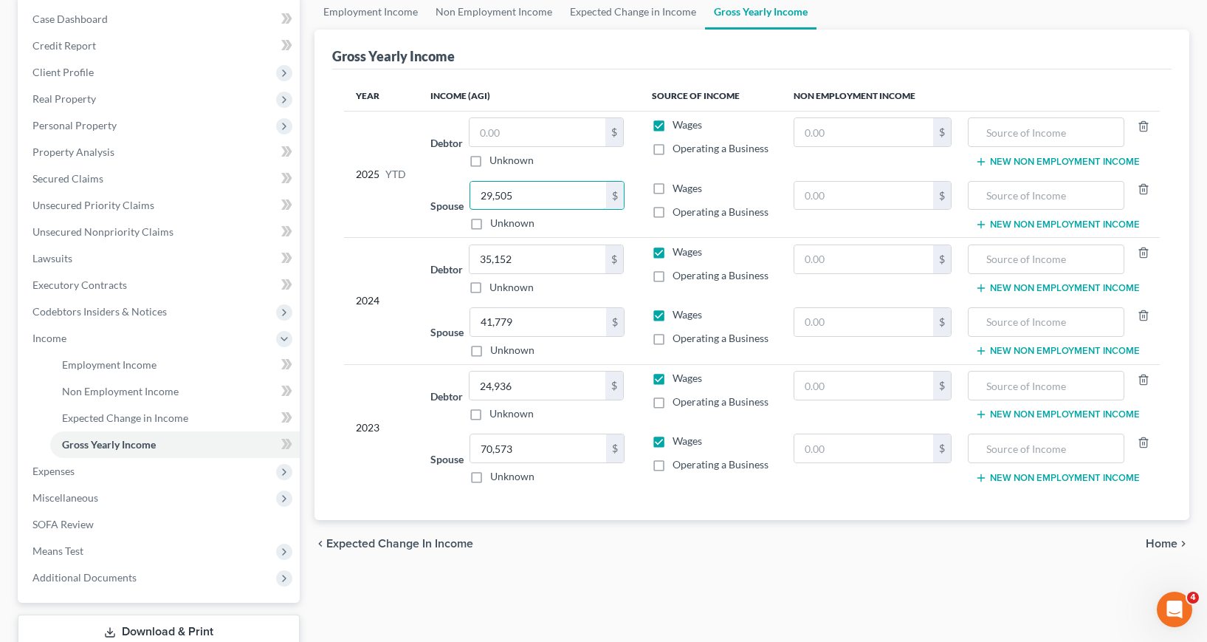
type input "29,505"
click at [673, 185] on label "Wages" at bounding box center [688, 188] width 30 height 15
click at [679, 185] on input "Wages" at bounding box center [684, 186] width 10 height 10
checkbox input "true"
click at [483, 132] on input "text" at bounding box center [538, 132] width 136 height 28
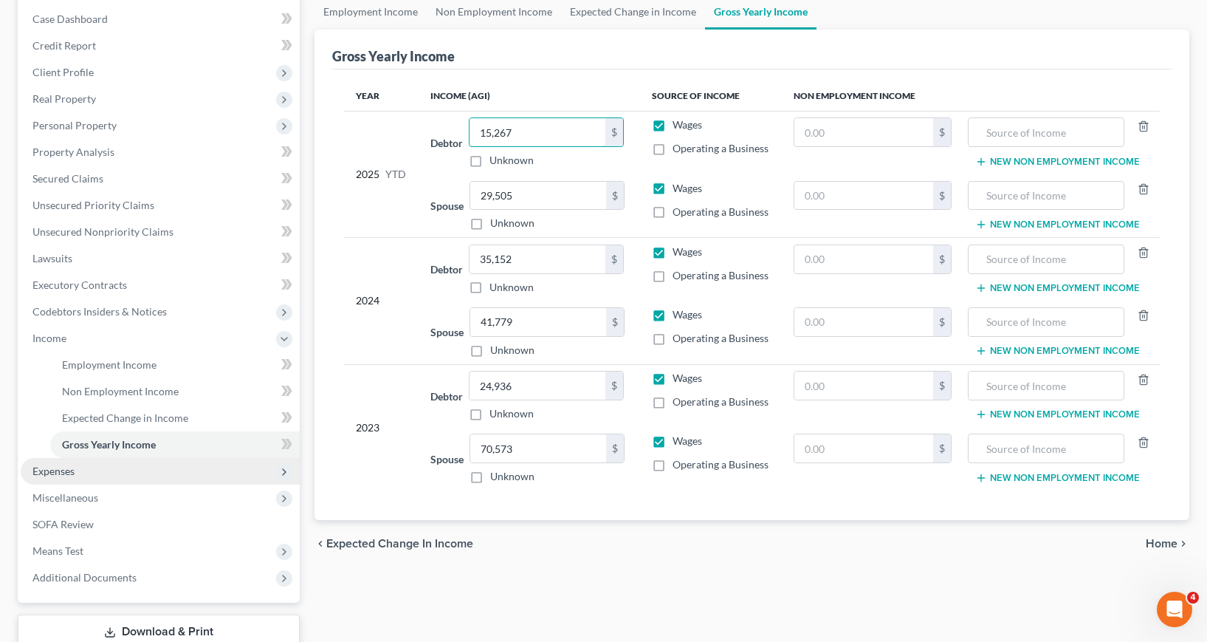
type input "15,267"
click at [65, 476] on span "Expenses" at bounding box center [53, 471] width 42 height 13
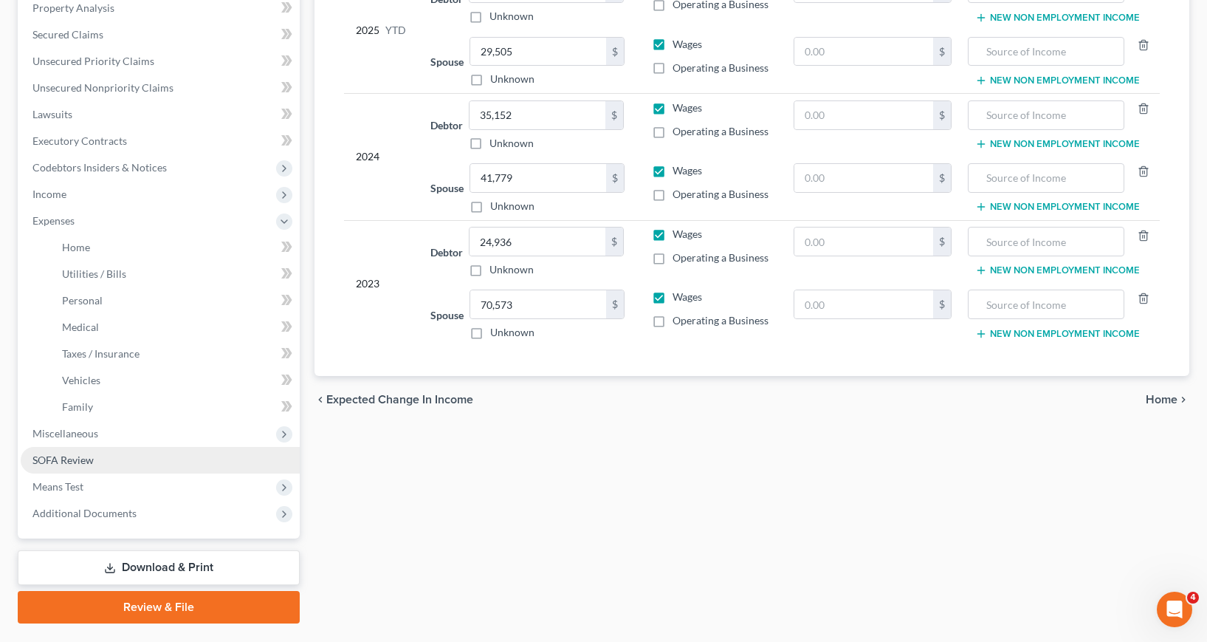
scroll to position [295, 0]
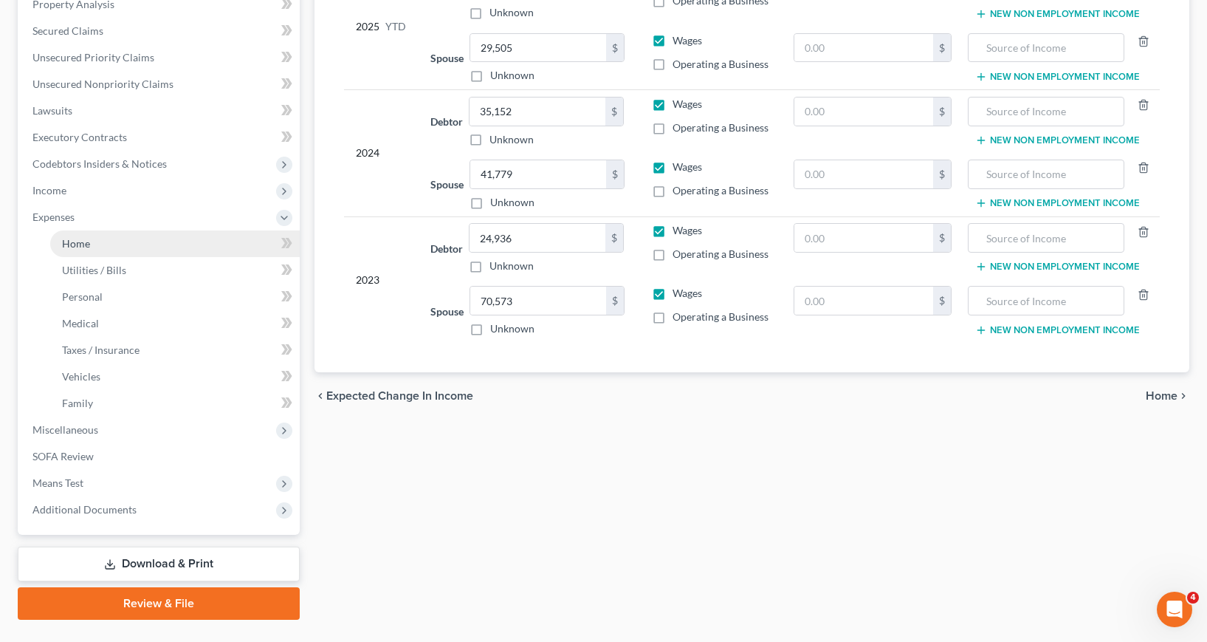
click at [72, 246] on span "Home" at bounding box center [76, 243] width 28 height 13
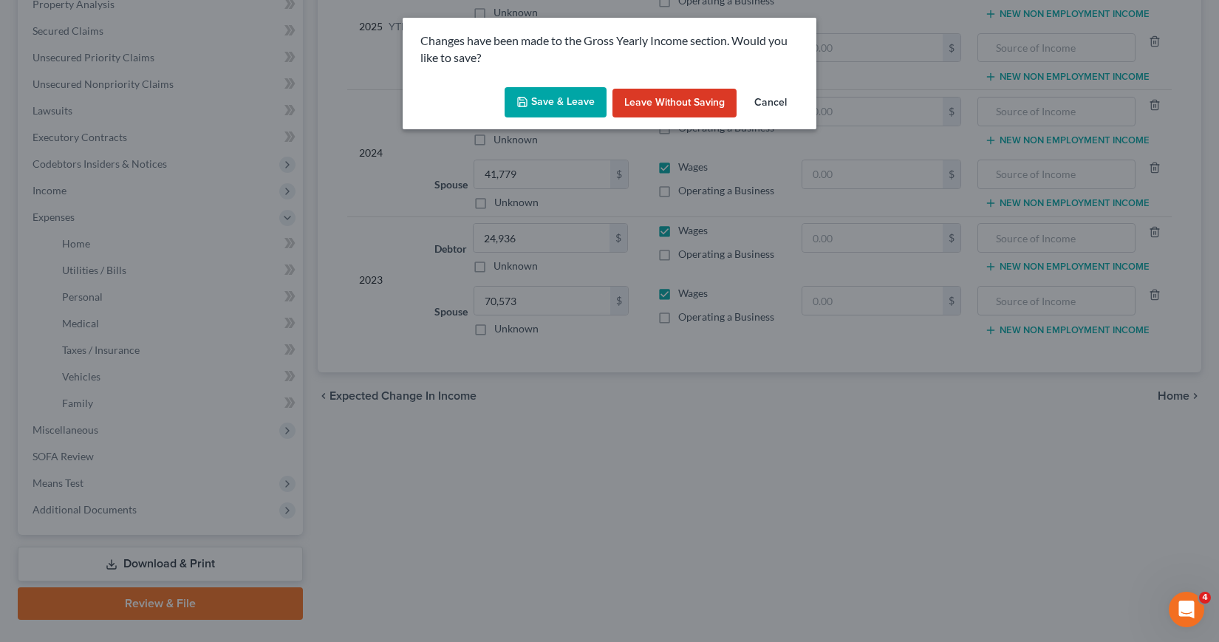
click at [570, 96] on button "Save & Leave" at bounding box center [555, 102] width 102 height 31
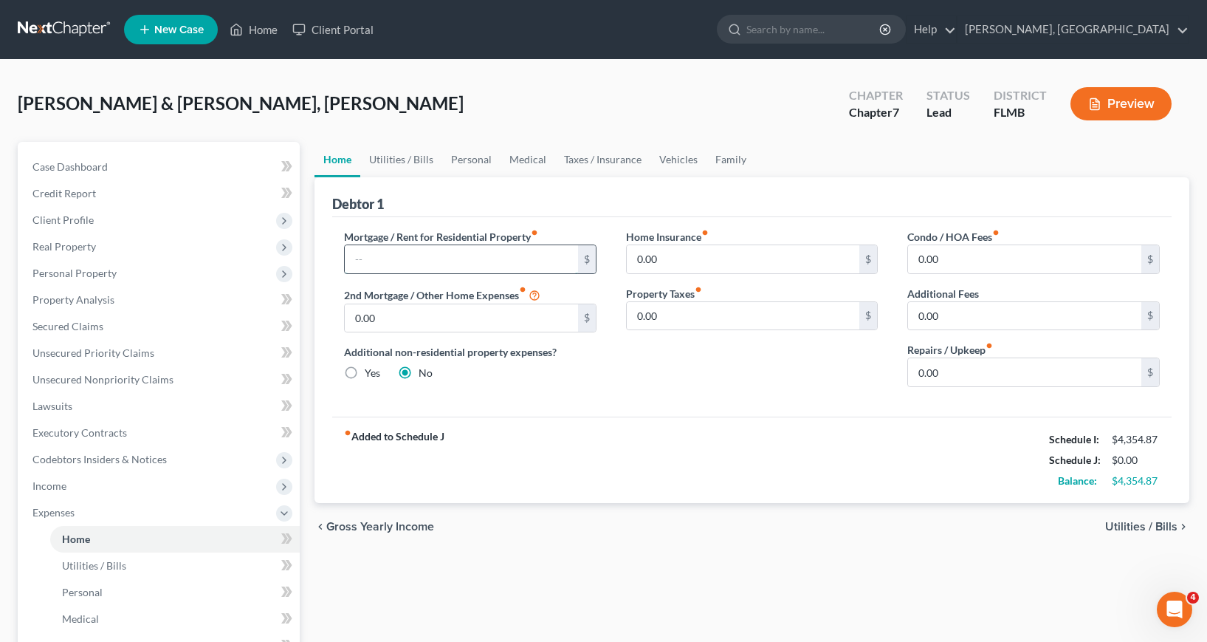
click at [380, 254] on input "text" at bounding box center [461, 259] width 233 height 28
type input "2,340.51"
click at [916, 372] on input "0.00" at bounding box center [1024, 372] width 233 height 28
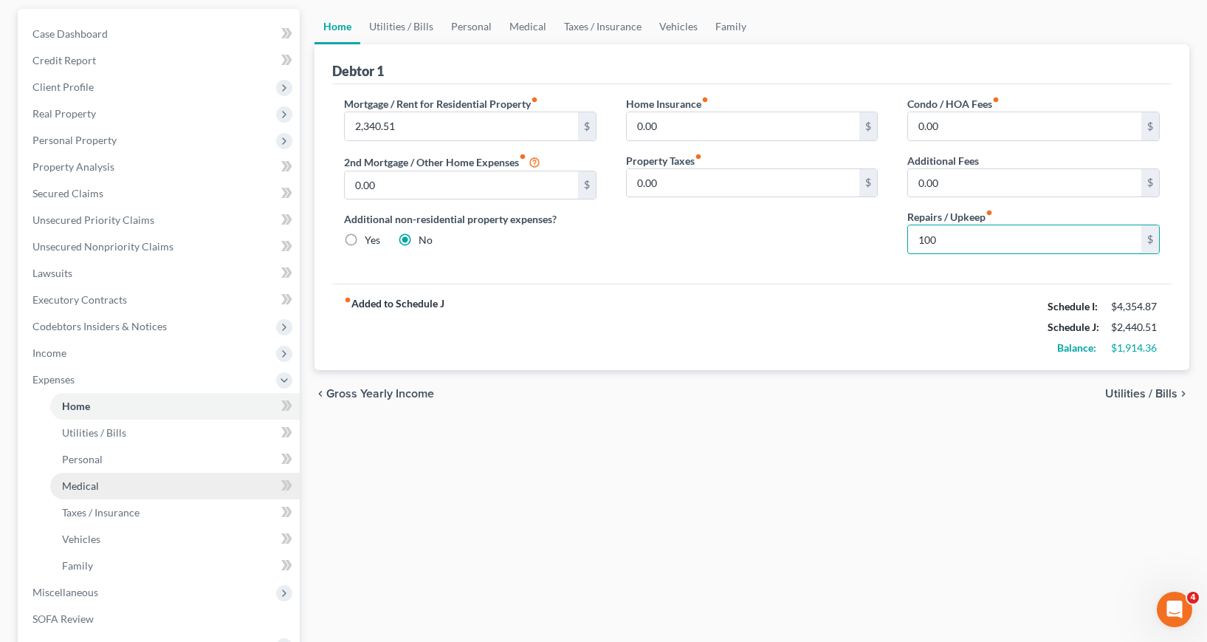
scroll to position [148, 0]
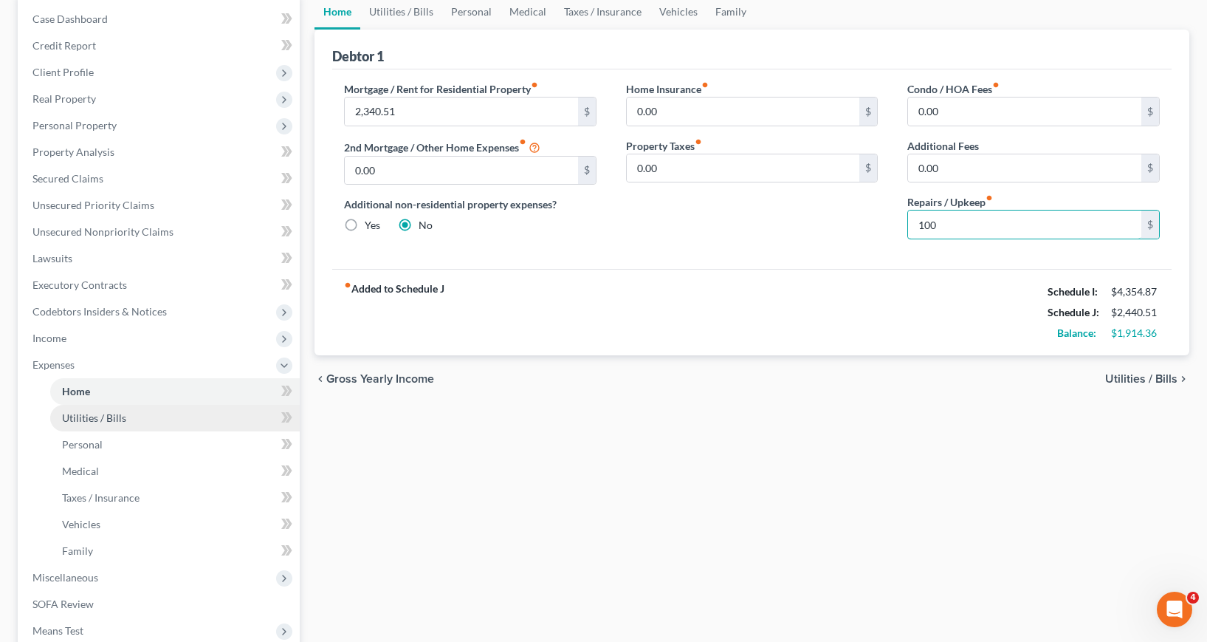
type input "100"
click at [109, 417] on span "Utilities / Bills" at bounding box center [94, 417] width 64 height 13
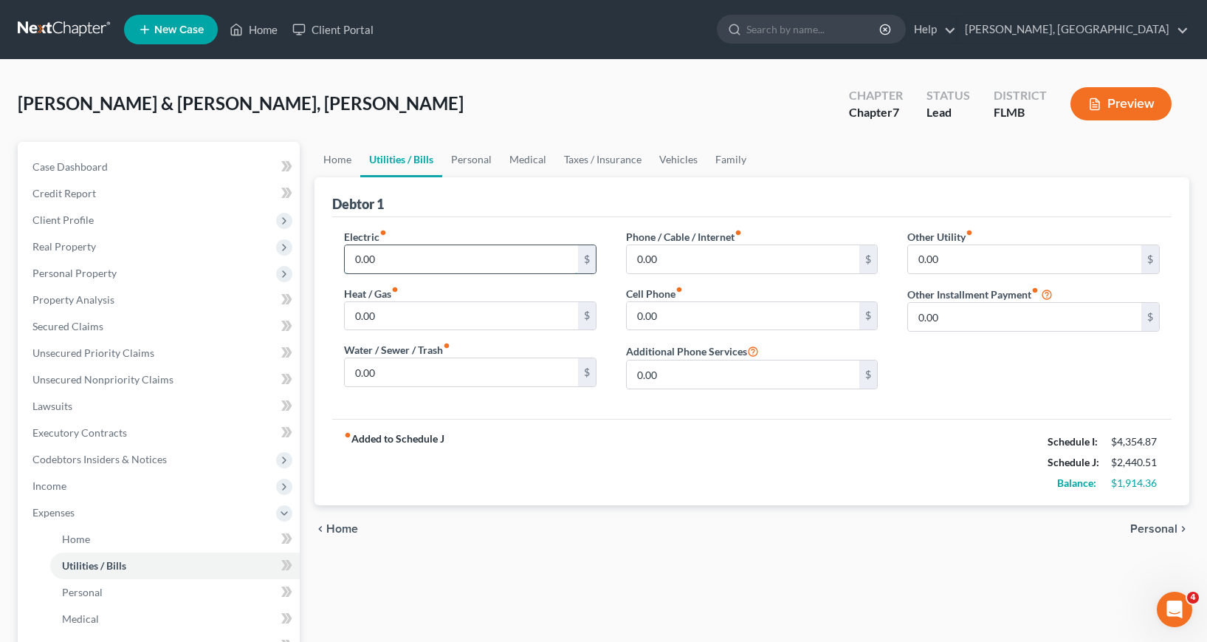
click at [353, 255] on input "0.00" at bounding box center [461, 259] width 233 height 28
type input "400"
click at [352, 371] on input "0.00" at bounding box center [461, 372] width 233 height 28
type input "135"
click at [636, 314] on input "0.00" at bounding box center [743, 316] width 233 height 28
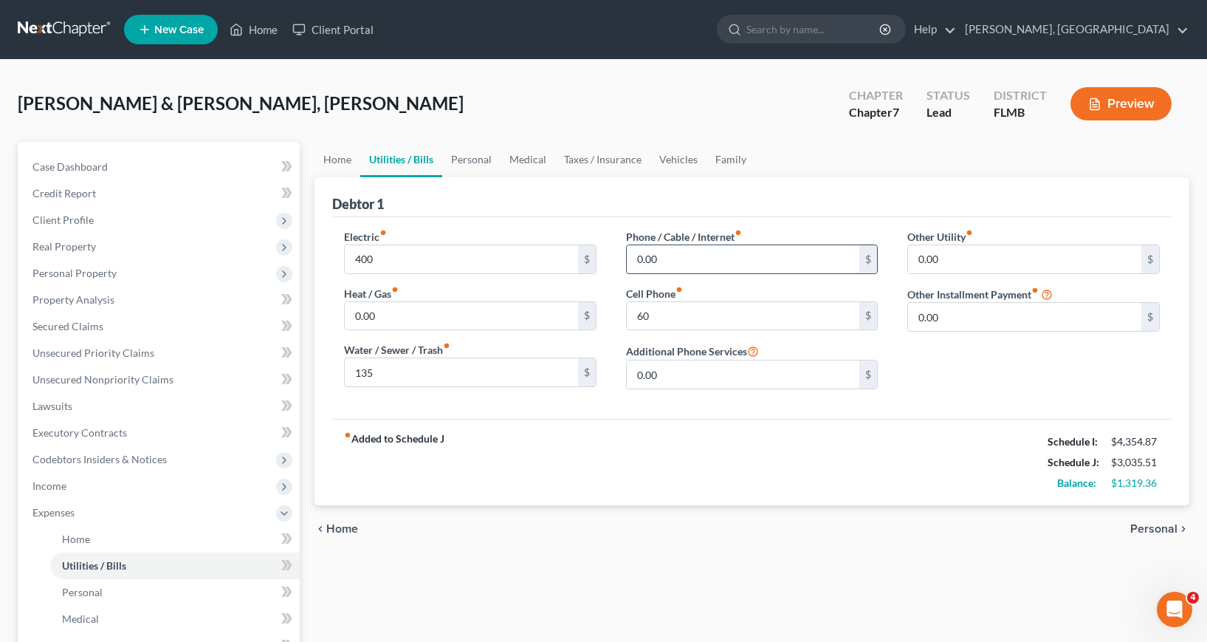
click at [637, 259] on input "0.00" at bounding box center [743, 259] width 233 height 28
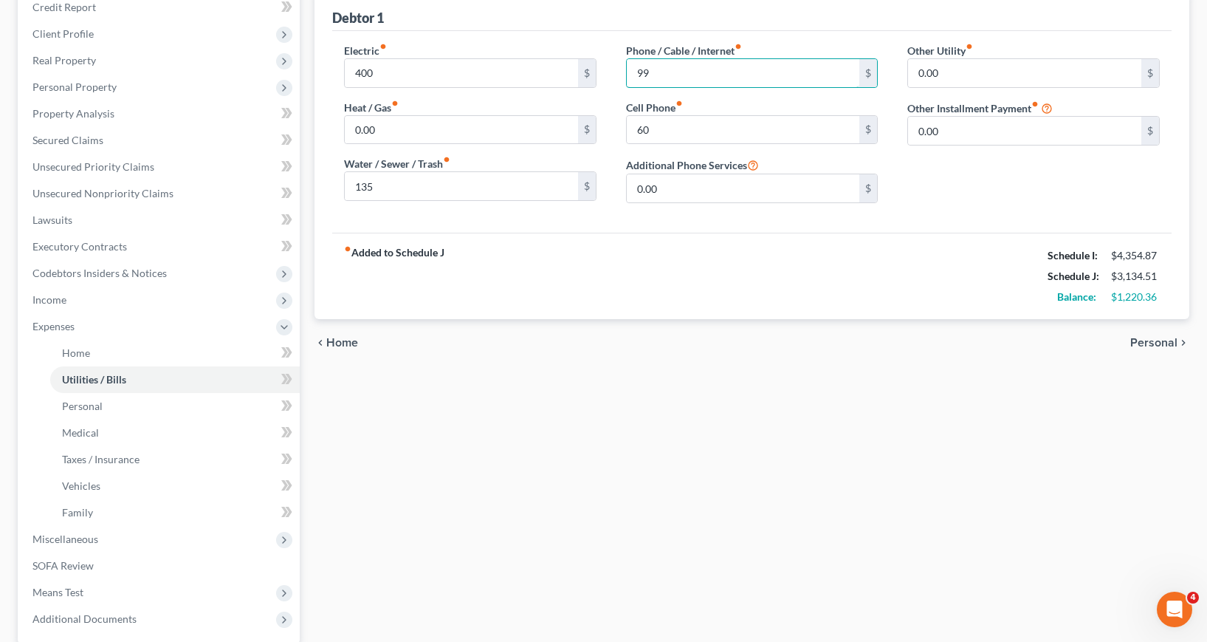
scroll to position [295, 0]
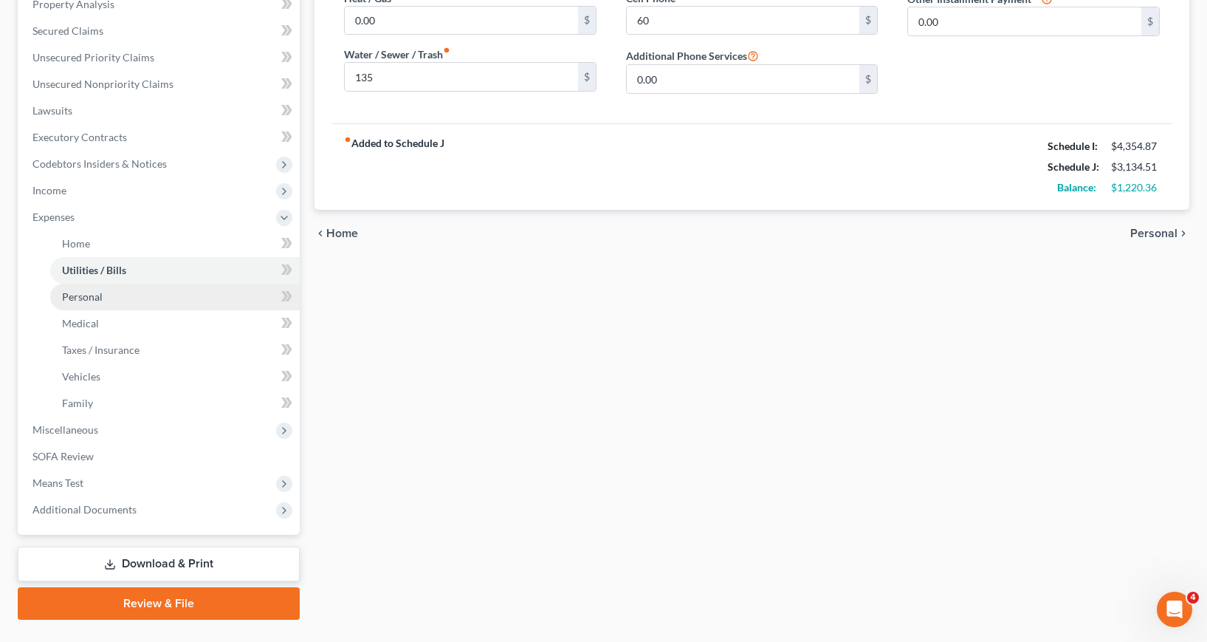
click at [100, 297] on span "Personal" at bounding box center [82, 296] width 41 height 13
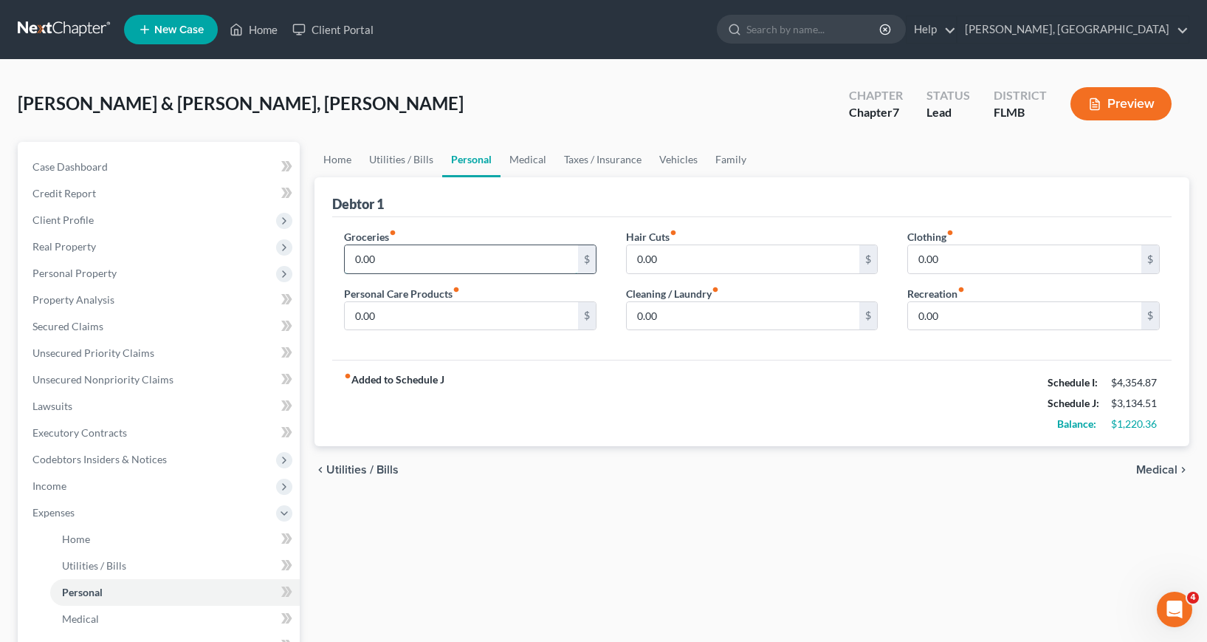
click at [351, 258] on input "0.00" at bounding box center [461, 259] width 233 height 28
click at [637, 316] on input "0.00" at bounding box center [743, 316] width 233 height 28
click at [917, 259] on input "0.00" at bounding box center [1024, 259] width 233 height 28
drag, startPoint x: 805, startPoint y: 408, endPoint x: 798, endPoint y: 407, distance: 7.5
click at [805, 408] on div "fiber_manual_record Added to Schedule J Schedule I: $4,354.87 Schedule J: $4,09…" at bounding box center [752, 403] width 840 height 86
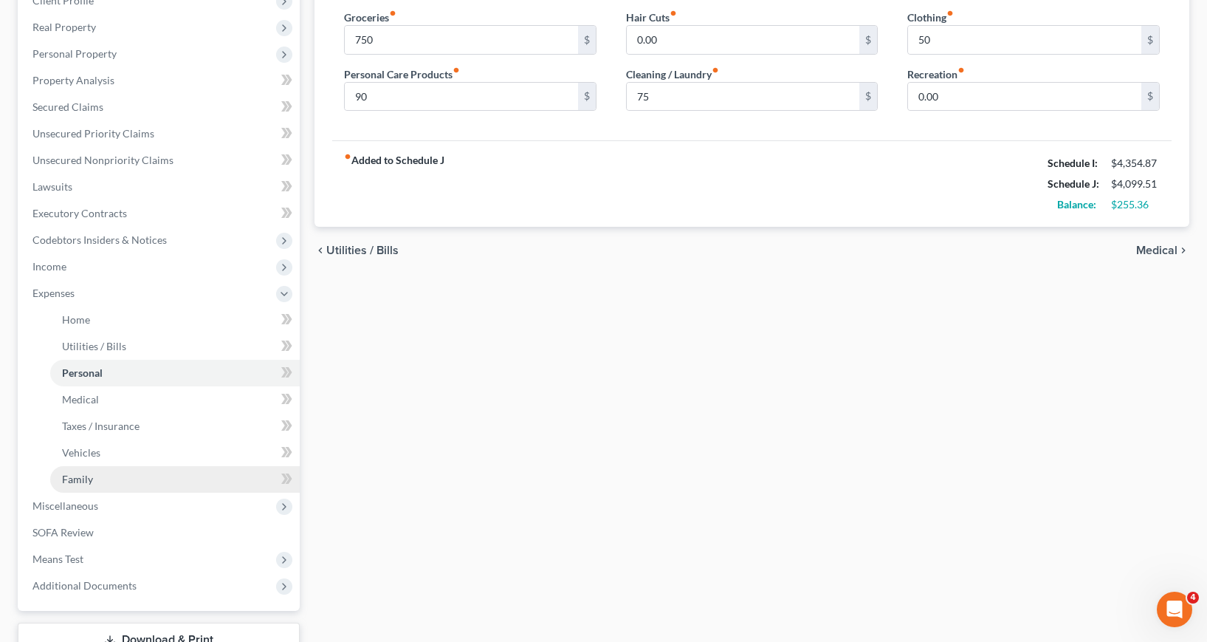
scroll to position [222, 0]
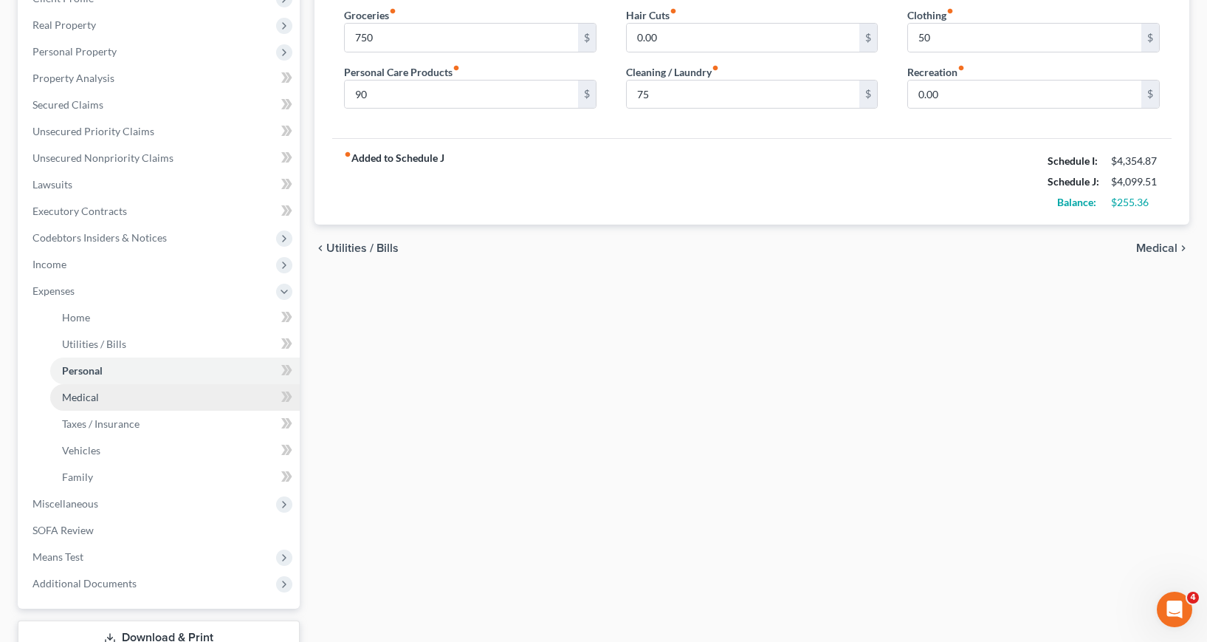
click at [87, 397] on span "Medical" at bounding box center [80, 397] width 37 height 13
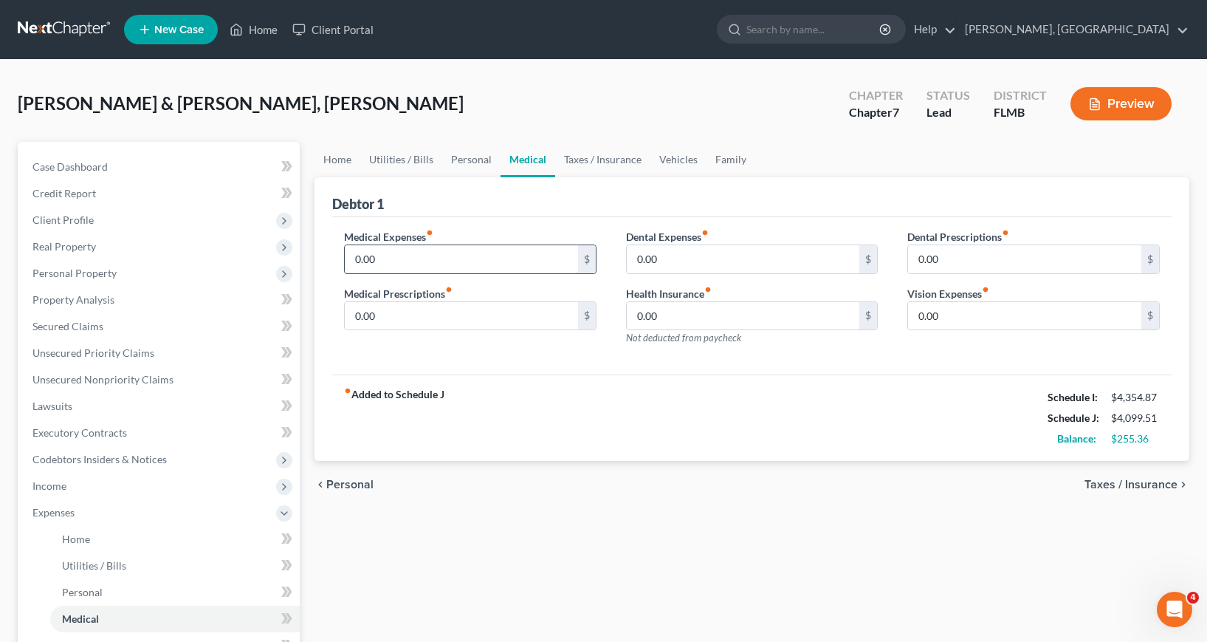
click at [353, 257] on input "0.00" at bounding box center [461, 259] width 233 height 28
click at [538, 413] on div "fiber_manual_record Added to Schedule J Schedule I: $4,354.87 Schedule J: $4,15…" at bounding box center [752, 417] width 840 height 86
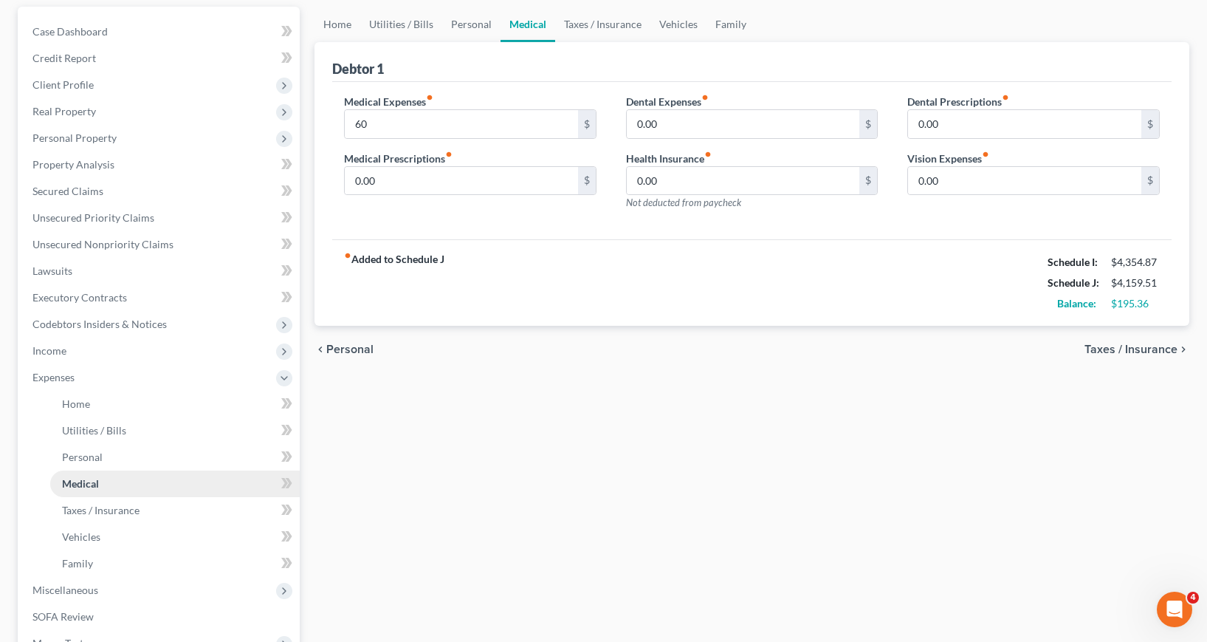
scroll to position [148, 0]
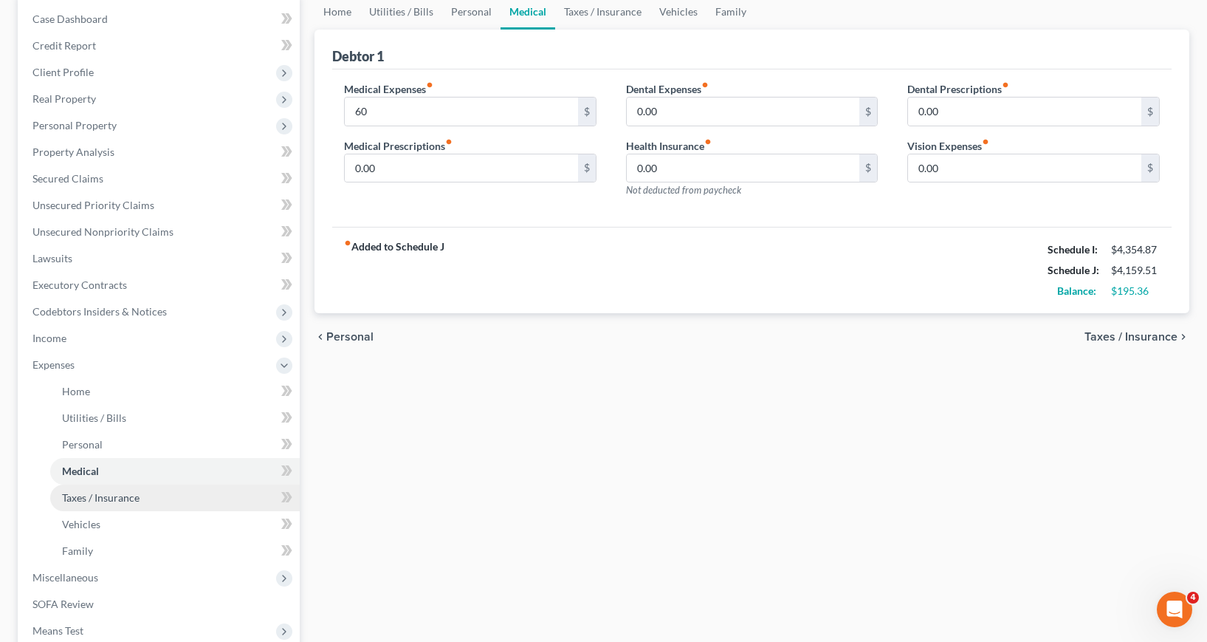
click at [117, 496] on span "Taxes / Insurance" at bounding box center [101, 497] width 78 height 13
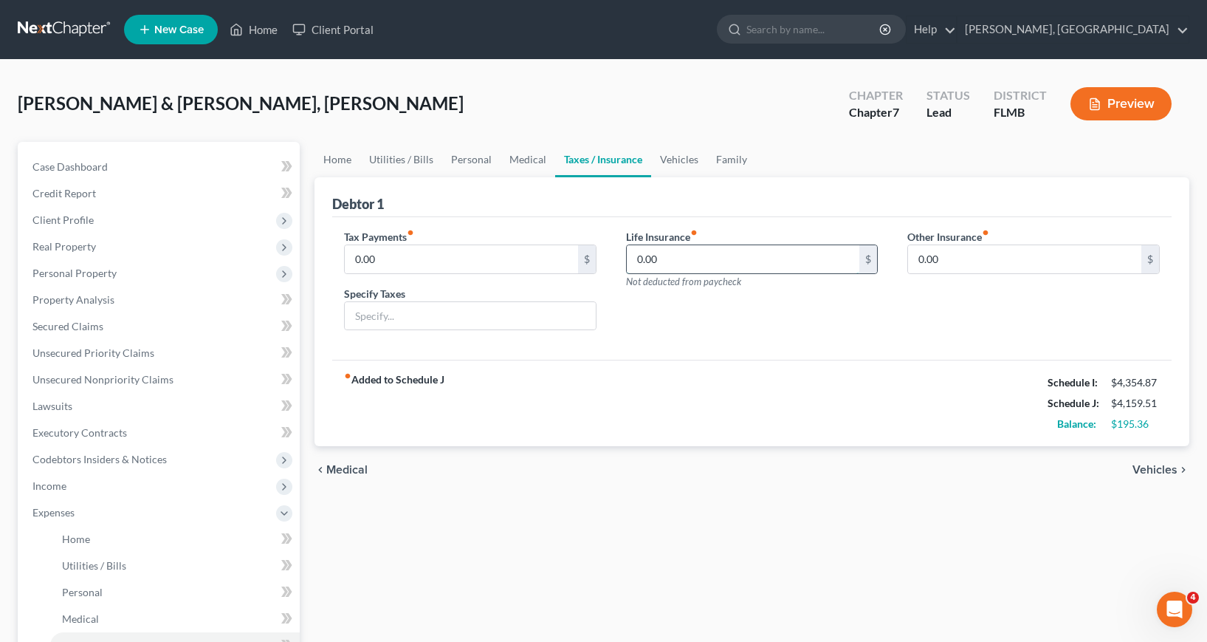
click at [637, 261] on input "0.00" at bounding box center [743, 259] width 233 height 28
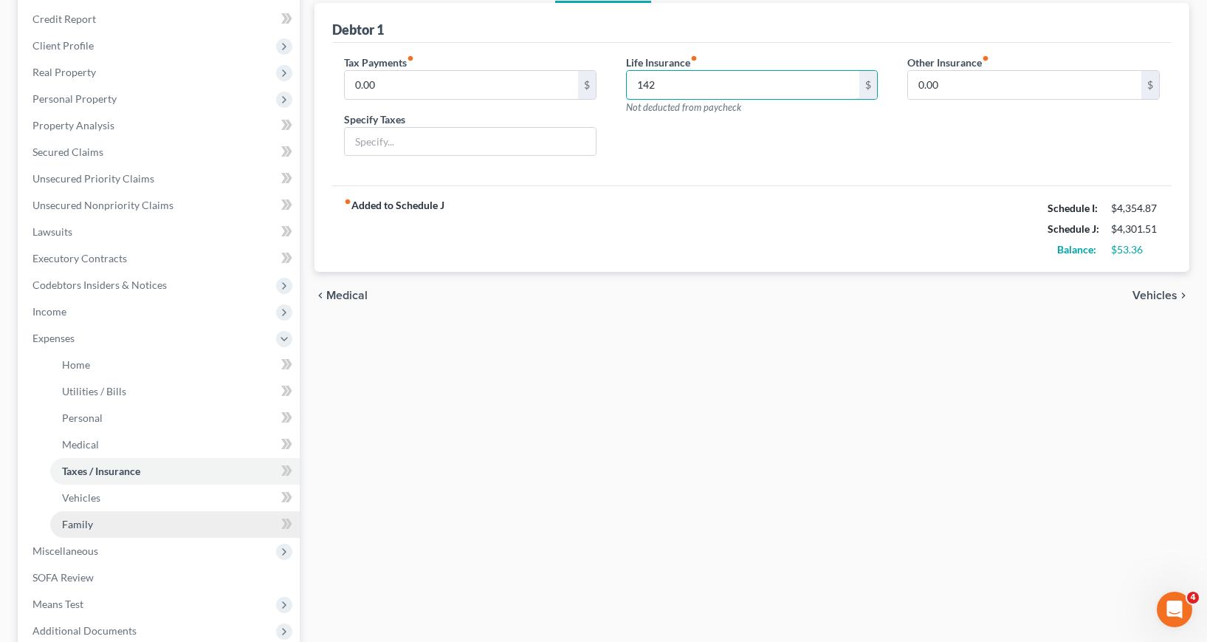
scroll to position [222, 0]
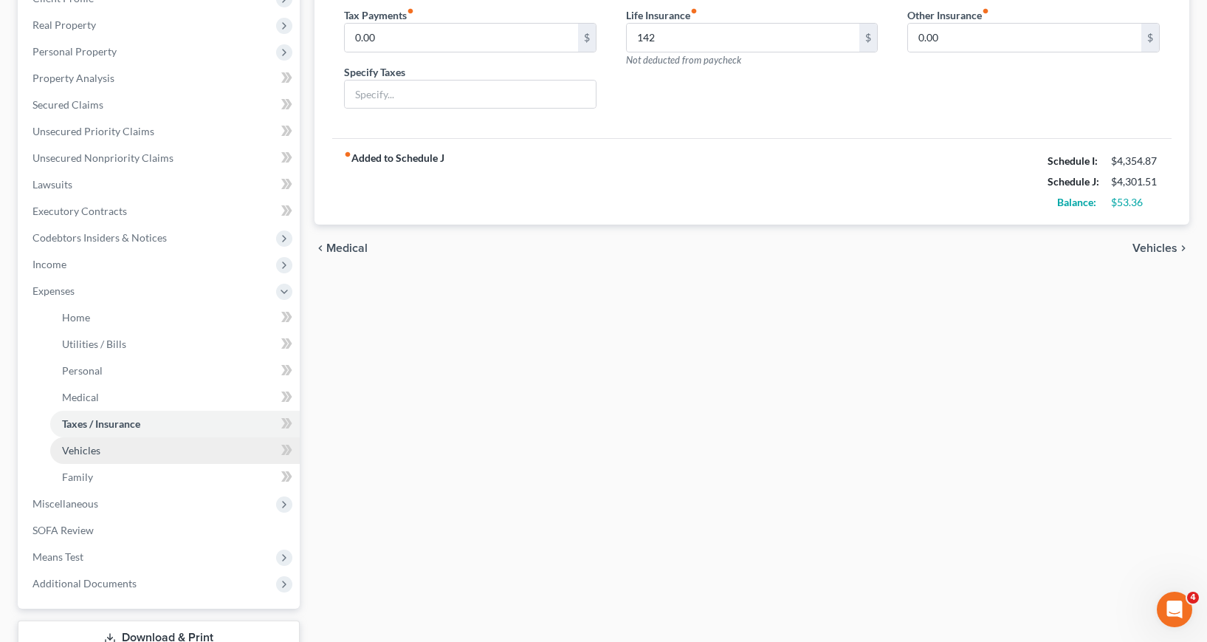
click at [89, 455] on span "Vehicles" at bounding box center [81, 450] width 38 height 13
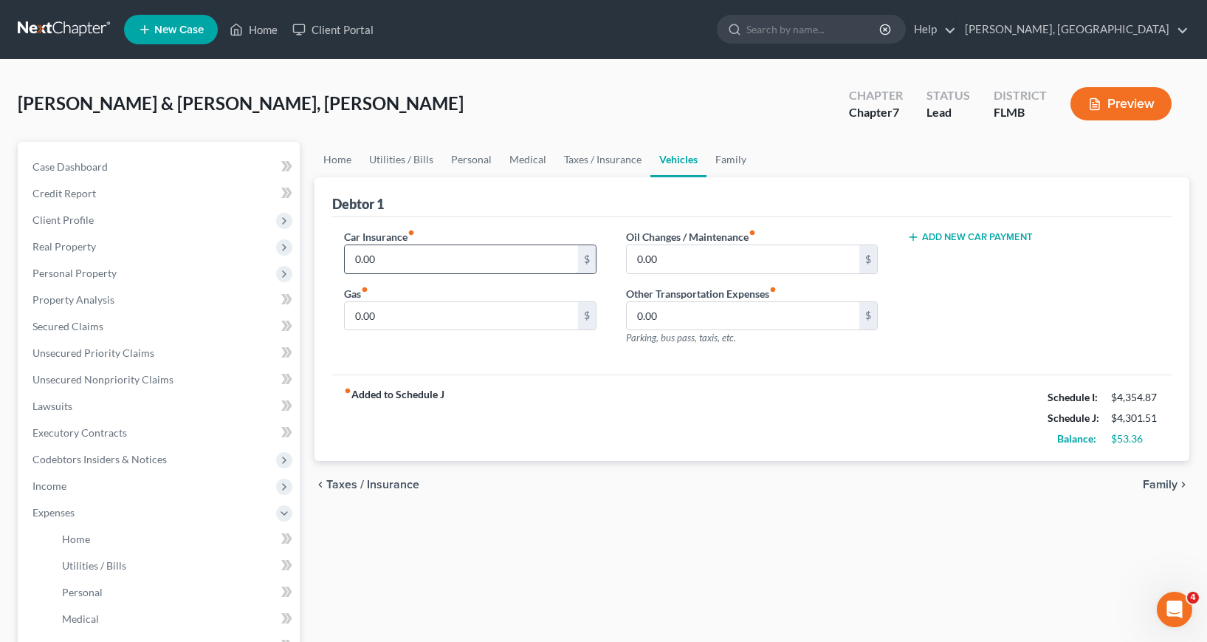
click at [351, 259] on input "0.00" at bounding box center [461, 259] width 233 height 28
click at [354, 317] on input "0.00" at bounding box center [461, 316] width 233 height 28
click at [544, 416] on div "fiber_manual_record Added to Schedule J Schedule I: $4,354.87 Schedule J: $4,90…" at bounding box center [752, 417] width 840 height 86
click at [635, 258] on input "0.00" at bounding box center [743, 259] width 233 height 28
click at [609, 408] on div "fiber_manual_record Added to Schedule J Schedule I: $4,354.87 Schedule J: $4,95…" at bounding box center [752, 417] width 840 height 86
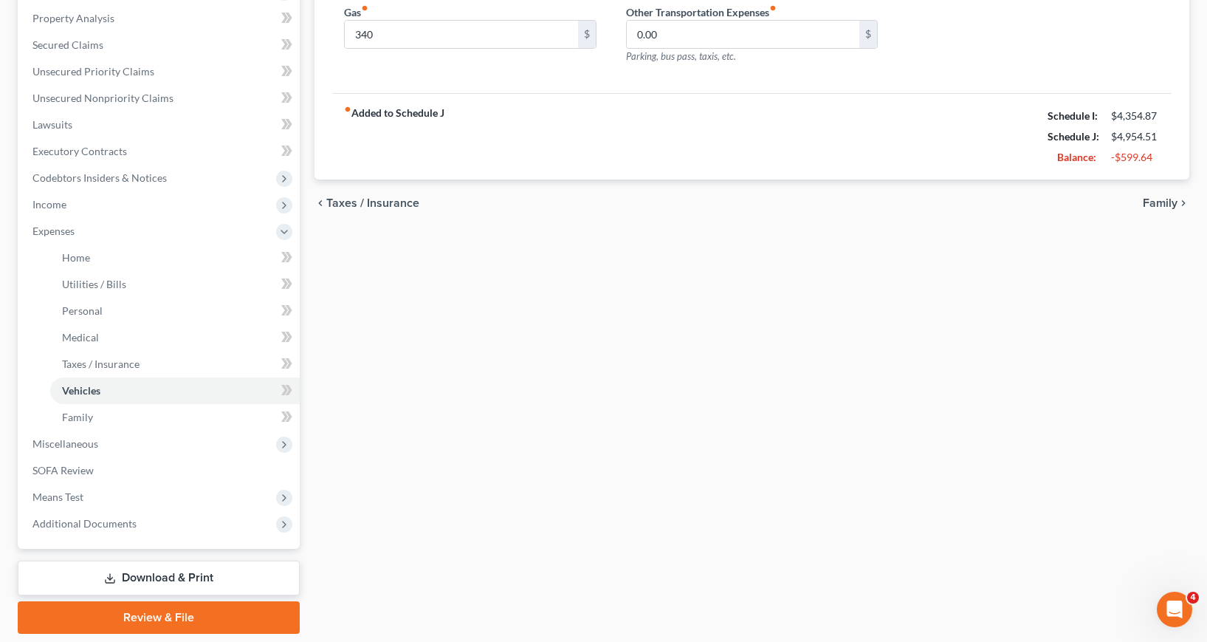
scroll to position [256, 0]
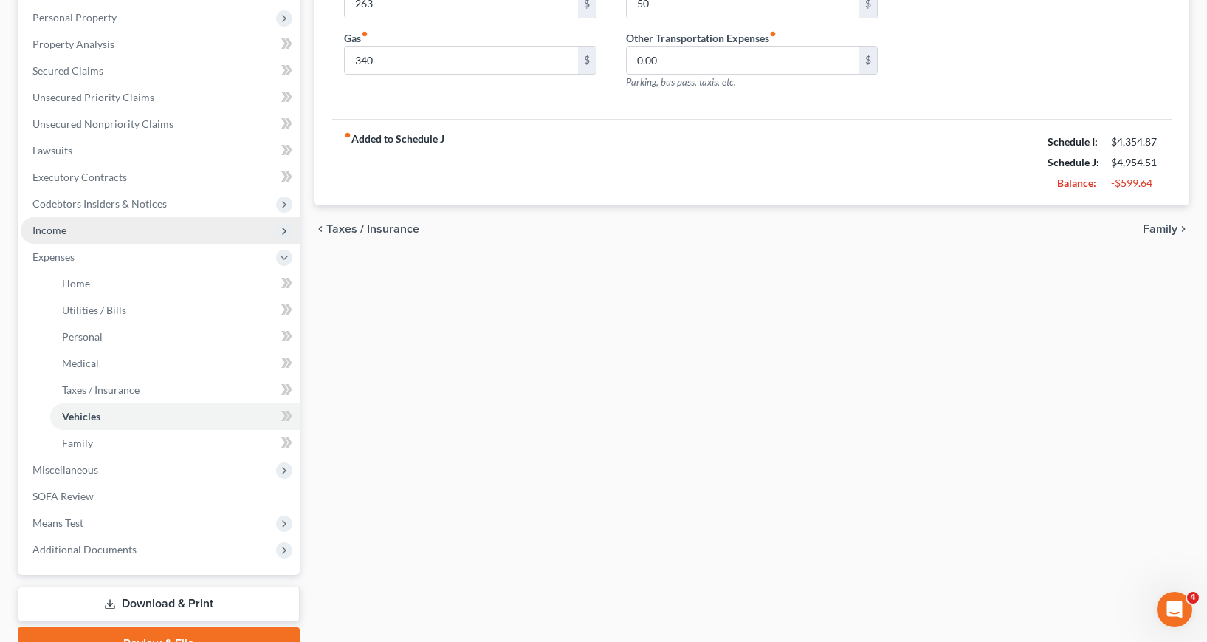
click at [55, 230] on span "Income" at bounding box center [49, 230] width 34 height 13
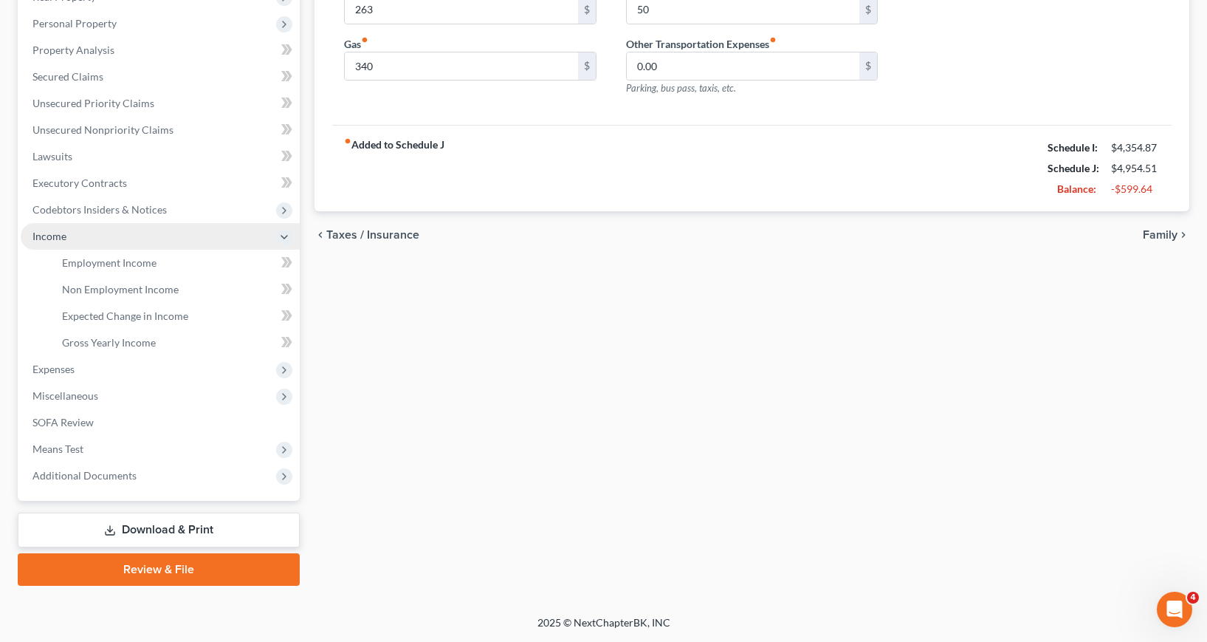
scroll to position [250, 0]
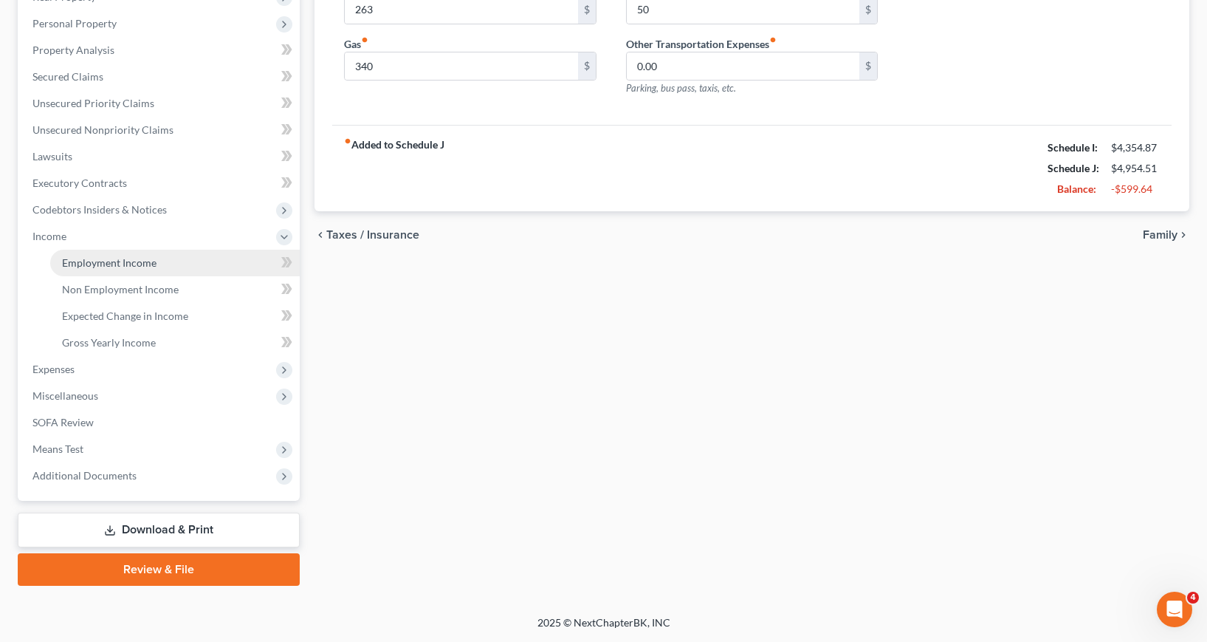
click at [93, 264] on span "Employment Income" at bounding box center [109, 262] width 95 height 13
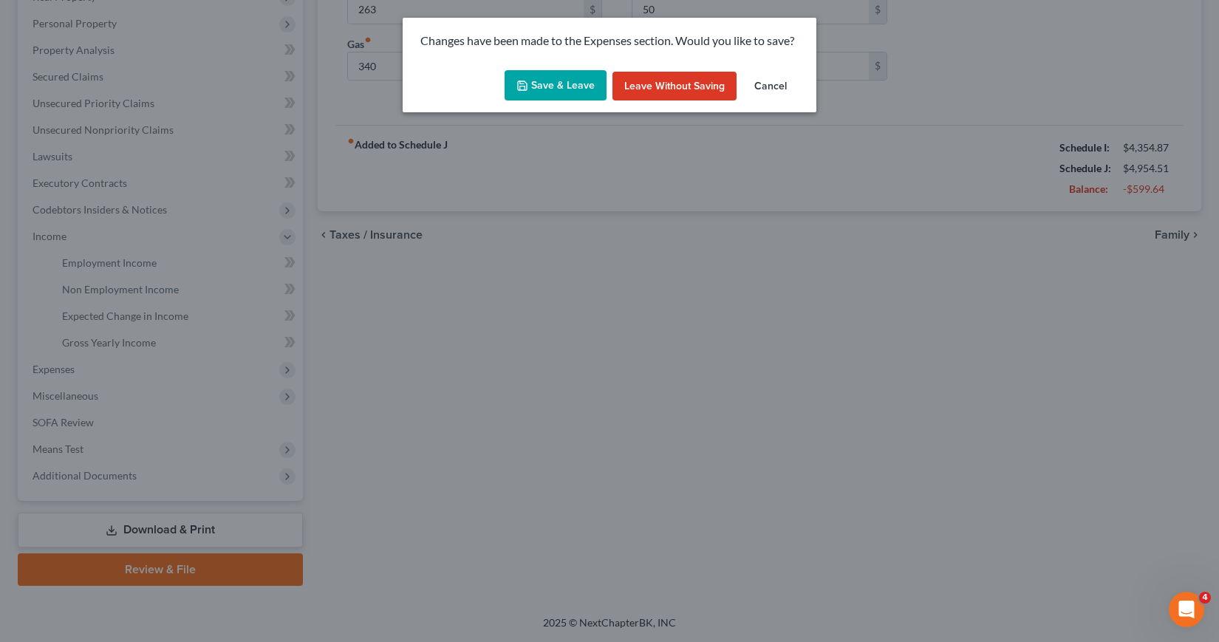
click at [548, 82] on button "Save & Leave" at bounding box center [555, 85] width 102 height 31
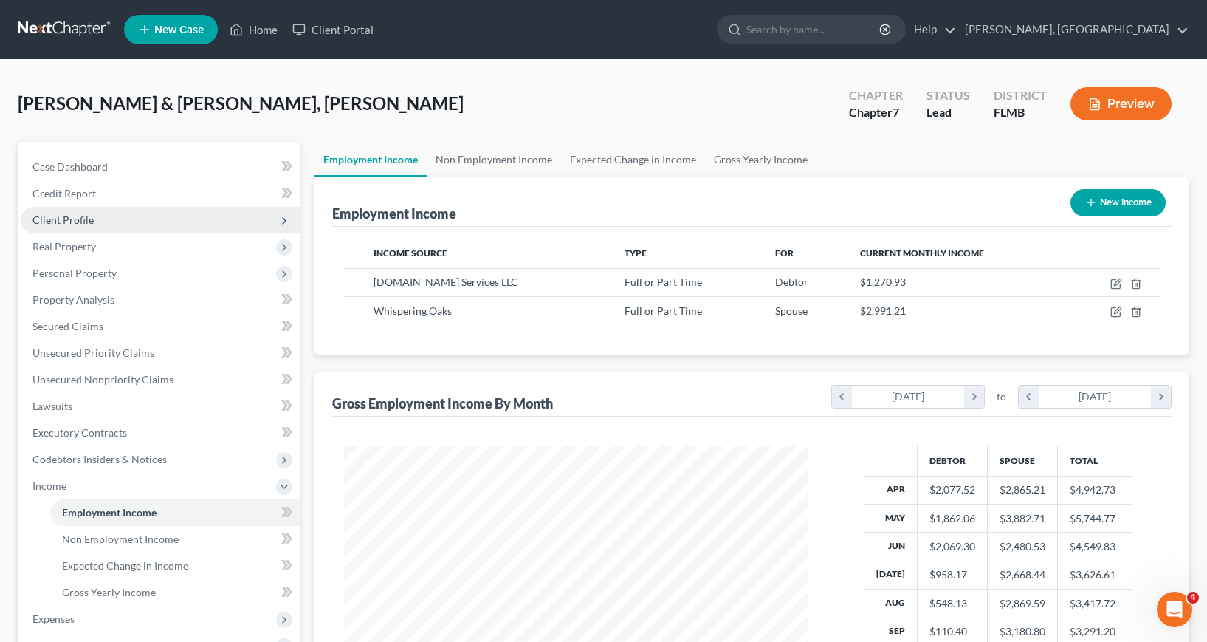
click at [69, 215] on span "Client Profile" at bounding box center [62, 219] width 61 height 13
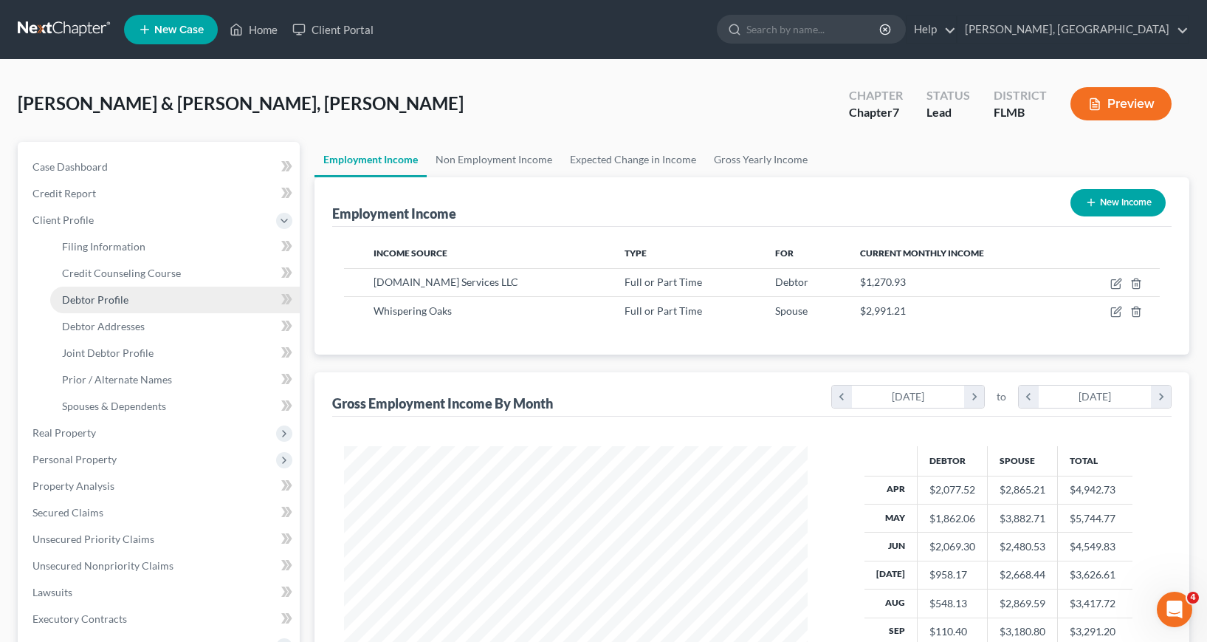
click at [110, 304] on span "Debtor Profile" at bounding box center [95, 299] width 66 height 13
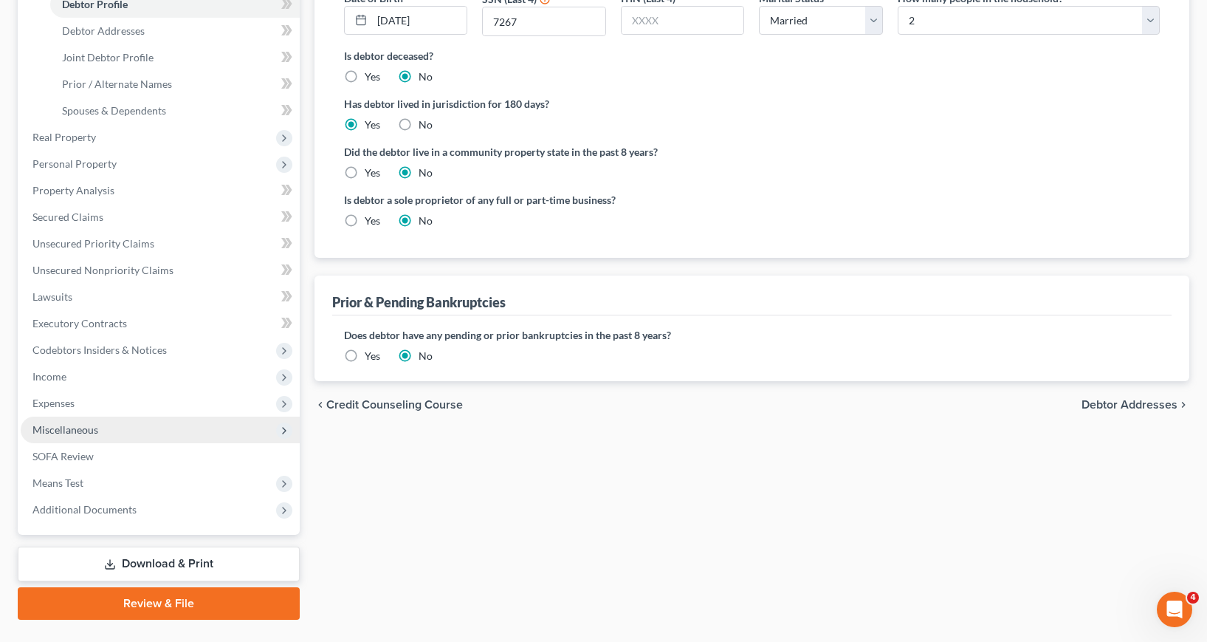
scroll to position [329, 0]
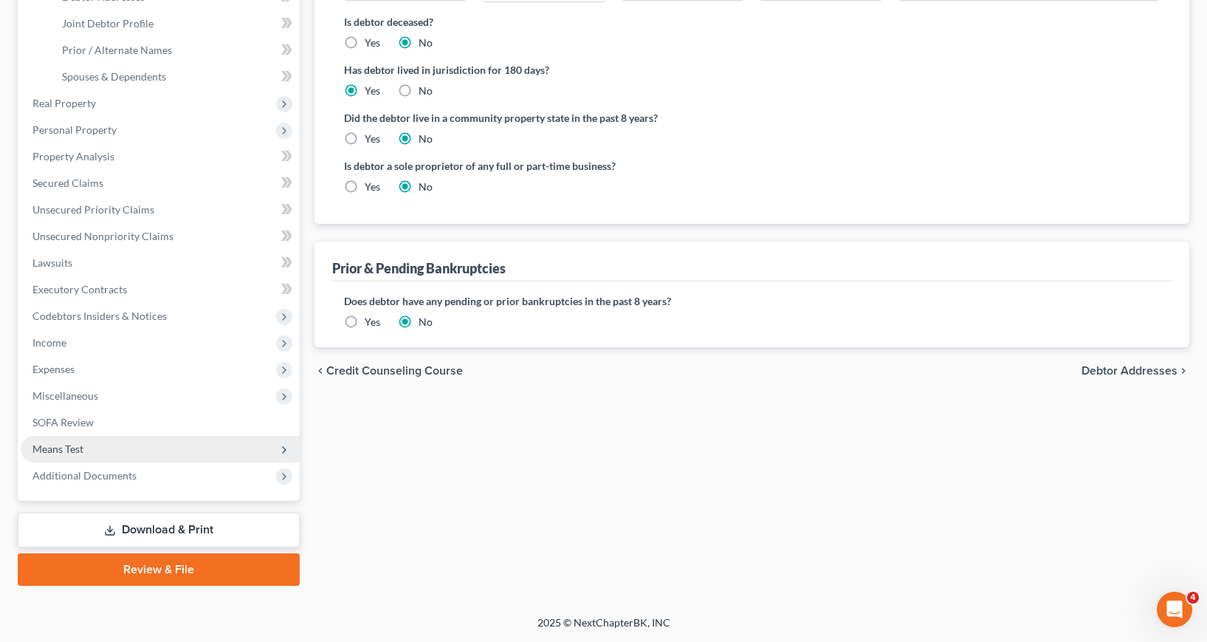
click at [78, 447] on span "Means Test" at bounding box center [57, 448] width 51 height 13
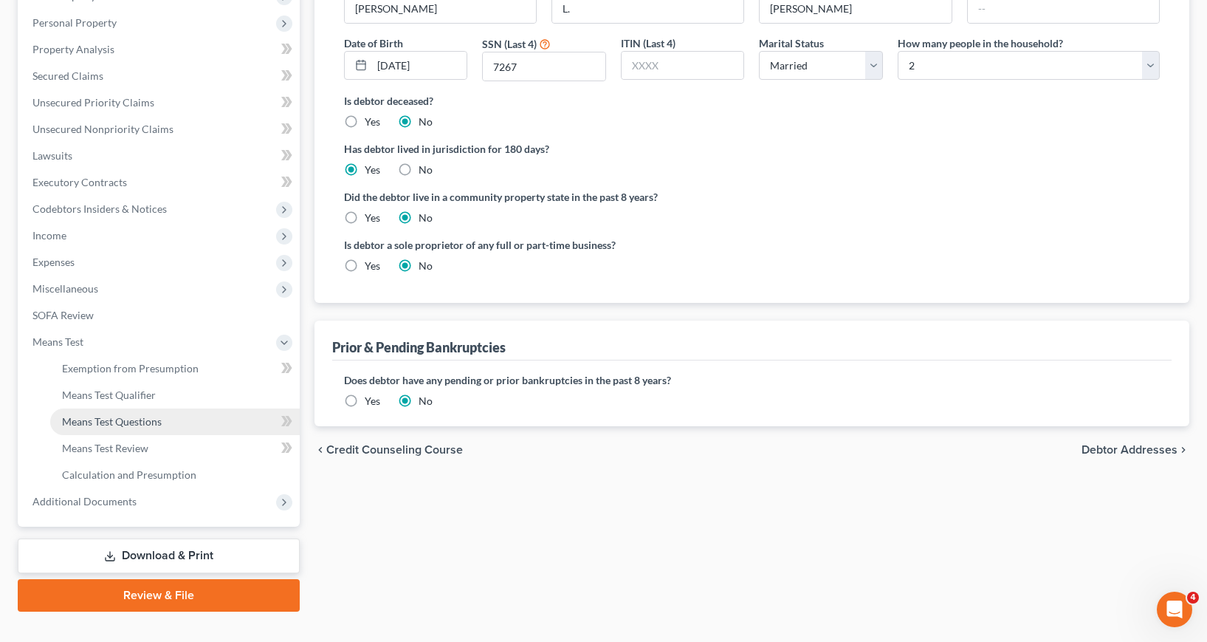
scroll to position [276, 0]
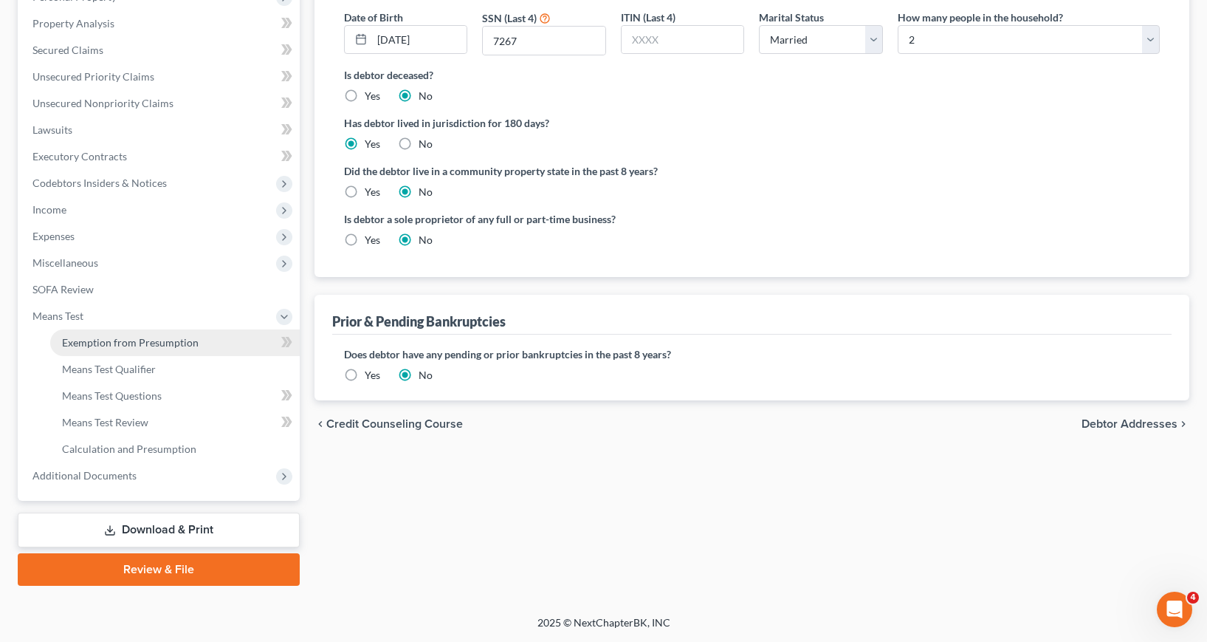
click at [100, 343] on span "Exemption from Presumption" at bounding box center [130, 342] width 137 height 13
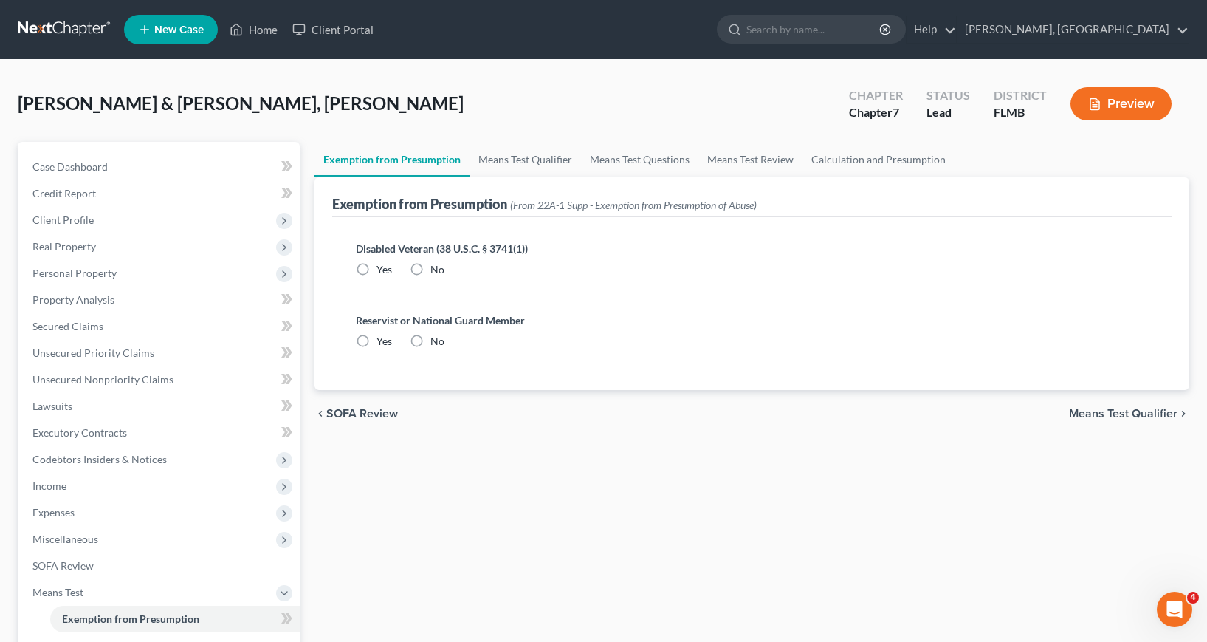
click at [431, 270] on label "No" at bounding box center [438, 269] width 14 height 15
click at [436, 270] on input "No" at bounding box center [441, 267] width 10 height 10
click at [431, 340] on label "No" at bounding box center [438, 341] width 14 height 15
click at [436, 340] on input "No" at bounding box center [441, 339] width 10 height 10
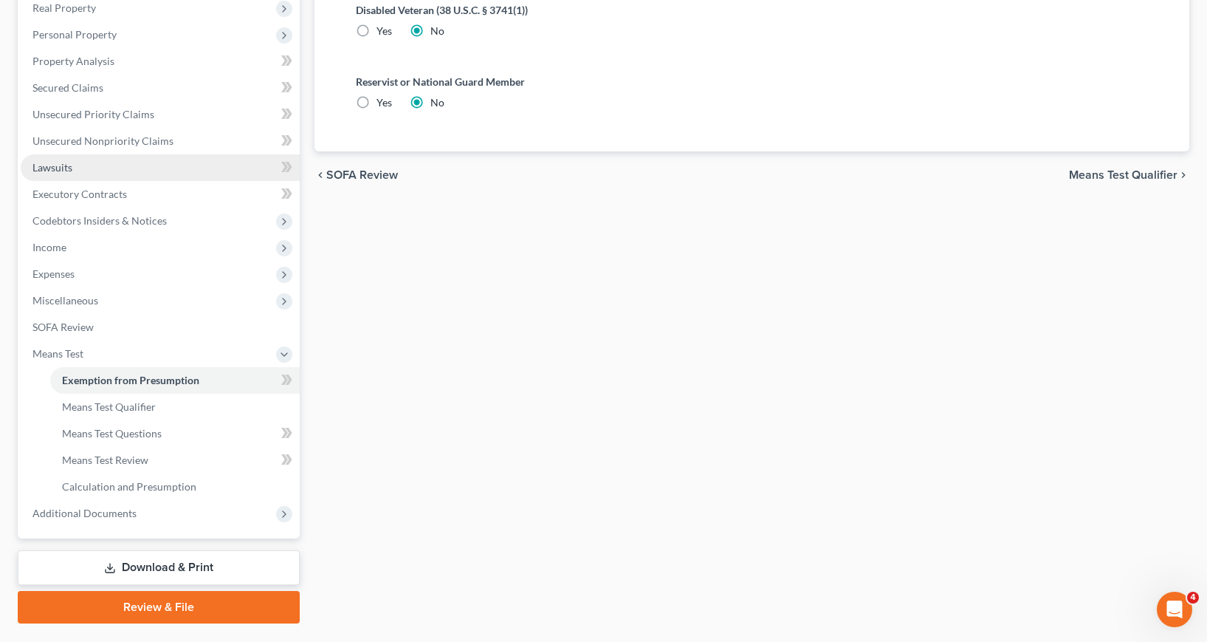
scroll to position [276, 0]
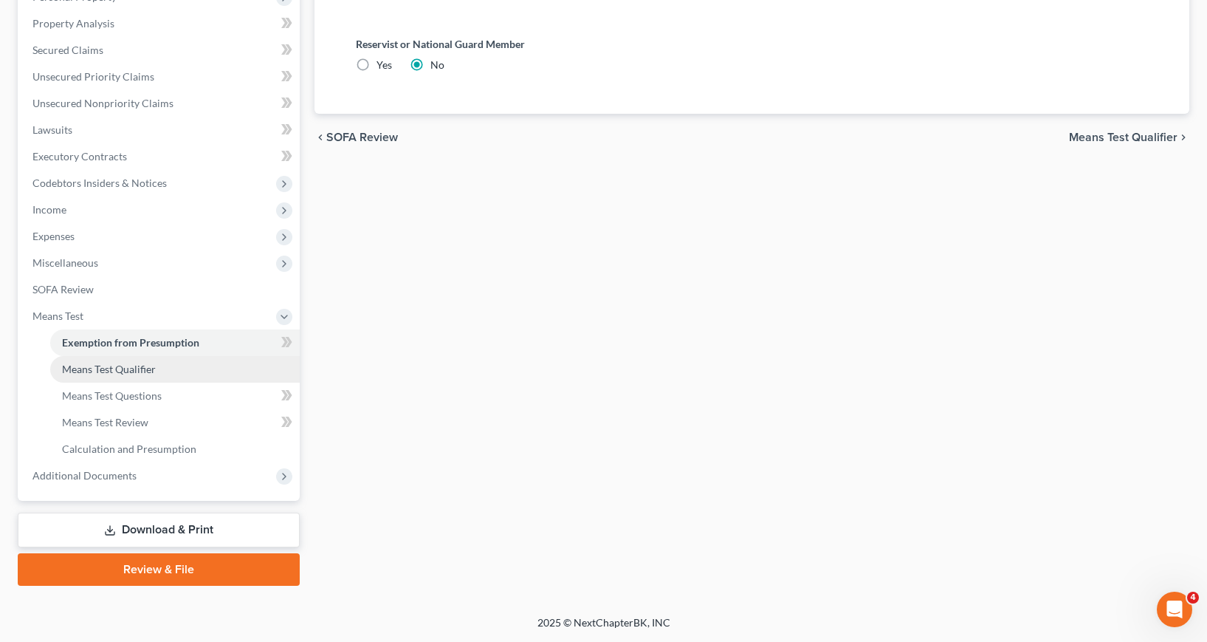
click at [130, 369] on span "Means Test Qualifier" at bounding box center [109, 369] width 94 height 13
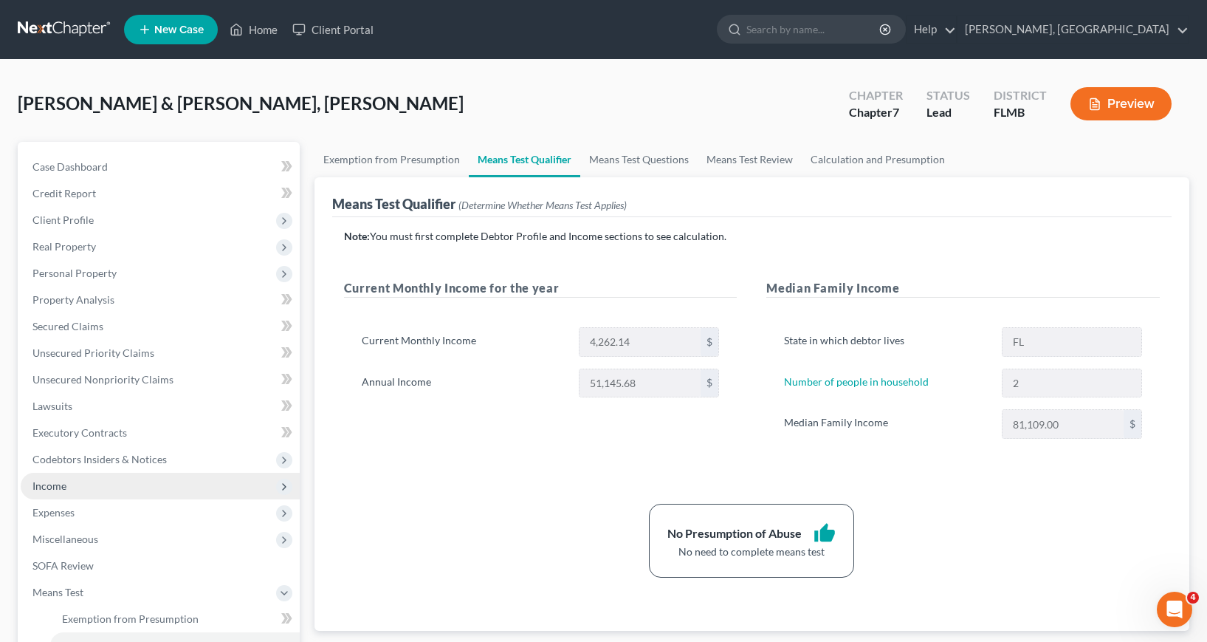
click at [60, 484] on span "Income" at bounding box center [49, 485] width 34 height 13
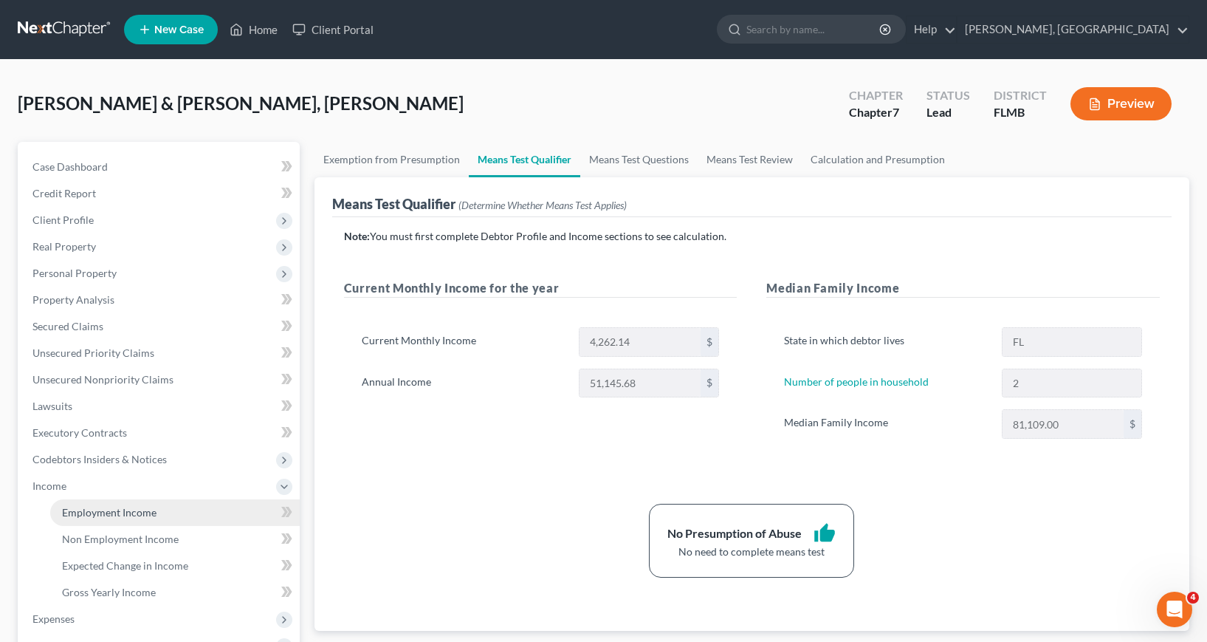
click at [141, 515] on span "Employment Income" at bounding box center [109, 512] width 95 height 13
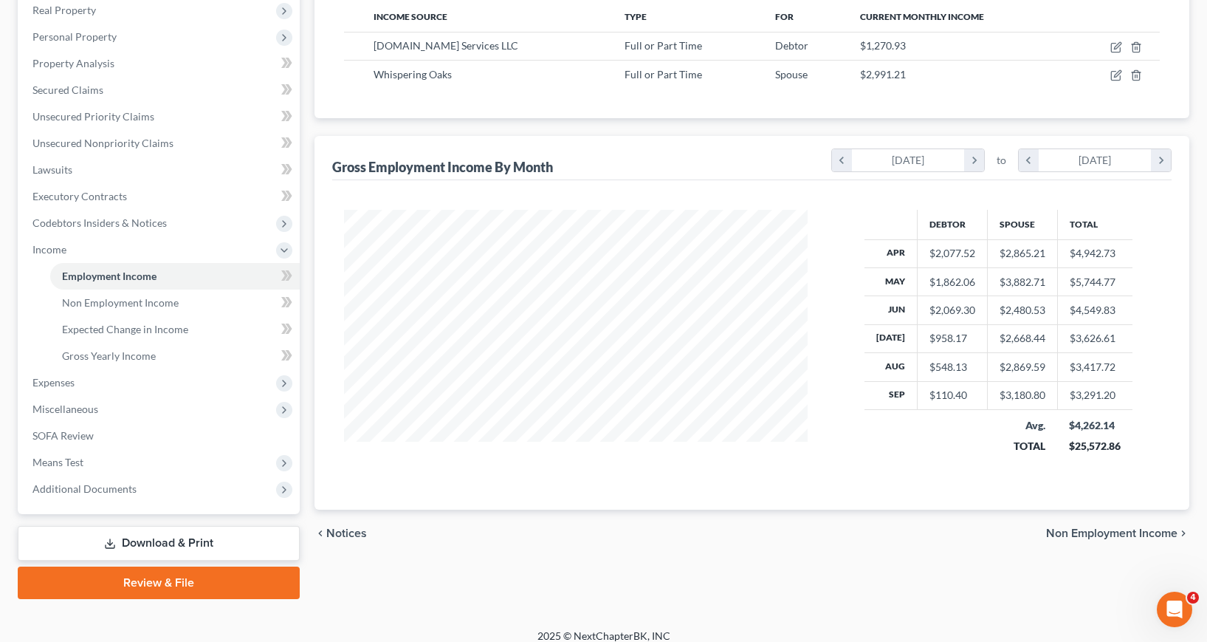
scroll to position [250, 0]
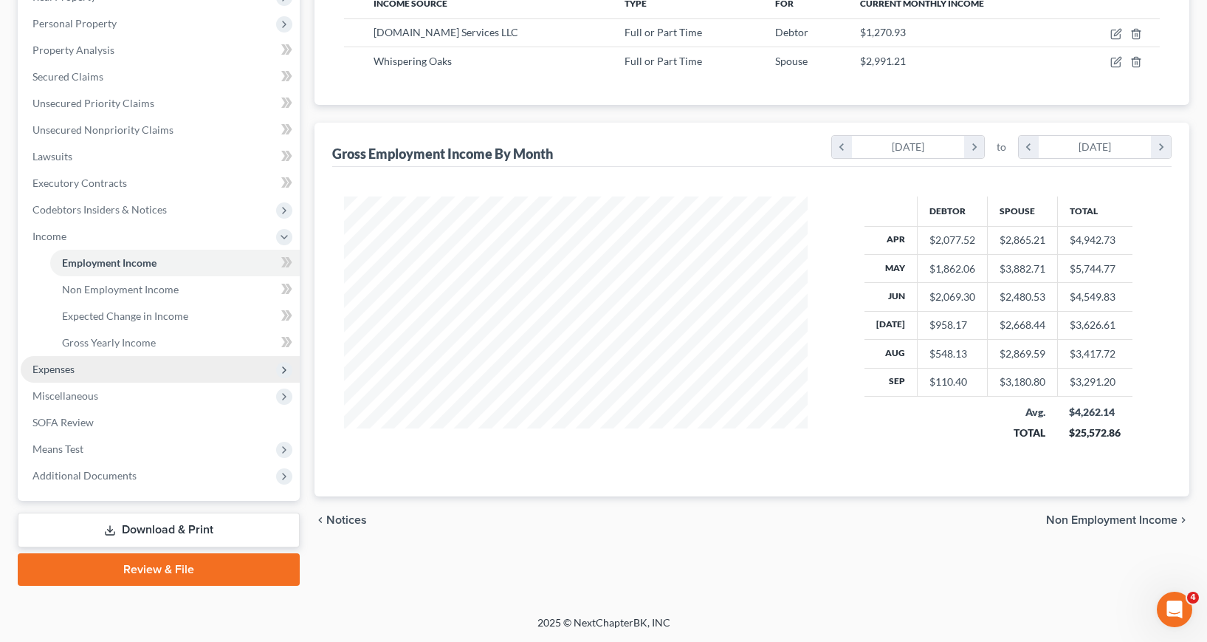
click at [55, 371] on span "Expenses" at bounding box center [53, 369] width 42 height 13
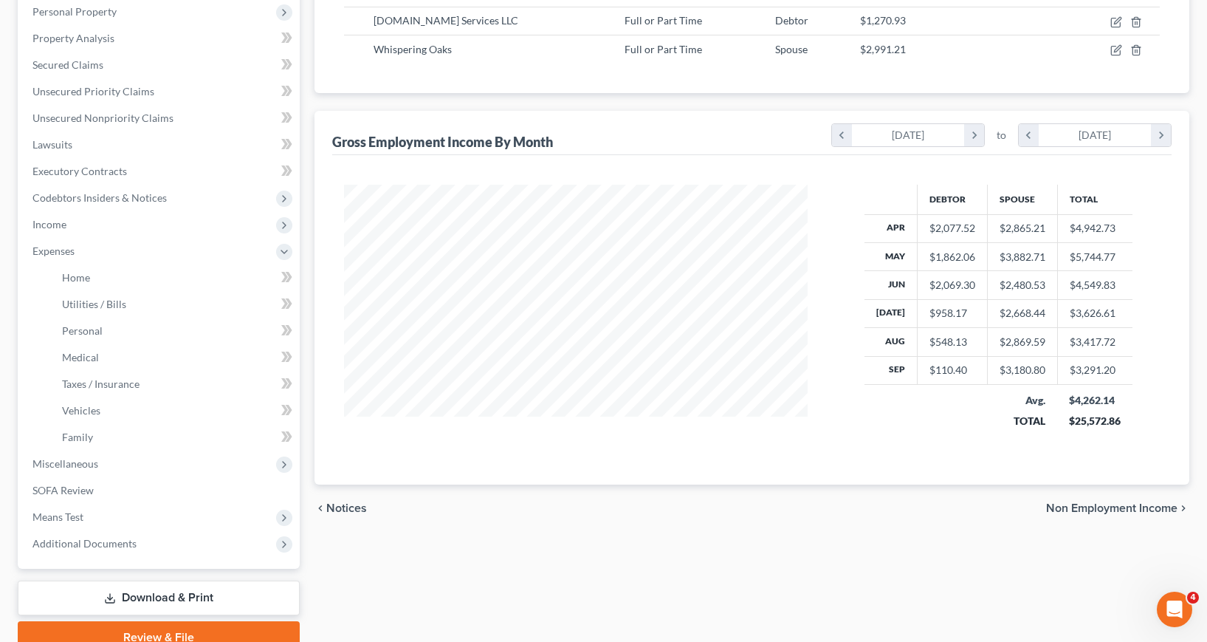
scroll to position [182, 0]
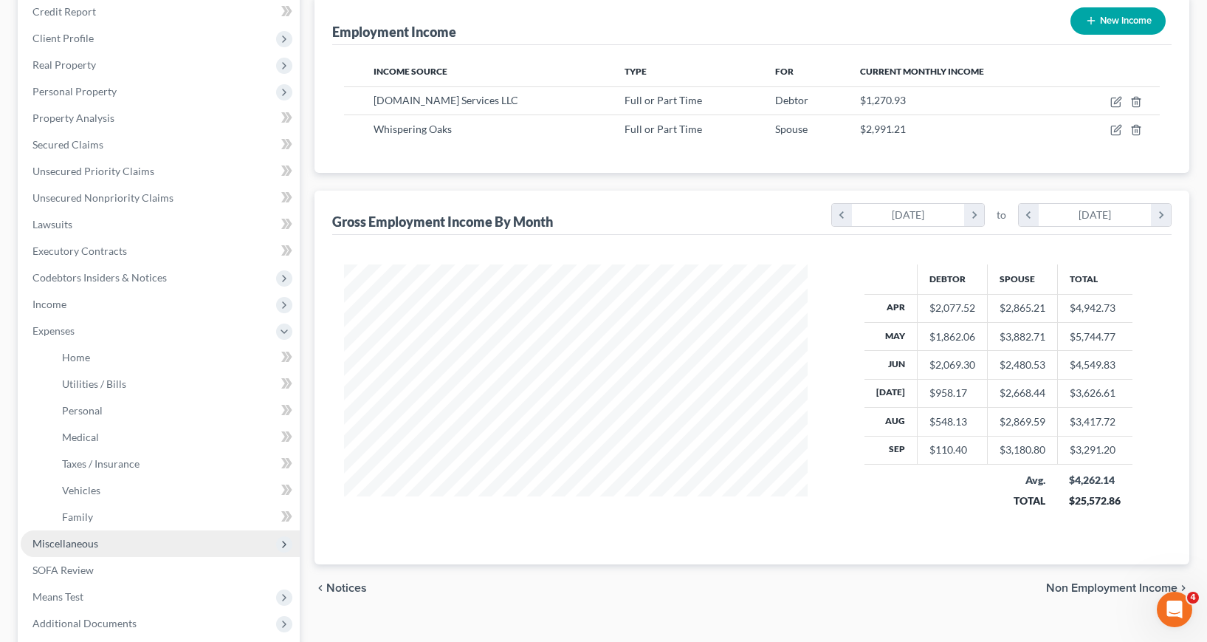
click at [76, 545] on span "Miscellaneous" at bounding box center [65, 543] width 66 height 13
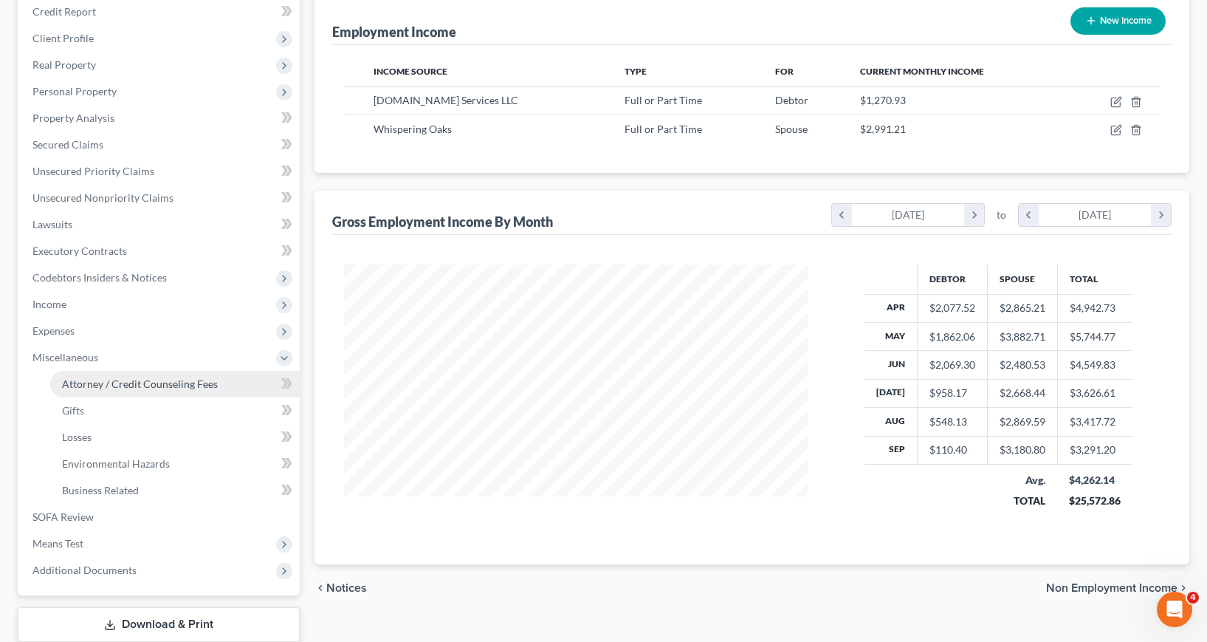
click at [154, 380] on span "Attorney / Credit Counseling Fees" at bounding box center [140, 383] width 156 height 13
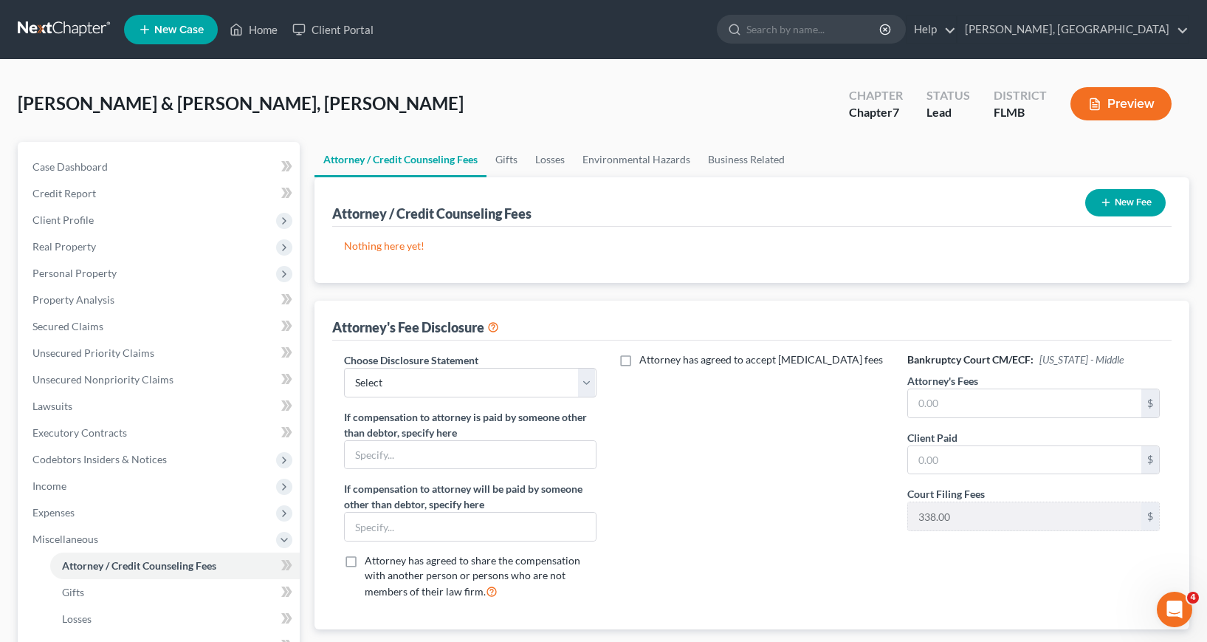
click at [1111, 203] on button "New Fee" at bounding box center [1126, 202] width 80 height 27
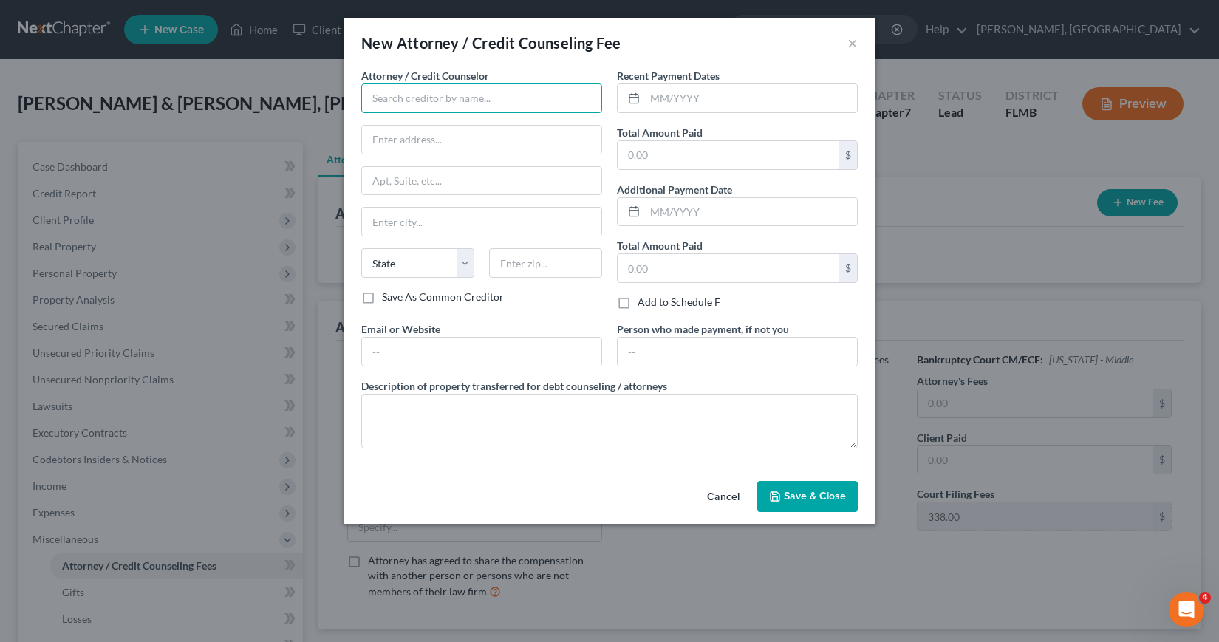
click at [388, 98] on input "text" at bounding box center [481, 98] width 241 height 30
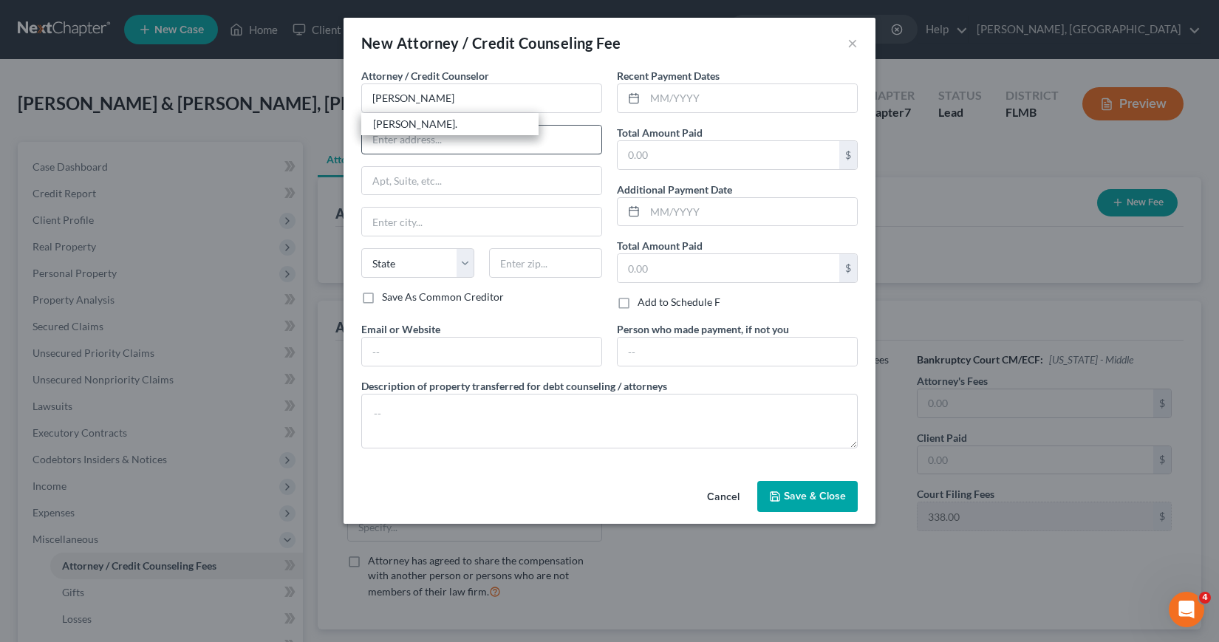
click at [438, 127] on div "[PERSON_NAME]." at bounding box center [450, 124] width 154 height 15
click at [657, 92] on input "text" at bounding box center [751, 98] width 212 height 28
click at [624, 267] on input "text" at bounding box center [728, 268] width 222 height 28
click at [799, 498] on span "Save & Close" at bounding box center [815, 496] width 62 height 13
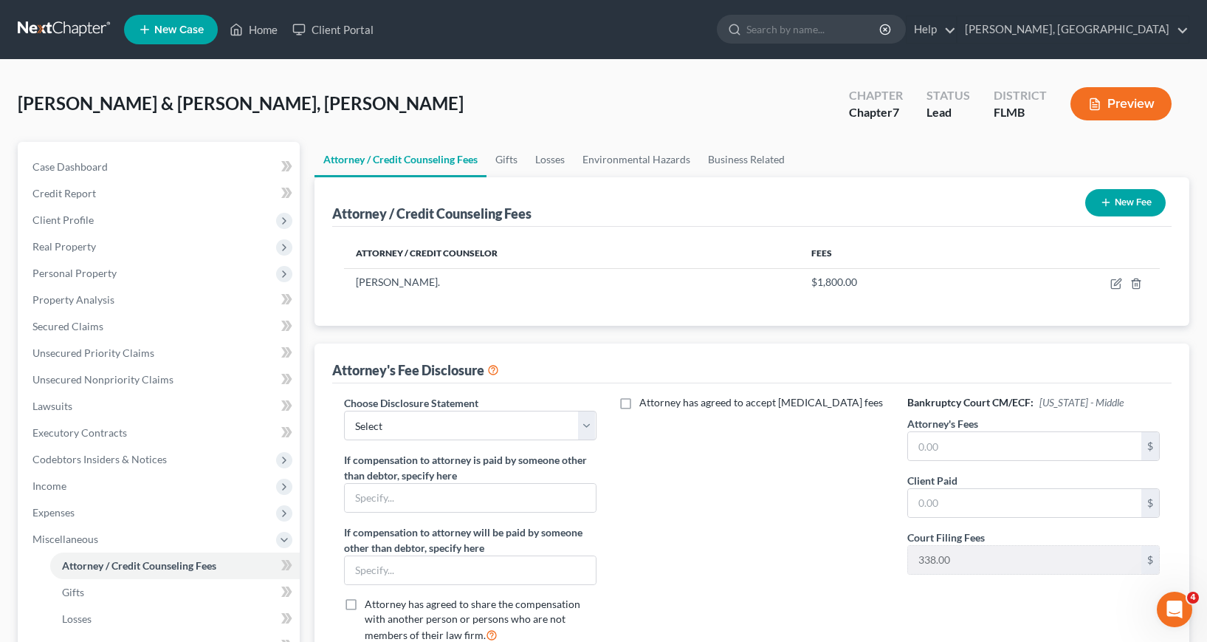
click at [1103, 204] on icon "button" at bounding box center [1106, 202] width 12 height 12
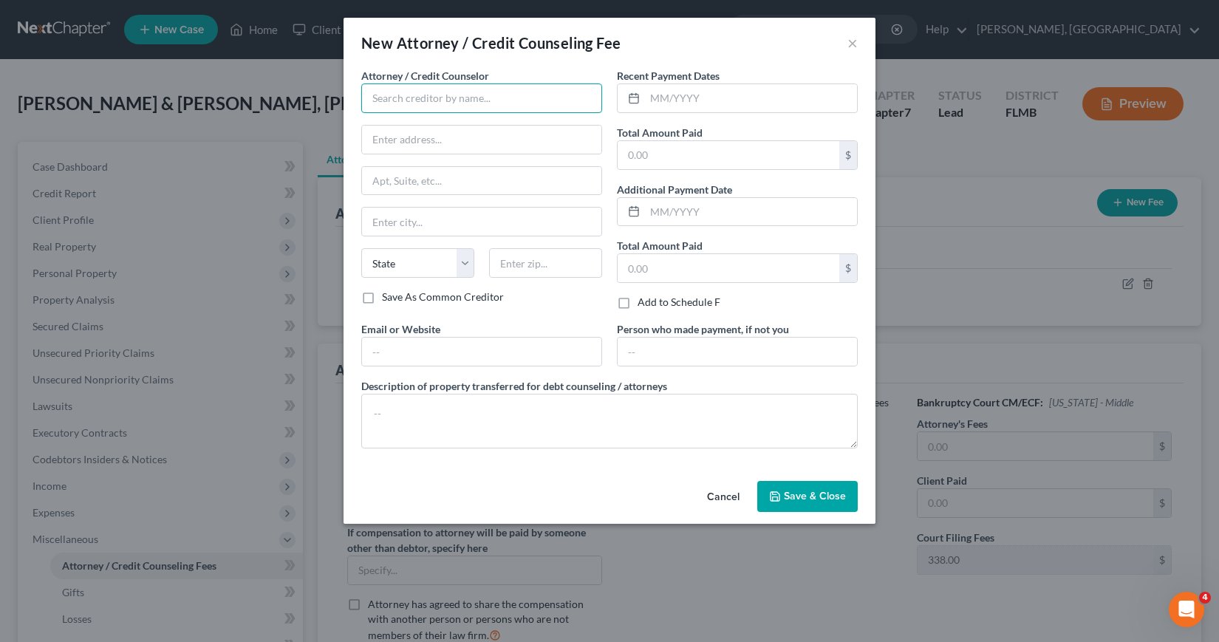
click at [397, 97] on input "text" at bounding box center [481, 98] width 241 height 30
click at [425, 124] on div "InCharge Debt Solutions" at bounding box center [450, 124] width 154 height 15
click at [657, 95] on input "text" at bounding box center [751, 98] width 212 height 28
click at [628, 155] on input "text" at bounding box center [728, 155] width 222 height 28
click at [792, 495] on span "Save & Close" at bounding box center [815, 496] width 62 height 13
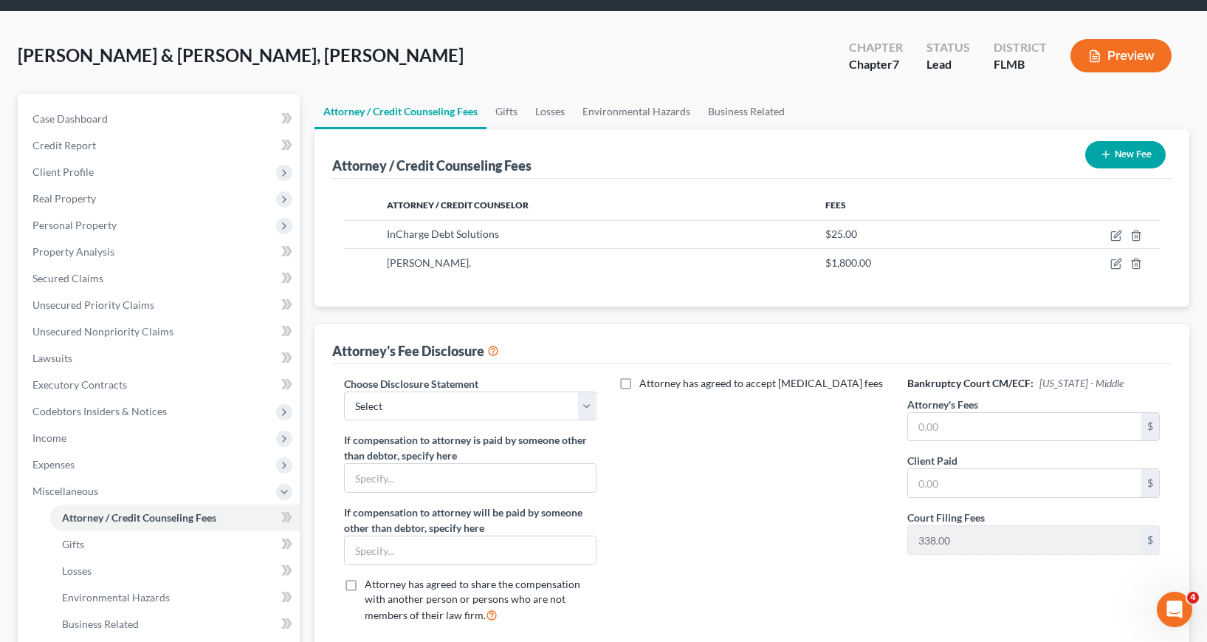
scroll to position [74, 0]
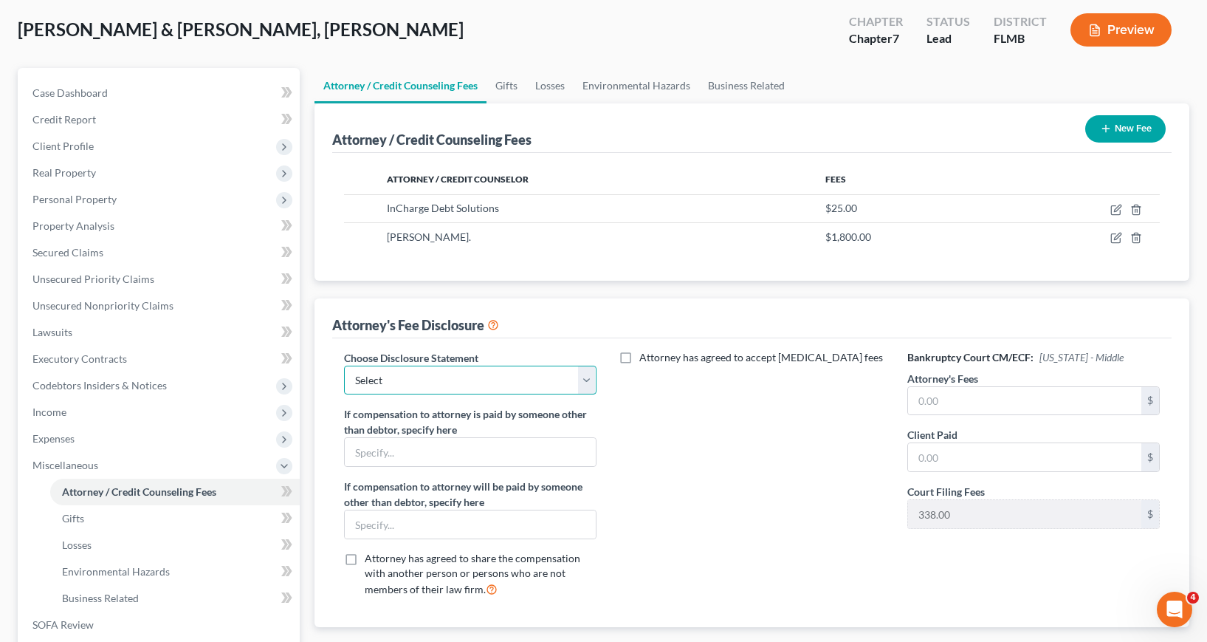
click at [588, 383] on select "Select Attorney" at bounding box center [470, 381] width 253 height 30
click at [344, 366] on select "Select Attorney" at bounding box center [470, 381] width 253 height 30
click at [914, 399] on input "text" at bounding box center [1024, 401] width 233 height 28
click at [916, 460] on input "text" at bounding box center [1024, 457] width 233 height 28
click at [855, 495] on div "Attorney has agreed to accept [MEDICAL_DATA] fees" at bounding box center [752, 479] width 282 height 259
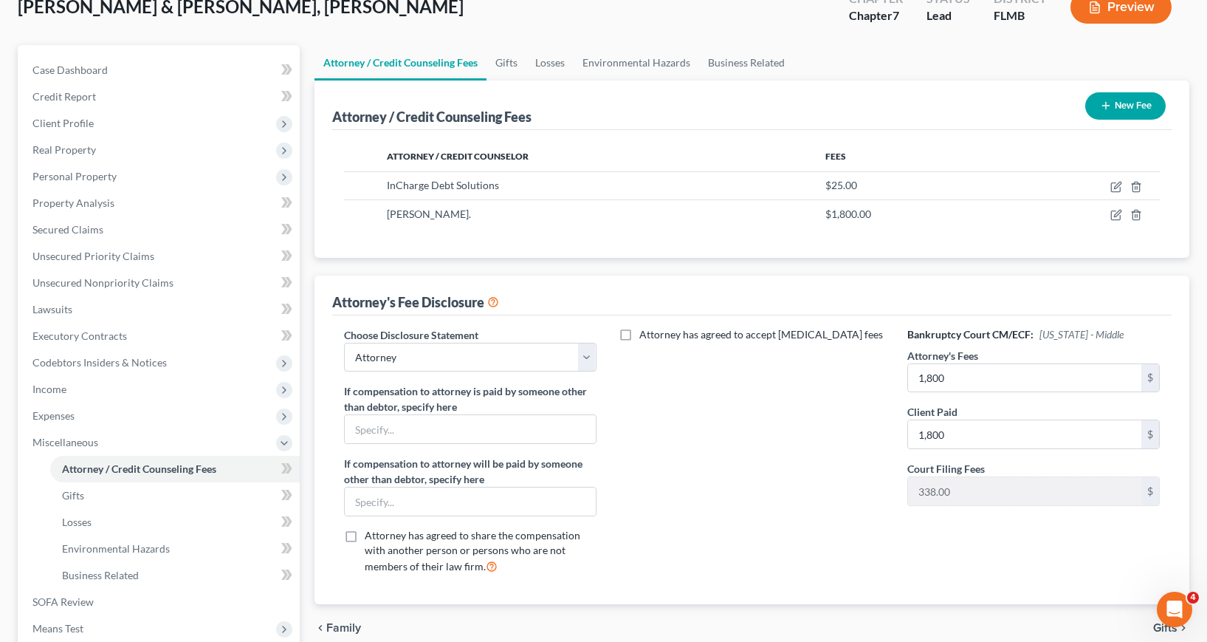
scroll to position [55, 0]
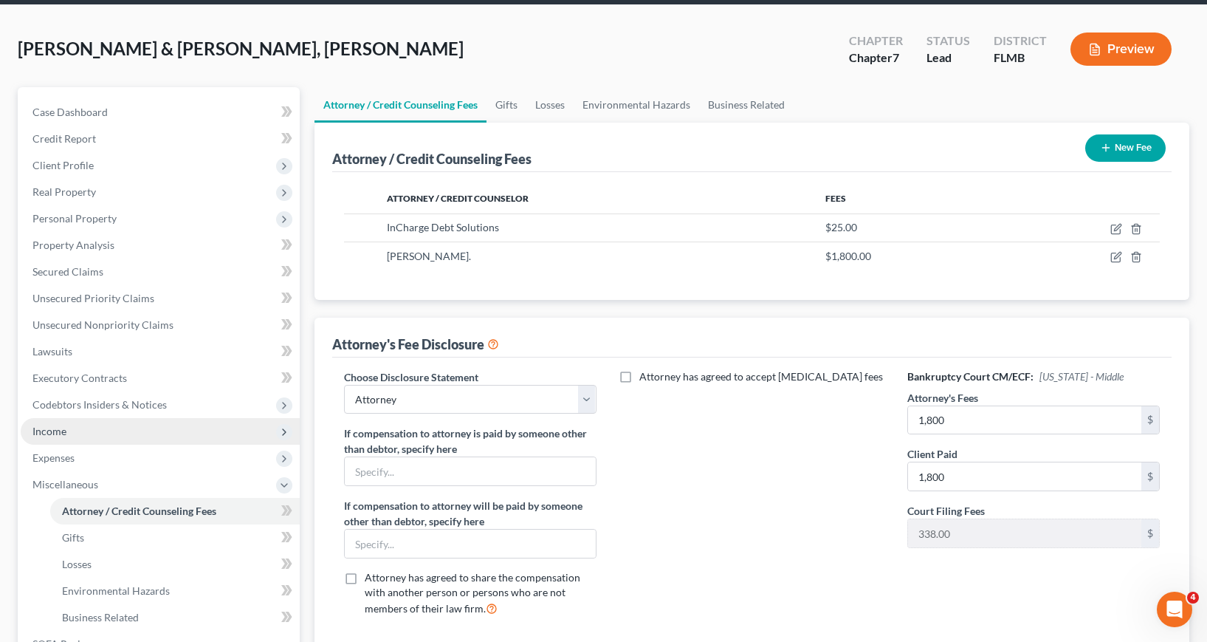
click at [59, 430] on span "Income" at bounding box center [49, 431] width 34 height 13
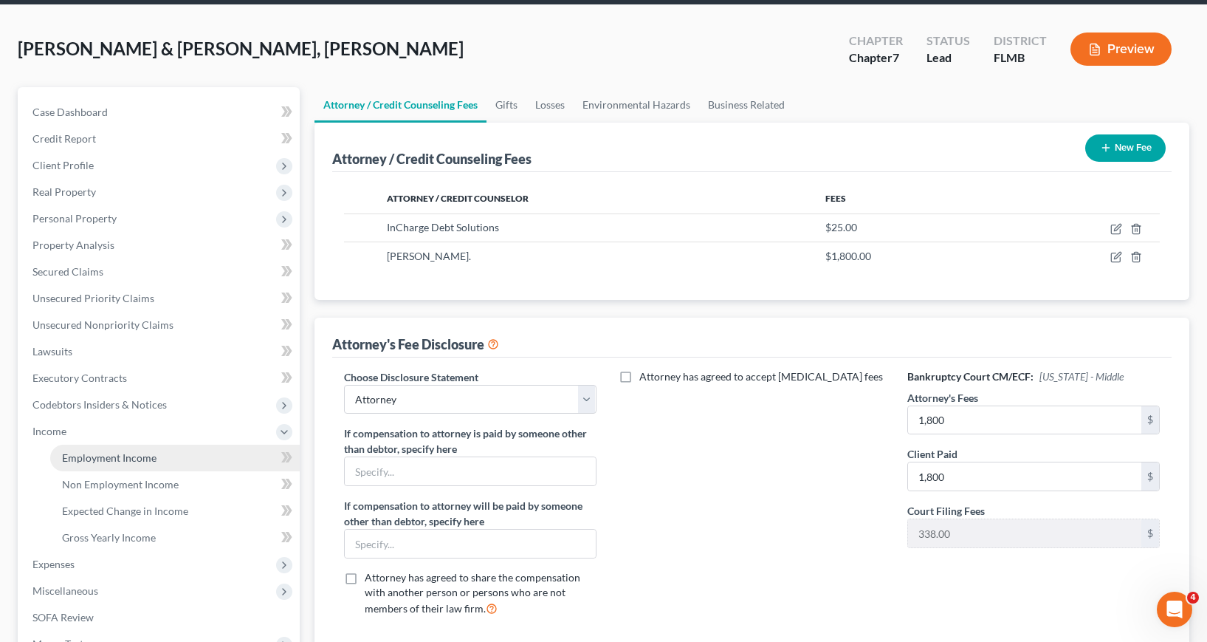
click at [117, 461] on span "Employment Income" at bounding box center [109, 457] width 95 height 13
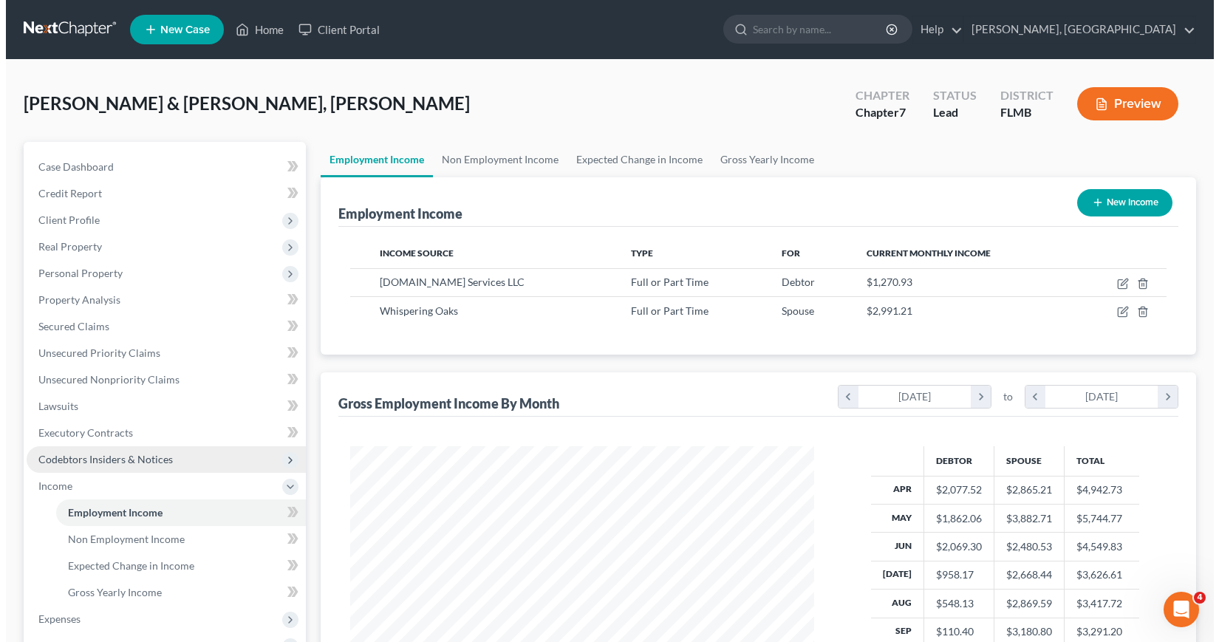
scroll to position [265, 493]
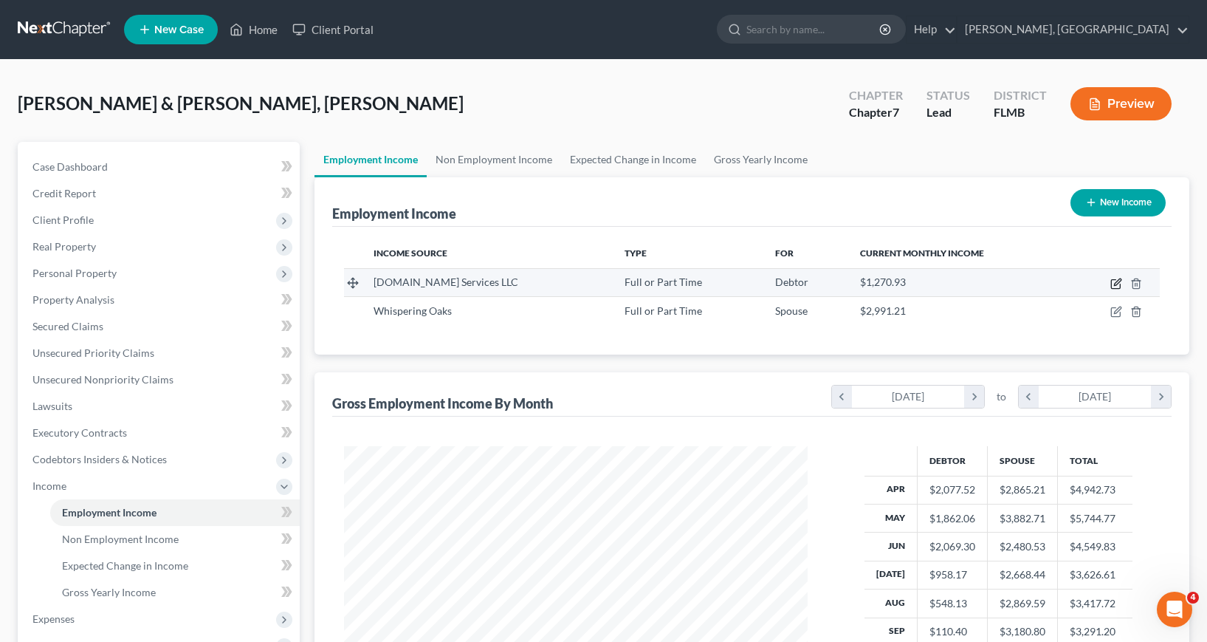
click at [1117, 282] on icon "button" at bounding box center [1117, 281] width 7 height 7
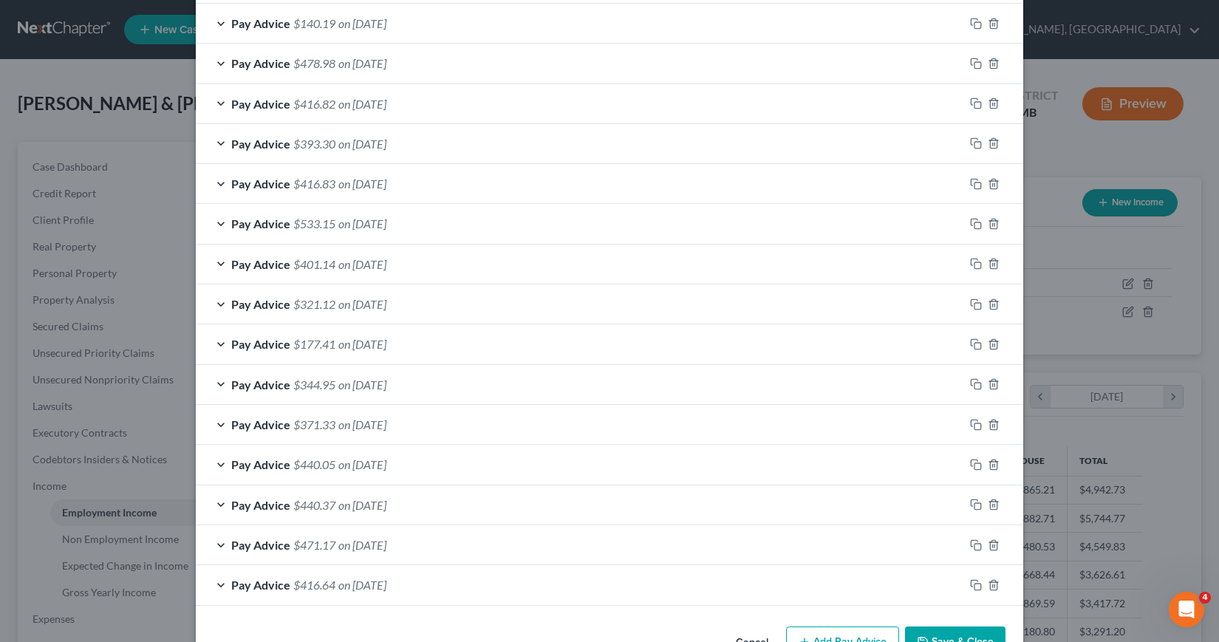
scroll to position [861, 0]
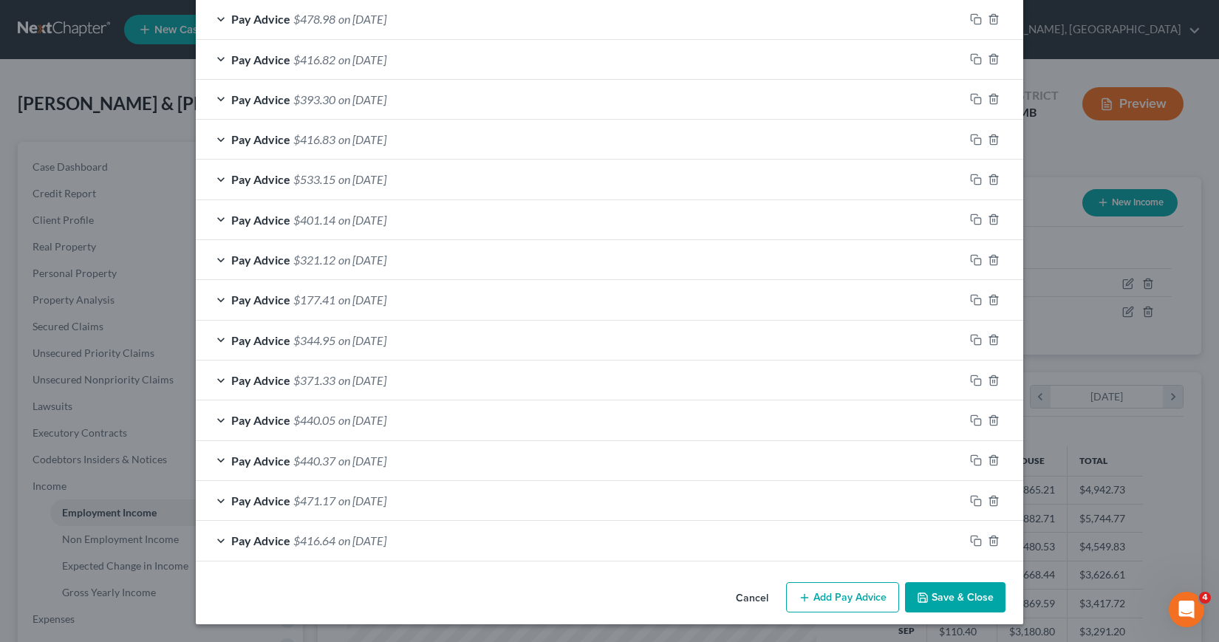
click at [828, 601] on button "Add Pay Advice" at bounding box center [842, 597] width 113 height 31
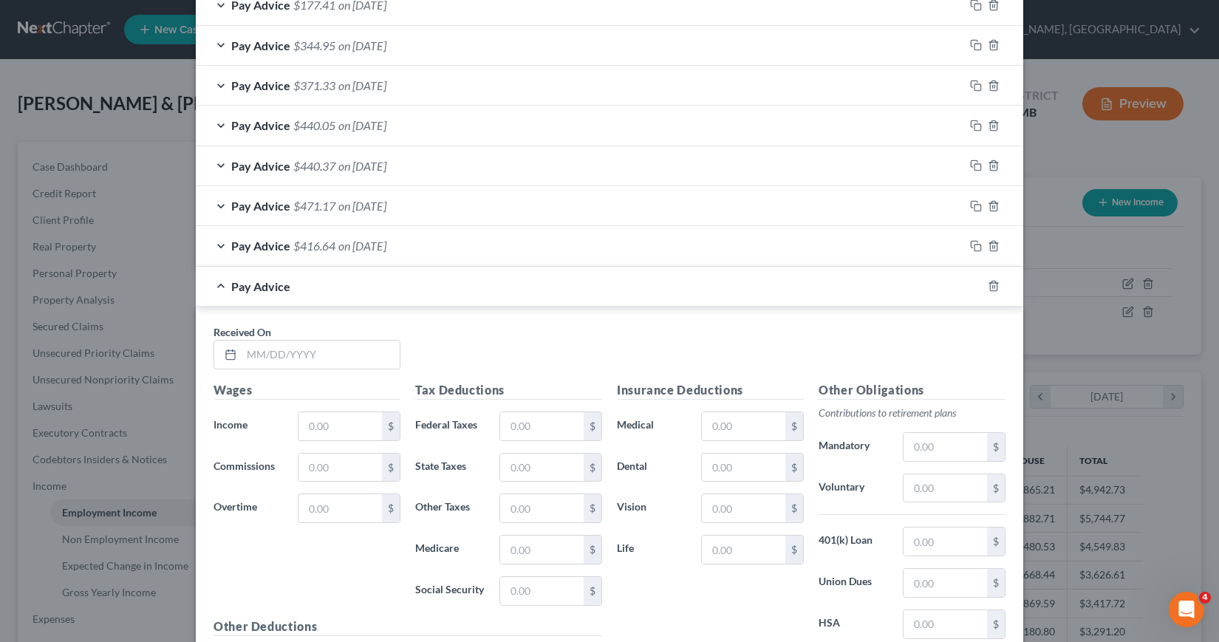
scroll to position [1157, 0]
drag, startPoint x: 241, startPoint y: 357, endPoint x: 236, endPoint y: 364, distance: 8.4
click at [241, 357] on input "text" at bounding box center [320, 354] width 158 height 28
click at [508, 547] on input "text" at bounding box center [541, 549] width 83 height 28
click at [909, 485] on input "text" at bounding box center [944, 487] width 83 height 28
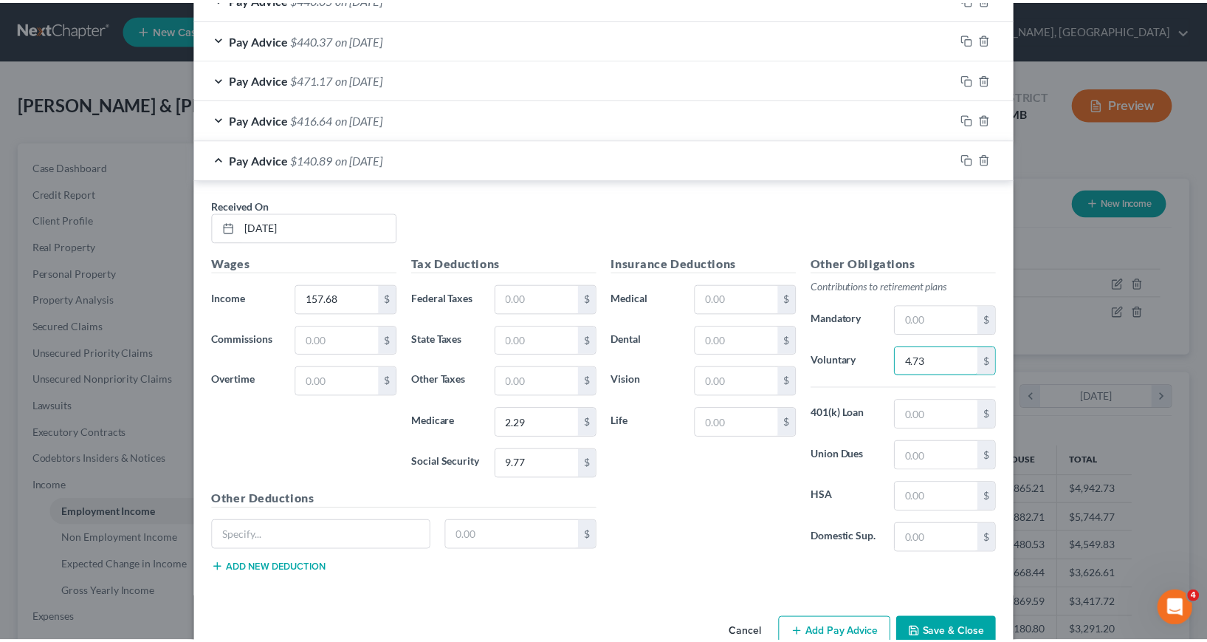
scroll to position [1319, 0]
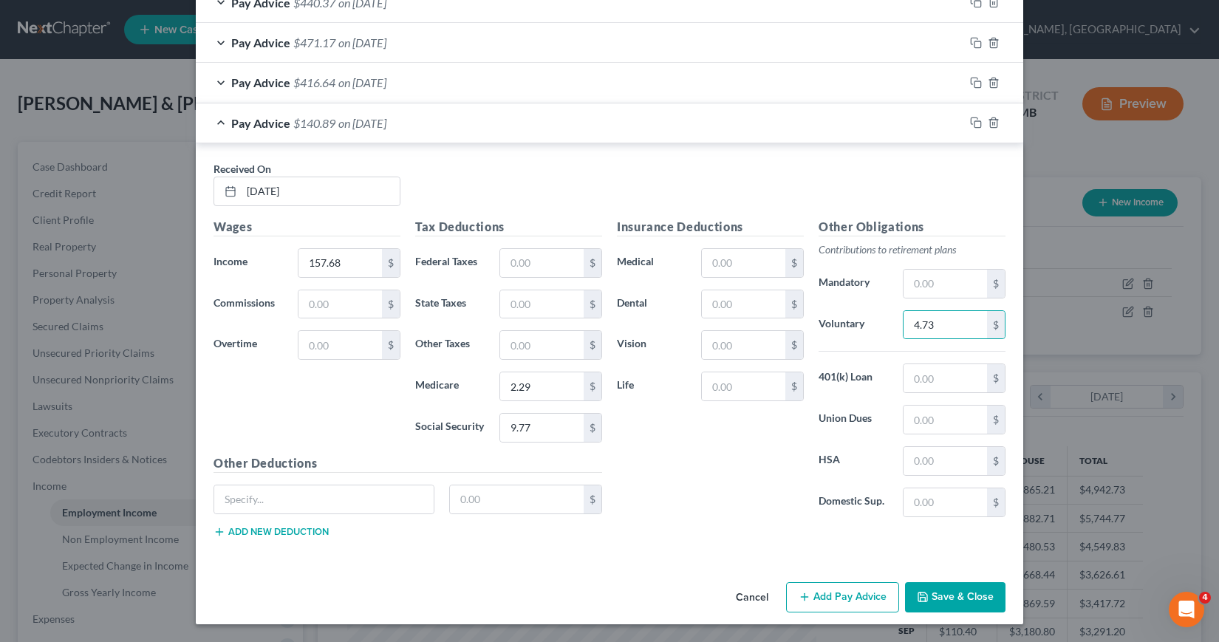
click at [935, 599] on button "Save & Close" at bounding box center [955, 597] width 100 height 31
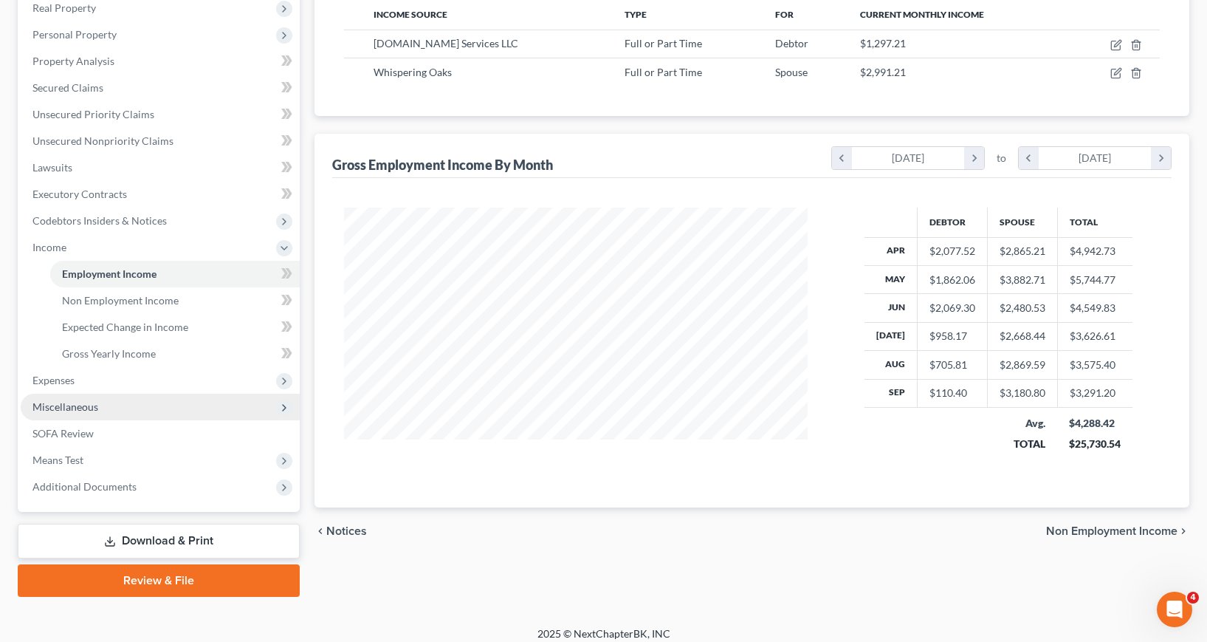
scroll to position [250, 0]
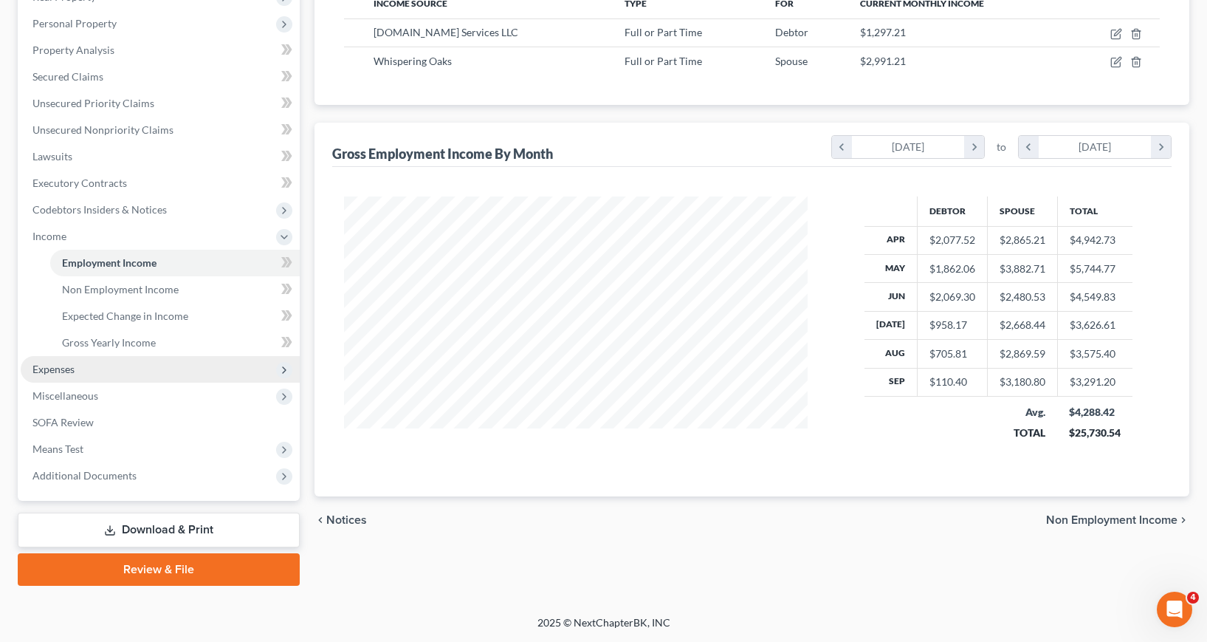
click at [64, 371] on span "Expenses" at bounding box center [53, 369] width 42 height 13
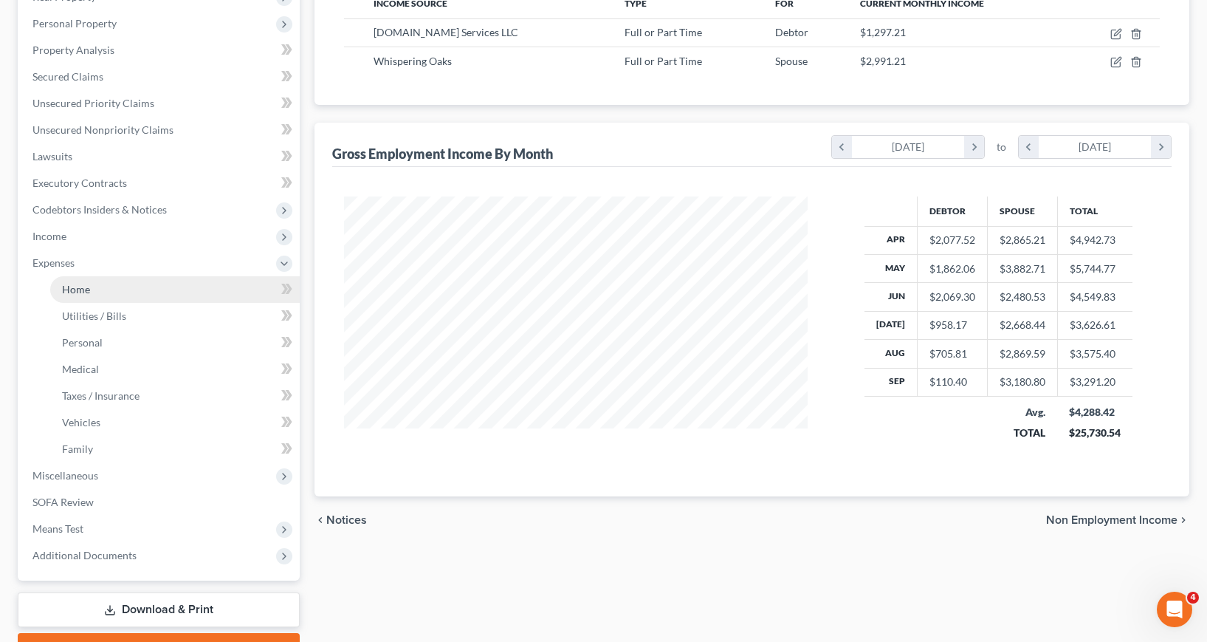
click at [83, 287] on span "Home" at bounding box center [76, 289] width 28 height 13
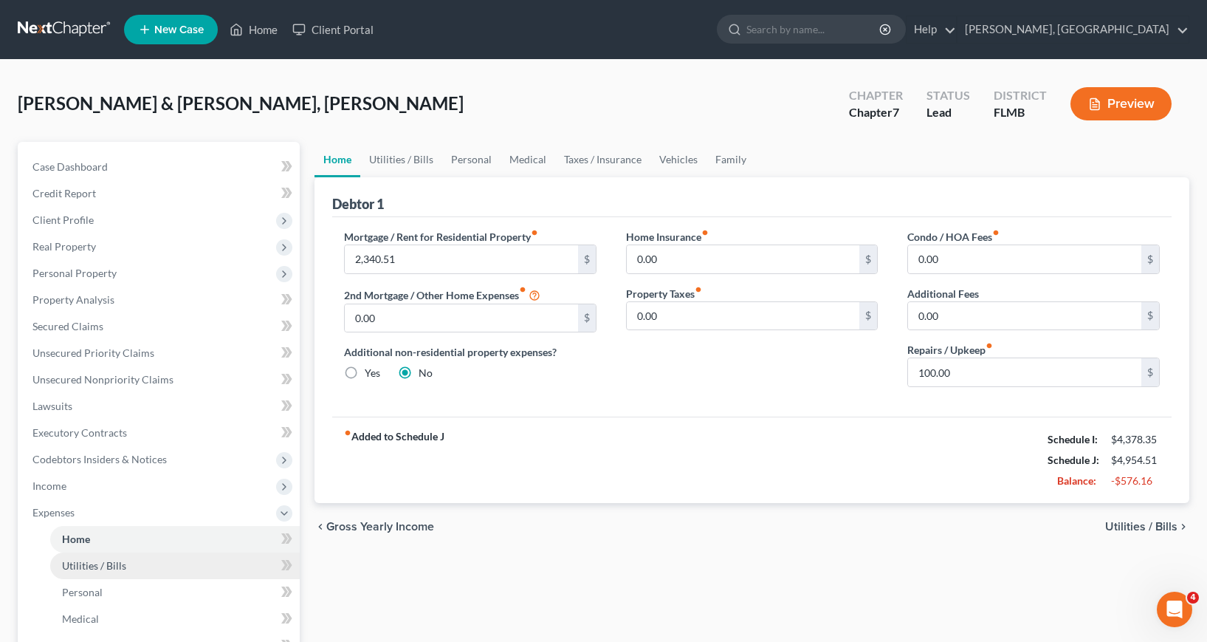
click at [90, 569] on span "Utilities / Bills" at bounding box center [94, 565] width 64 height 13
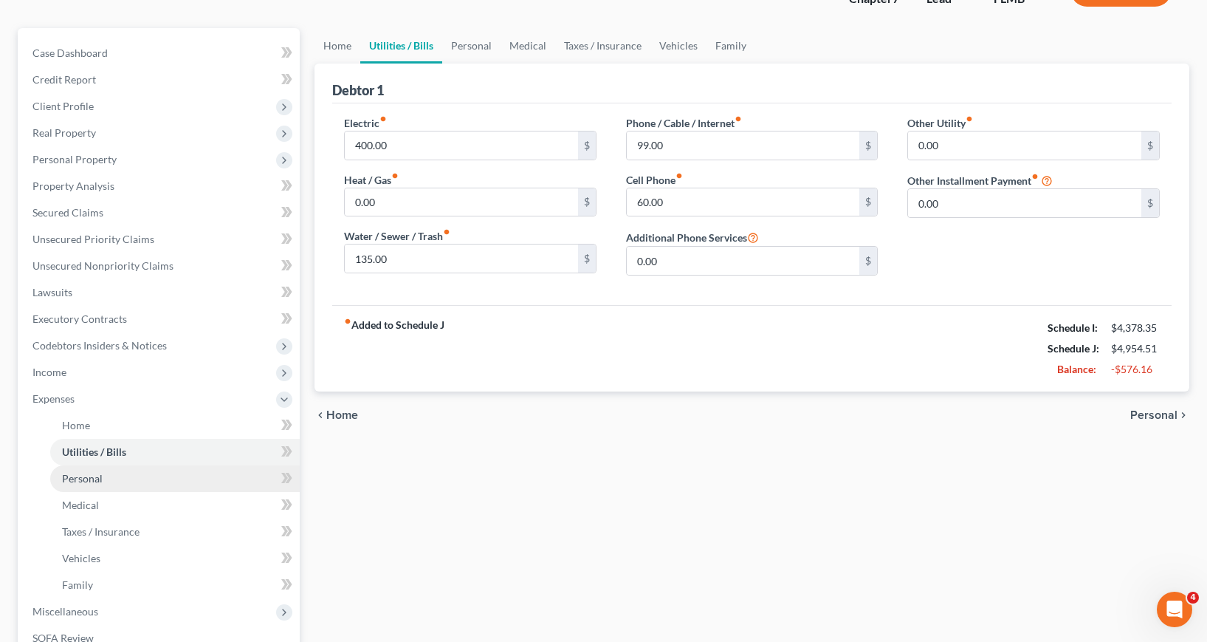
scroll to position [148, 0]
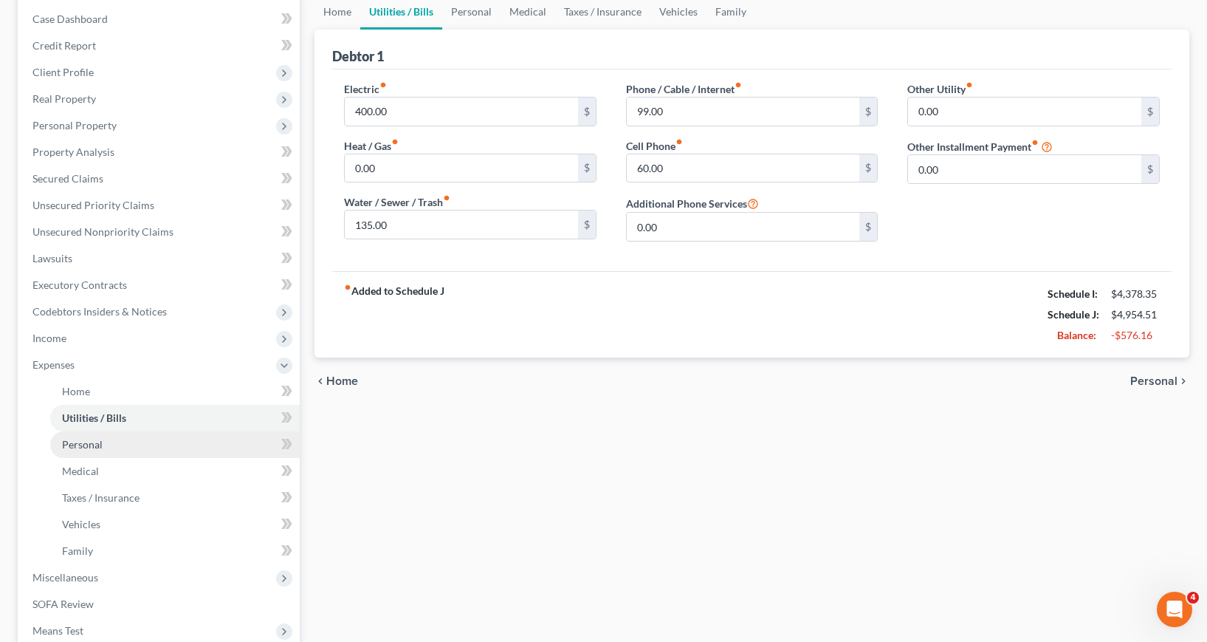
click at [75, 448] on span "Personal" at bounding box center [82, 444] width 41 height 13
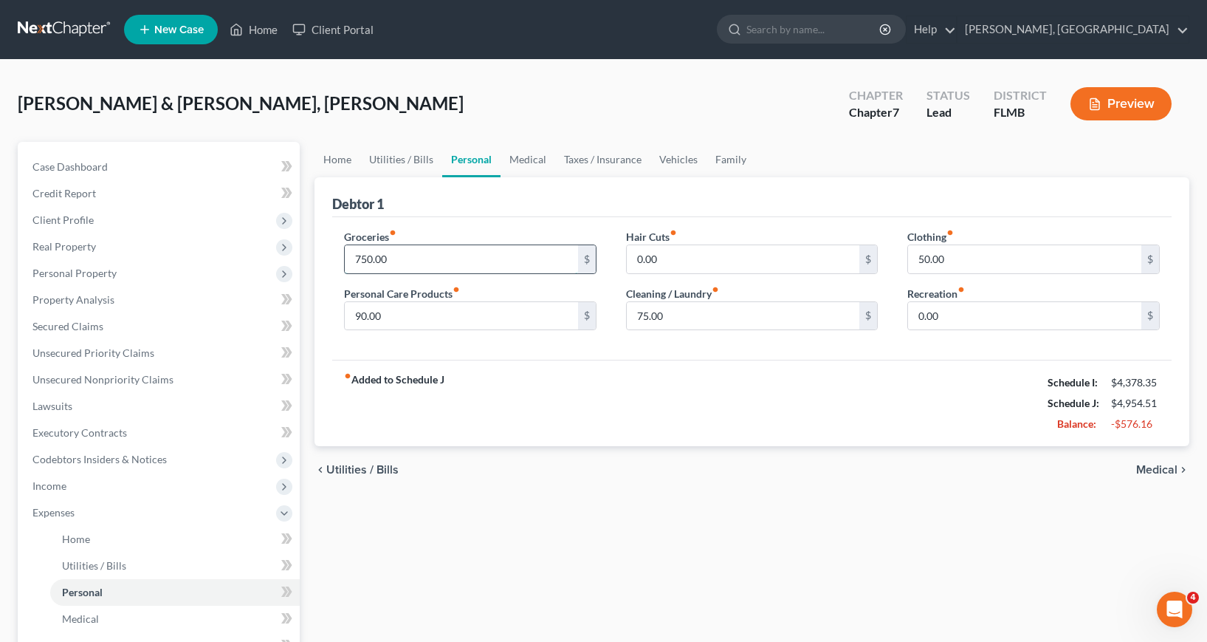
click at [351, 261] on input "750.00" at bounding box center [461, 259] width 233 height 28
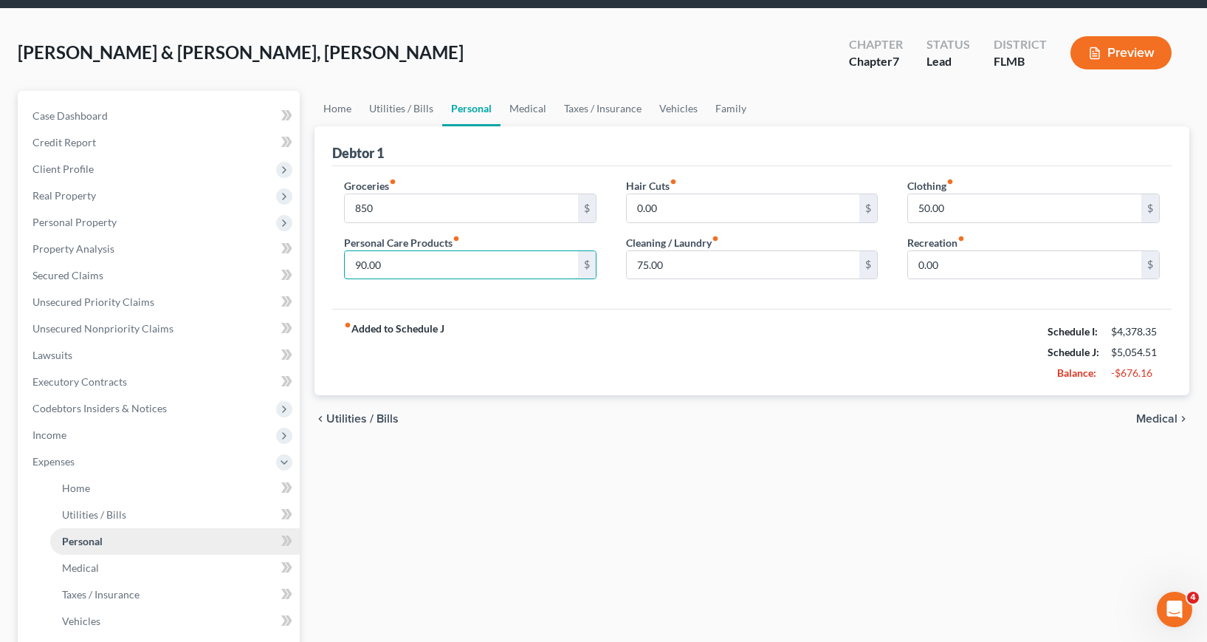
scroll to position [148, 0]
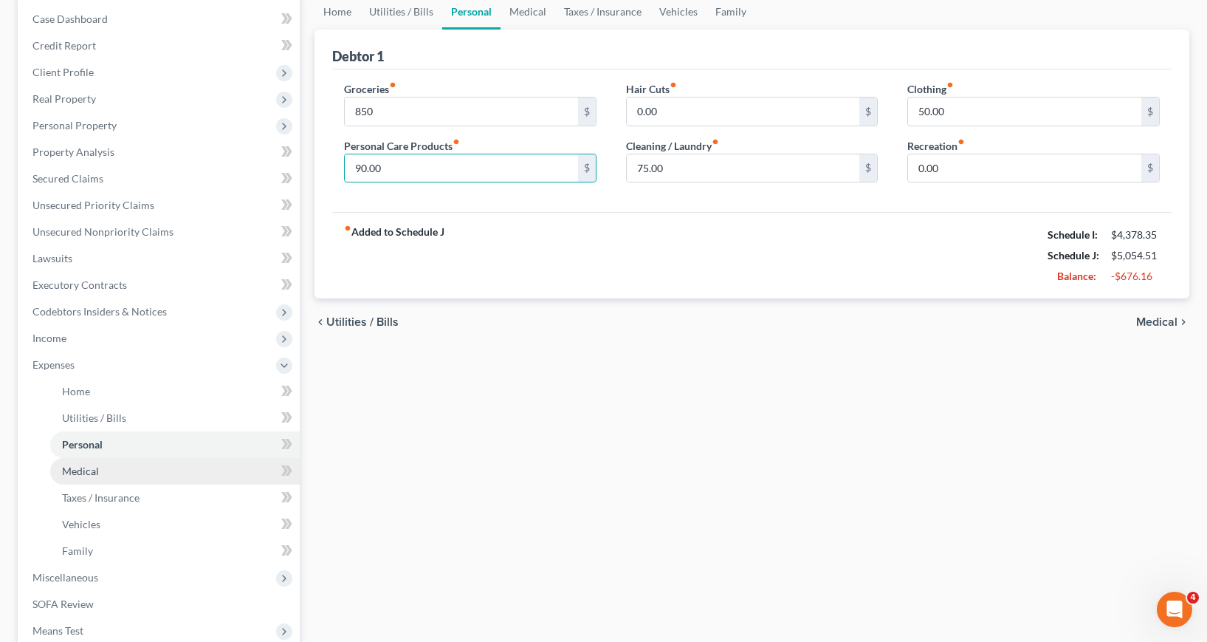
click at [93, 470] on span "Medical" at bounding box center [80, 471] width 37 height 13
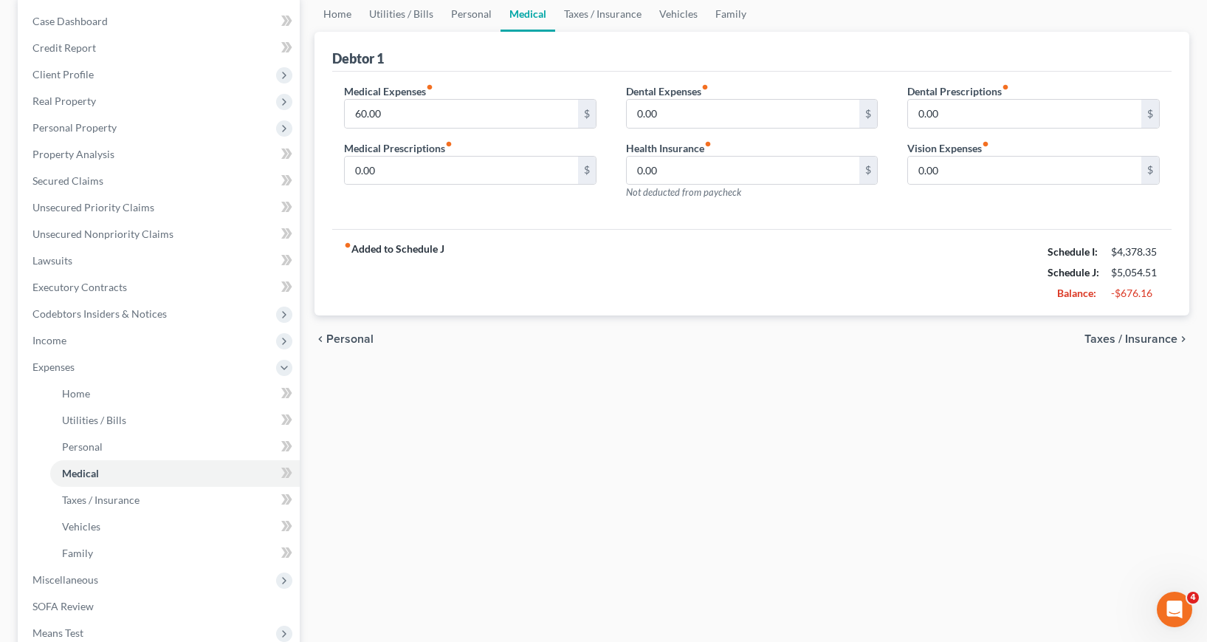
scroll to position [148, 0]
click at [115, 499] on span "Taxes / Insurance" at bounding box center [101, 497] width 78 height 13
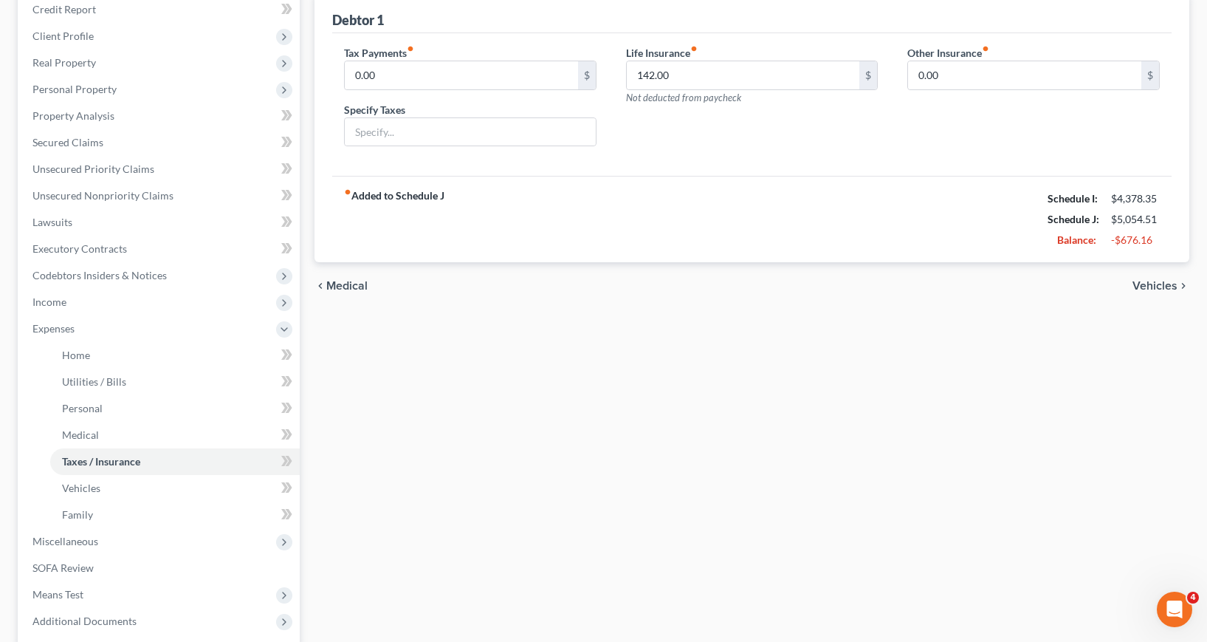
scroll to position [222, 0]
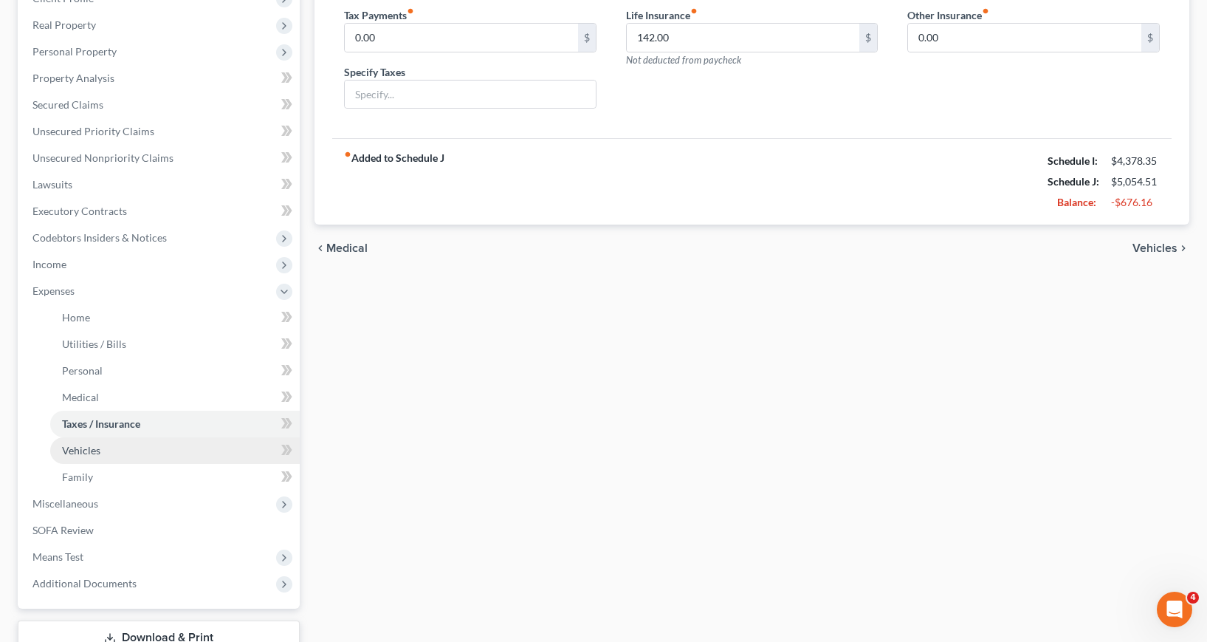
click at [84, 453] on span "Vehicles" at bounding box center [81, 450] width 38 height 13
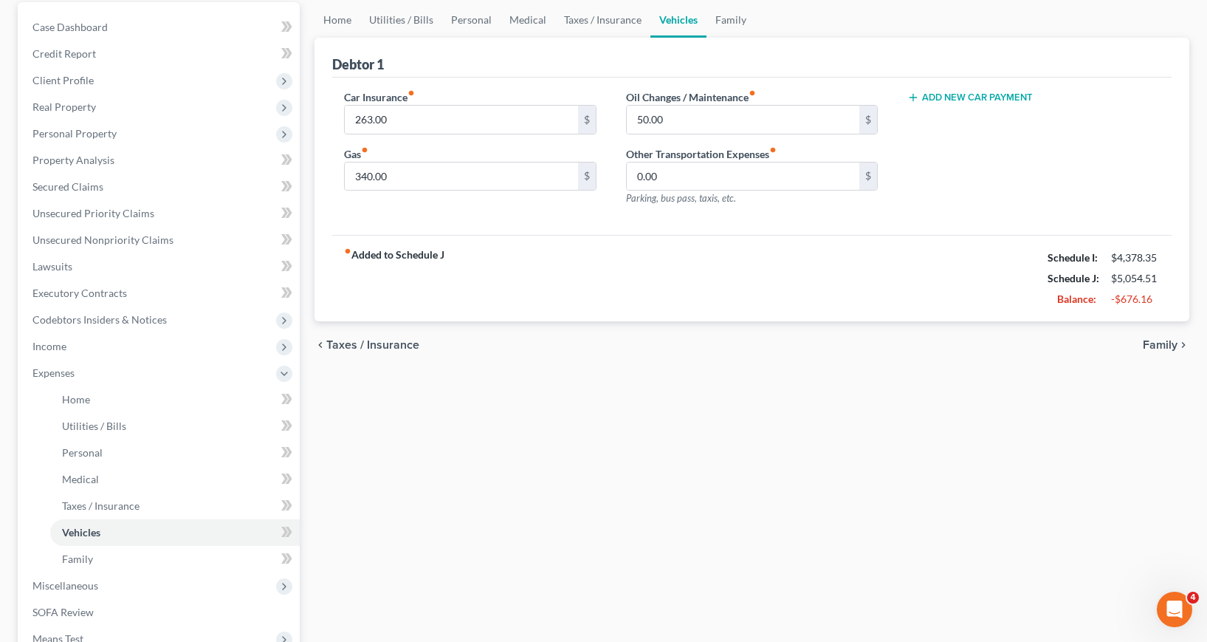
scroll to position [222, 0]
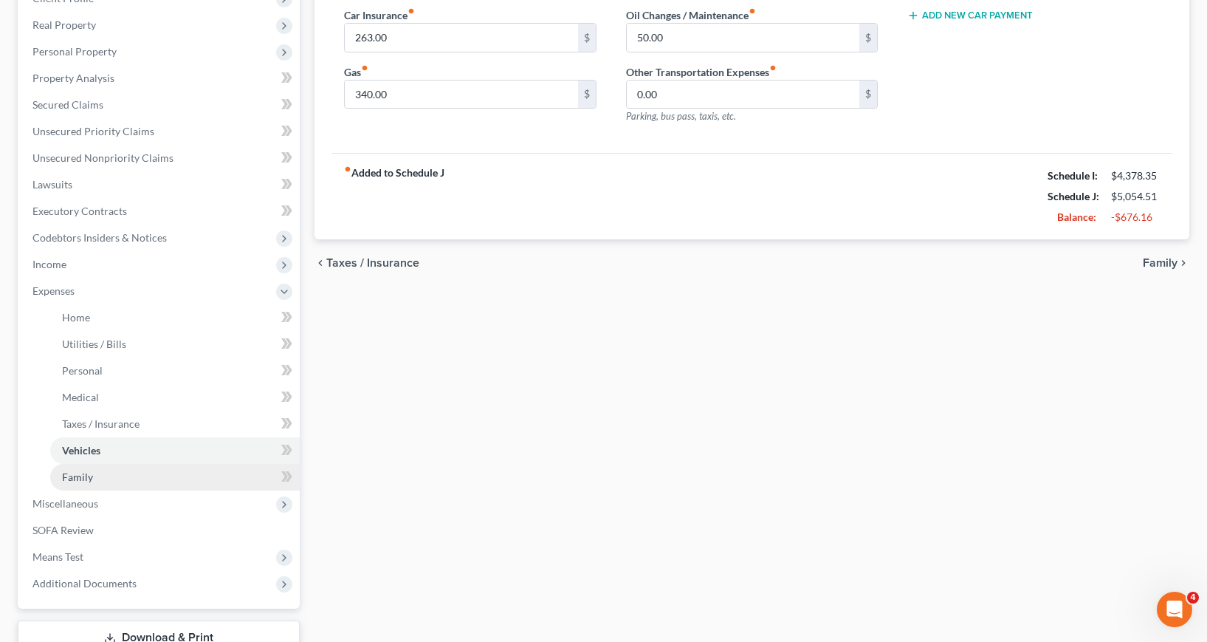
click at [83, 478] on span "Family" at bounding box center [77, 476] width 31 height 13
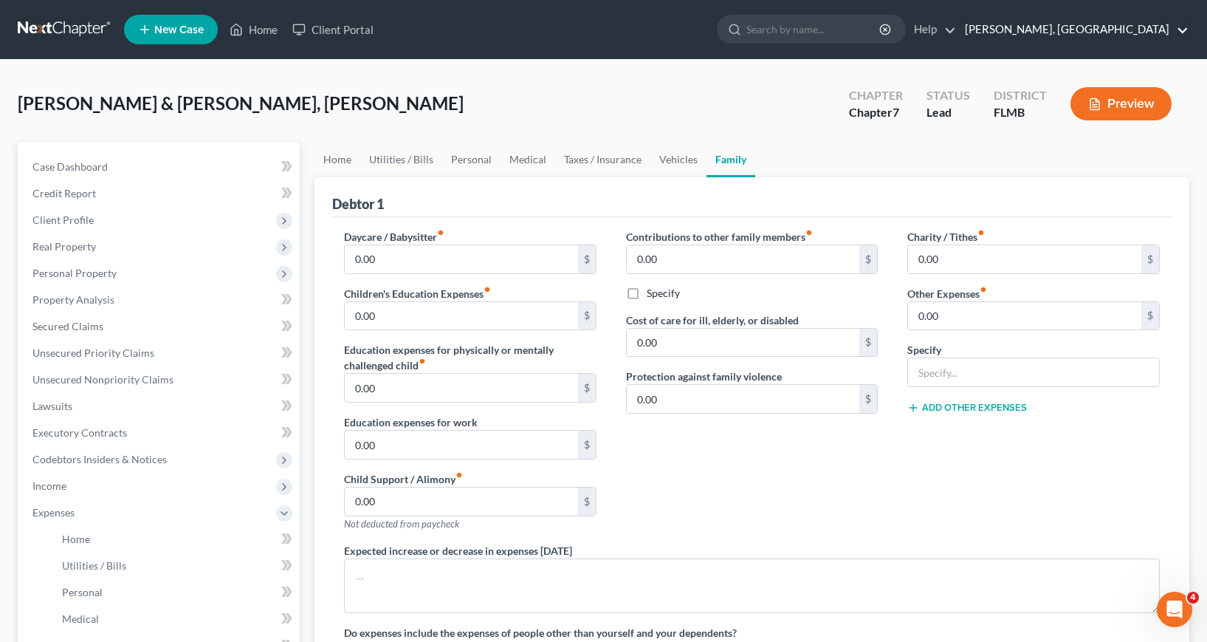
click at [1185, 28] on link "[PERSON_NAME], [GEOGRAPHIC_DATA]" at bounding box center [1073, 29] width 231 height 27
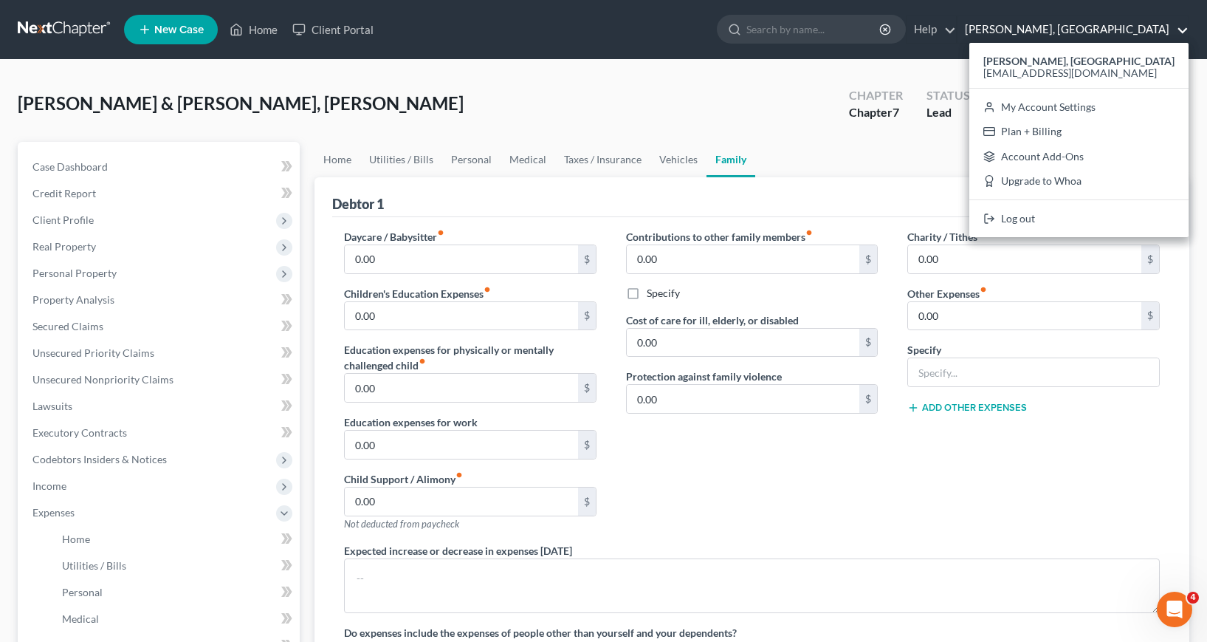
click at [827, 521] on div "Contributions to other family members fiber_manual_record 0.00 $ Specify Cost o…" at bounding box center [752, 386] width 282 height 314
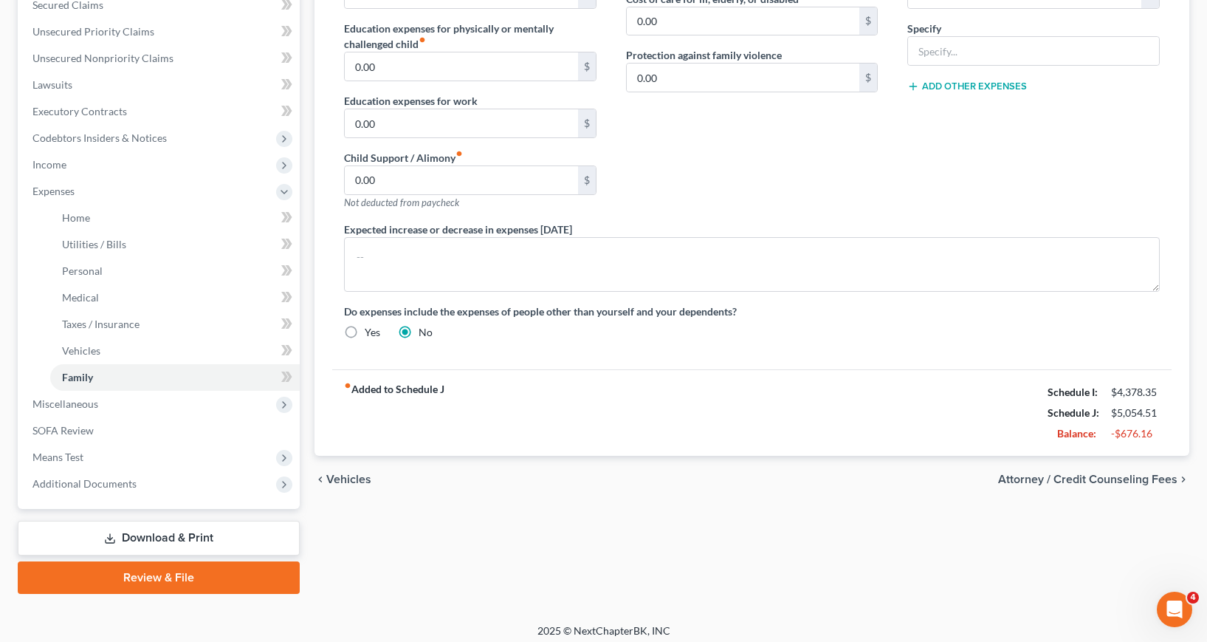
scroll to position [329, 0]
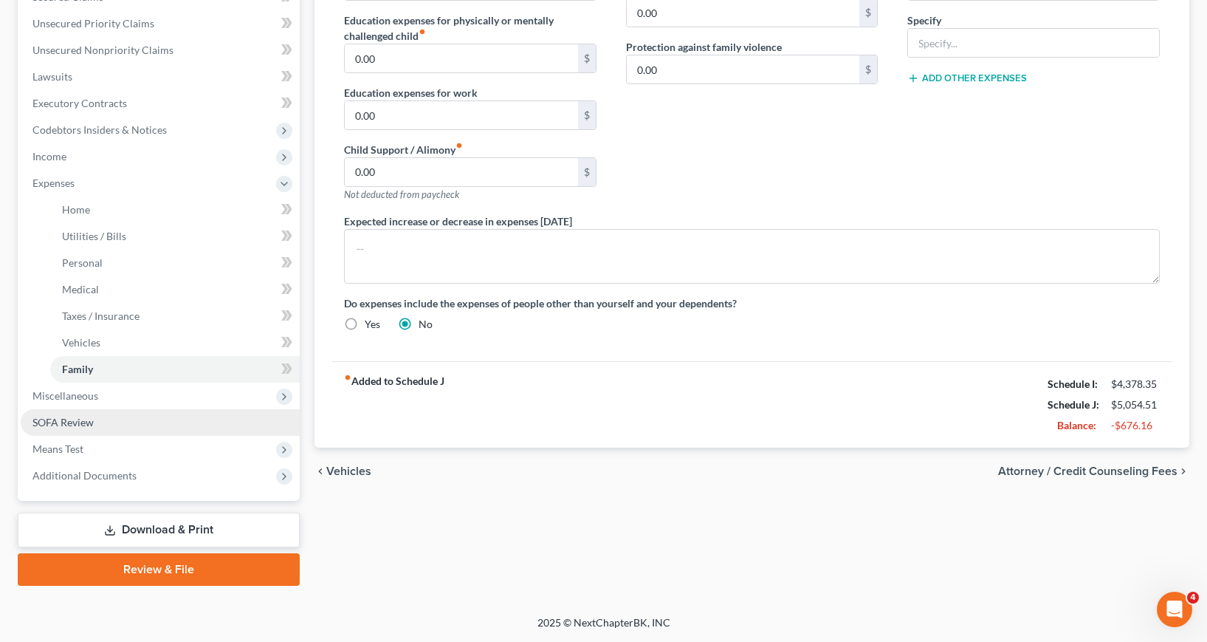
click at [89, 419] on span "SOFA Review" at bounding box center [62, 422] width 61 height 13
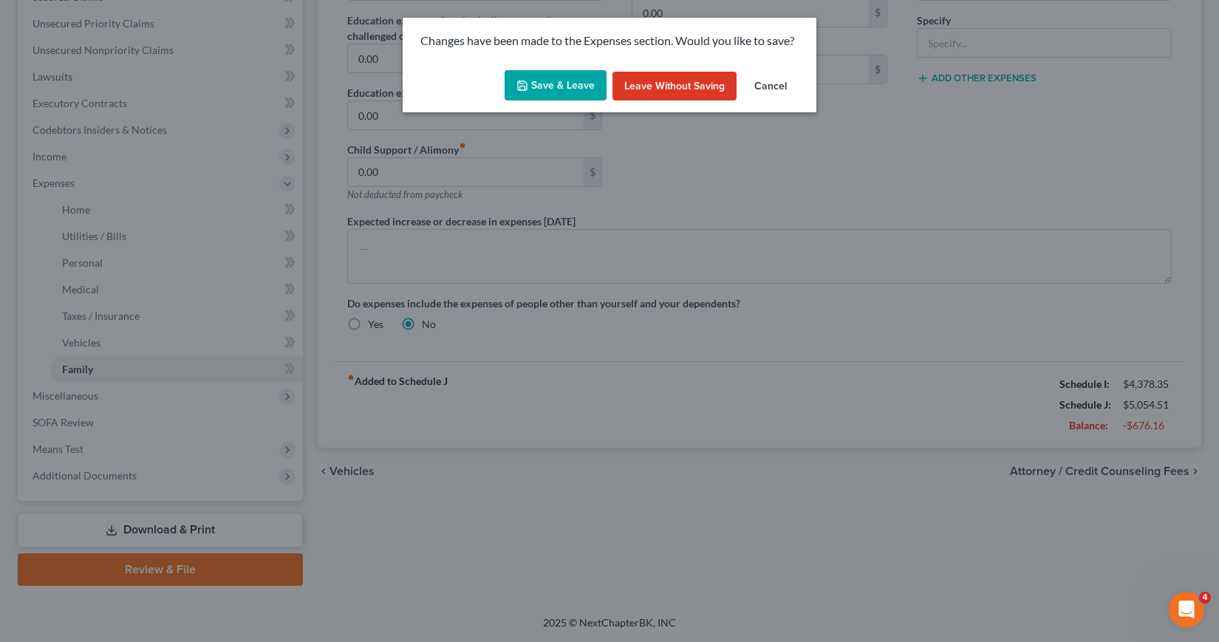
click at [554, 78] on button "Save & Leave" at bounding box center [555, 85] width 102 height 31
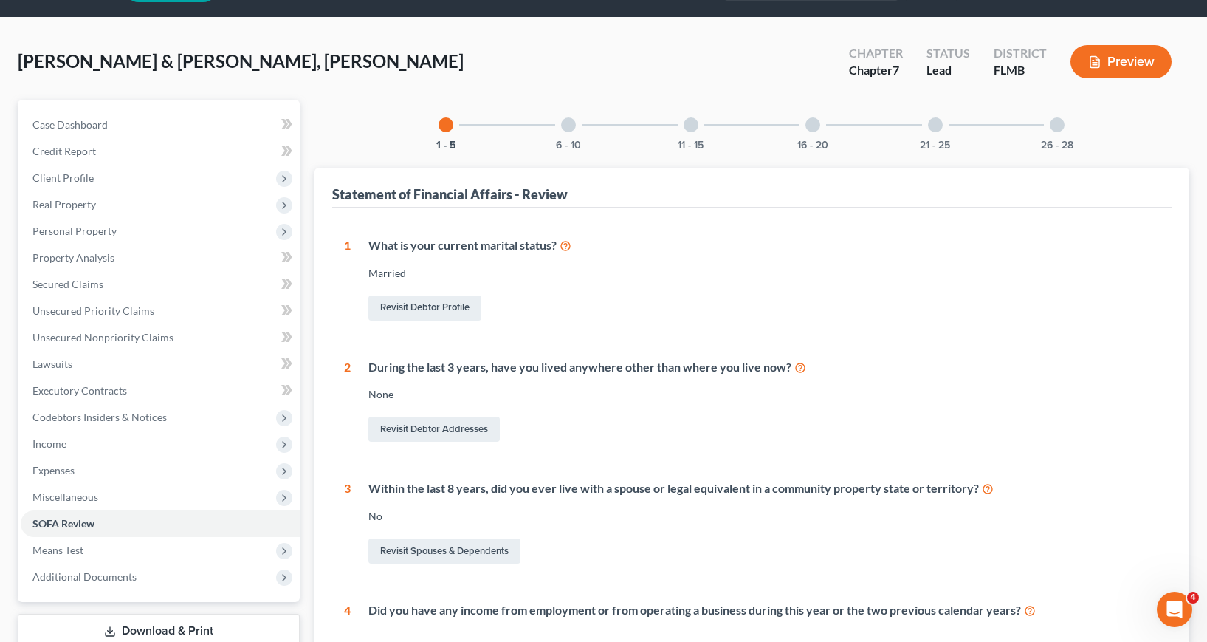
scroll to position [26, 0]
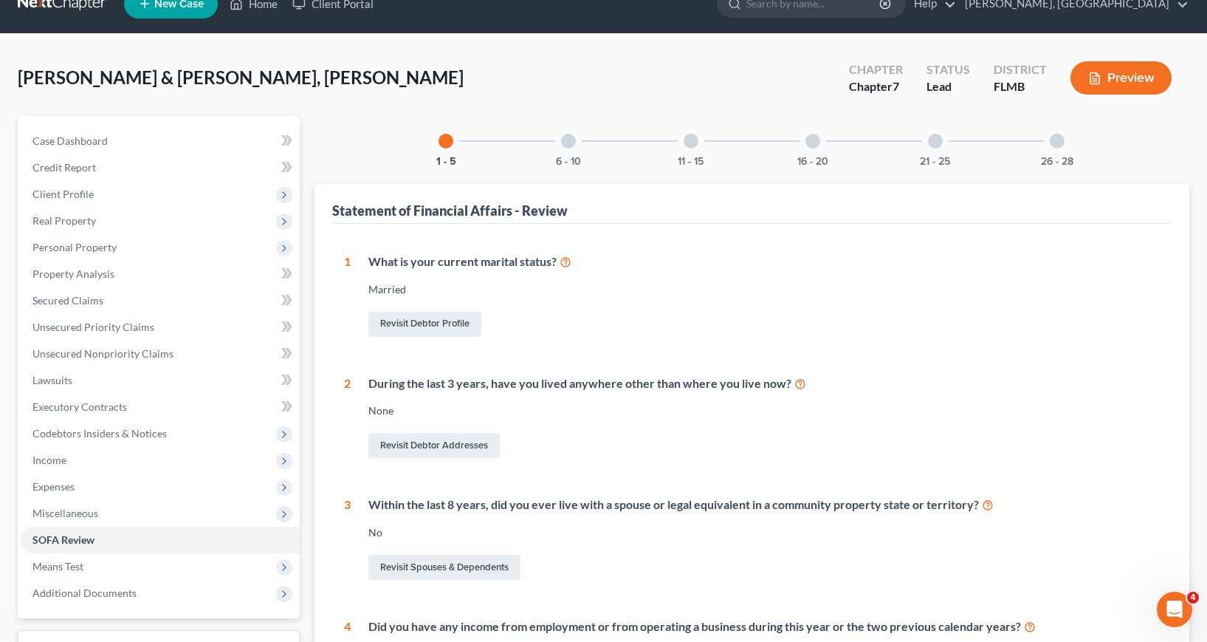
click at [569, 142] on div at bounding box center [568, 141] width 15 height 15
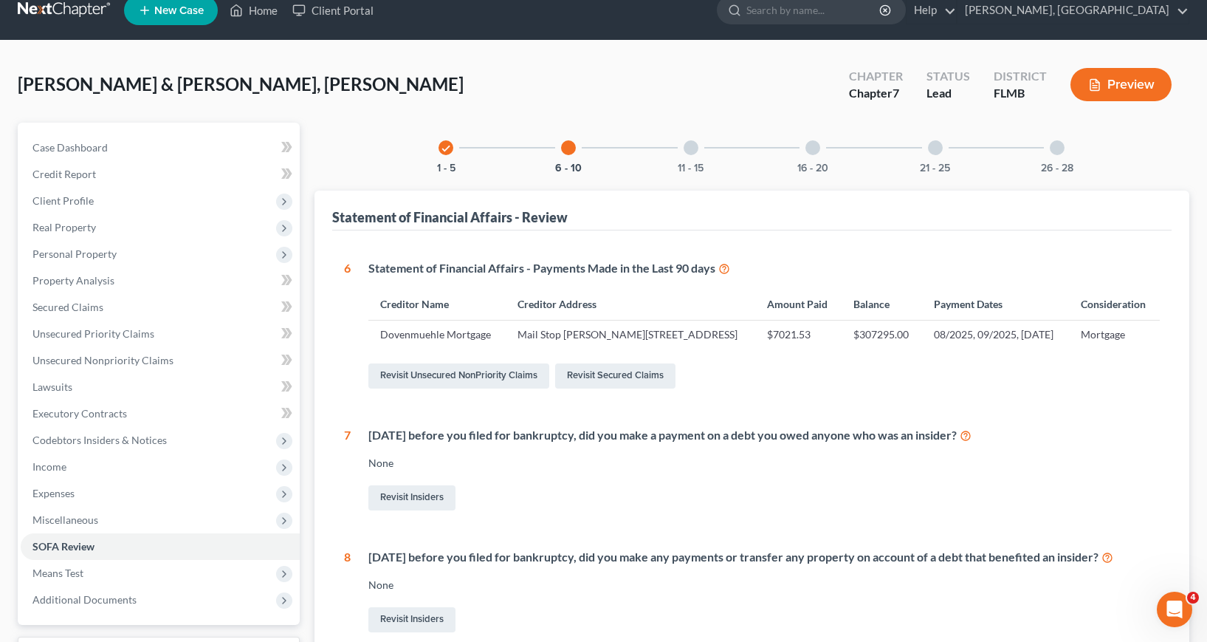
scroll to position [0, 0]
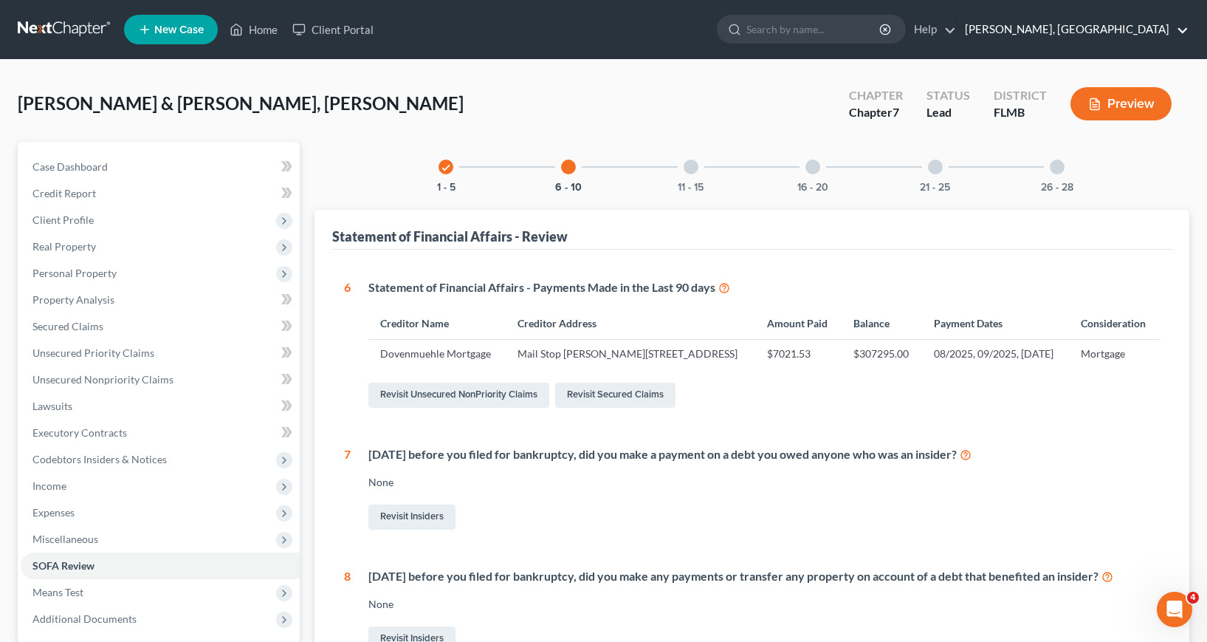
click at [1185, 32] on link "[PERSON_NAME], [GEOGRAPHIC_DATA]" at bounding box center [1073, 29] width 231 height 27
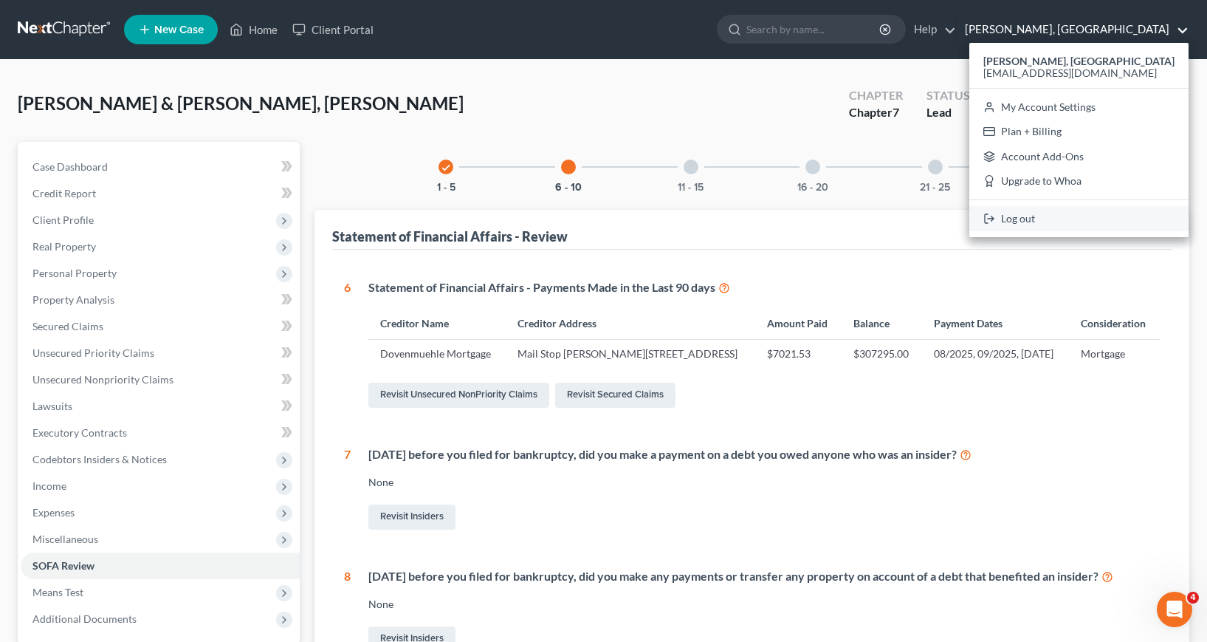
click at [1040, 222] on link "Log out" at bounding box center [1079, 218] width 219 height 25
